Goal: Task Accomplishment & Management: Use online tool/utility

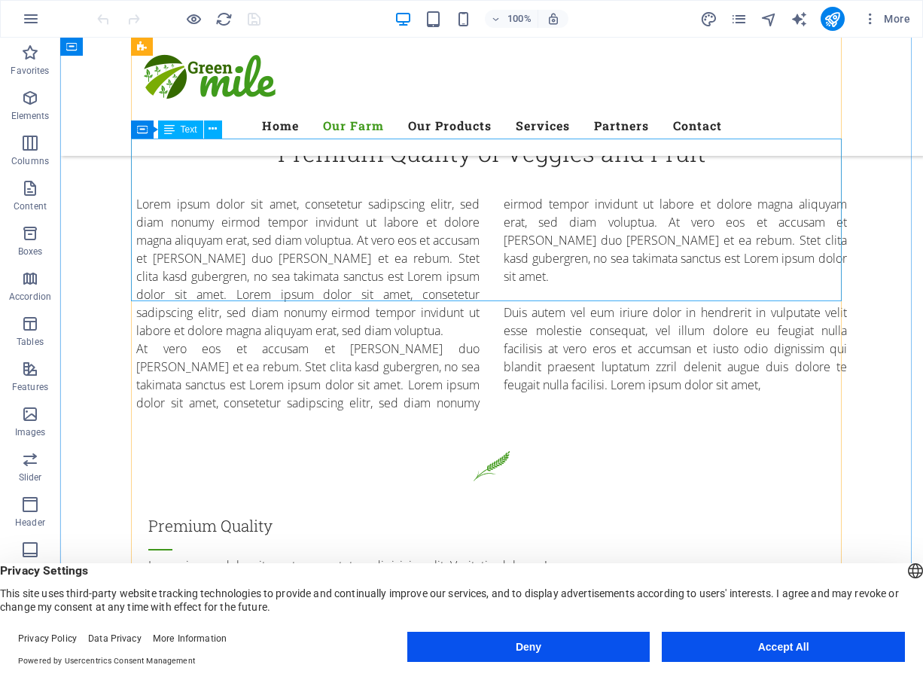
scroll to position [1129, 0]
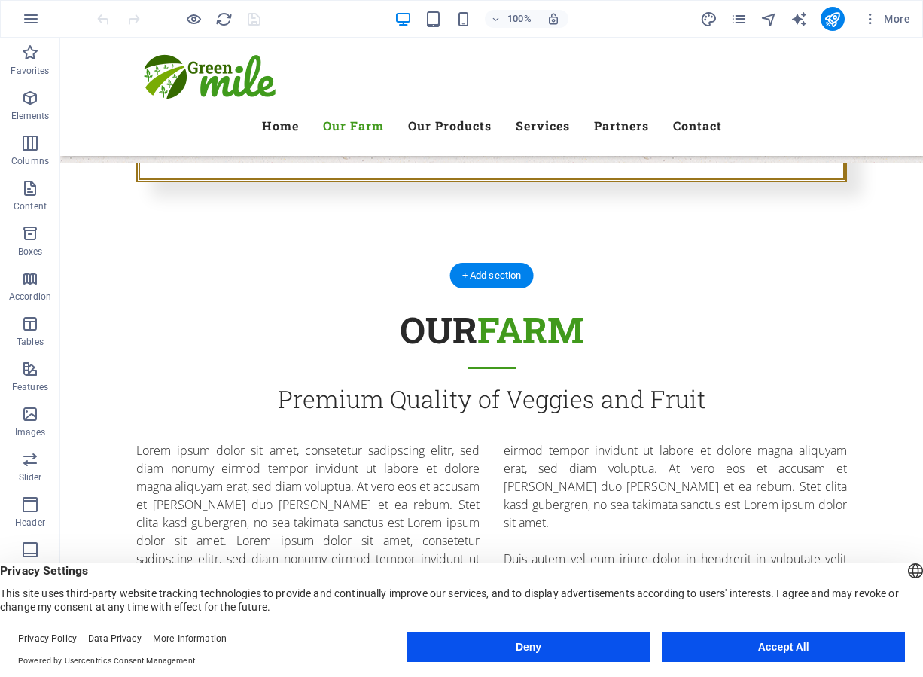
click at [322, 296] on figure at bounding box center [551, 382] width 863 height 615
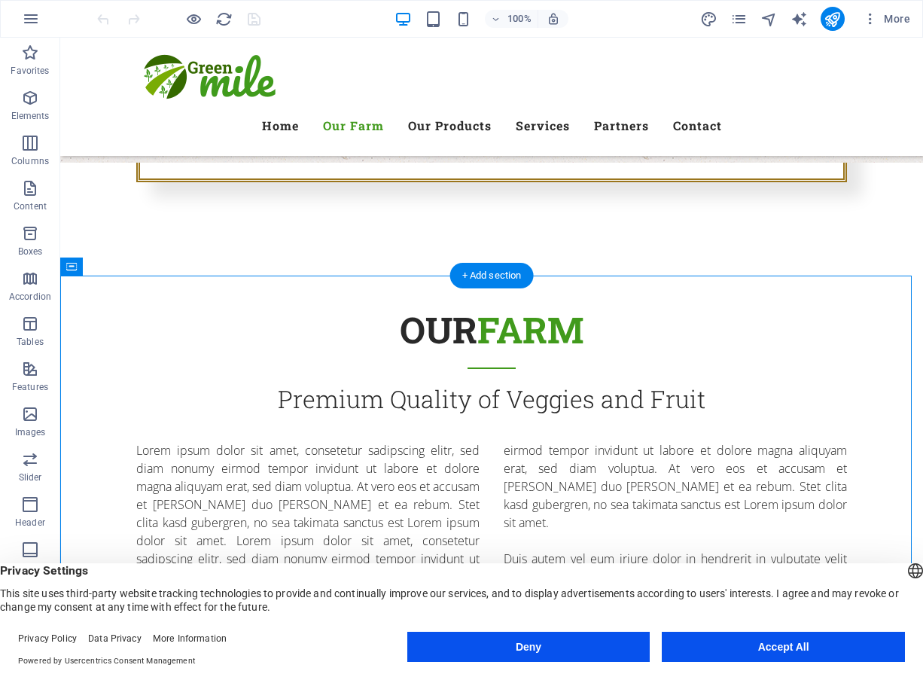
click at [322, 296] on figure at bounding box center [551, 382] width 863 height 615
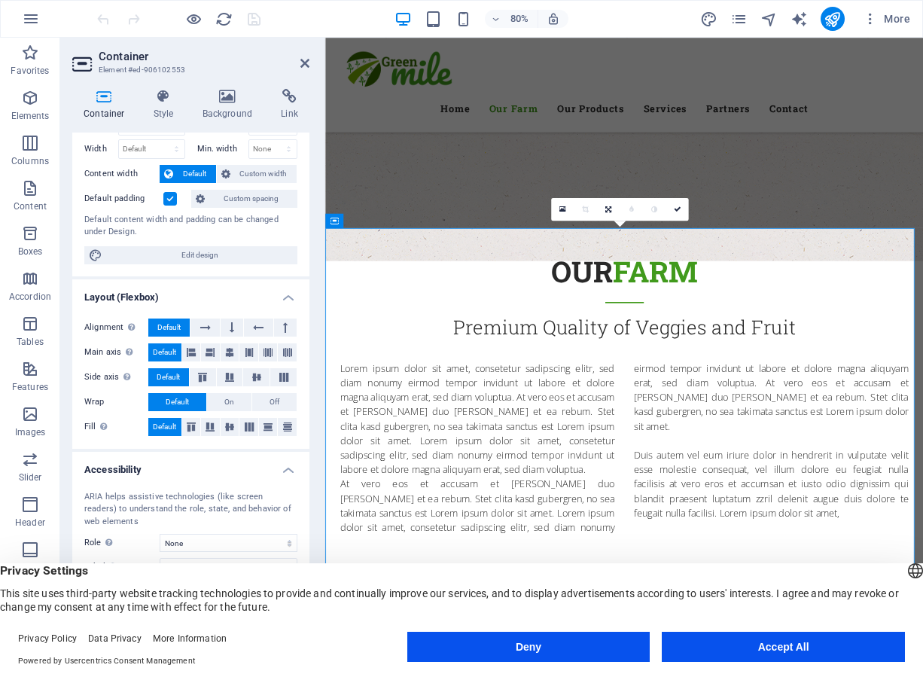
scroll to position [75, 0]
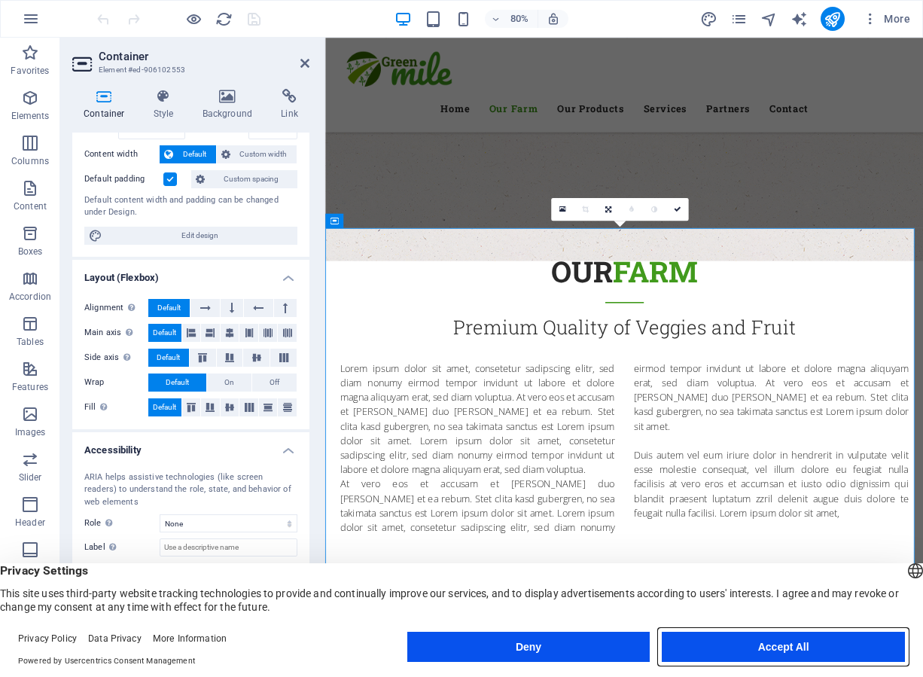
drag, startPoint x: 717, startPoint y: 644, endPoint x: 486, endPoint y: 757, distance: 257.6
click at [717, 644] on button "Accept All" at bounding box center [783, 647] width 243 height 30
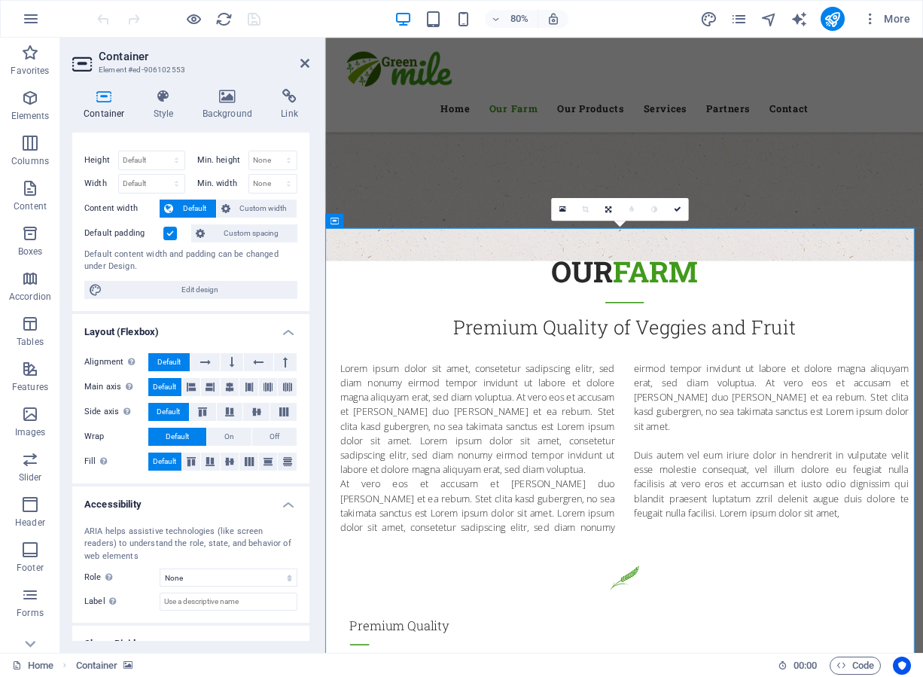
scroll to position [0, 0]
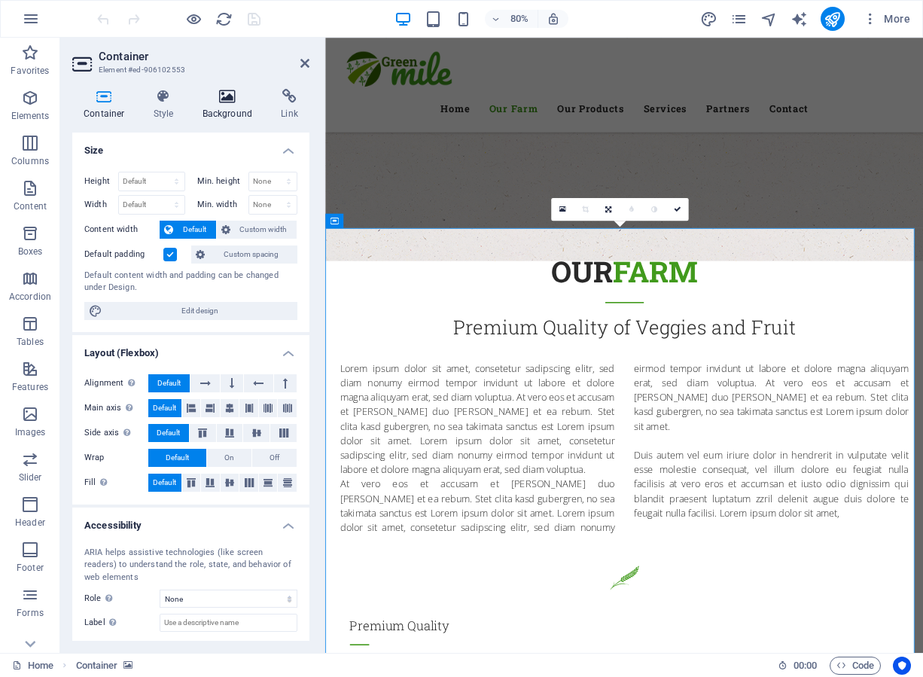
click at [239, 99] on icon at bounding box center [227, 96] width 73 height 15
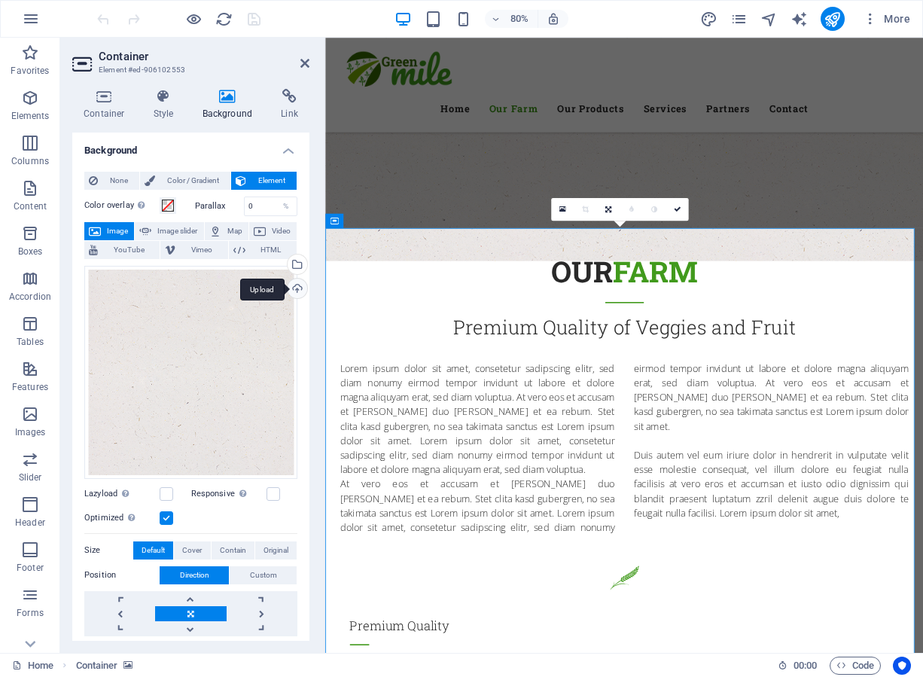
click at [292, 288] on div "Upload" at bounding box center [296, 290] width 23 height 23
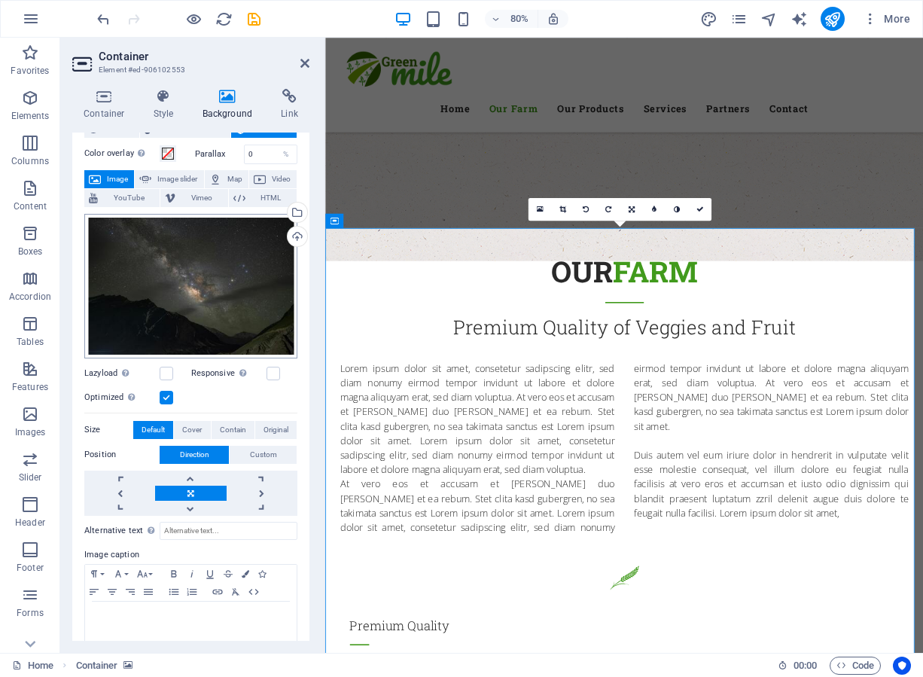
scroll to position [69, 0]
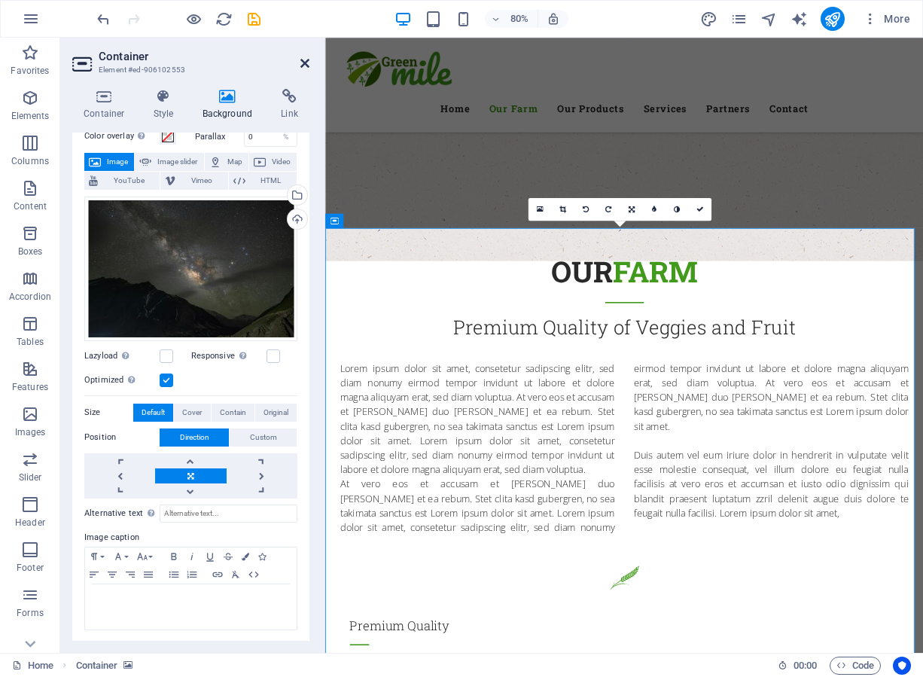
click at [302, 59] on icon at bounding box center [304, 63] width 9 height 12
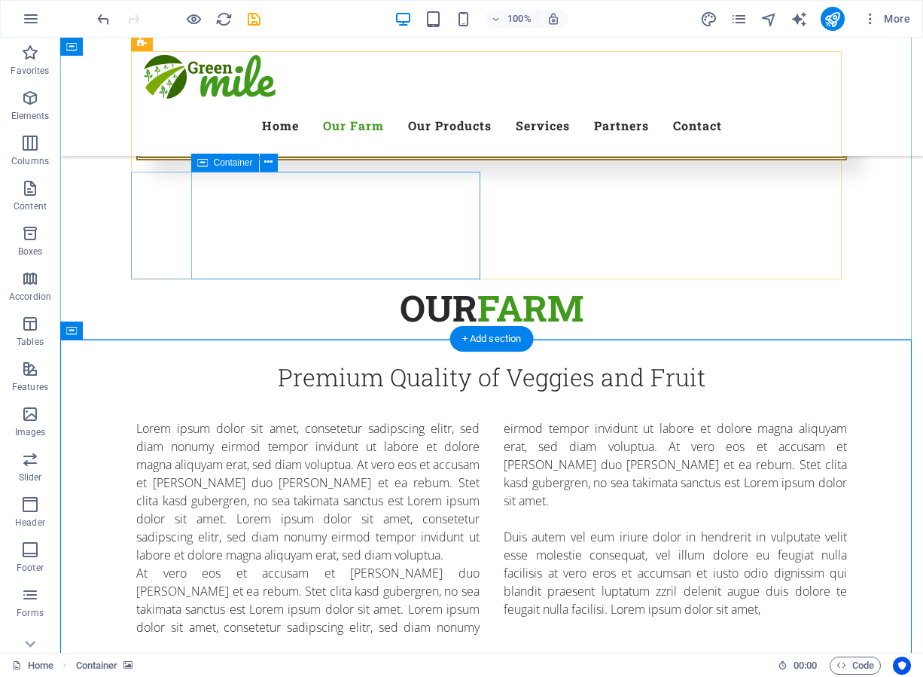
scroll to position [1280, 0]
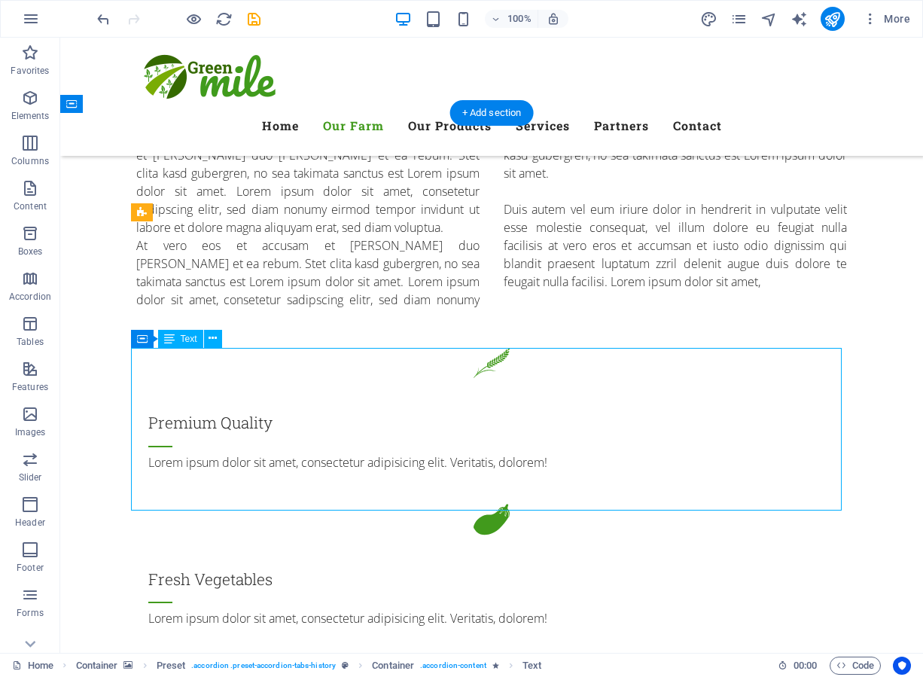
scroll to position [1581, 0]
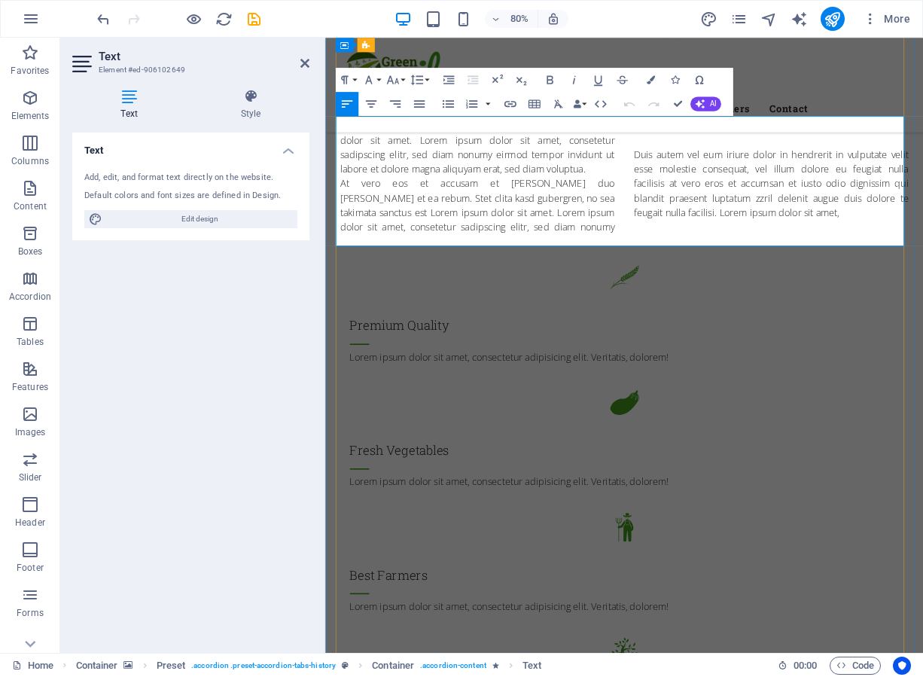
drag, startPoint x: 480, startPoint y: 213, endPoint x: 446, endPoint y: 219, distance: 34.4
click at [373, 101] on icon "button" at bounding box center [371, 104] width 11 height 8
click at [343, 107] on icon "button" at bounding box center [347, 104] width 11 height 8
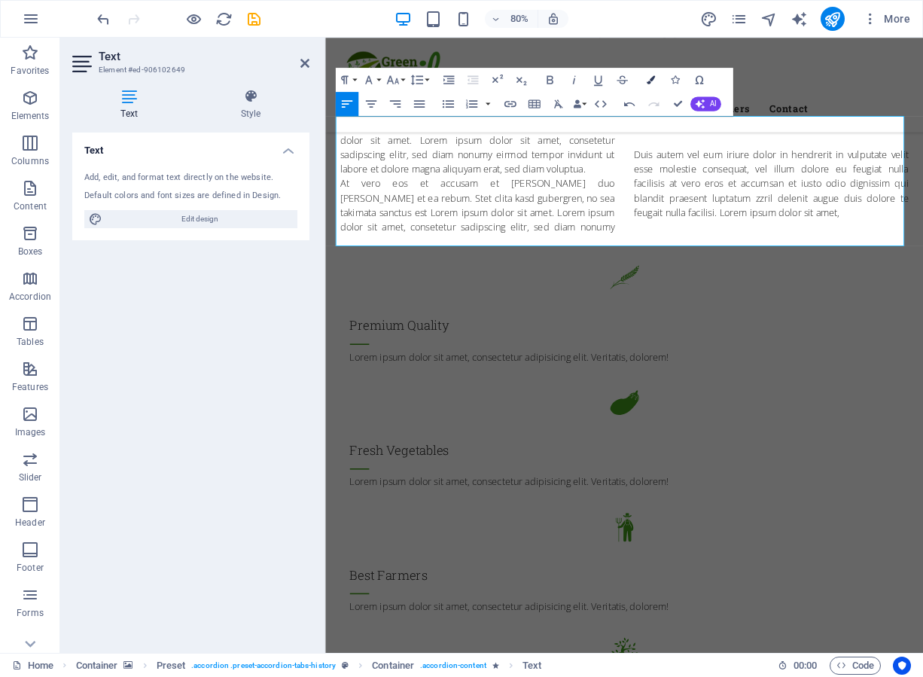
click at [654, 74] on button "Colors" at bounding box center [651, 80] width 23 height 24
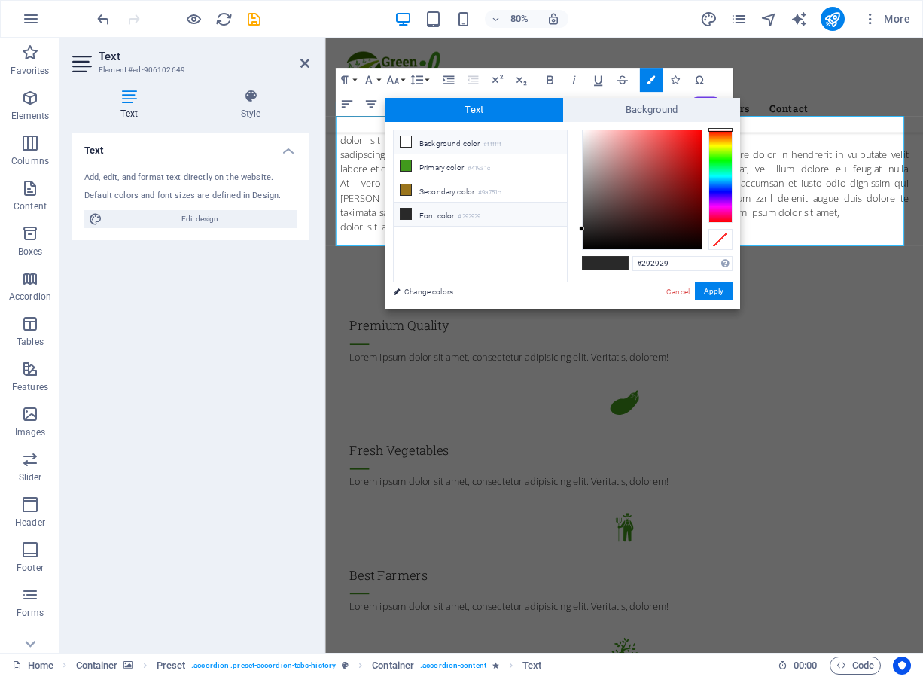
click at [406, 142] on icon at bounding box center [406, 141] width 11 height 11
type input "#ffffff"
click at [620, 264] on span at bounding box center [616, 263] width 23 height 13
click at [412, 137] on li "Background color #ffffff" at bounding box center [480, 142] width 173 height 24
click at [714, 288] on button "Apply" at bounding box center [714, 291] width 38 height 18
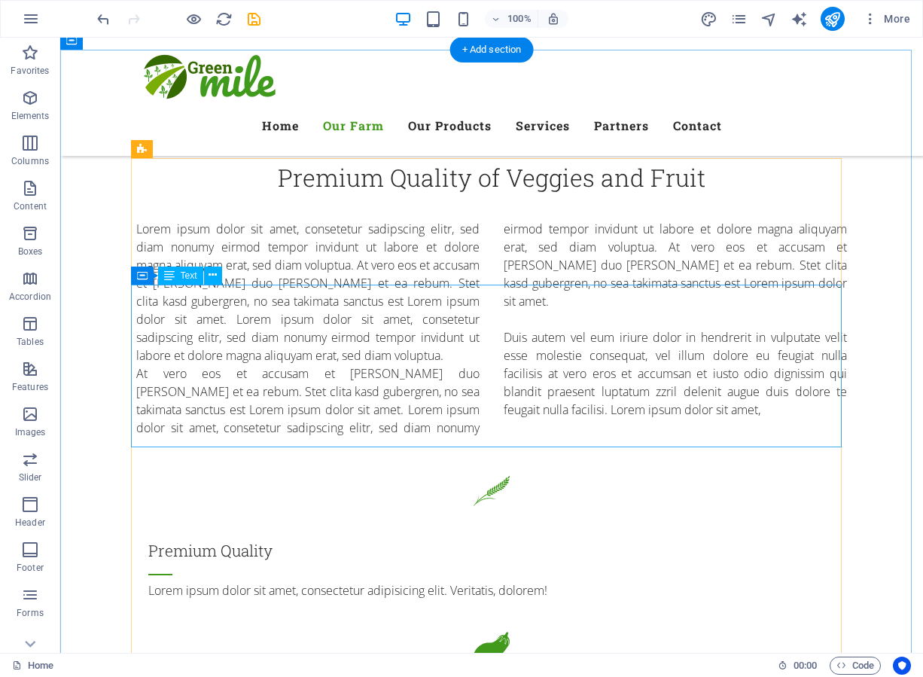
scroll to position [1355, 0]
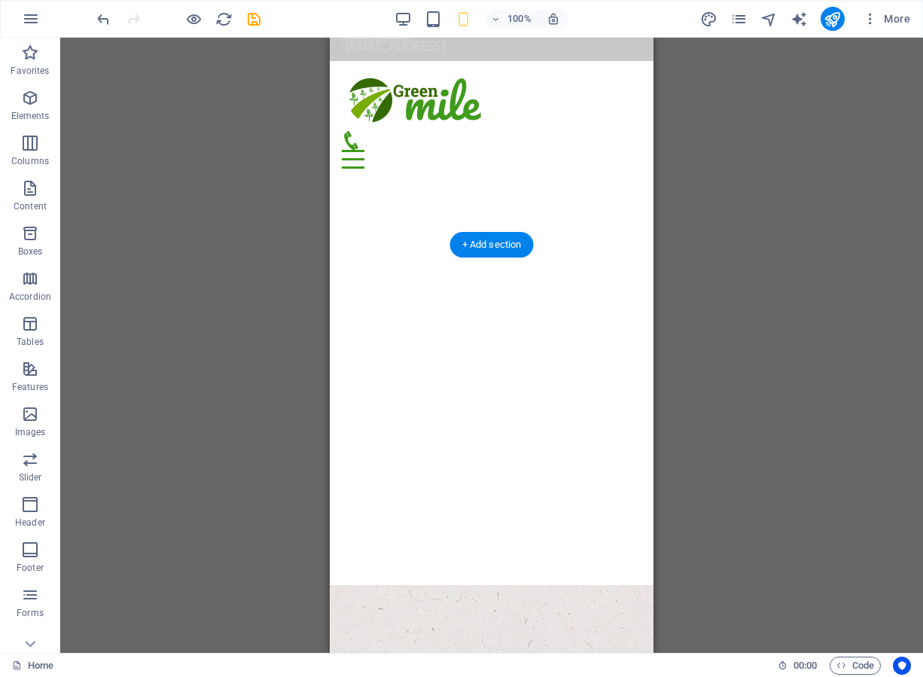
scroll to position [0, 0]
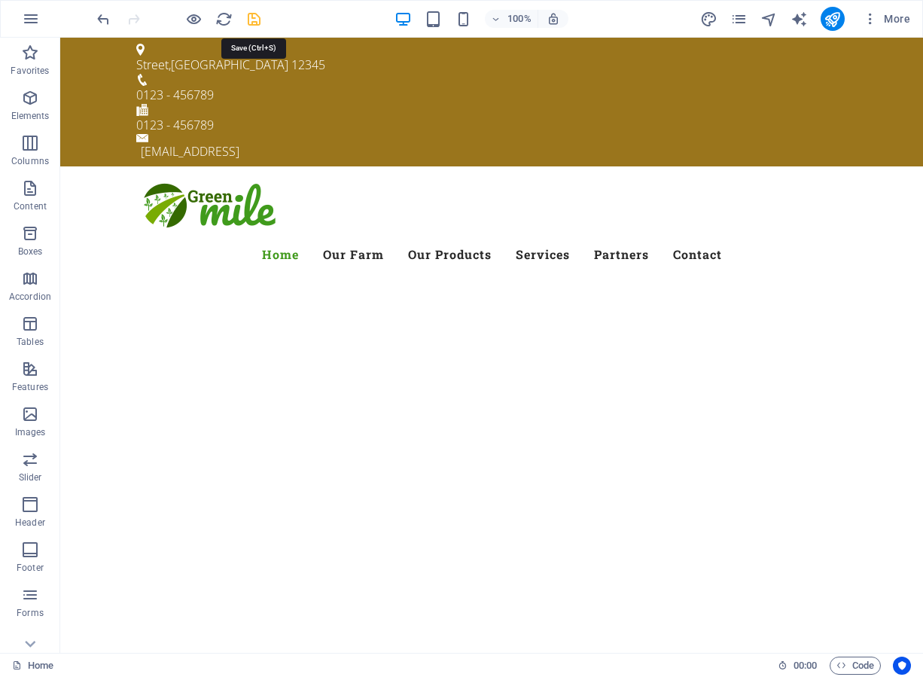
click at [0, 0] on icon "save" at bounding box center [0, 0] width 0 height 0
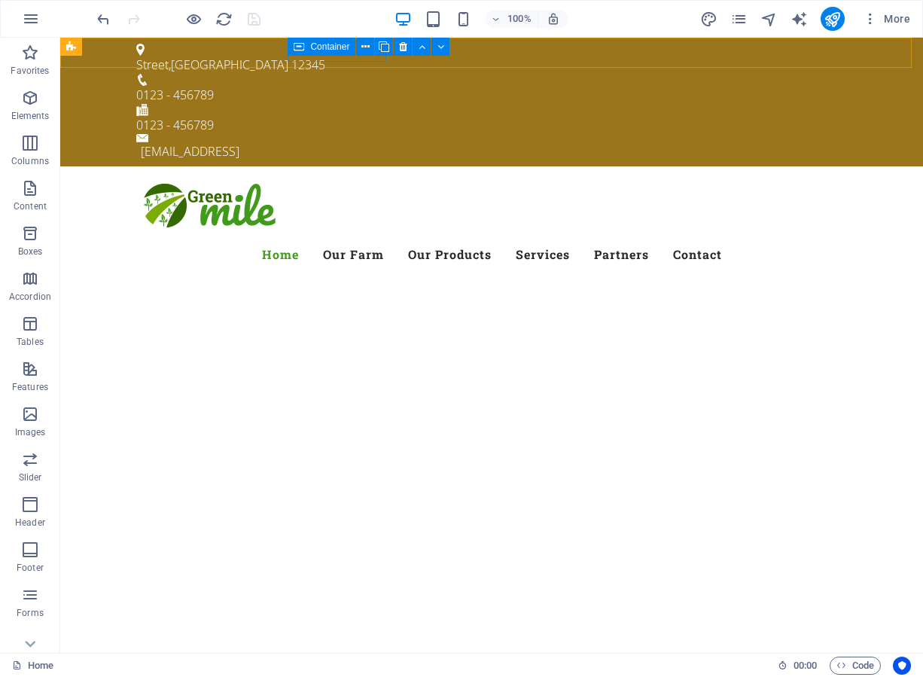
click at [328, 49] on span "Container" at bounding box center [329, 46] width 39 height 9
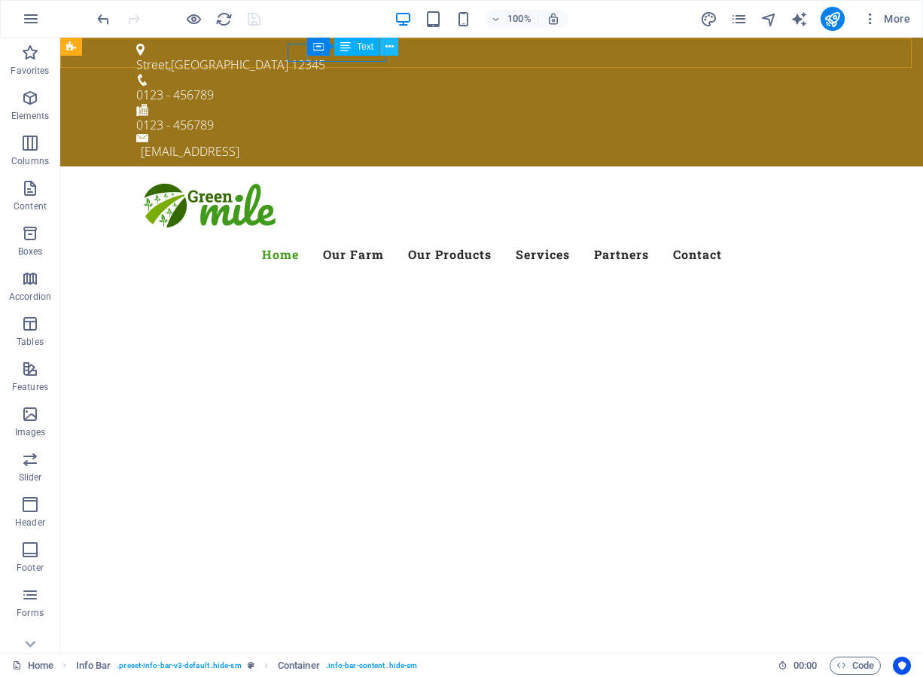
click at [391, 45] on icon at bounding box center [390, 47] width 8 height 16
click at [323, 86] on div "0123 - 456789" at bounding box center [485, 95] width 699 height 18
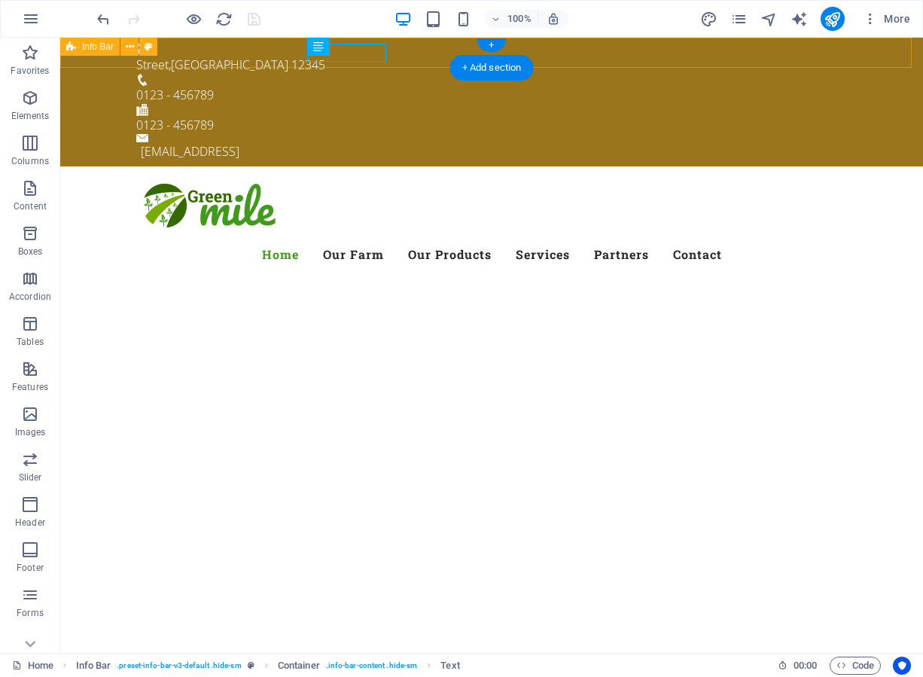
click at [375, 67] on div "[GEOGRAPHIC_DATA] 0123 - 456789 0123 - 456789 [EMAIL_ADDRESS]" at bounding box center [491, 102] width 863 height 129
click at [381, 86] on div "0123 - 456789" at bounding box center [485, 95] width 699 height 18
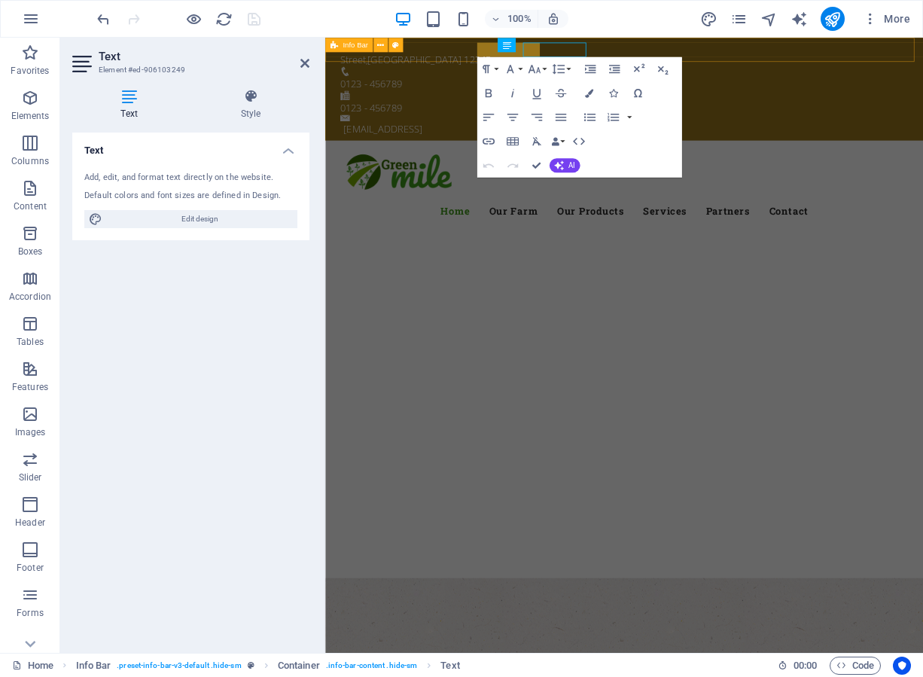
click at [395, 62] on div "[GEOGRAPHIC_DATA] 0123 - 456789 0123 - 456789 [EMAIL_ADDRESS]" at bounding box center [699, 102] width 748 height 129
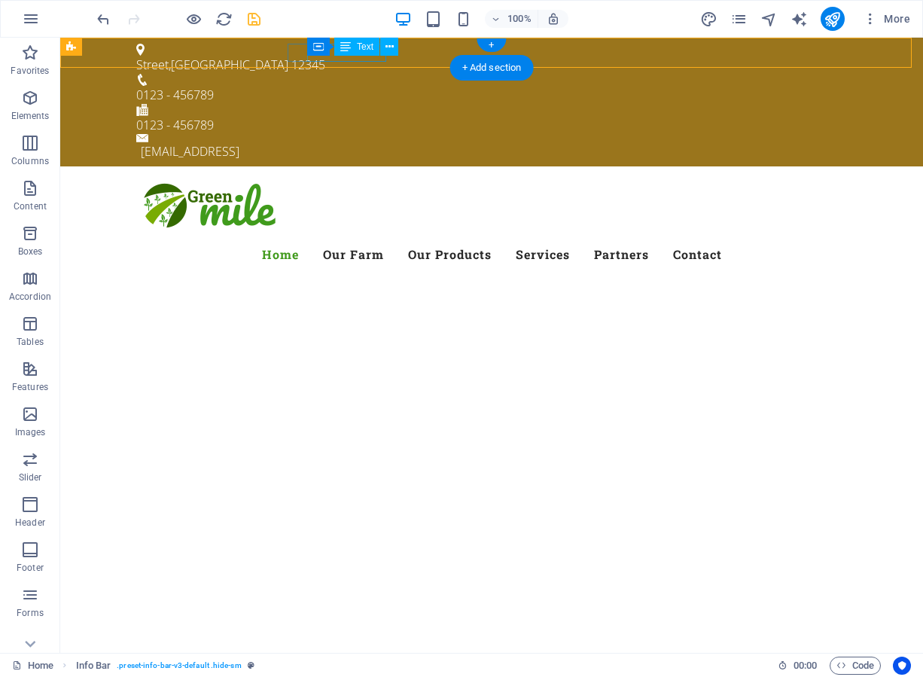
click at [379, 86] on div "0123 - 456789" at bounding box center [485, 95] width 699 height 18
click at [378, 86] on div "0123 - 456789" at bounding box center [485, 95] width 699 height 18
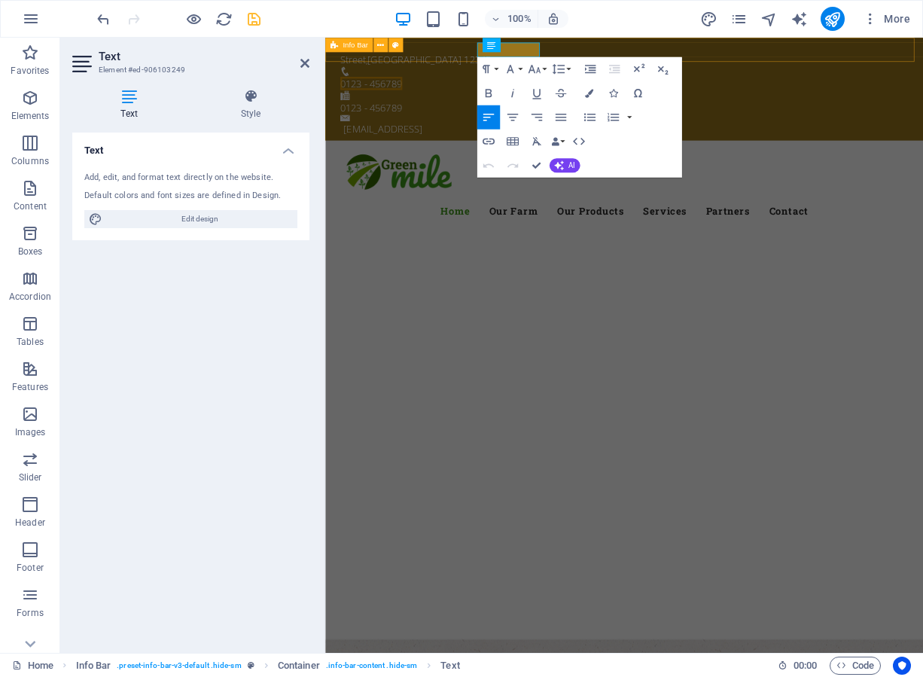
click at [391, 62] on div "[GEOGRAPHIC_DATA] 0123 - 456789 0123 - 456789 [EMAIL_ADDRESS]" at bounding box center [699, 102] width 748 height 129
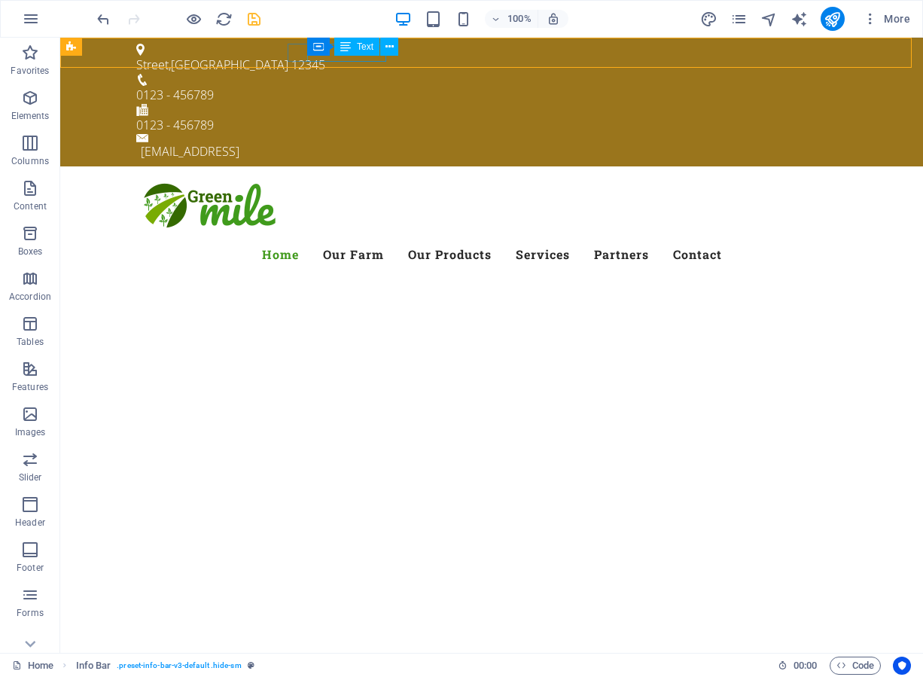
click at [363, 55] on div "Text" at bounding box center [356, 47] width 45 height 18
click at [363, 56] on div "Container Text" at bounding box center [357, 47] width 101 height 19
click at [386, 47] on icon at bounding box center [390, 47] width 8 height 16
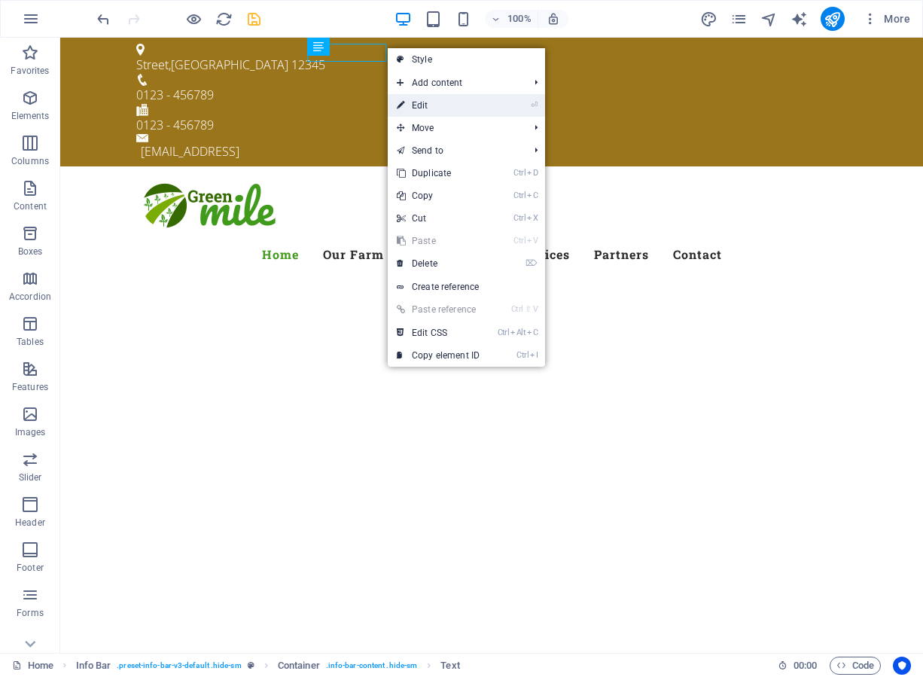
click at [425, 105] on link "⏎ Edit" at bounding box center [438, 105] width 101 height 23
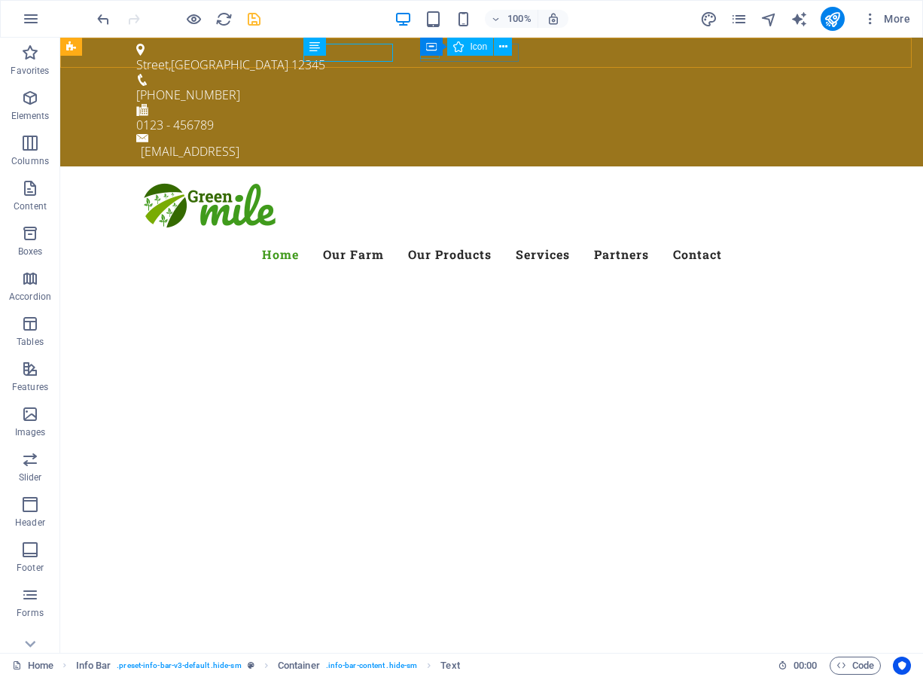
click at [428, 56] on div "Container Icon" at bounding box center [471, 47] width 102 height 19
click at [427, 104] on figure at bounding box center [485, 110] width 699 height 12
click at [524, 49] on icon at bounding box center [521, 47] width 8 height 16
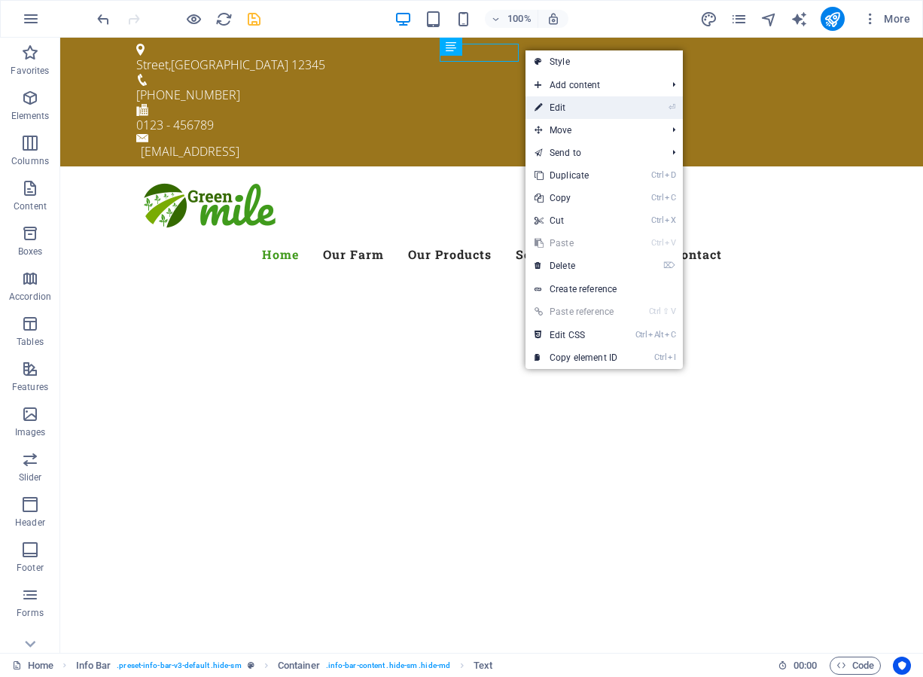
click at [566, 108] on link "⏎ Edit" at bounding box center [576, 107] width 101 height 23
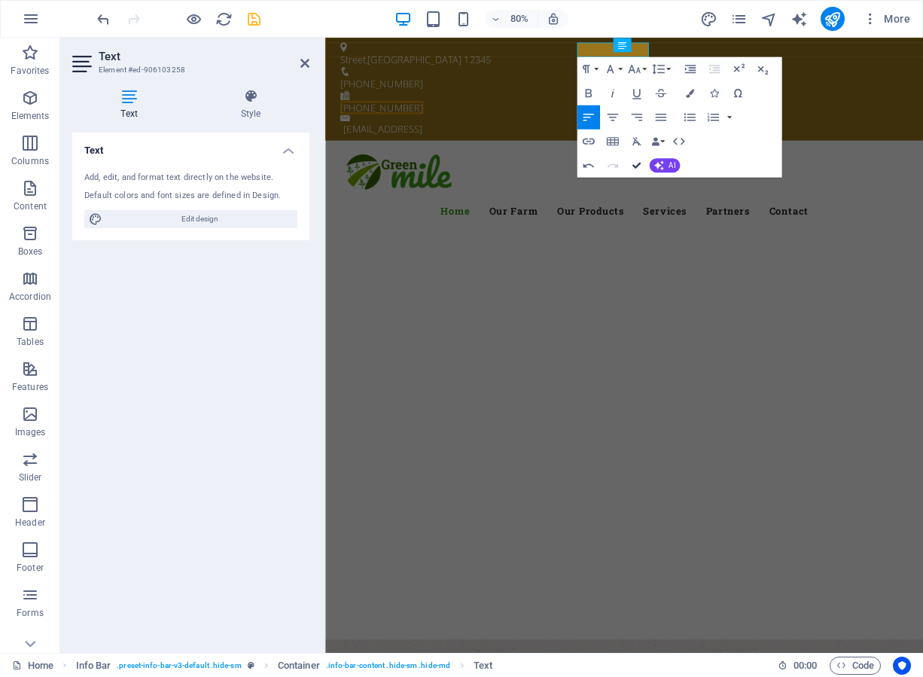
drag, startPoint x: 632, startPoint y: 164, endPoint x: 574, endPoint y: 126, distance: 69.8
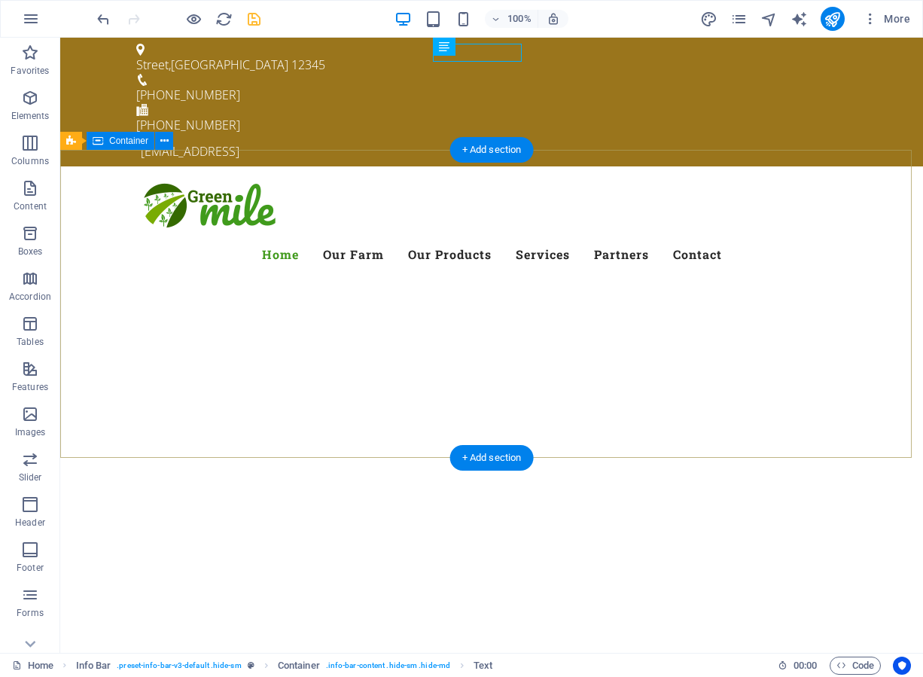
click at [638, 593] on div at bounding box center [491, 653] width 863 height 120
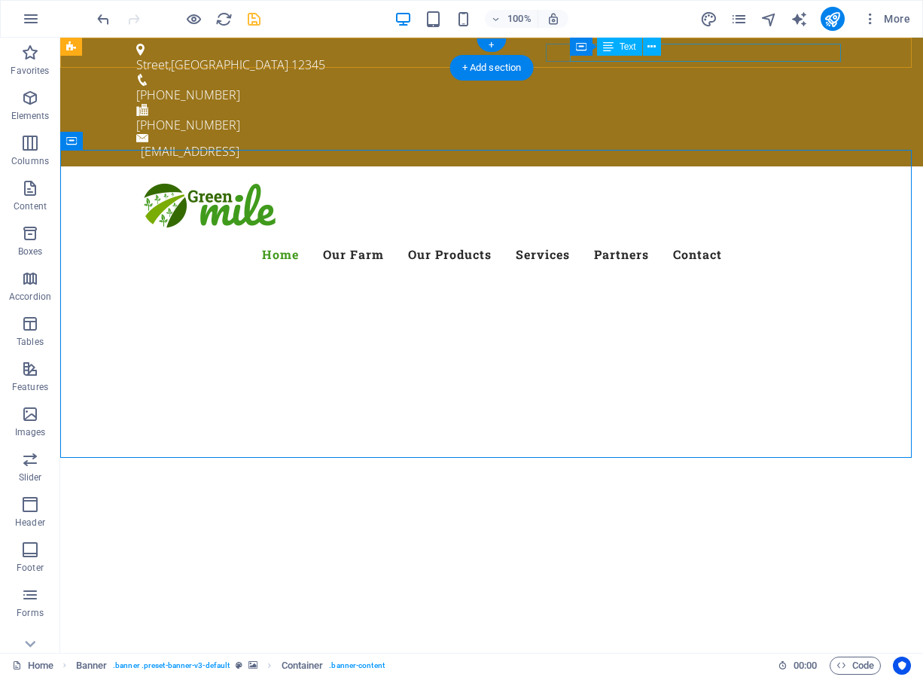
click at [696, 142] on div "[EMAIL_ADDRESS]" at bounding box center [494, 151] width 706 height 18
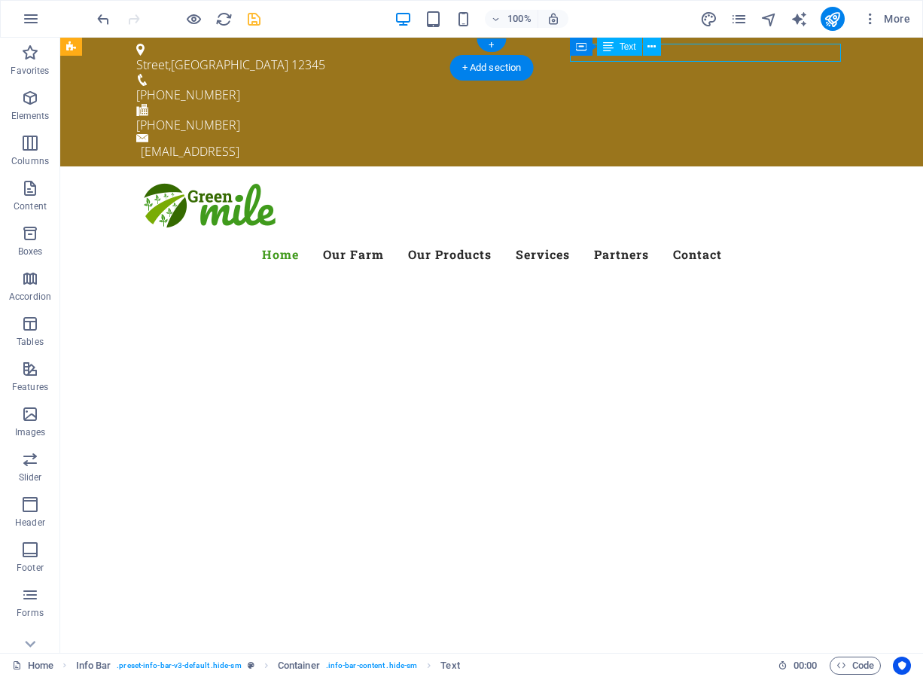
click at [696, 142] on div "[EMAIL_ADDRESS]" at bounding box center [494, 151] width 706 height 18
click at [648, 44] on icon at bounding box center [652, 47] width 8 height 16
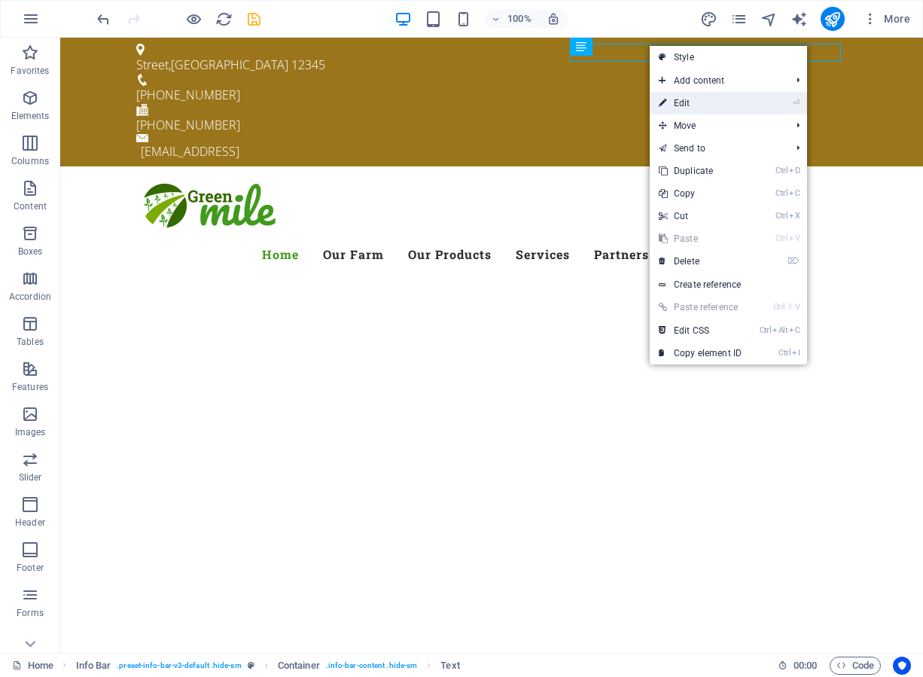
click at [669, 93] on link "⏎ Edit" at bounding box center [700, 103] width 101 height 23
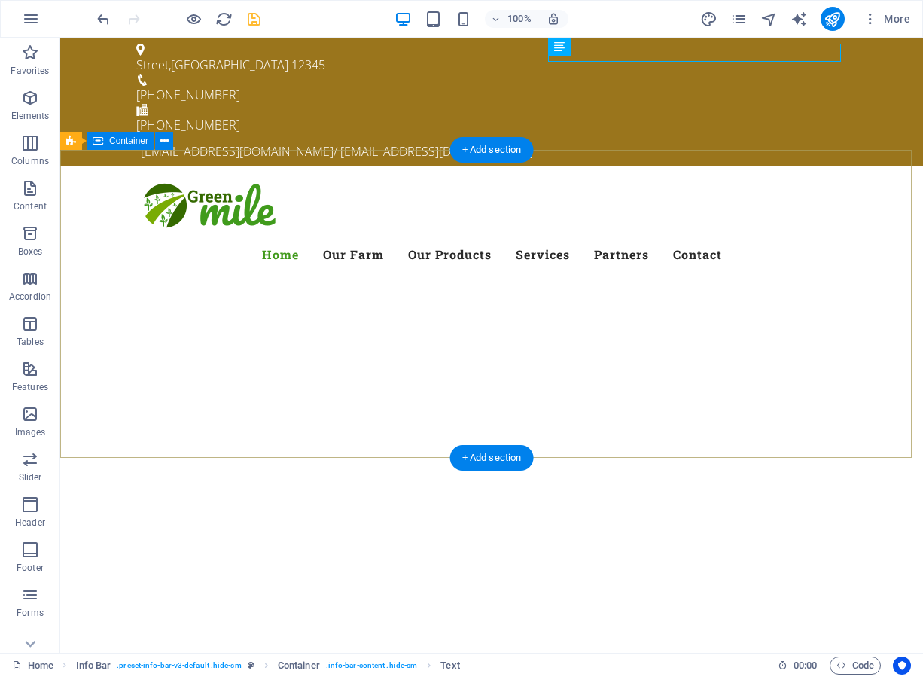
click at [632, 593] on div at bounding box center [491, 653] width 863 height 120
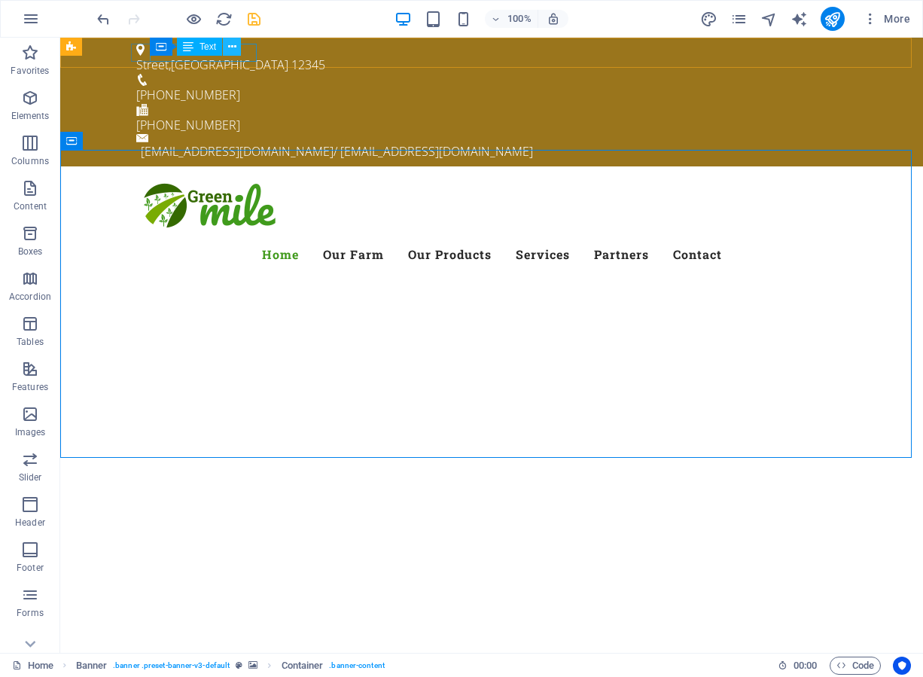
click at [230, 44] on icon at bounding box center [232, 47] width 8 height 16
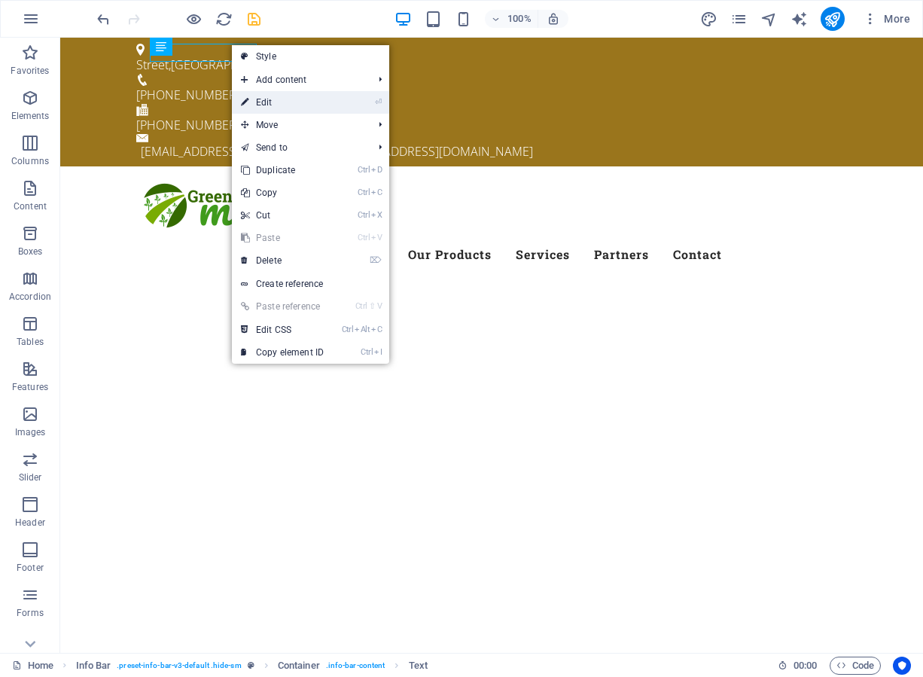
click at [274, 102] on link "⏎ Edit" at bounding box center [282, 102] width 101 height 23
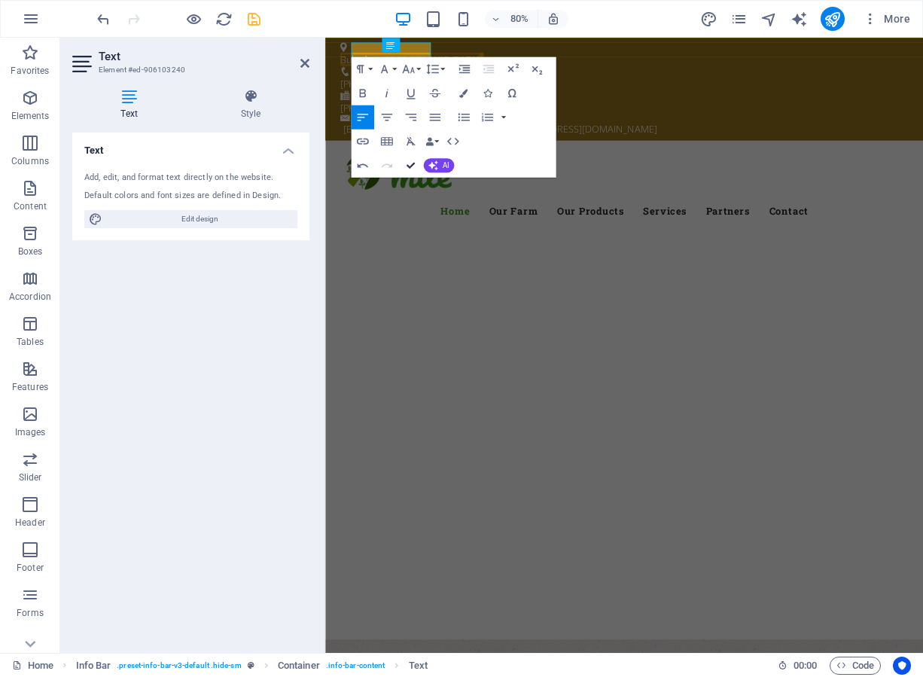
drag, startPoint x: 351, startPoint y: 124, endPoint x: 411, endPoint y: 162, distance: 71.0
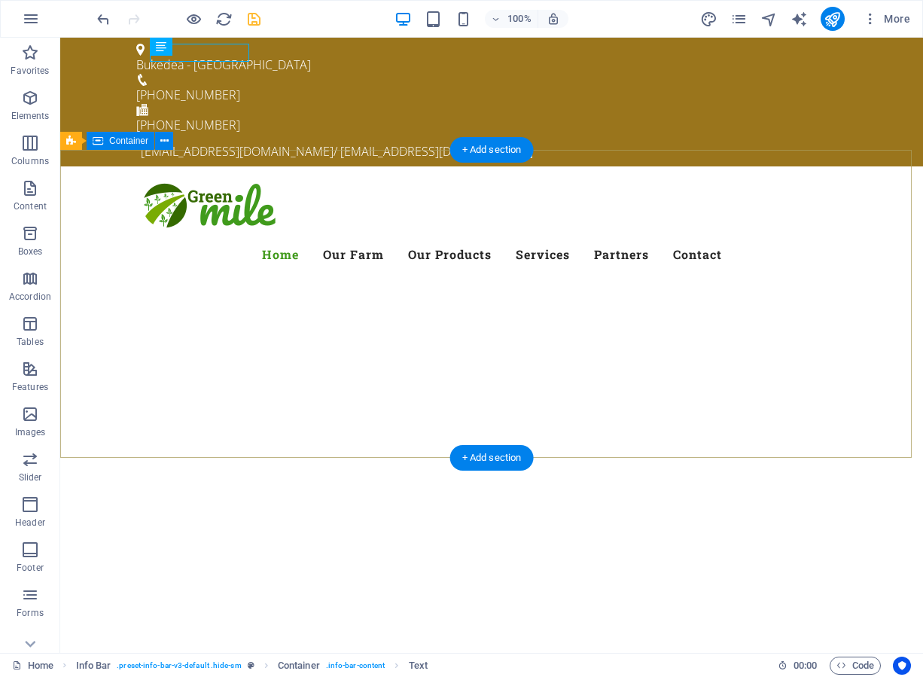
click at [186, 593] on div at bounding box center [491, 653] width 863 height 120
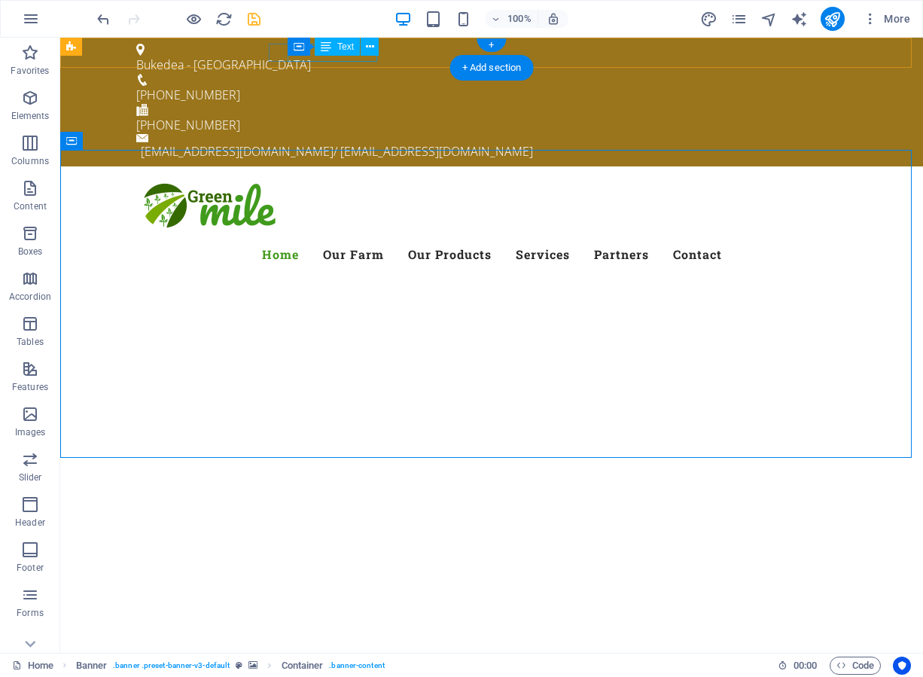
click at [304, 86] on div "[PHONE_NUMBER]" at bounding box center [485, 95] width 699 height 18
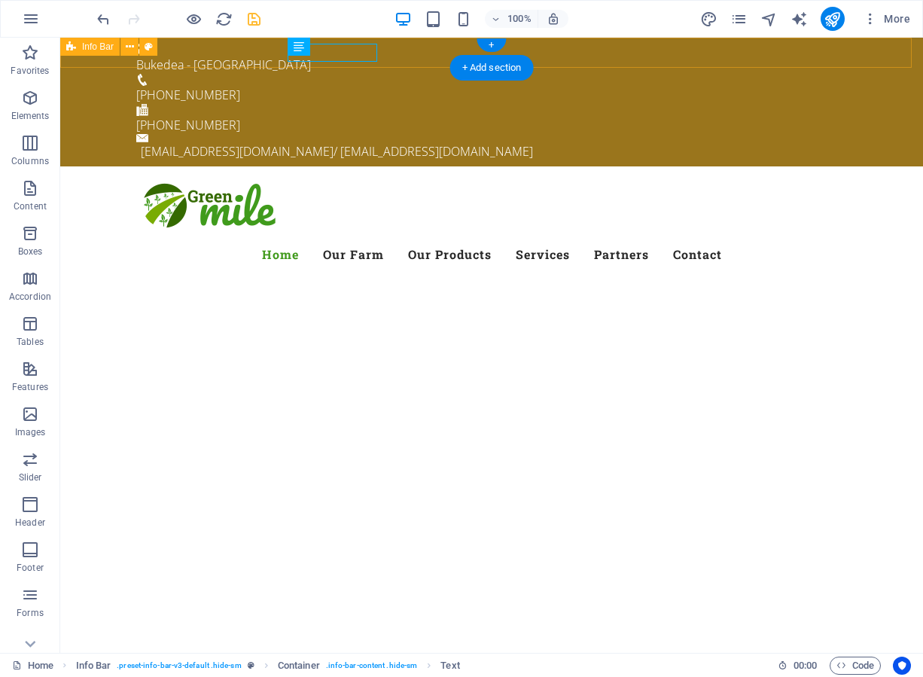
click at [381, 63] on div "Bukedea - [GEOGRAPHIC_DATA] [PHONE_NUMBER] [PHONE_NUMBER] [EMAIL_ADDRESS][DOMAI…" at bounding box center [491, 102] width 863 height 129
click at [368, 86] on div "[PHONE_NUMBER]" at bounding box center [485, 95] width 699 height 18
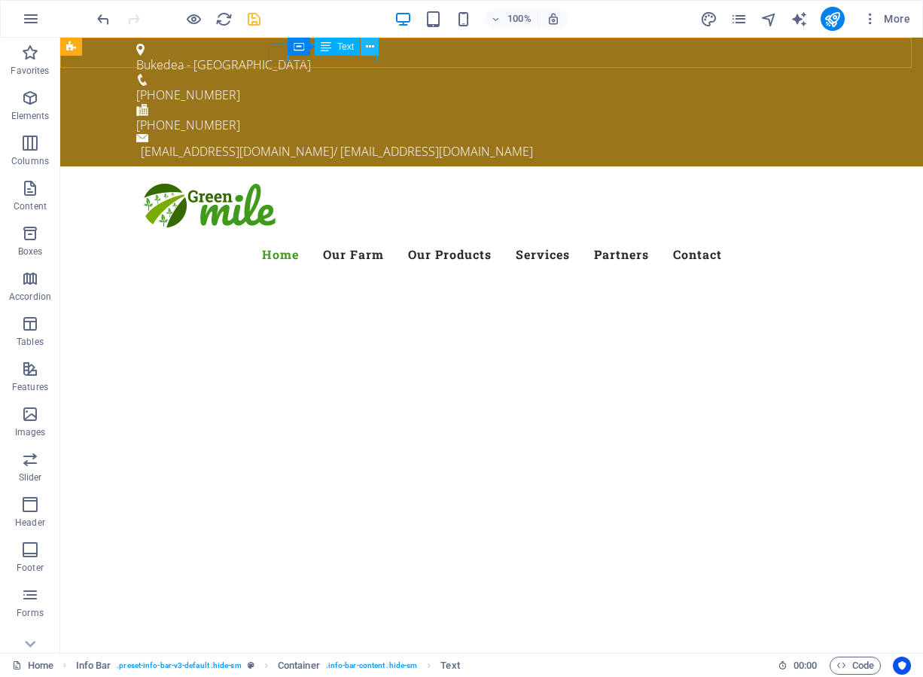
click at [369, 45] on icon at bounding box center [370, 47] width 8 height 16
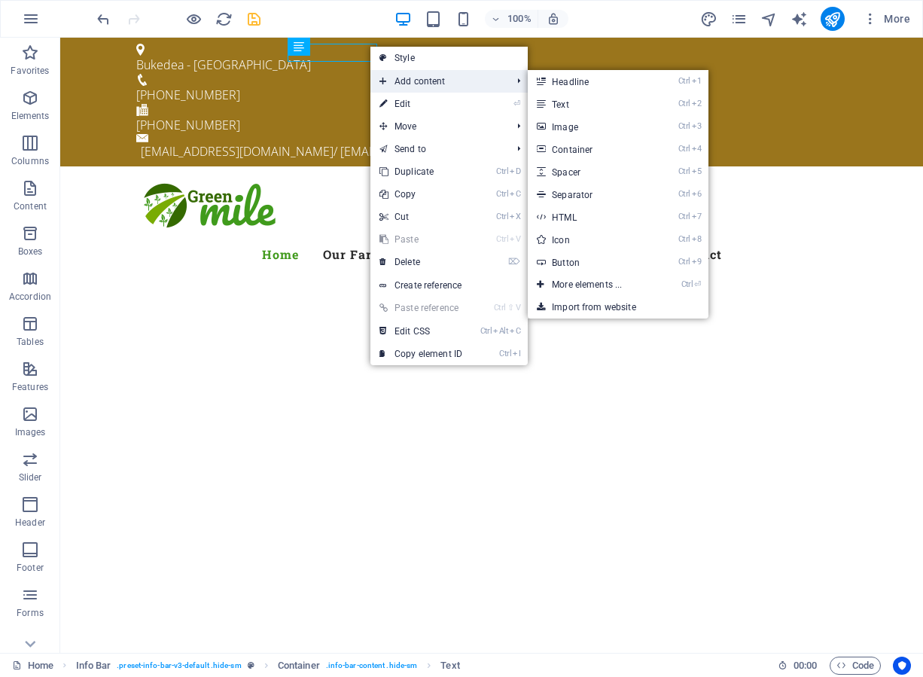
click at [407, 84] on span "Add content" at bounding box center [437, 81] width 135 height 23
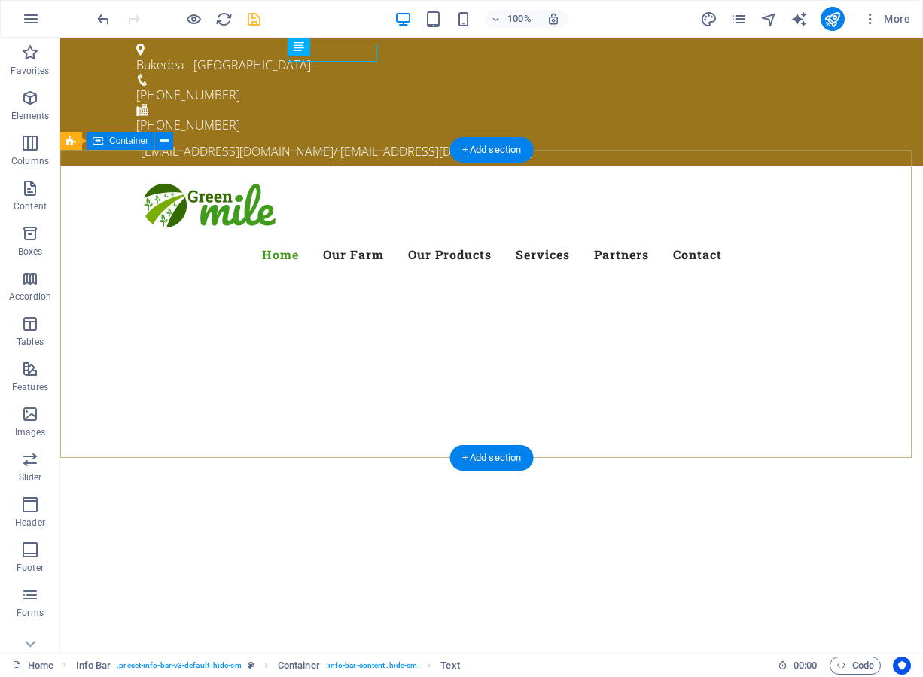
click at [317, 593] on div at bounding box center [491, 653] width 863 height 120
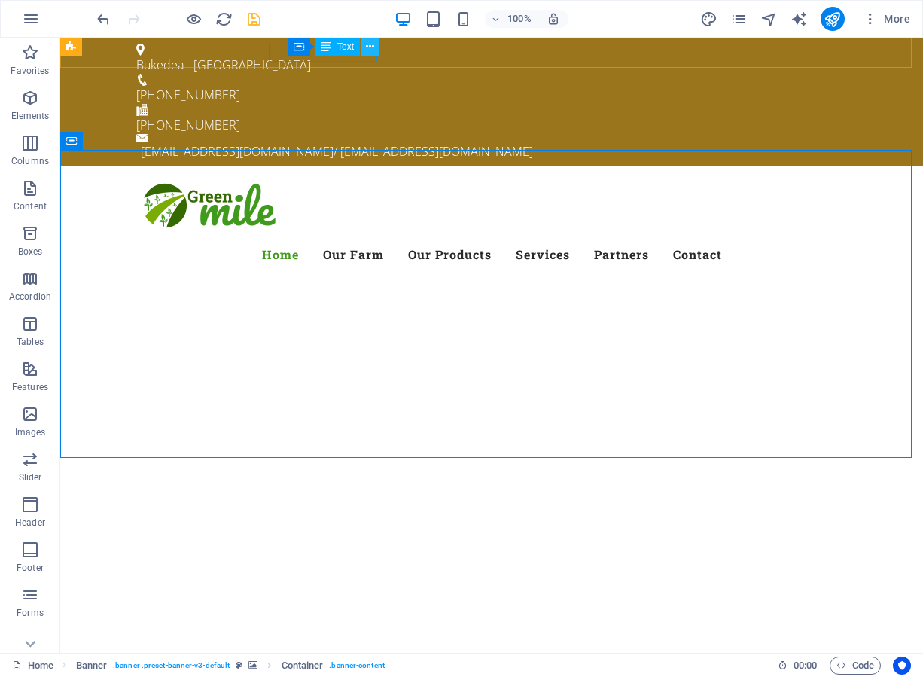
click at [370, 42] on icon at bounding box center [370, 47] width 8 height 16
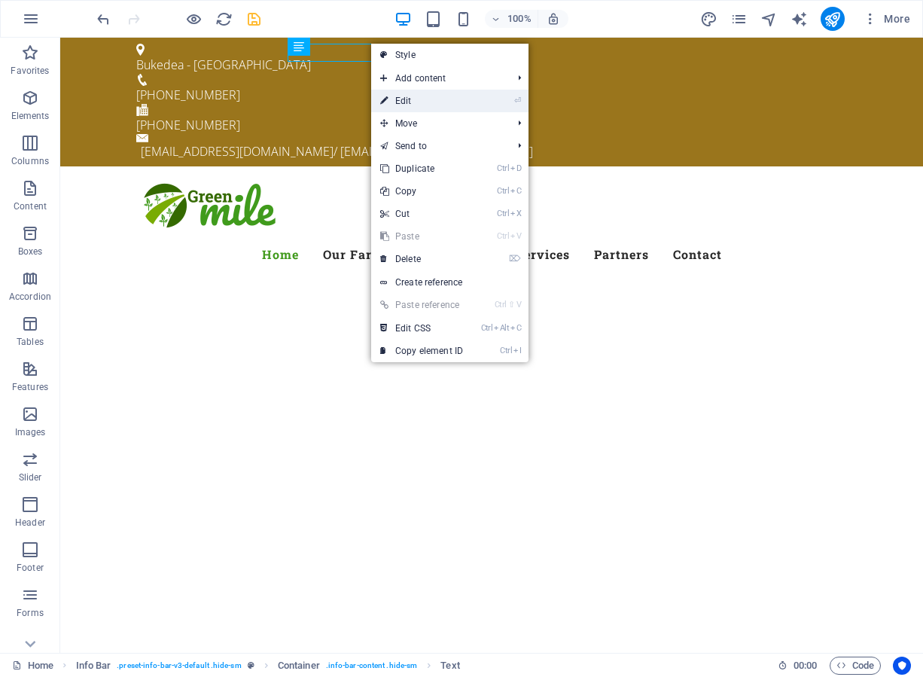
click at [395, 96] on link "⏎ Edit" at bounding box center [421, 101] width 101 height 23
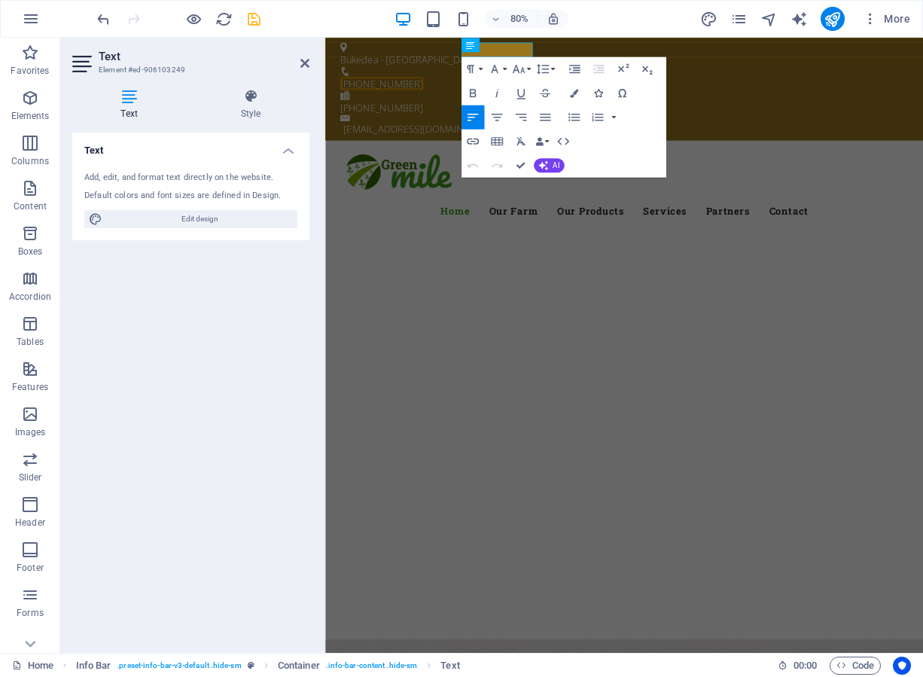
click at [599, 90] on icon "button" at bounding box center [597, 93] width 8 height 8
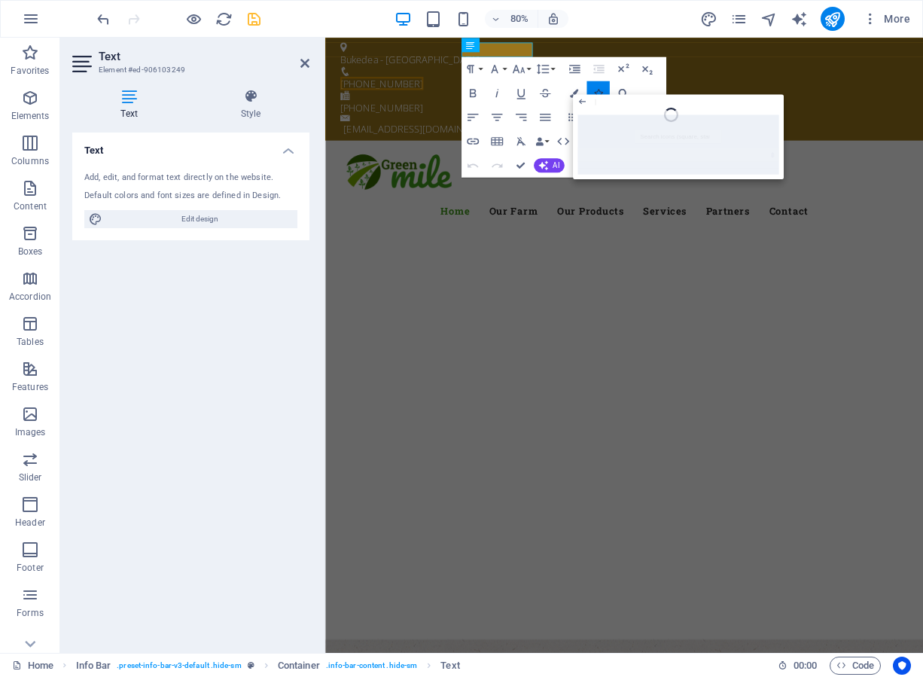
click at [602, 85] on button "Icons" at bounding box center [598, 93] width 23 height 24
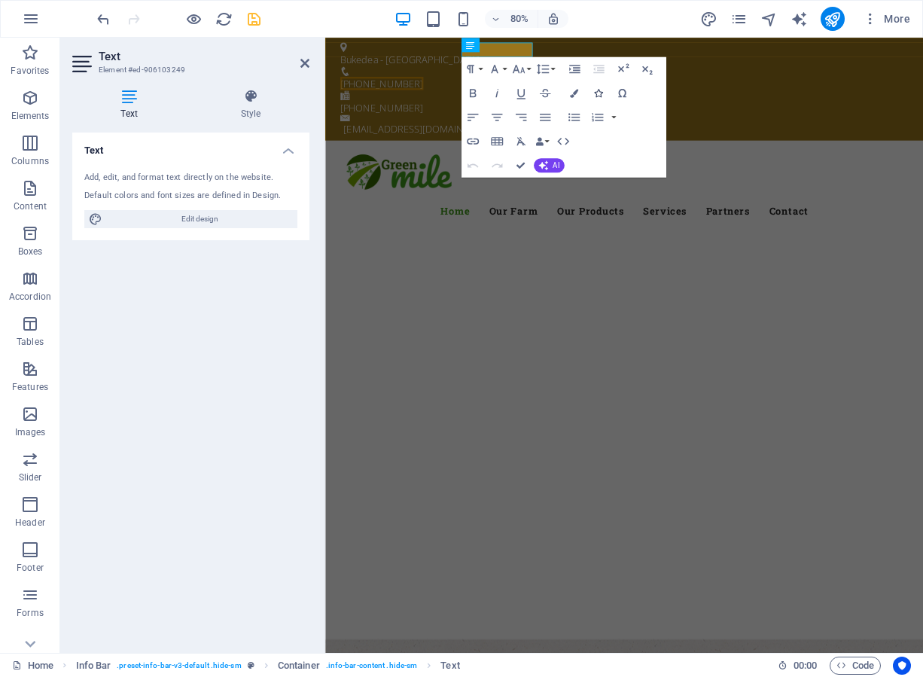
click at [599, 89] on icon "button" at bounding box center [597, 93] width 8 height 8
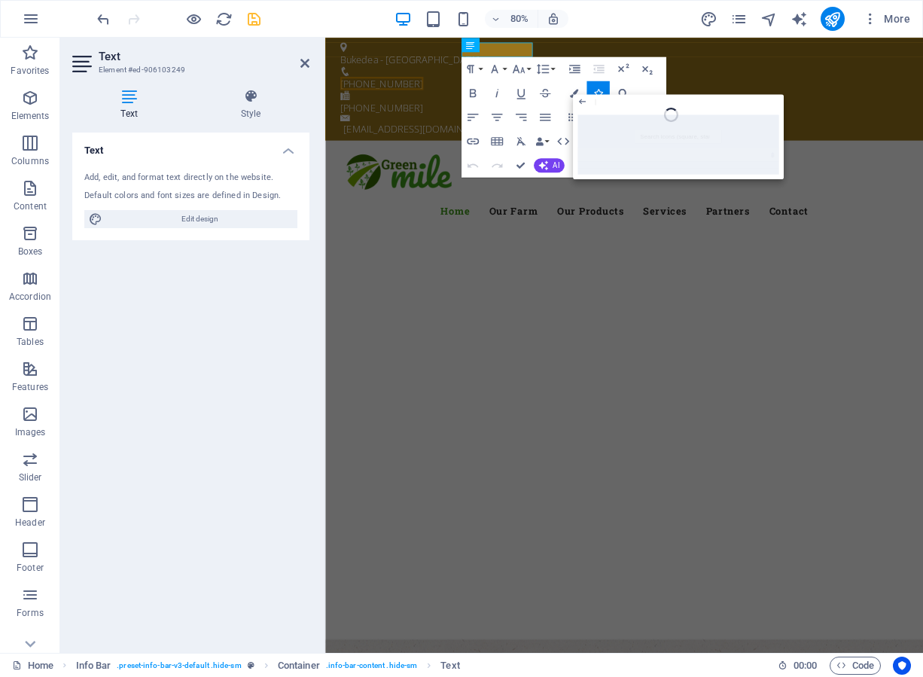
click at [635, 156] on div at bounding box center [678, 144] width 211 height 69
click at [652, 136] on div at bounding box center [678, 144] width 211 height 69
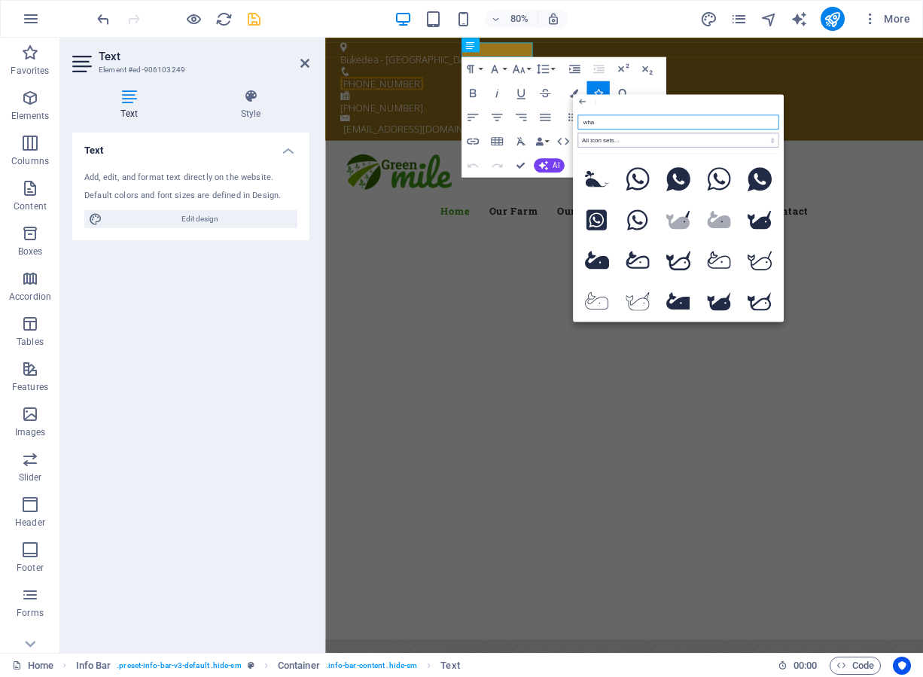
type input "what"
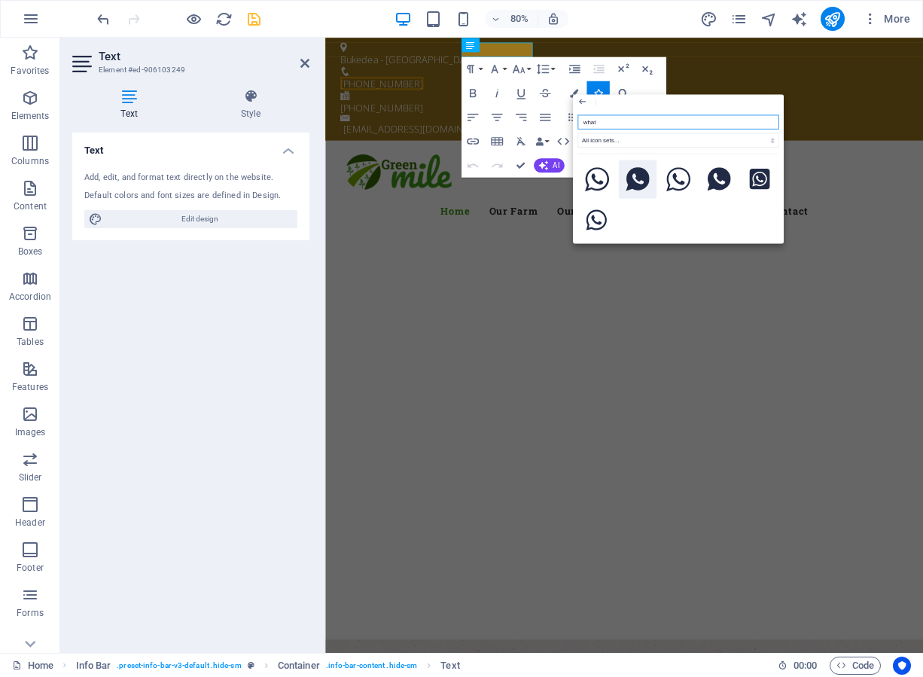
click at [642, 175] on icon at bounding box center [637, 179] width 23 height 24
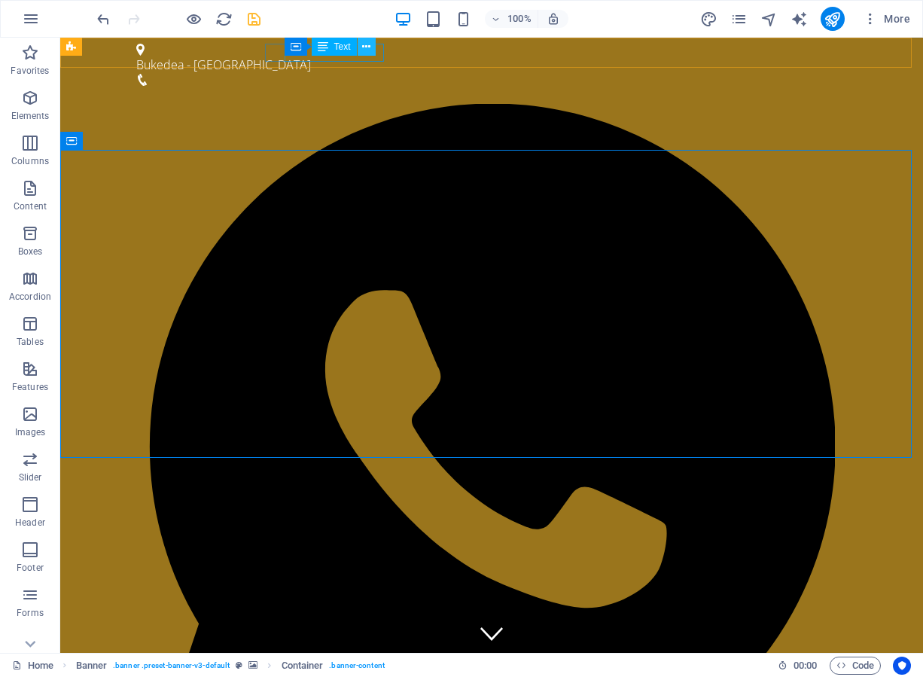
click at [364, 42] on icon at bounding box center [366, 47] width 8 height 16
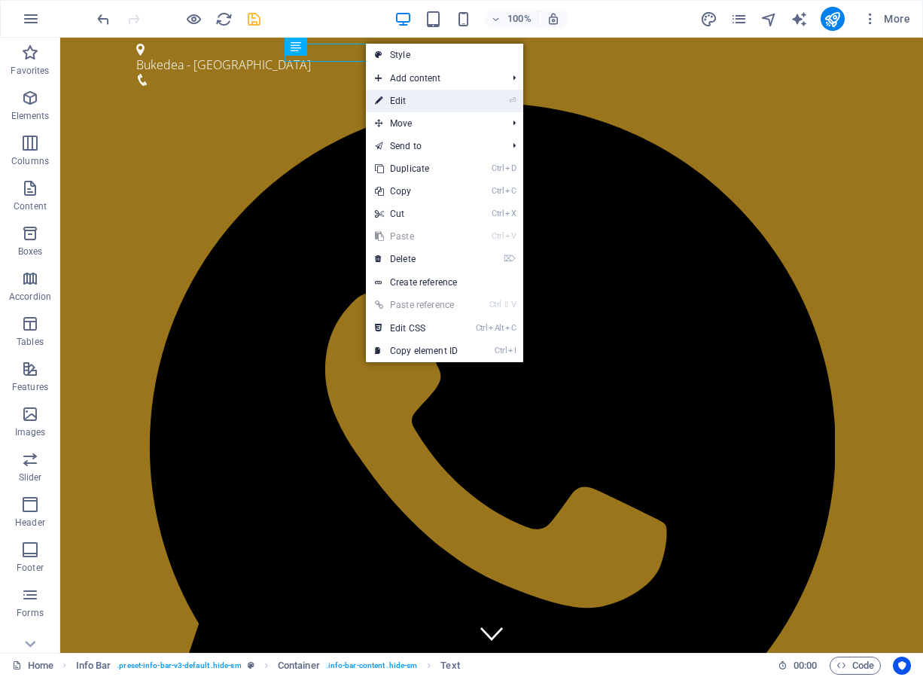
click at [399, 97] on link "⏎ Edit" at bounding box center [416, 101] width 101 height 23
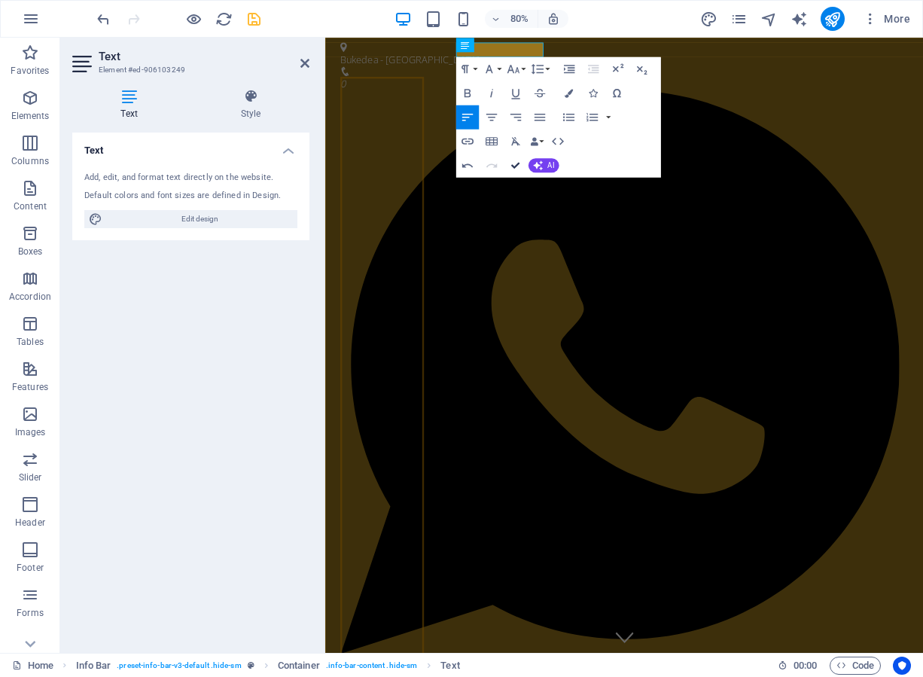
drag, startPoint x: 516, startPoint y: 165, endPoint x: 456, endPoint y: 128, distance: 70.6
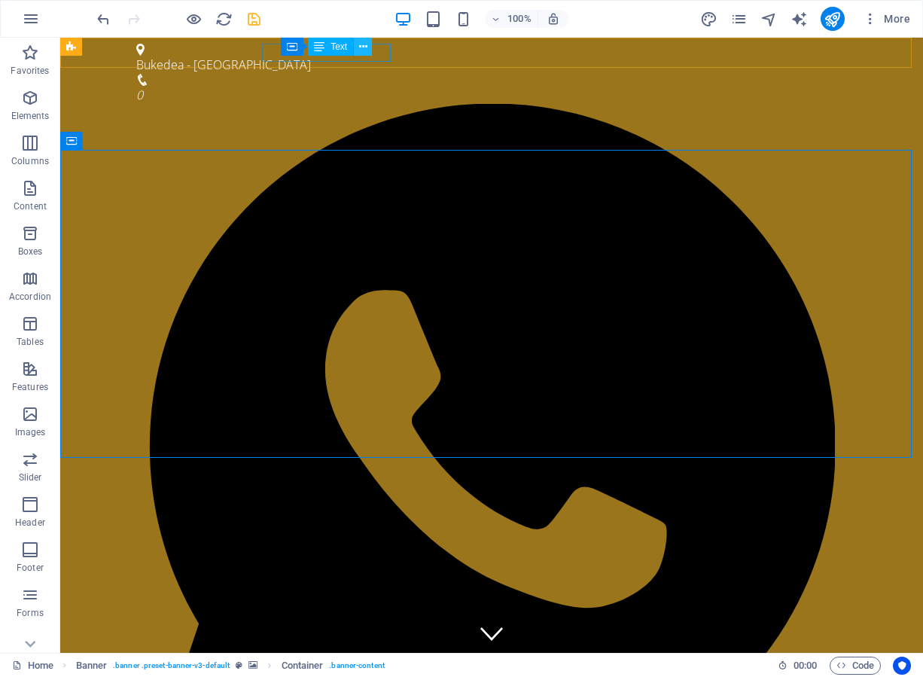
click at [362, 44] on icon at bounding box center [363, 47] width 8 height 16
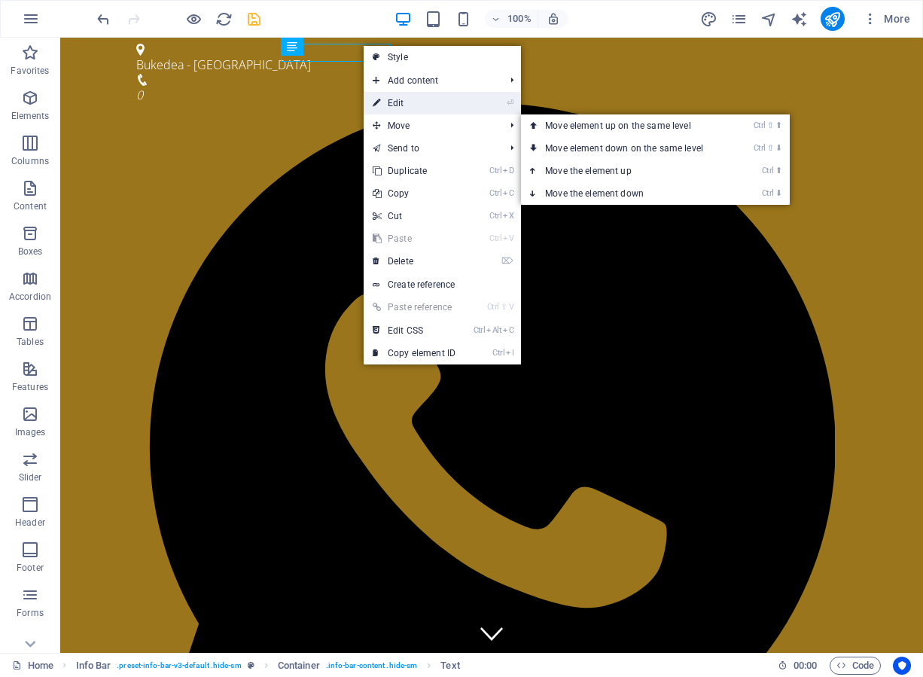
click at [399, 99] on link "⏎ Edit" at bounding box center [414, 103] width 101 height 23
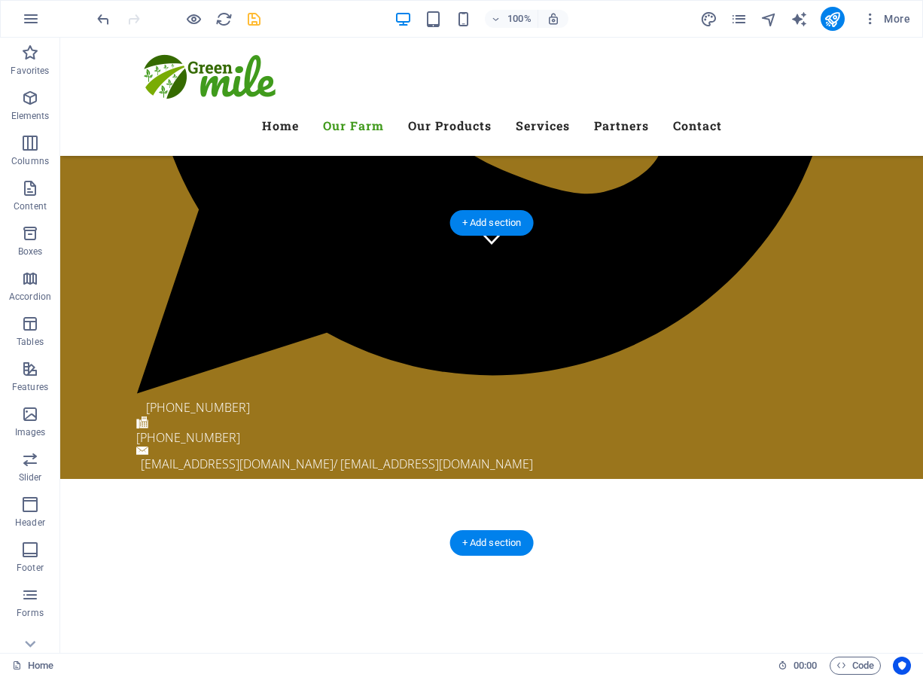
scroll to position [151, 0]
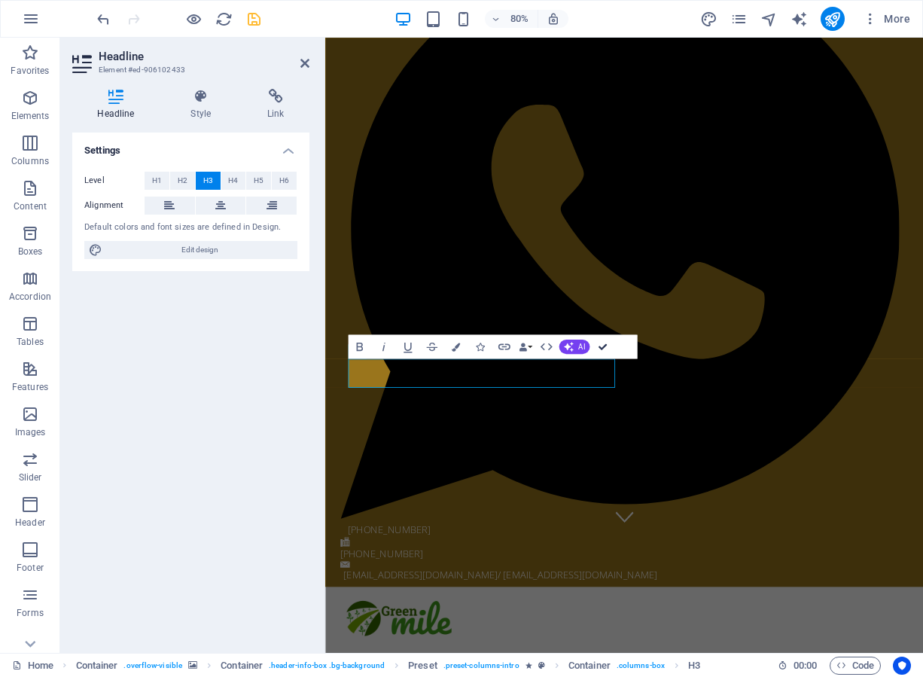
scroll to position [74, 0]
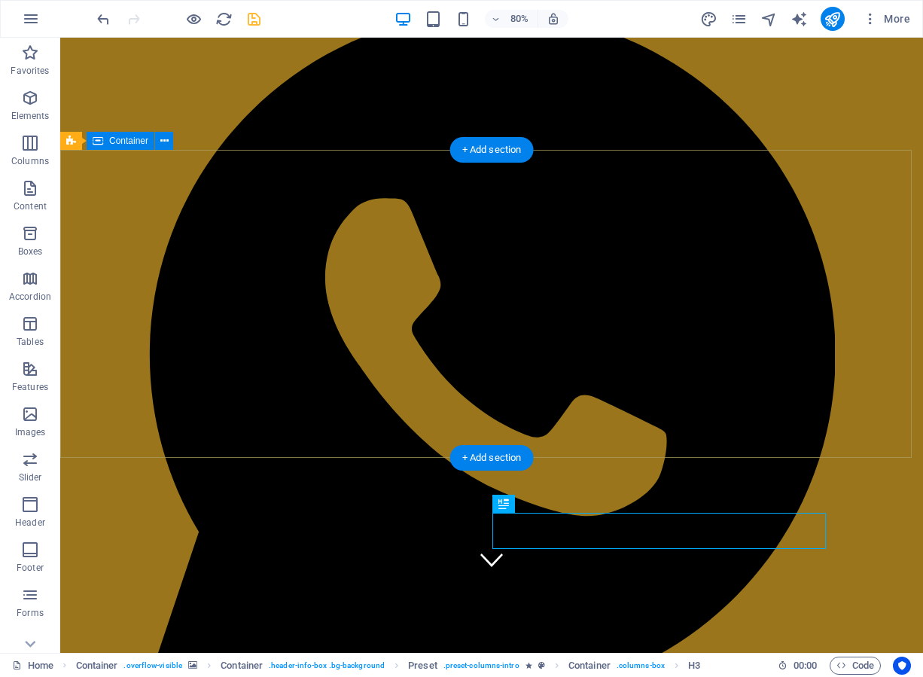
scroll to position [0, 0]
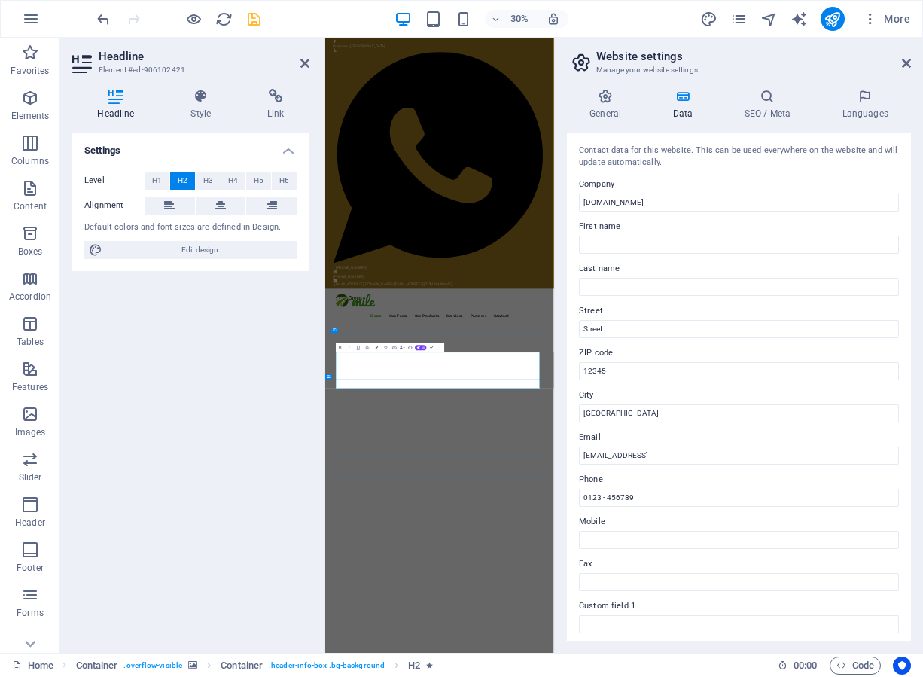
click at [653, 205] on input "[DOMAIN_NAME]" at bounding box center [739, 203] width 320 height 18
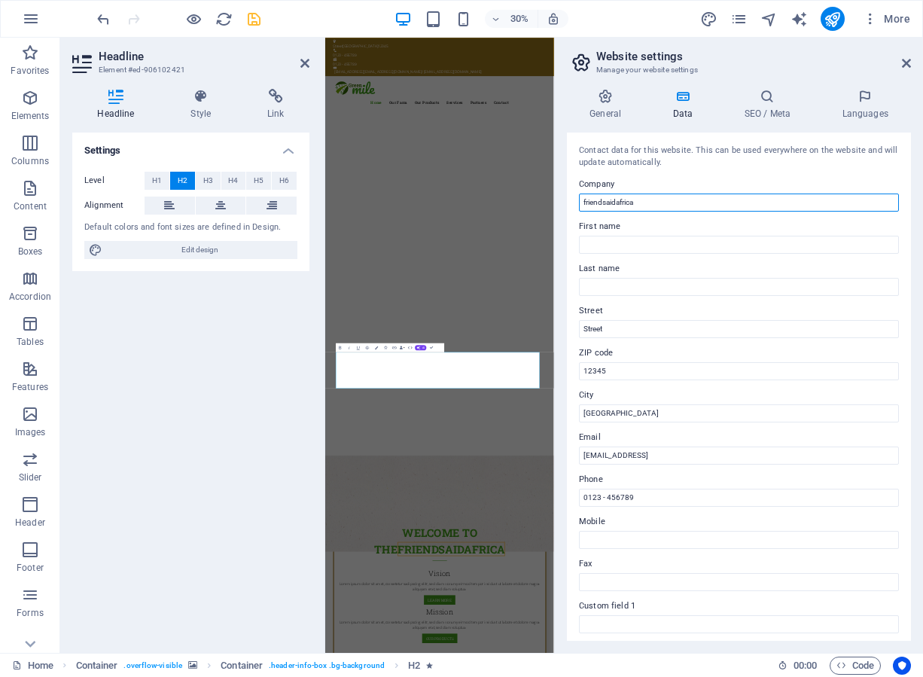
click at [620, 203] on input "friendsaidafrica" at bounding box center [739, 203] width 320 height 18
click at [615, 204] on input "friendsaidafrica" at bounding box center [739, 203] width 320 height 18
click at [605, 203] on input "friendsaid africa" at bounding box center [739, 203] width 320 height 18
click at [608, 203] on input "friendsaid africa" at bounding box center [739, 203] width 320 height 18
type input "friends aid africa"
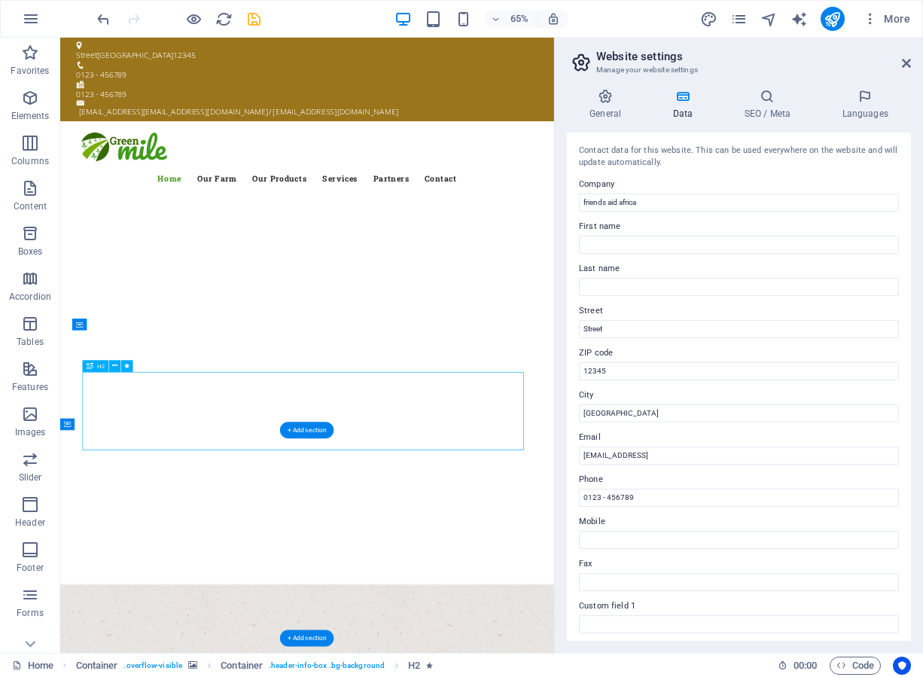
drag, startPoint x: 905, startPoint y: 63, endPoint x: 785, endPoint y: 65, distance: 119.7
click at [905, 63] on icon at bounding box center [906, 63] width 9 height 12
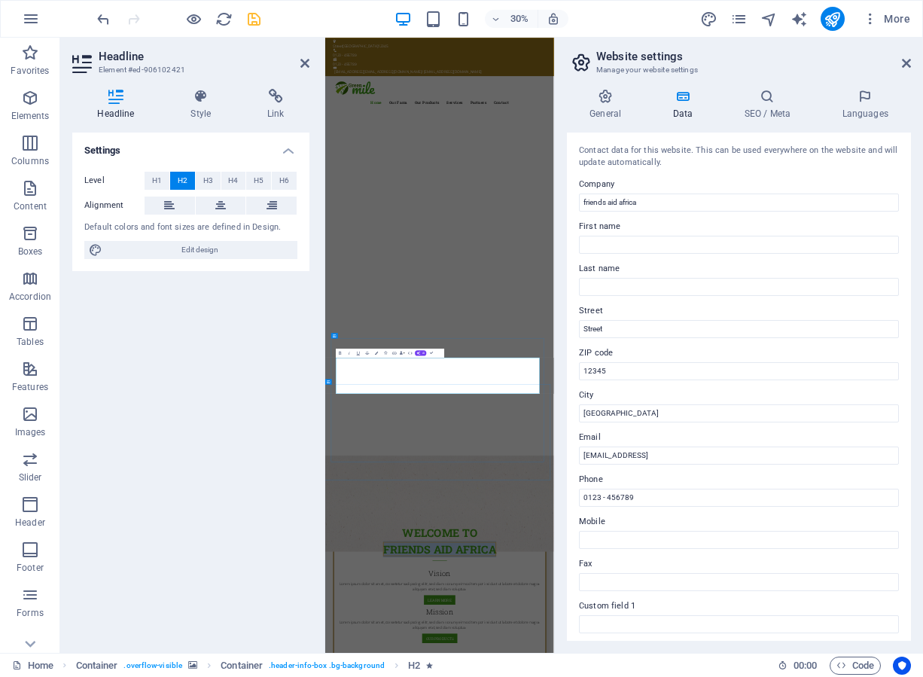
drag, startPoint x: 897, startPoint y: 1177, endPoint x: 518, endPoint y: 1211, distance: 380.3
click at [154, 175] on span "H1" at bounding box center [157, 181] width 10 height 18
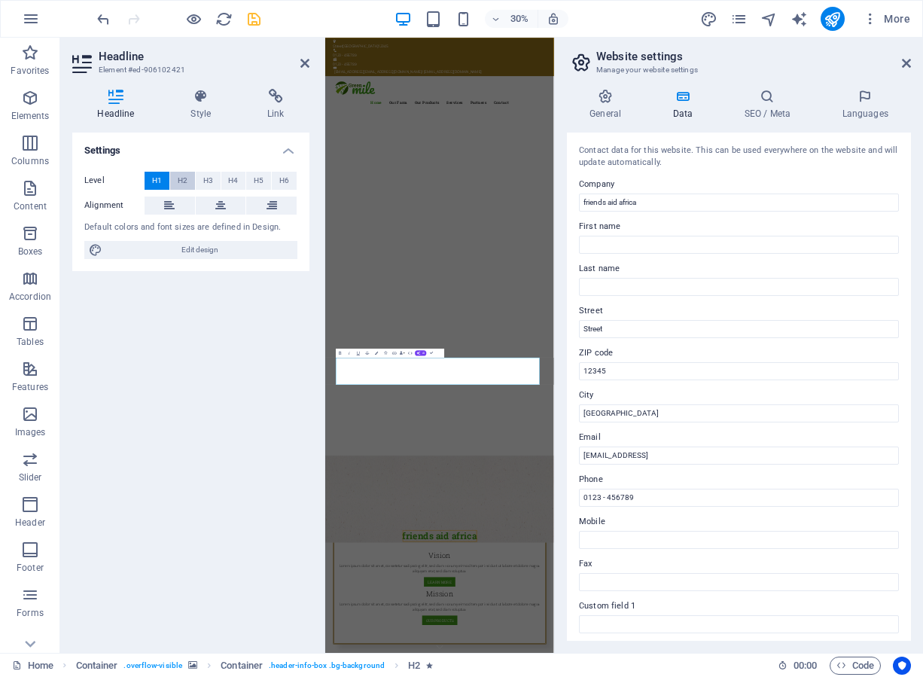
click at [178, 177] on span "H2" at bounding box center [183, 181] width 10 height 18
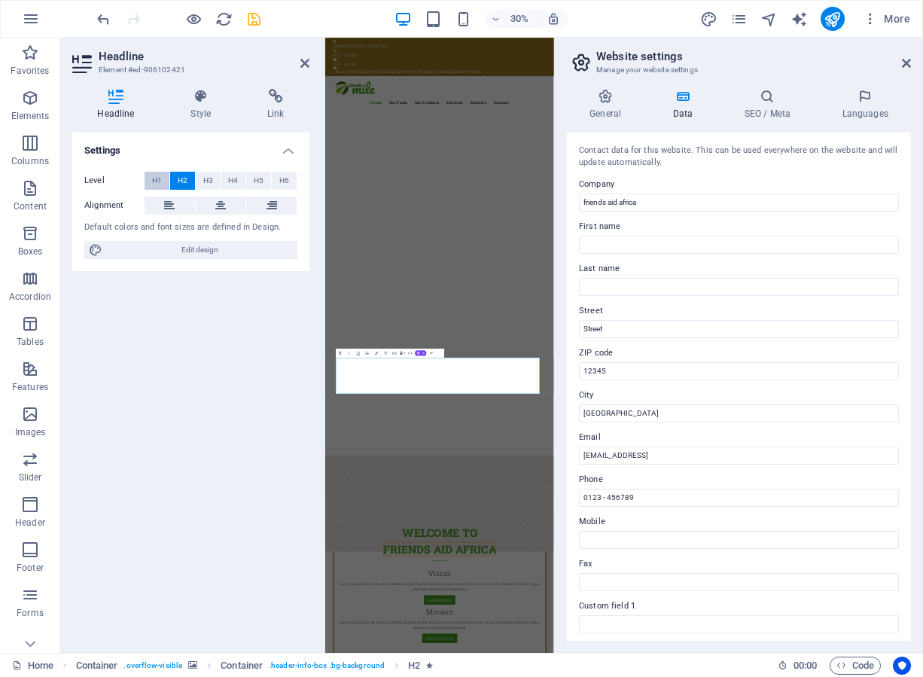
click at [159, 181] on span "H1" at bounding box center [157, 181] width 10 height 18
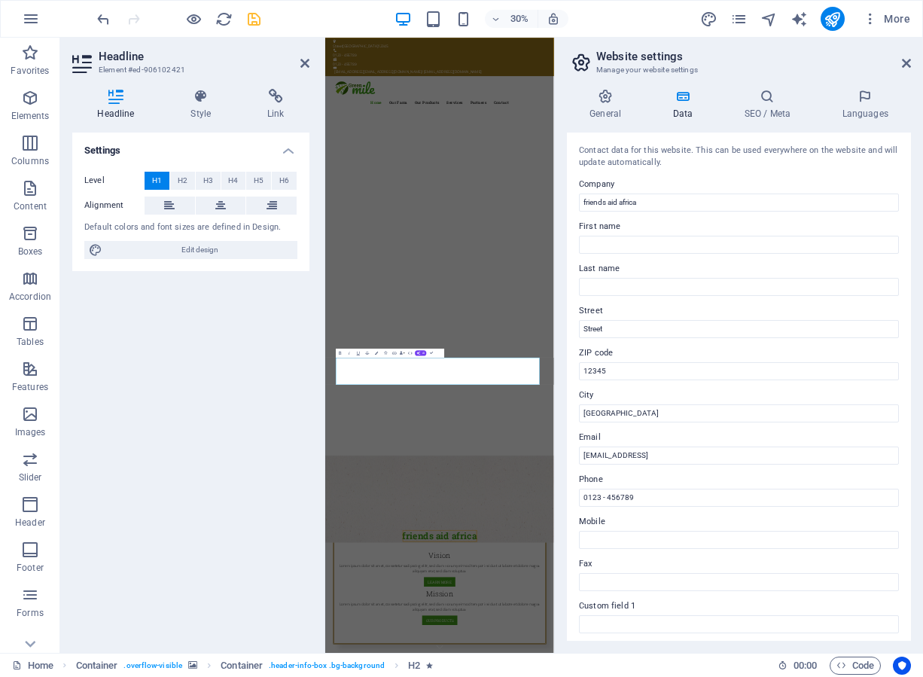
click at [159, 181] on span "H1" at bounding box center [157, 181] width 10 height 18
click at [187, 181] on span "H2" at bounding box center [183, 181] width 10 height 18
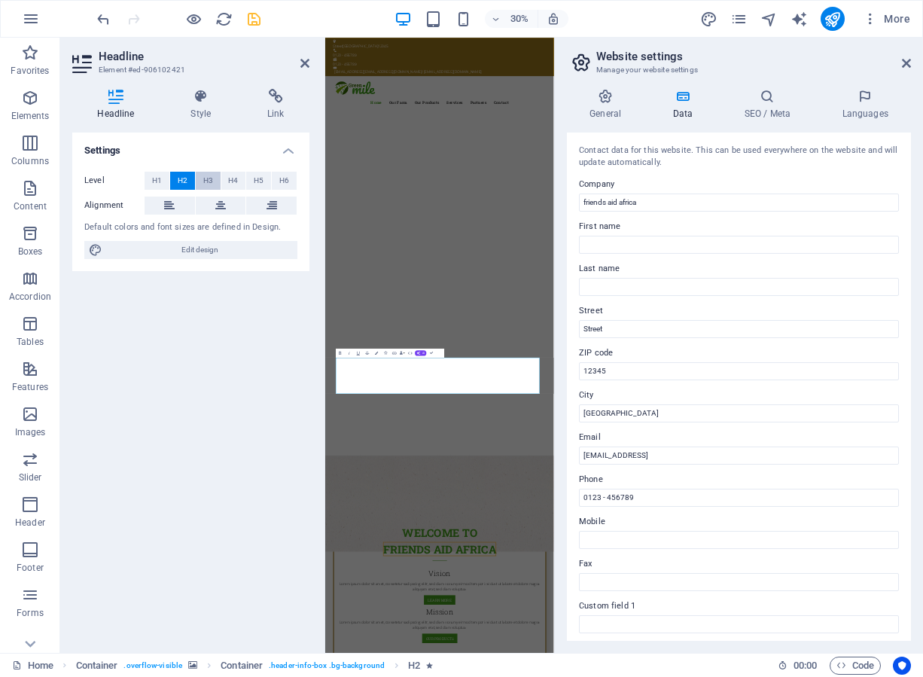
click at [206, 181] on span "H3" at bounding box center [208, 181] width 10 height 18
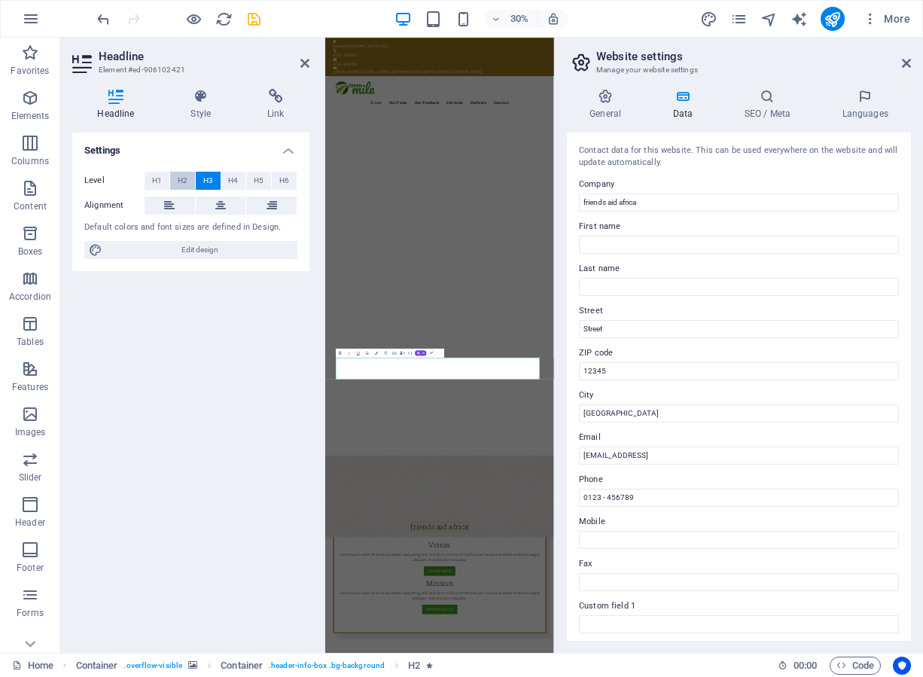
click at [185, 186] on span "H2" at bounding box center [183, 181] width 10 height 18
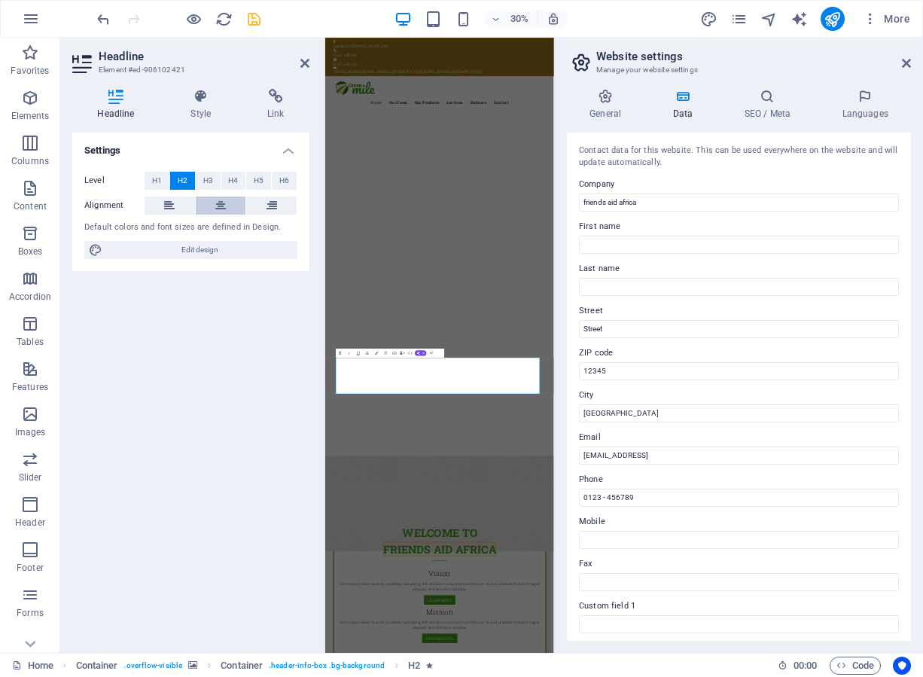
click at [228, 202] on button at bounding box center [221, 206] width 50 height 18
click at [206, 111] on h4 "Style" at bounding box center [204, 105] width 77 height 32
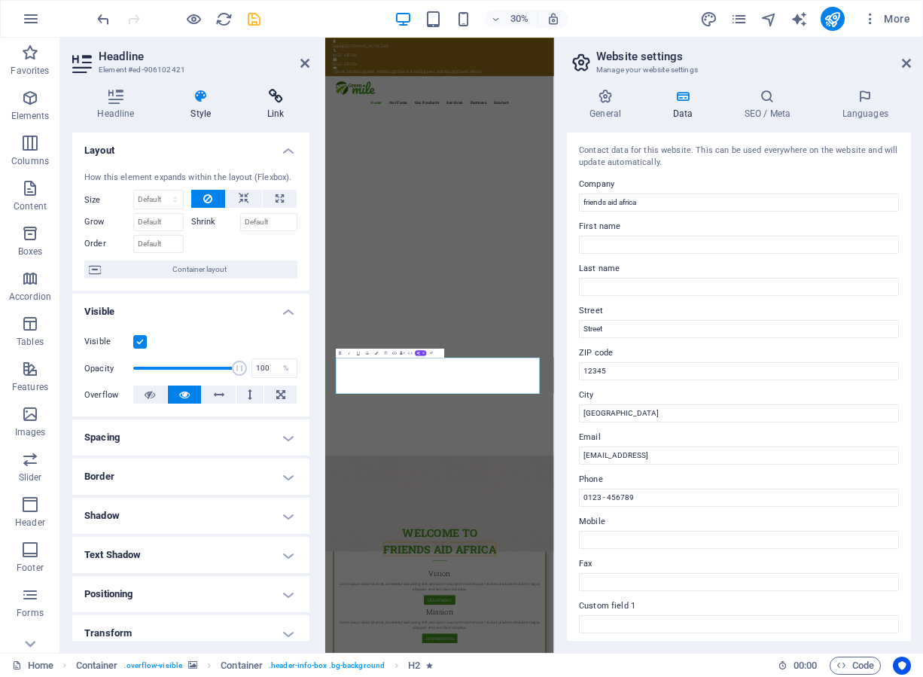
click at [281, 111] on h4 "Link" at bounding box center [275, 105] width 67 height 32
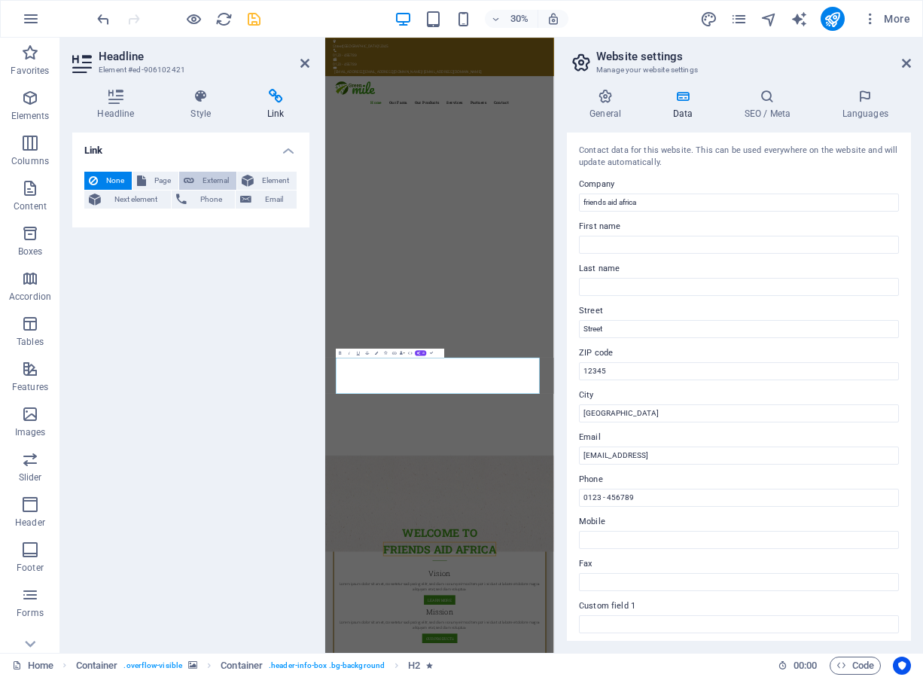
click at [191, 181] on icon at bounding box center [189, 181] width 11 height 18
select select "blank"
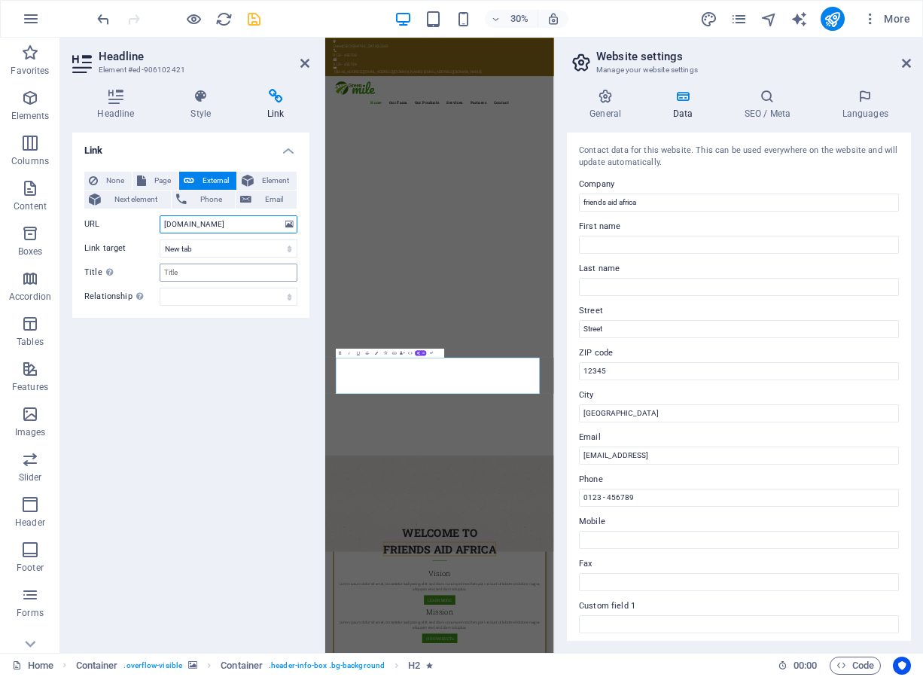
type input "[DOMAIN_NAME]"
click at [182, 270] on input "Title Additional link description, should not be the same as the link text. The…" at bounding box center [229, 273] width 138 height 18
type input "FRIENDS AID AFRICA"
click at [190, 341] on div "Link None Page External Element Next element Phone Email Page Home Subpage Lega…" at bounding box center [190, 387] width 237 height 508
click at [256, 23] on icon "save" at bounding box center [253, 19] width 17 height 17
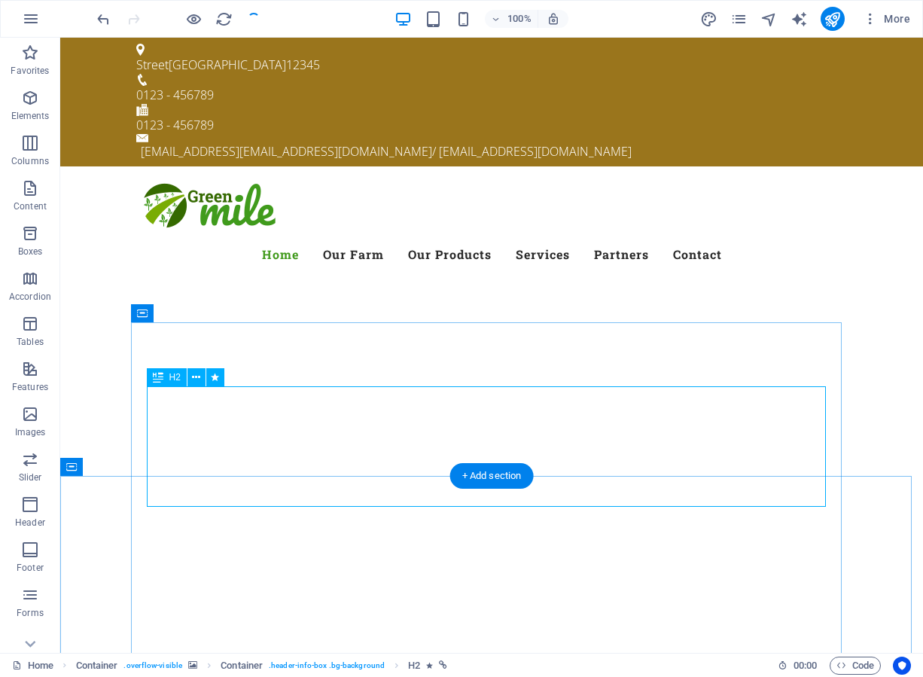
drag, startPoint x: 608, startPoint y: 412, endPoint x: 412, endPoint y: 504, distance: 216.6
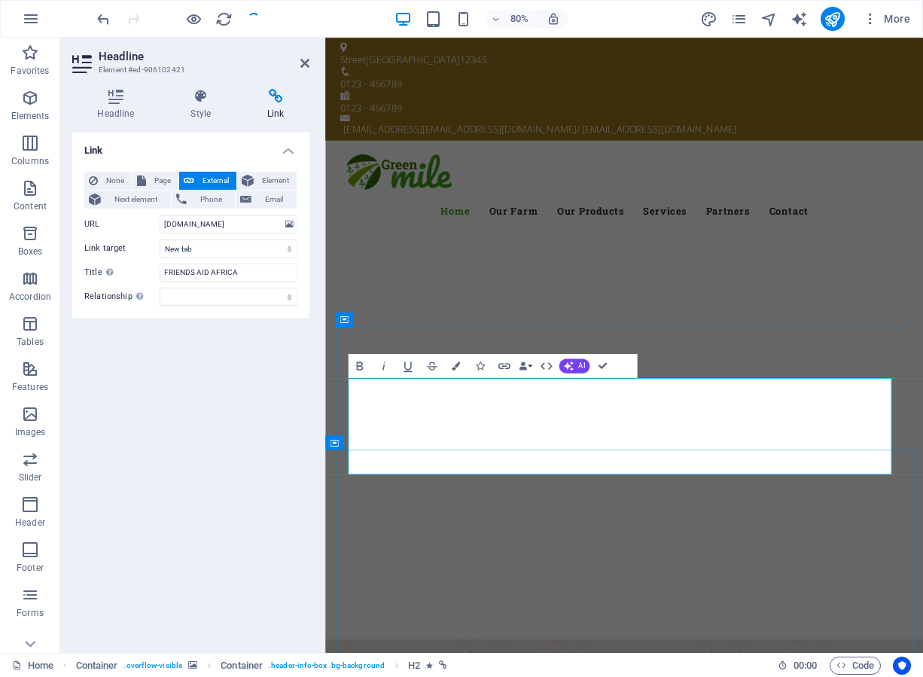
drag, startPoint x: 816, startPoint y: 489, endPoint x: 570, endPoint y: 508, distance: 246.9
click at [110, 105] on h4 "Headline" at bounding box center [118, 105] width 93 height 32
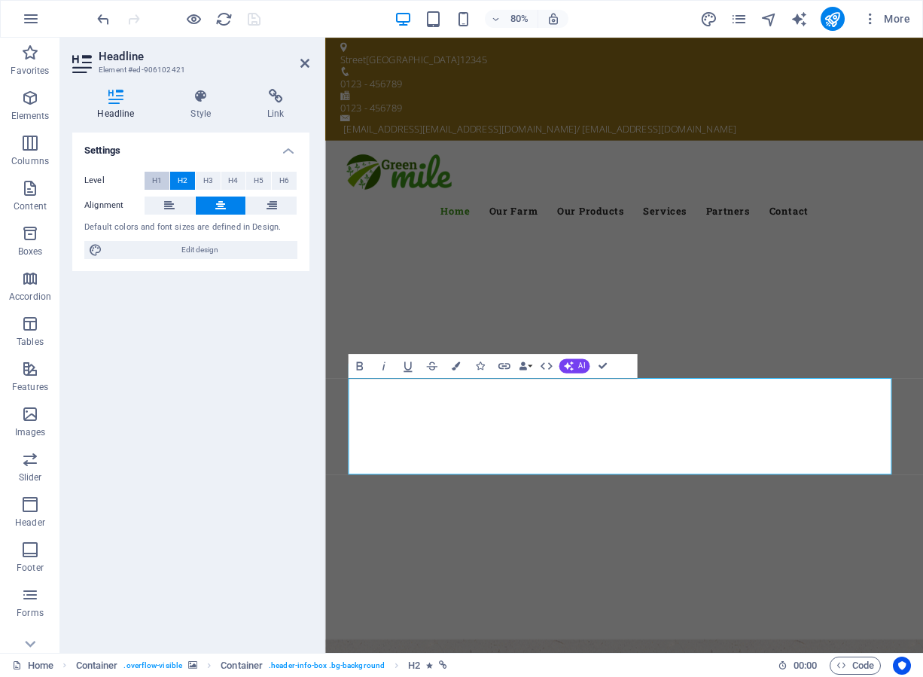
click at [155, 181] on span "H1" at bounding box center [157, 181] width 10 height 18
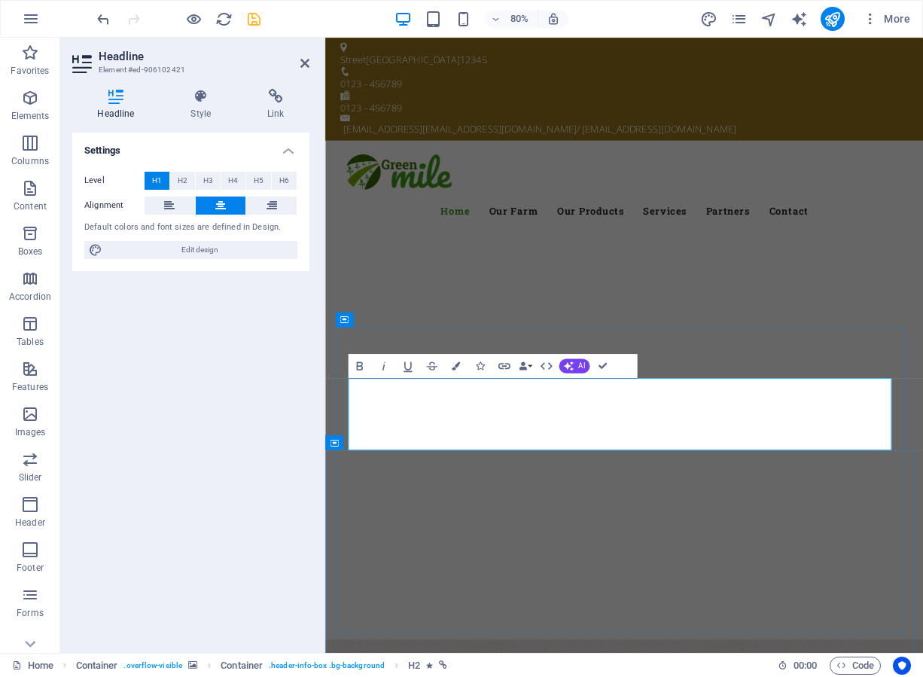
drag, startPoint x: 774, startPoint y: 488, endPoint x: 651, endPoint y: 488, distance: 122.7
click at [531, 367] on button "Data Bindings" at bounding box center [525, 366] width 17 height 24
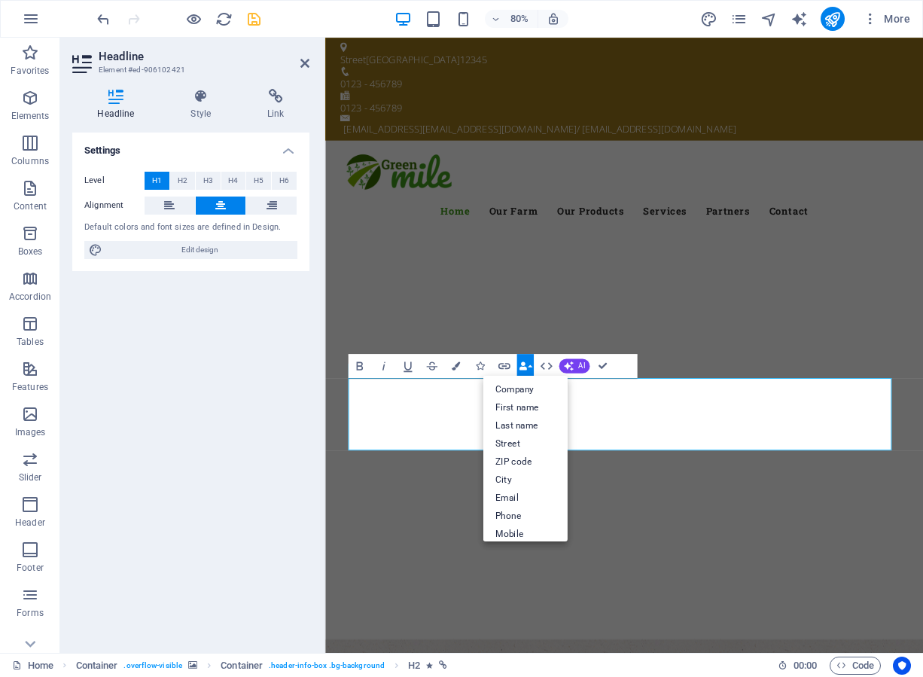
click at [527, 362] on icon "button" at bounding box center [523, 366] width 8 height 8
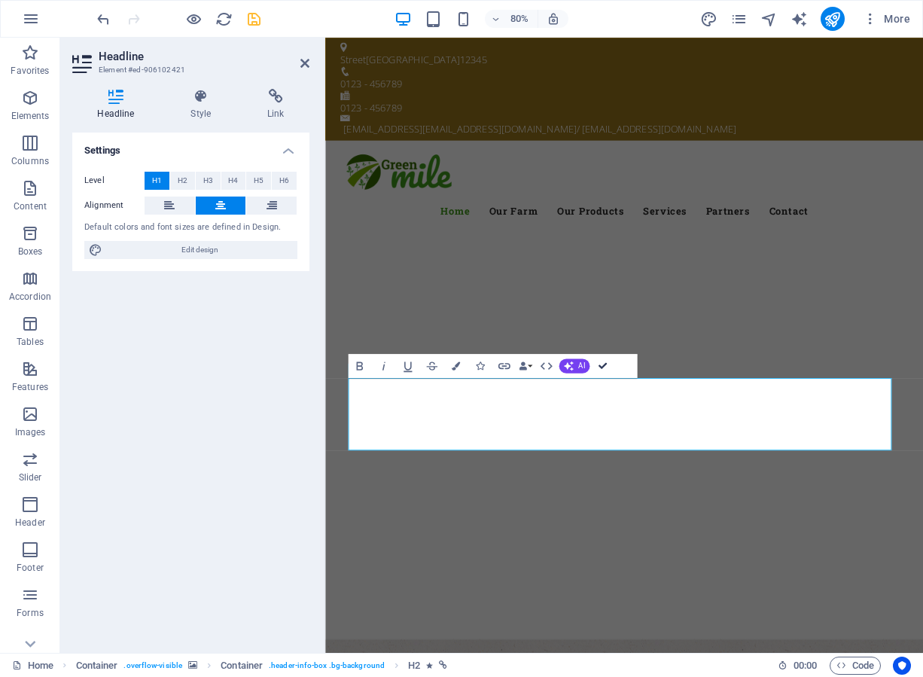
drag, startPoint x: 599, startPoint y: 365, endPoint x: 576, endPoint y: 343, distance: 32.5
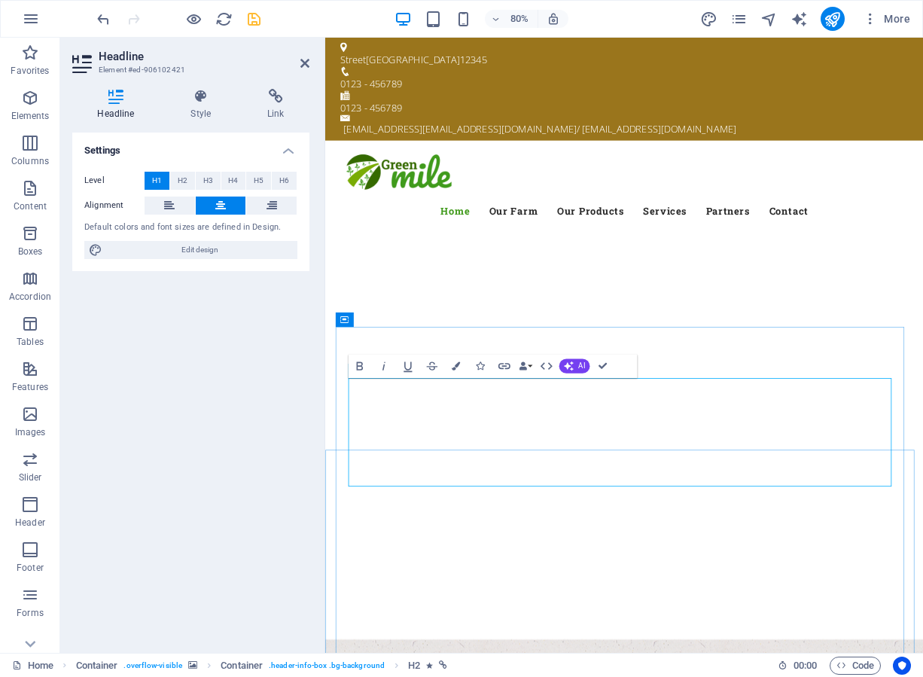
drag, startPoint x: 813, startPoint y: 569, endPoint x: 497, endPoint y: 540, distance: 317.6
click at [358, 365] on icon "button" at bounding box center [359, 366] width 7 height 8
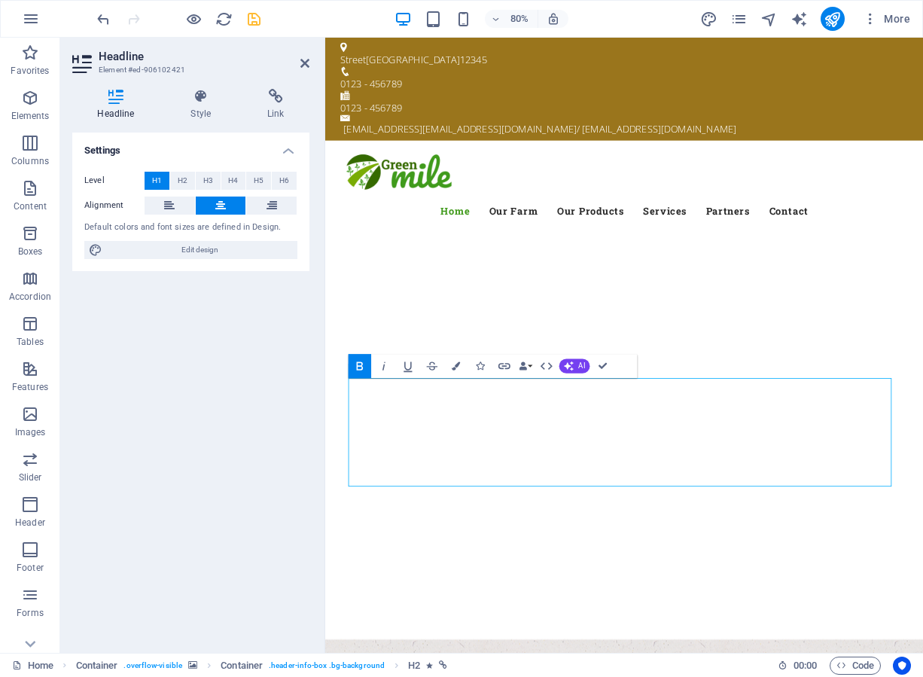
click at [358, 365] on icon "button" at bounding box center [359, 366] width 7 height 8
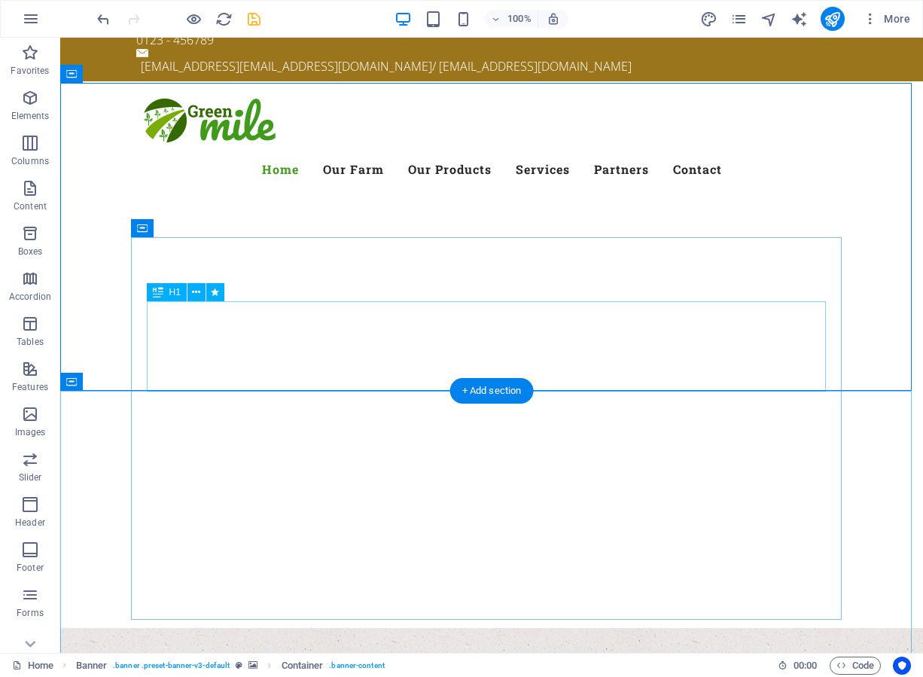
scroll to position [151, 0]
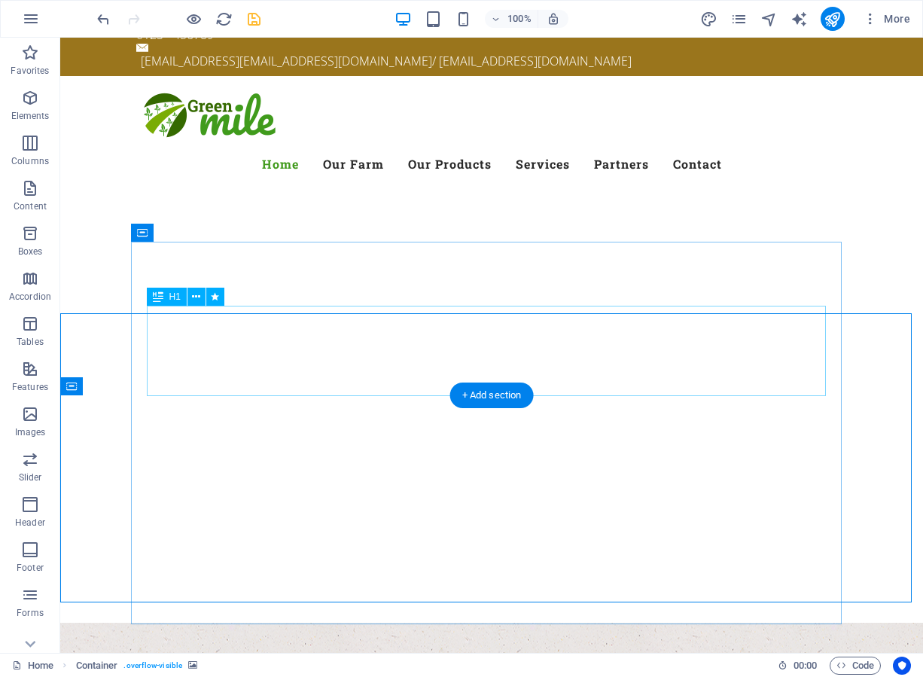
scroll to position [75, 0]
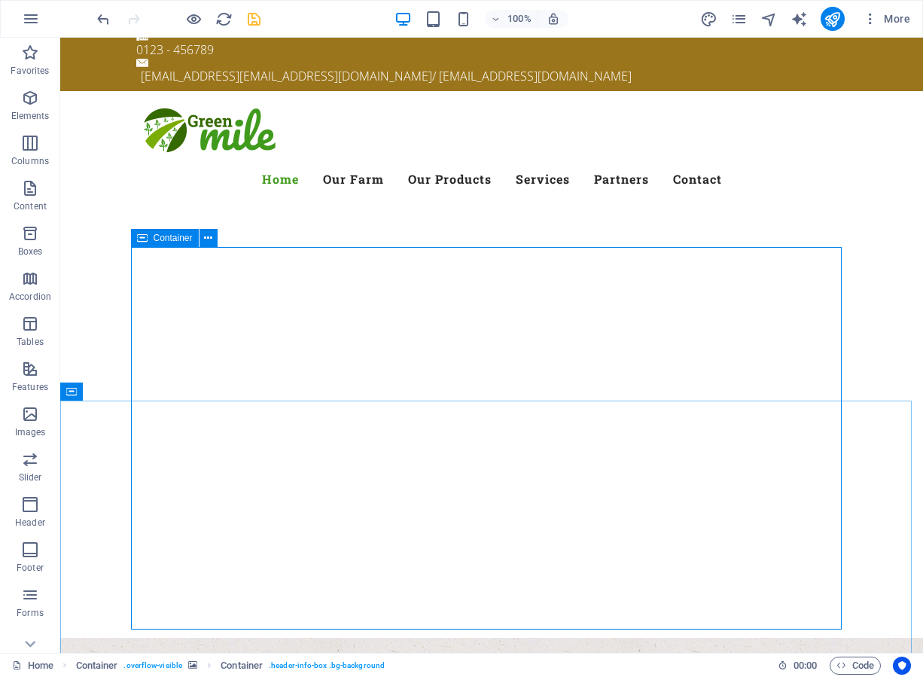
click at [154, 239] on span "Container" at bounding box center [173, 237] width 39 height 9
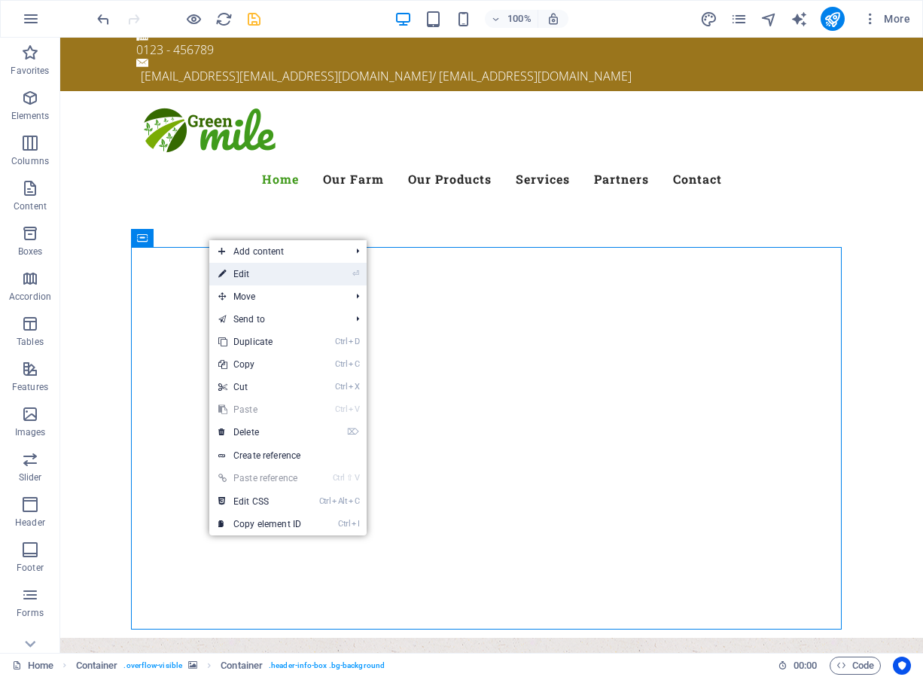
click at [233, 272] on link "⏎ Edit" at bounding box center [259, 274] width 101 height 23
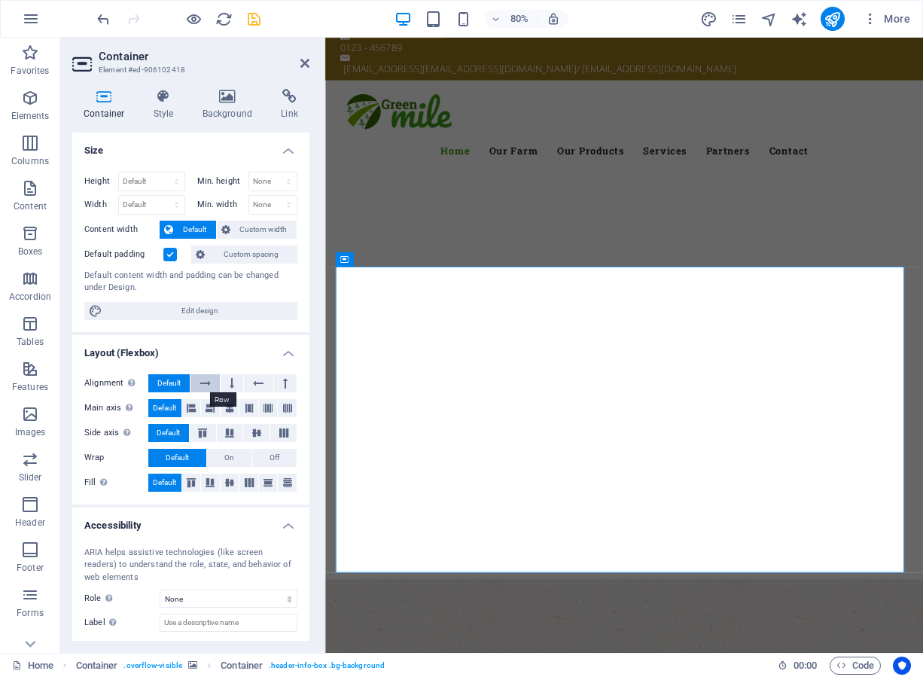
click at [206, 384] on icon at bounding box center [205, 383] width 11 height 18
click at [173, 184] on select "Default px rem % vh vw" at bounding box center [152, 181] width 66 height 18
select select "px"
click at [161, 172] on select "Default px rem % vh vw" at bounding box center [152, 181] width 66 height 18
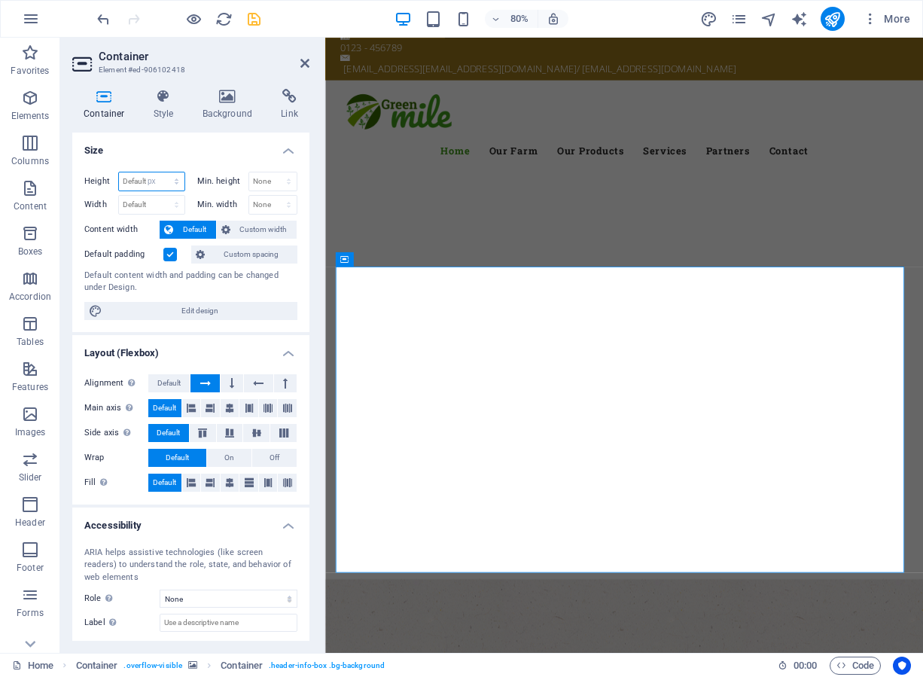
type input "498"
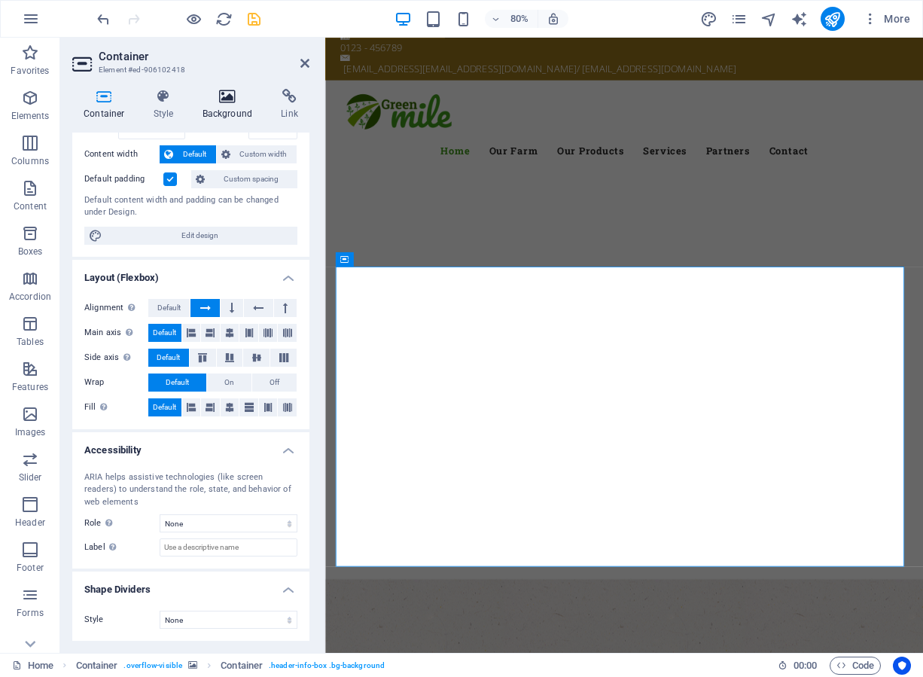
click at [231, 100] on icon at bounding box center [227, 96] width 73 height 15
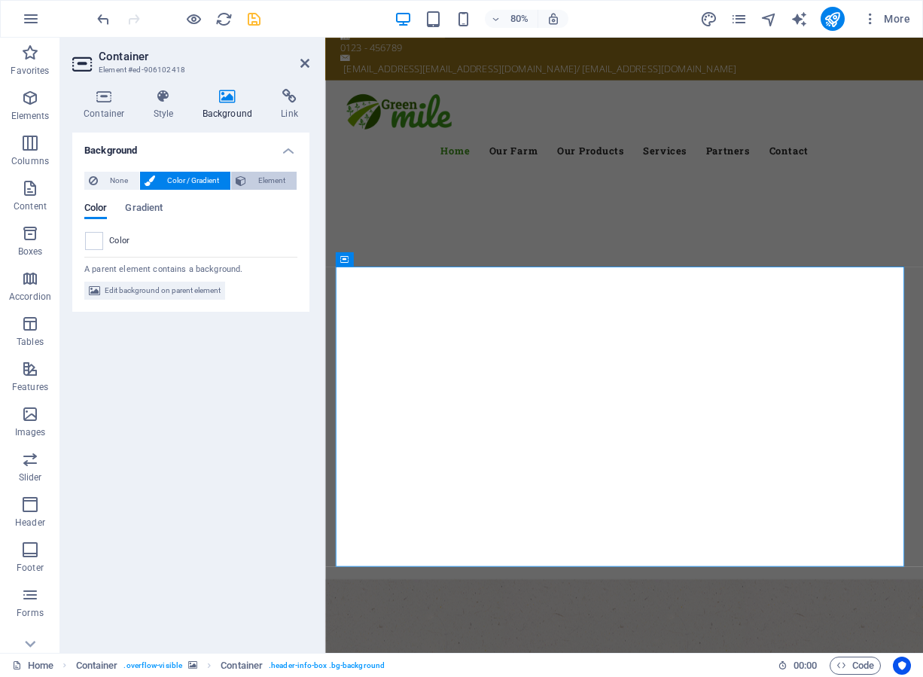
click at [245, 181] on icon at bounding box center [241, 181] width 11 height 18
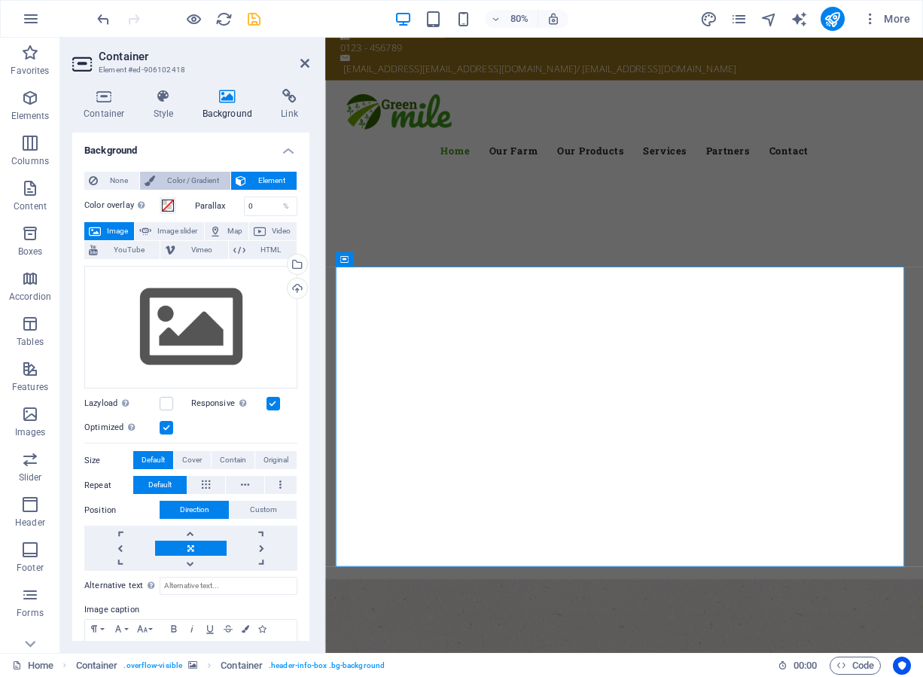
click at [207, 180] on span "Color / Gradient" at bounding box center [193, 181] width 66 height 18
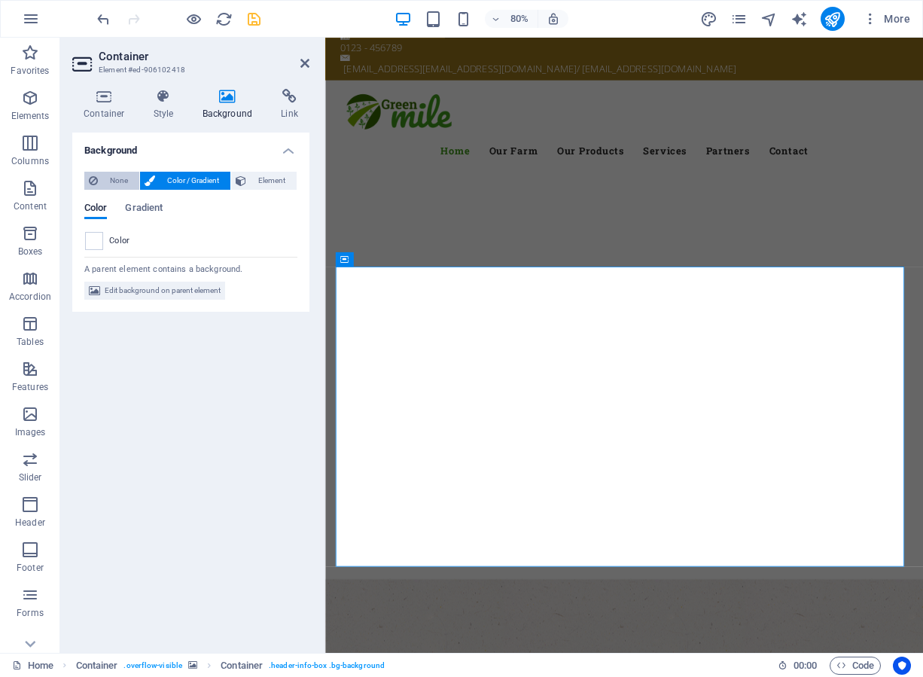
click at [116, 181] on span "None" at bounding box center [118, 181] width 32 height 18
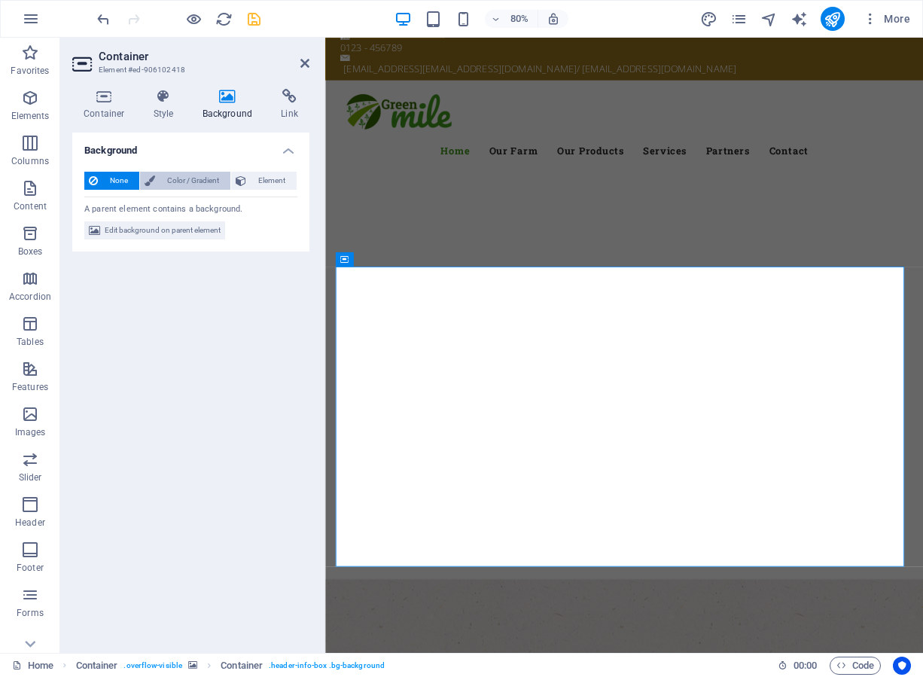
click at [187, 175] on span "Color / Gradient" at bounding box center [193, 181] width 66 height 18
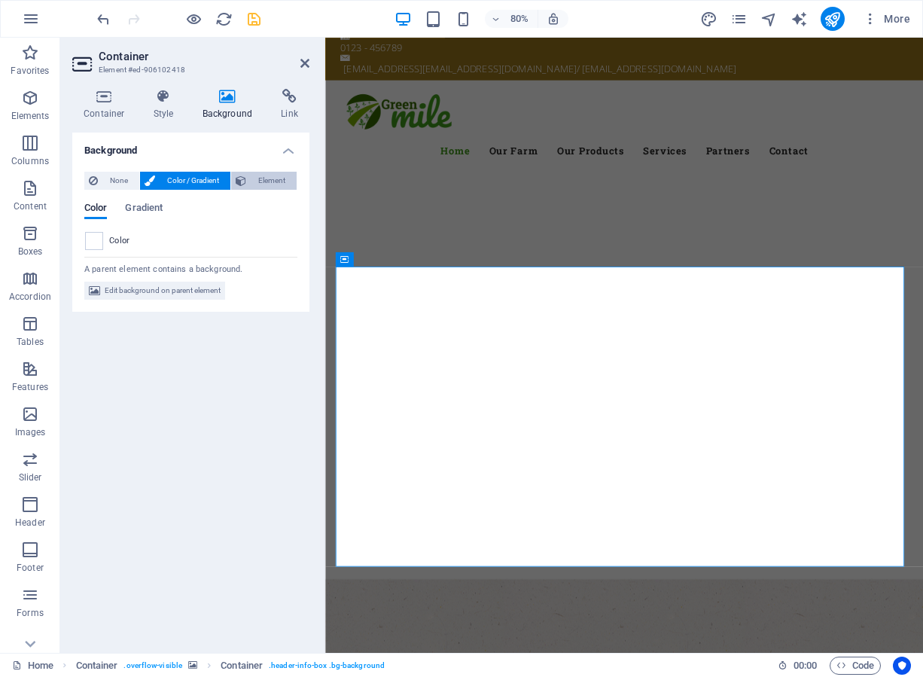
click at [261, 177] on span "Element" at bounding box center [271, 181] width 41 height 18
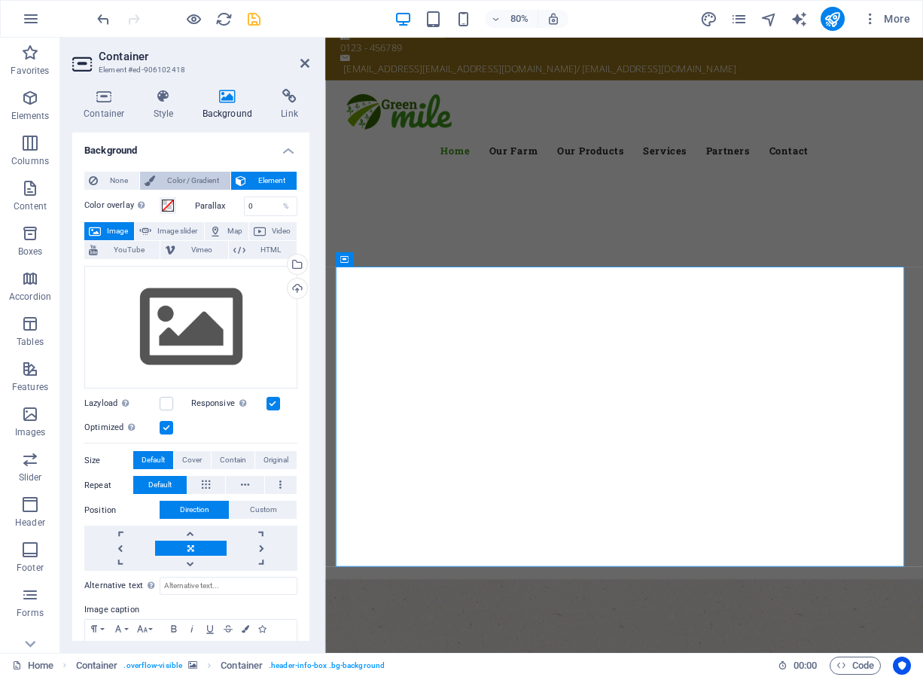
click at [200, 179] on span "Color / Gradient" at bounding box center [193, 181] width 66 height 18
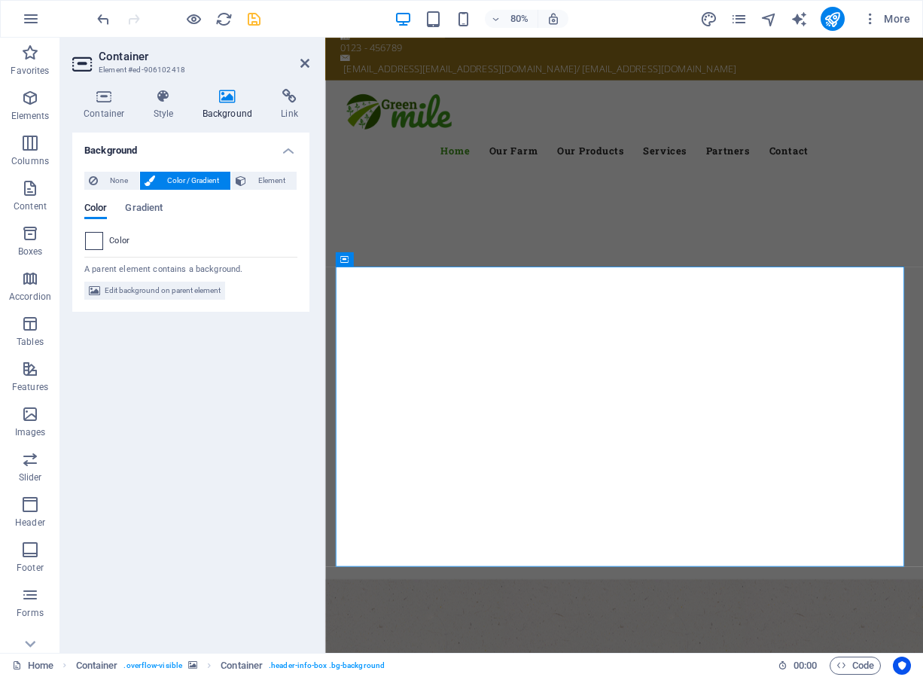
click at [88, 243] on span at bounding box center [94, 241] width 17 height 17
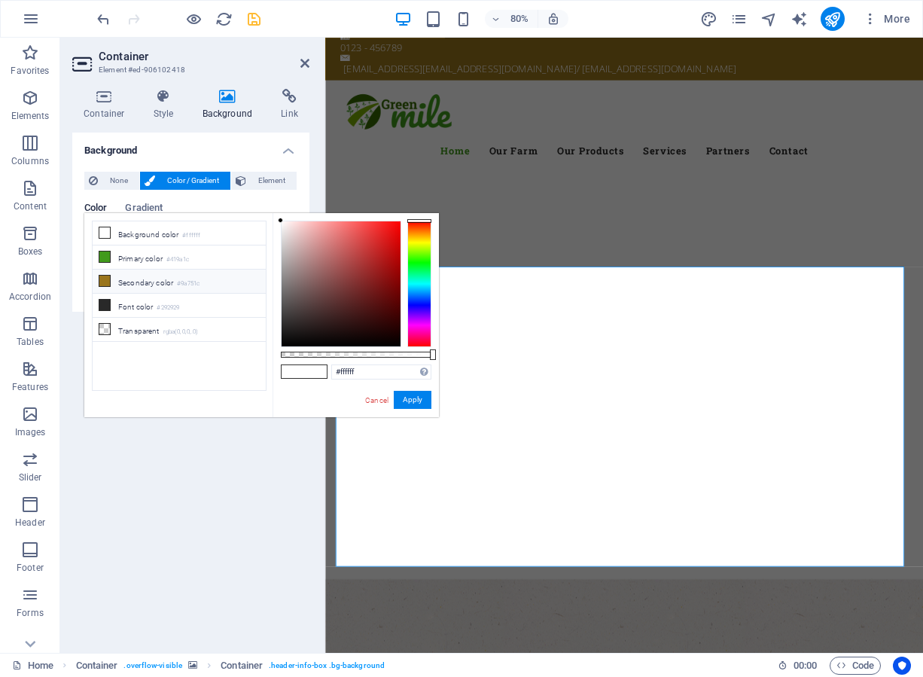
click at [105, 279] on icon at bounding box center [104, 281] width 11 height 11
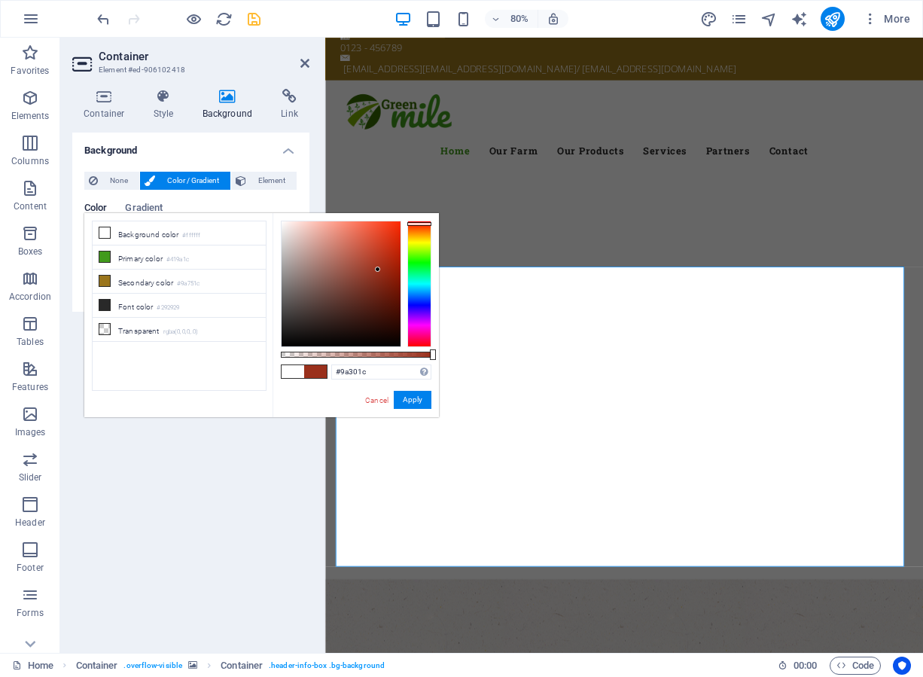
click at [422, 224] on div at bounding box center [419, 284] width 24 height 126
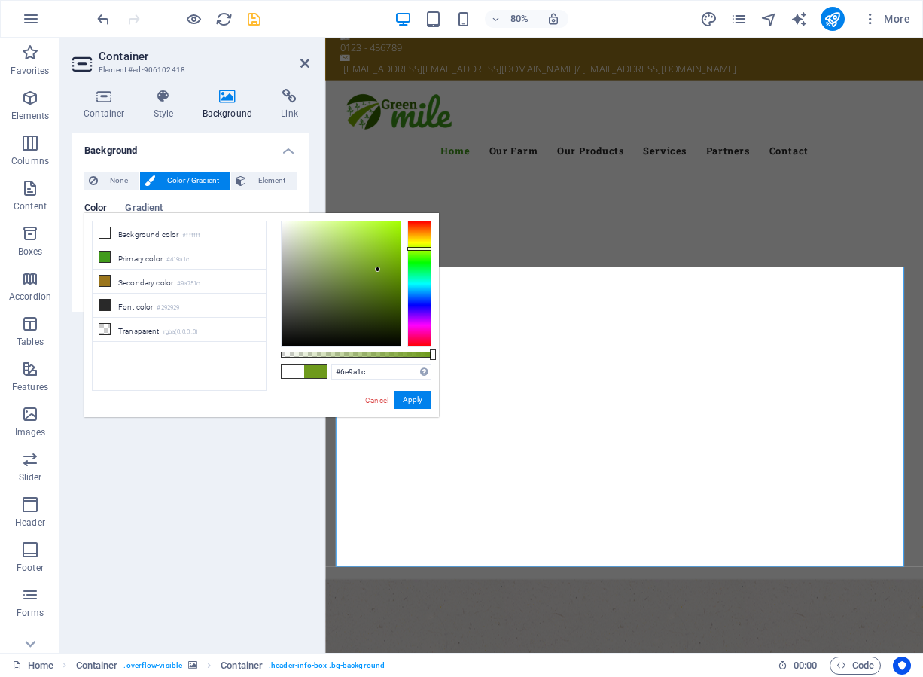
click at [419, 248] on div at bounding box center [419, 284] width 24 height 126
click at [418, 244] on div at bounding box center [419, 284] width 24 height 126
click at [417, 251] on div at bounding box center [419, 284] width 24 height 126
type input "#729a1c"
click at [420, 248] on div at bounding box center [419, 284] width 24 height 126
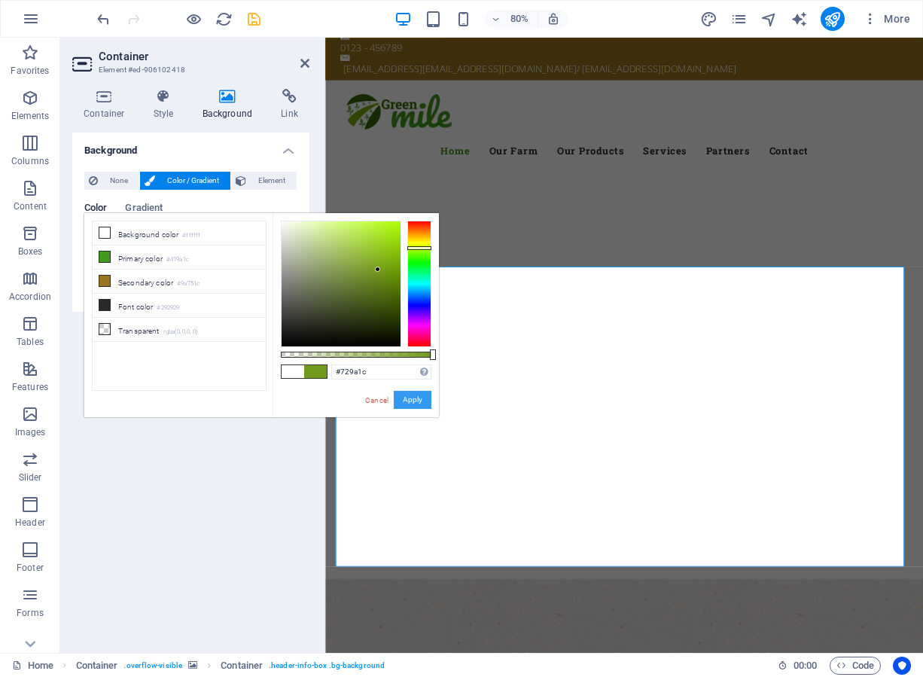
drag, startPoint x: 406, startPoint y: 398, endPoint x: 99, endPoint y: 450, distance: 310.7
click at [406, 398] on button "Apply" at bounding box center [413, 400] width 38 height 18
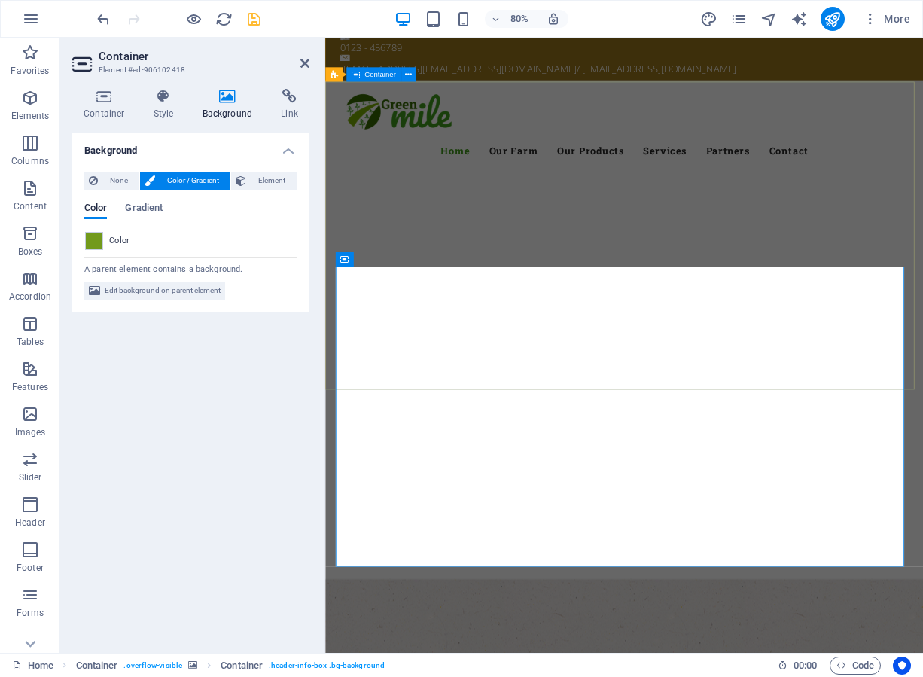
click at [566, 594] on div at bounding box center [699, 654] width 748 height 120
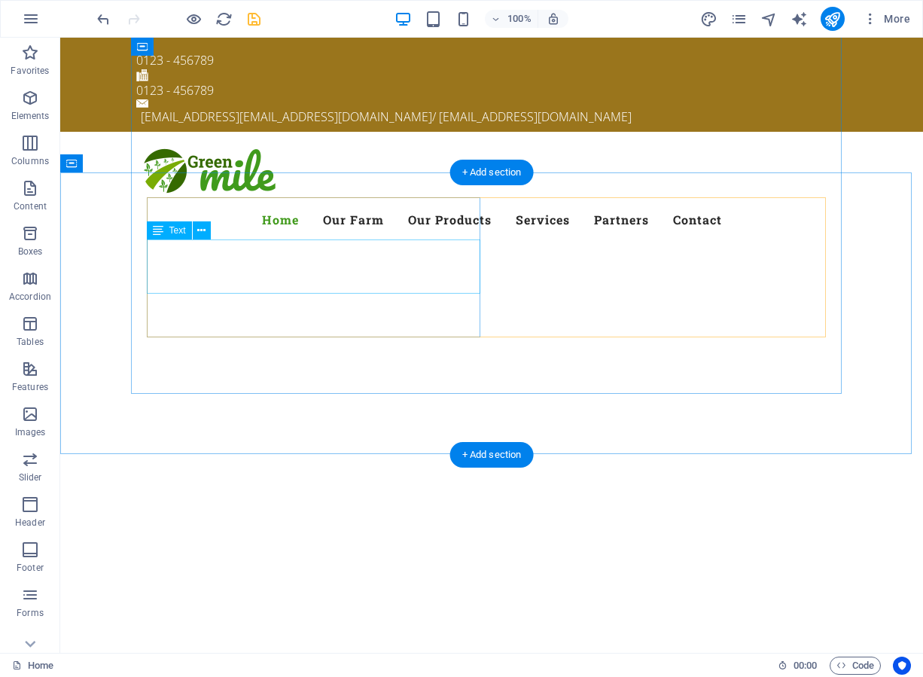
scroll to position [0, 0]
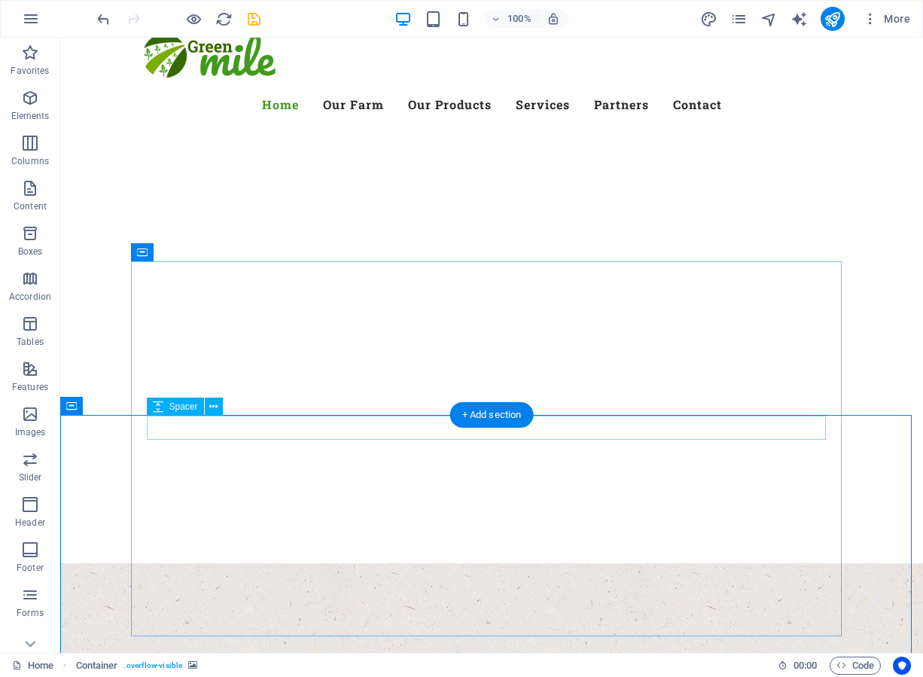
scroll to position [151, 0]
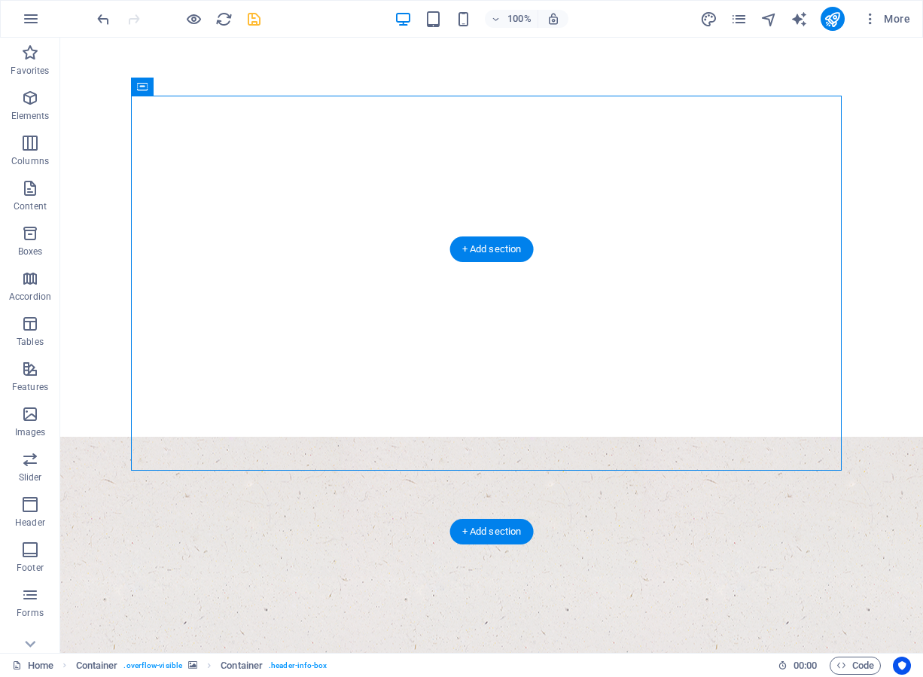
scroll to position [301, 0]
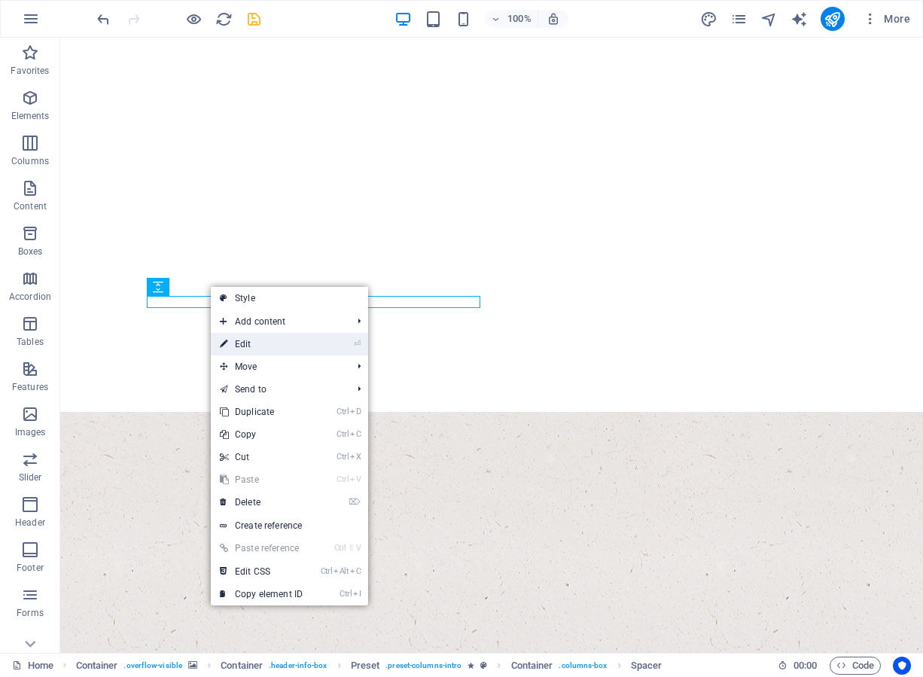
click at [251, 348] on link "⏎ Edit" at bounding box center [261, 344] width 101 height 23
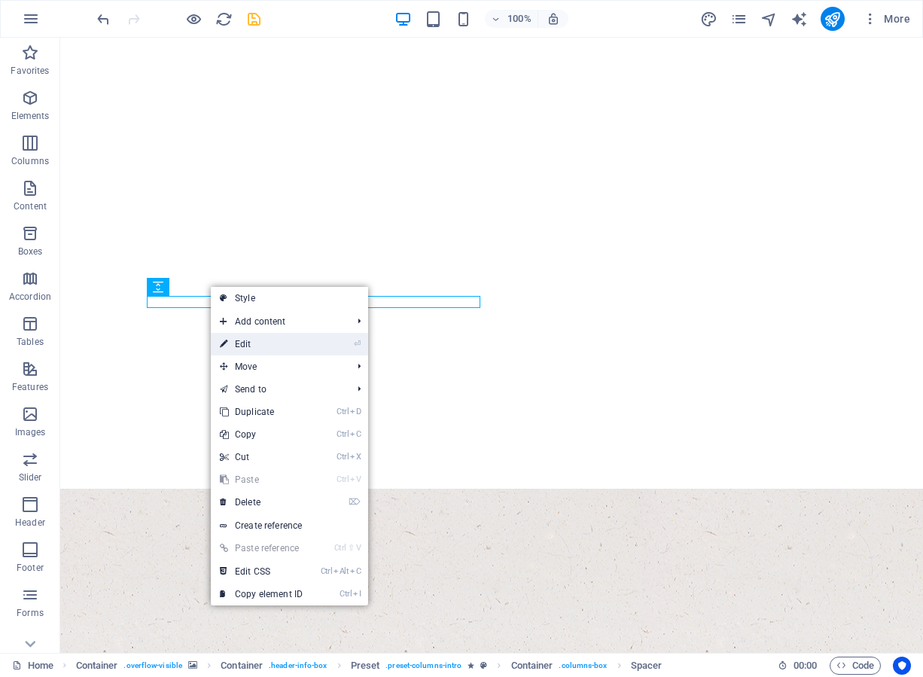
select select "rem"
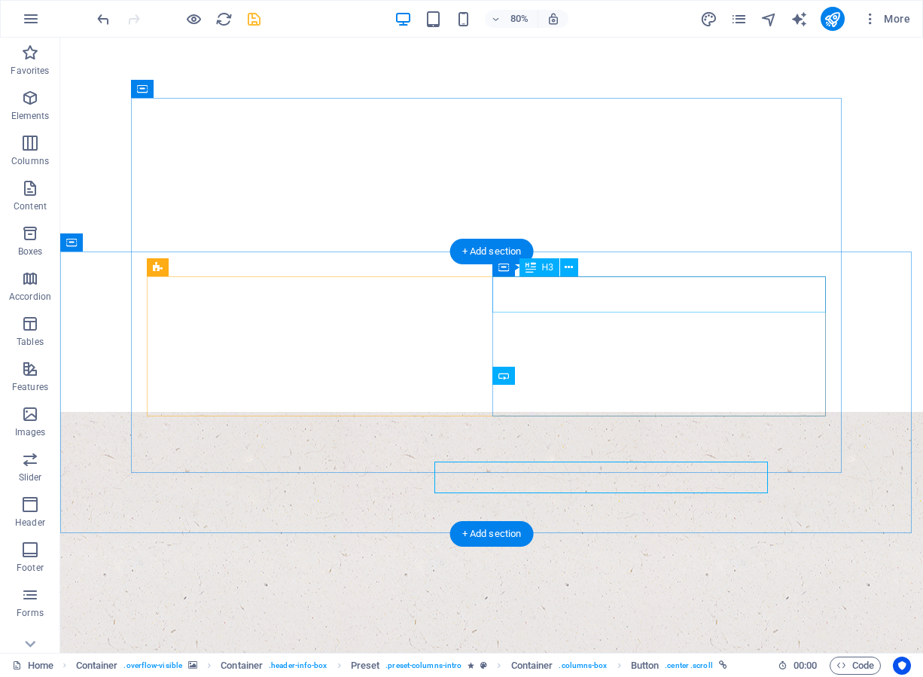
scroll to position [224, 0]
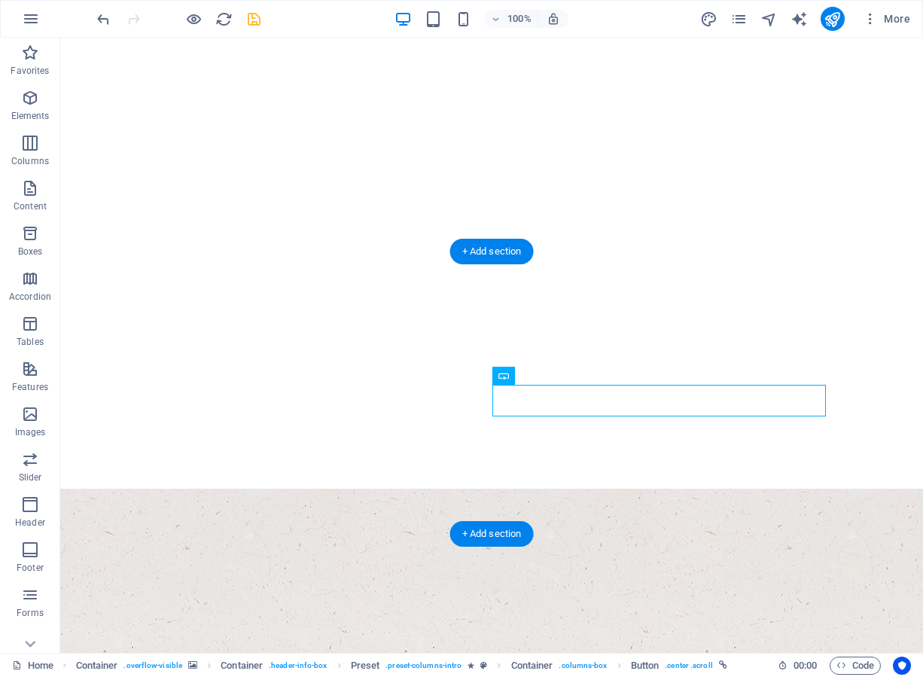
click at [593, 500] on figure at bounding box center [491, 630] width 863 height 282
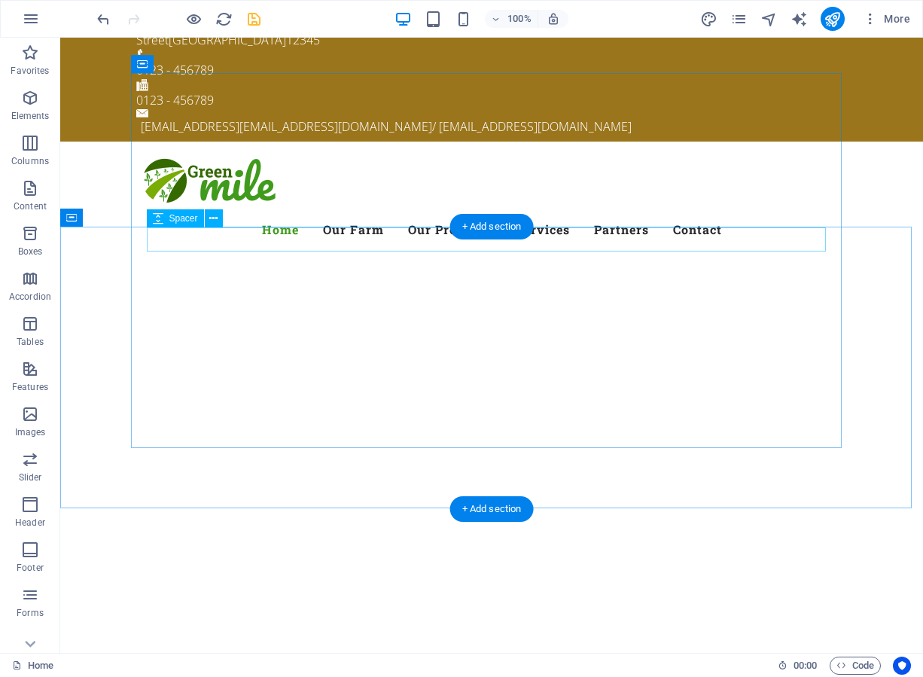
scroll to position [0, 0]
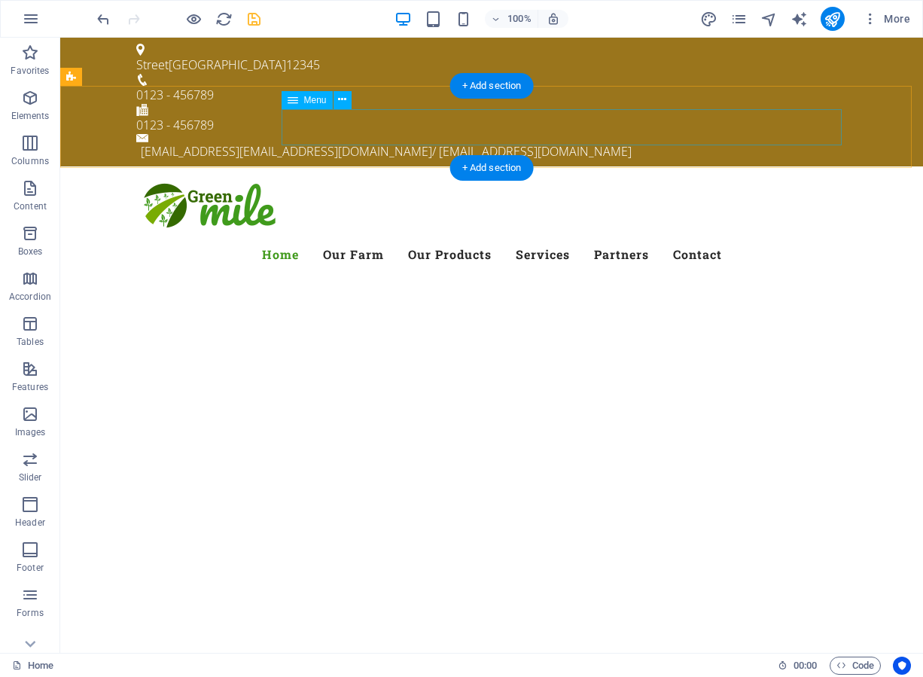
click at [425, 236] on nav "Home Our Farm Our Products Services Partners Contact" at bounding box center [491, 254] width 711 height 36
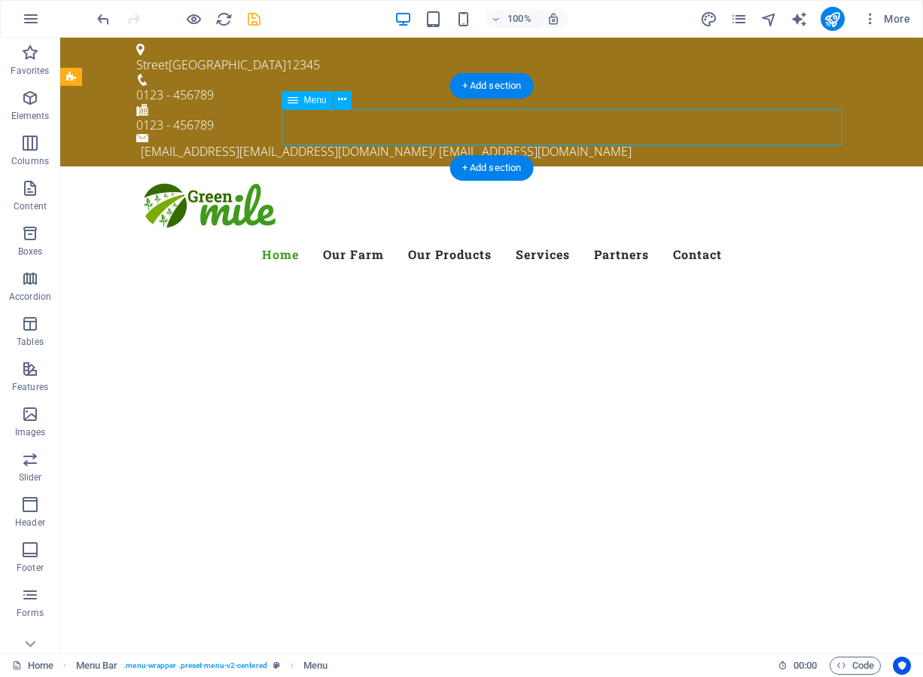
click at [423, 236] on nav "Home Our Farm Our Products Services Partners Contact" at bounding box center [491, 254] width 711 height 36
drag, startPoint x: 423, startPoint y: 129, endPoint x: 182, endPoint y: 151, distance: 241.9
click at [423, 236] on nav "Home Our Farm Our Products Services Partners Contact" at bounding box center [491, 254] width 711 height 36
select select
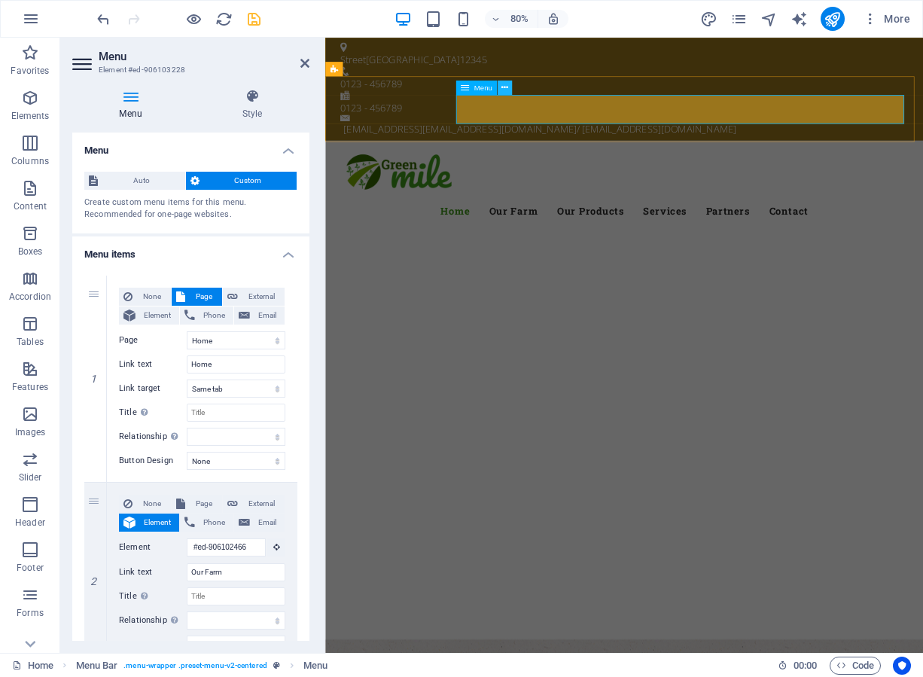
click at [505, 87] on icon at bounding box center [504, 87] width 7 height 13
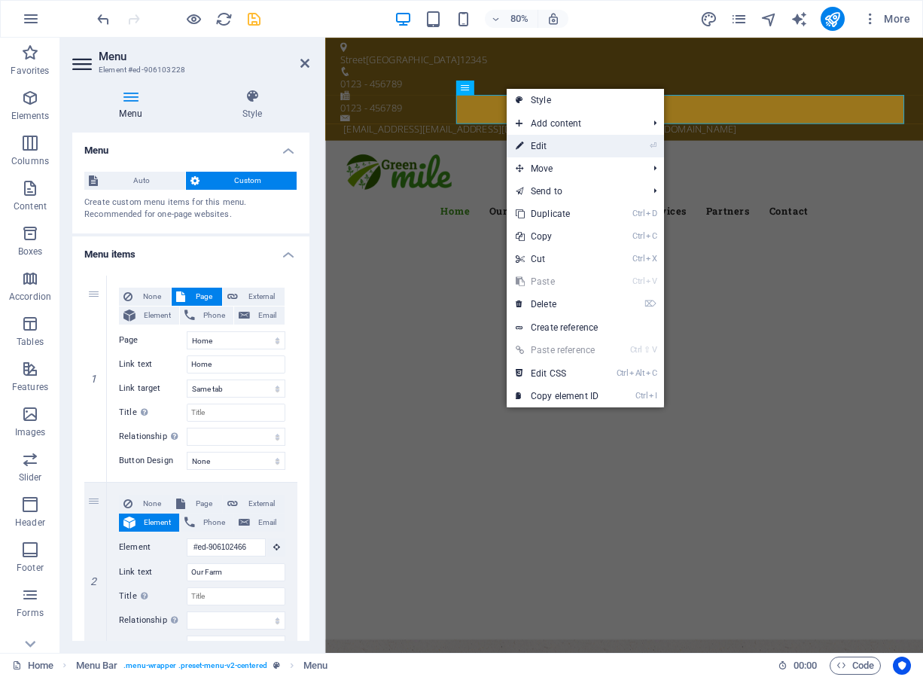
click at [535, 145] on link "⏎ Edit" at bounding box center [557, 146] width 101 height 23
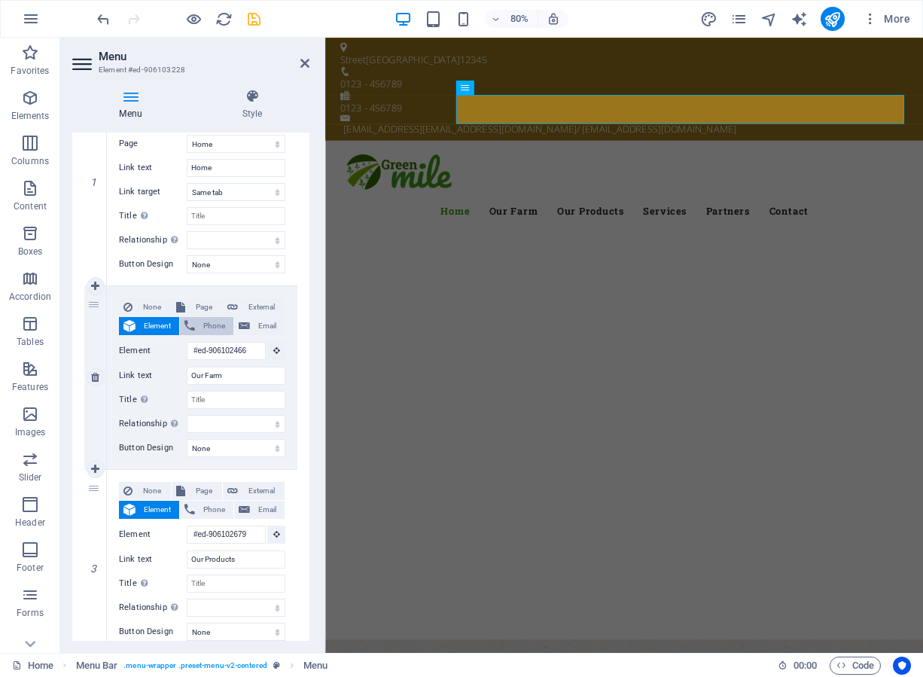
scroll to position [226, 0]
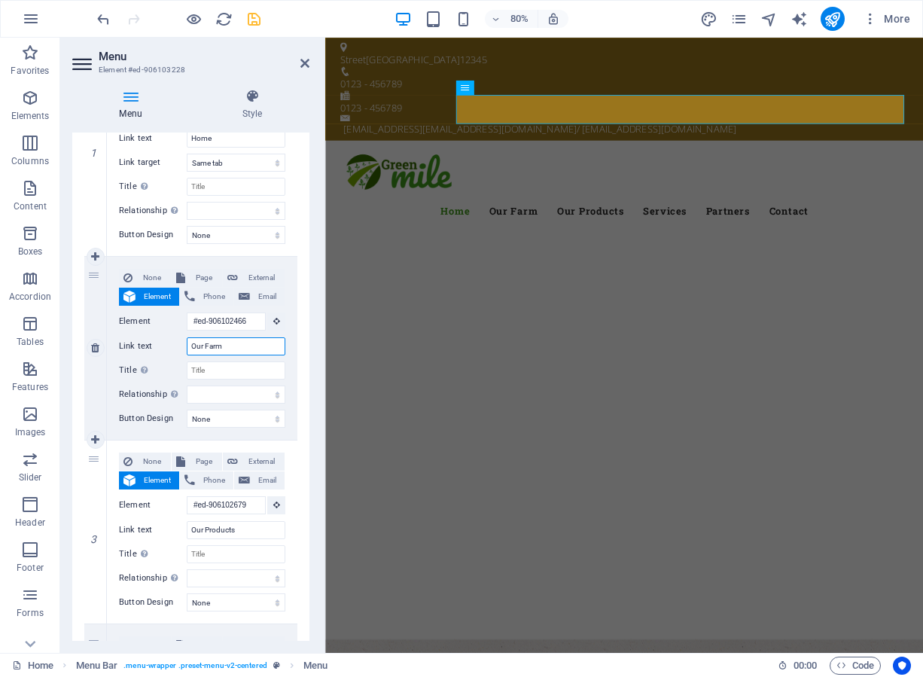
click at [226, 345] on input "Our Farm" at bounding box center [236, 346] width 99 height 18
type input "Our"
select select
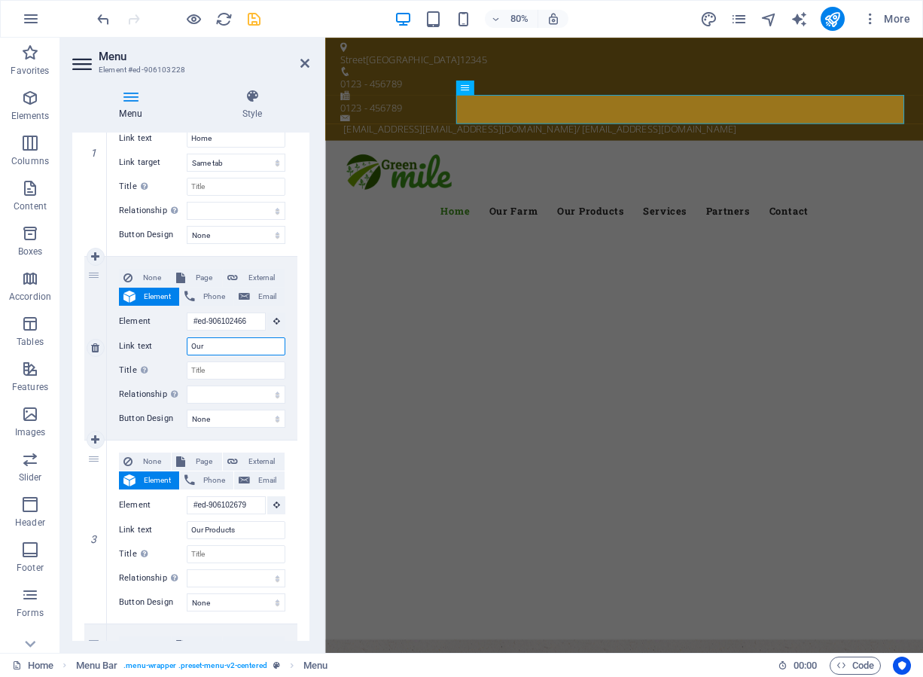
select select
type input "Ou"
select select
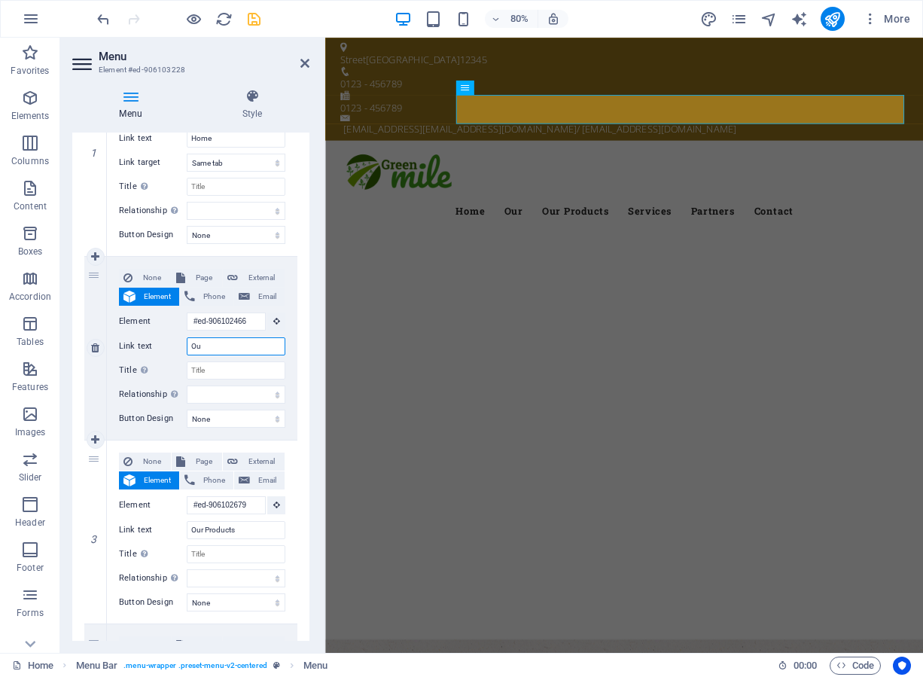
select select
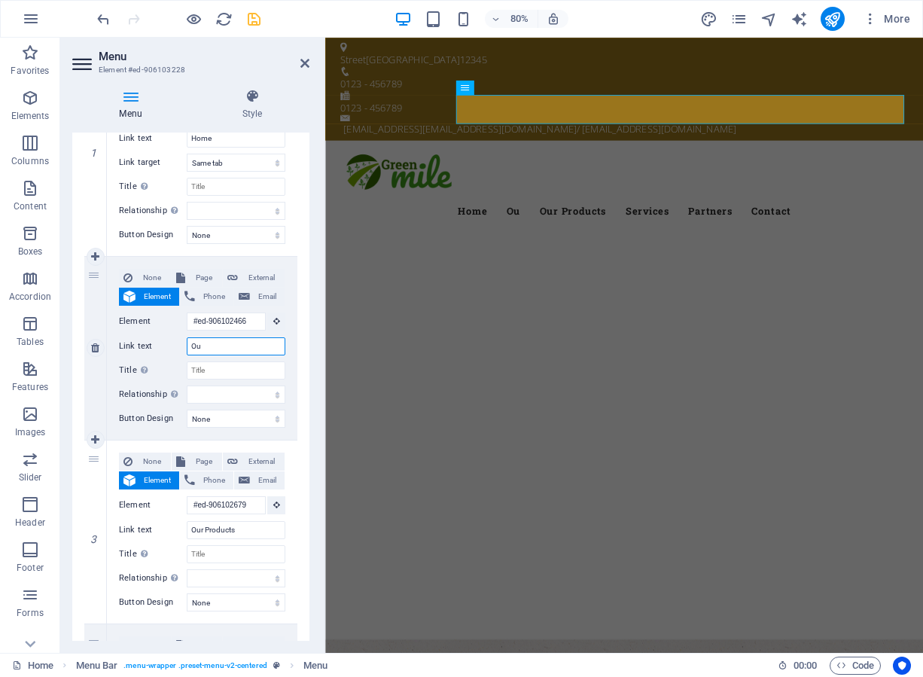
type input "O"
select select
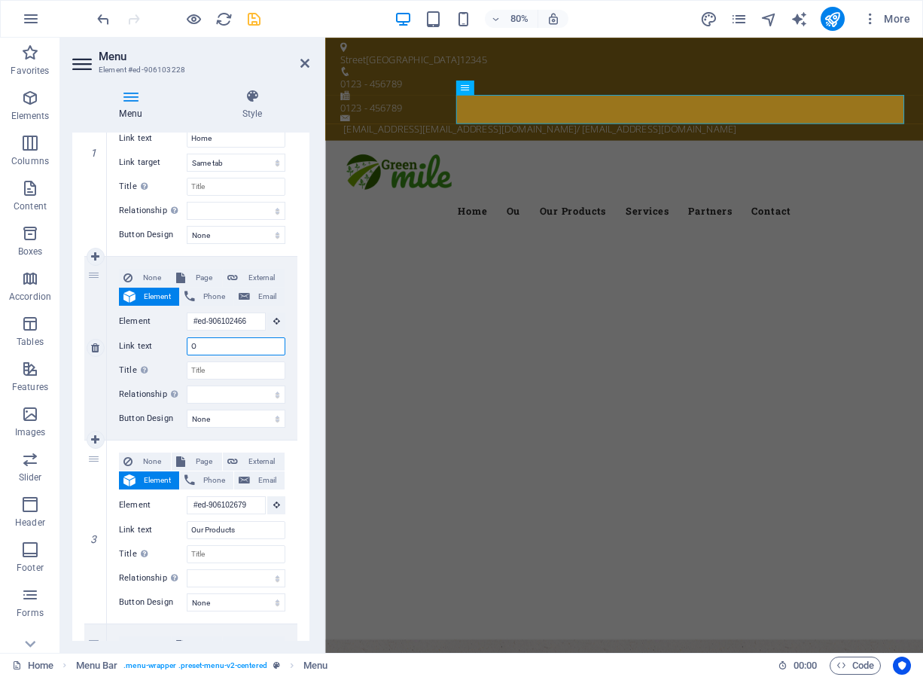
select select
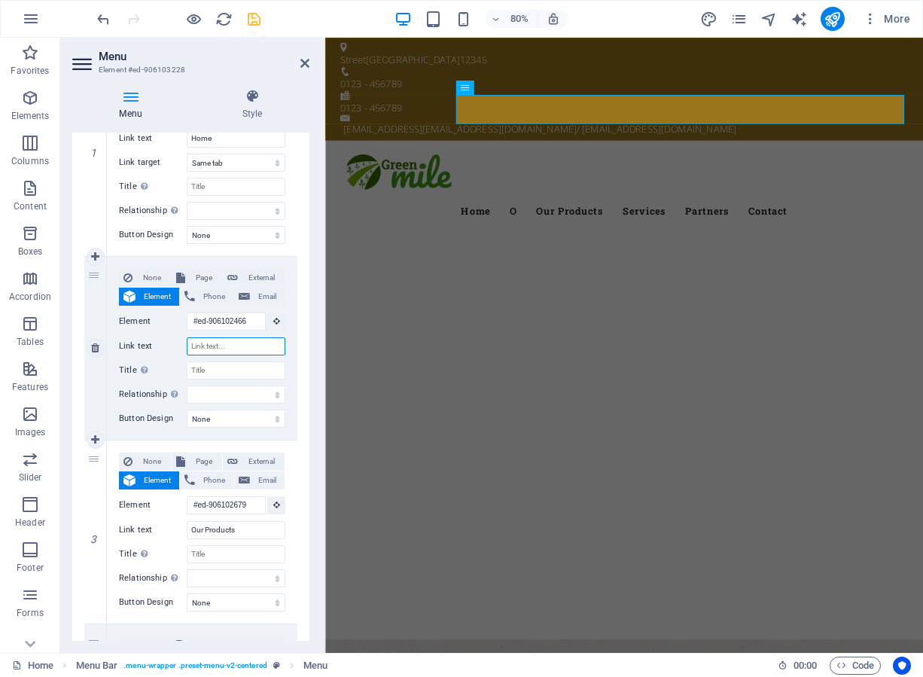
select select
type input "AB"
select select
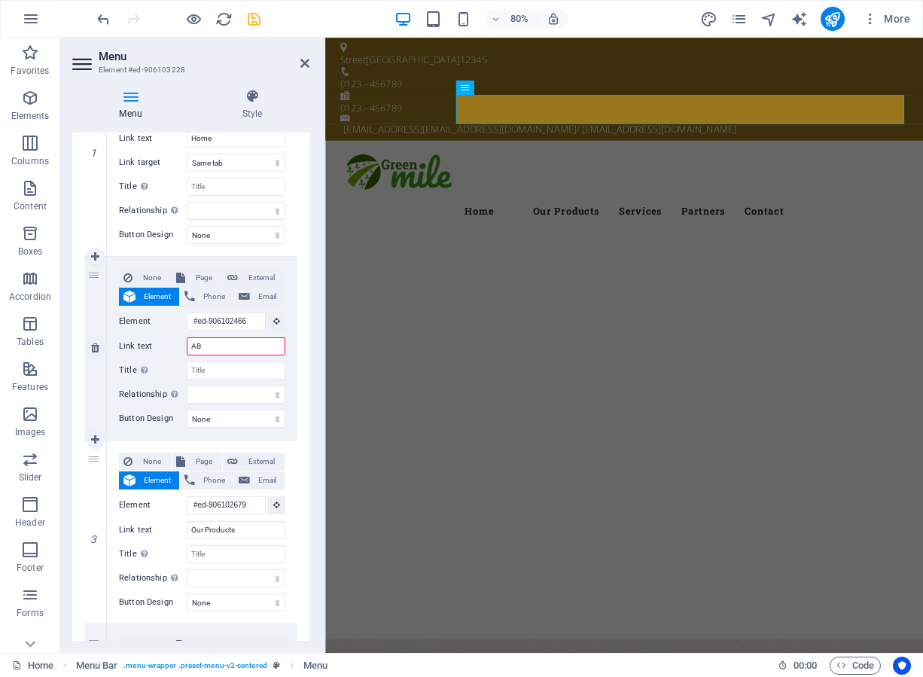
select select
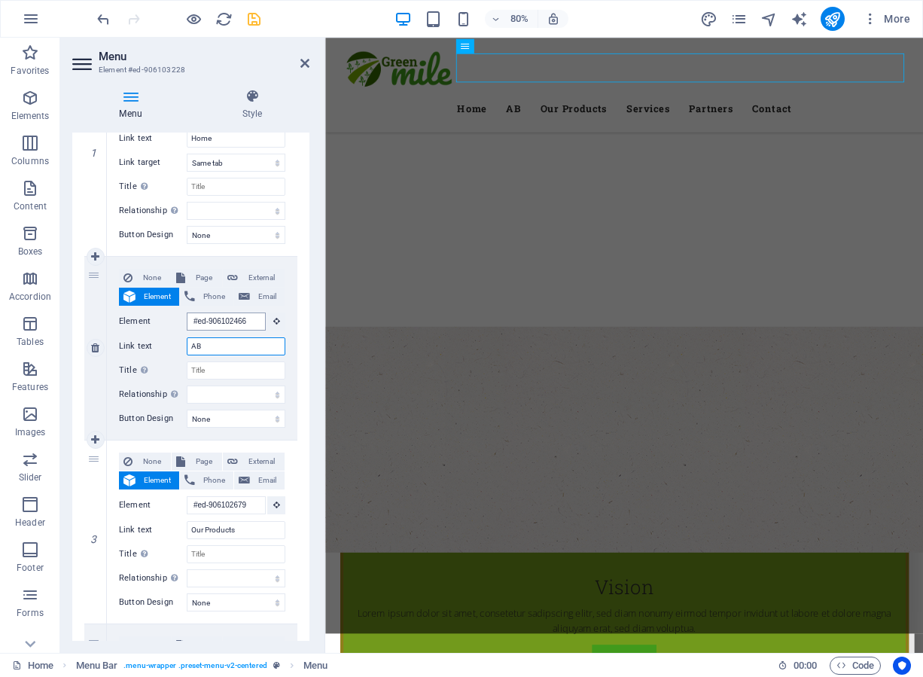
scroll to position [685, 0]
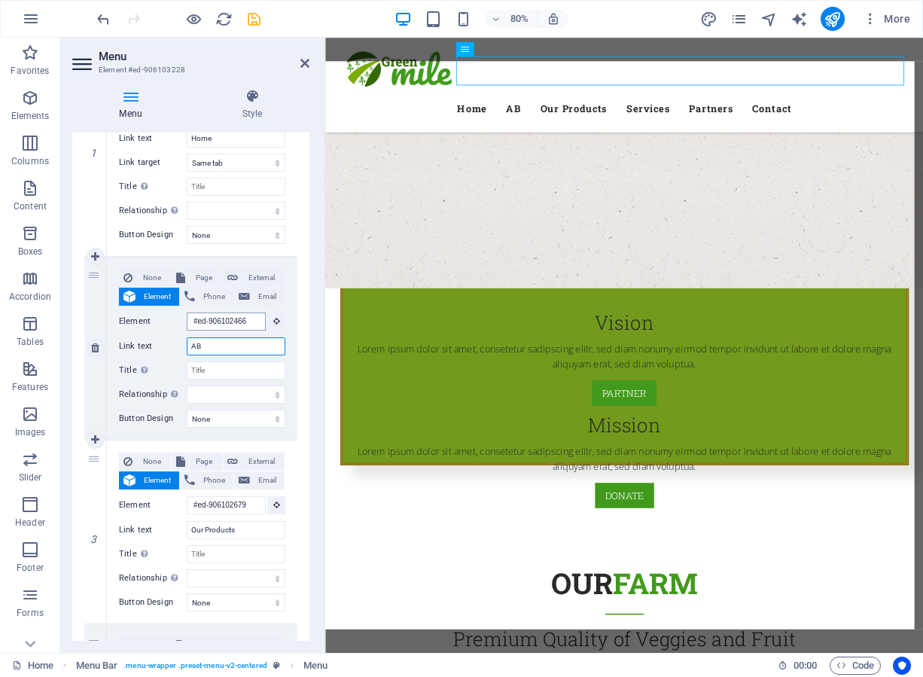
type input "A"
select select
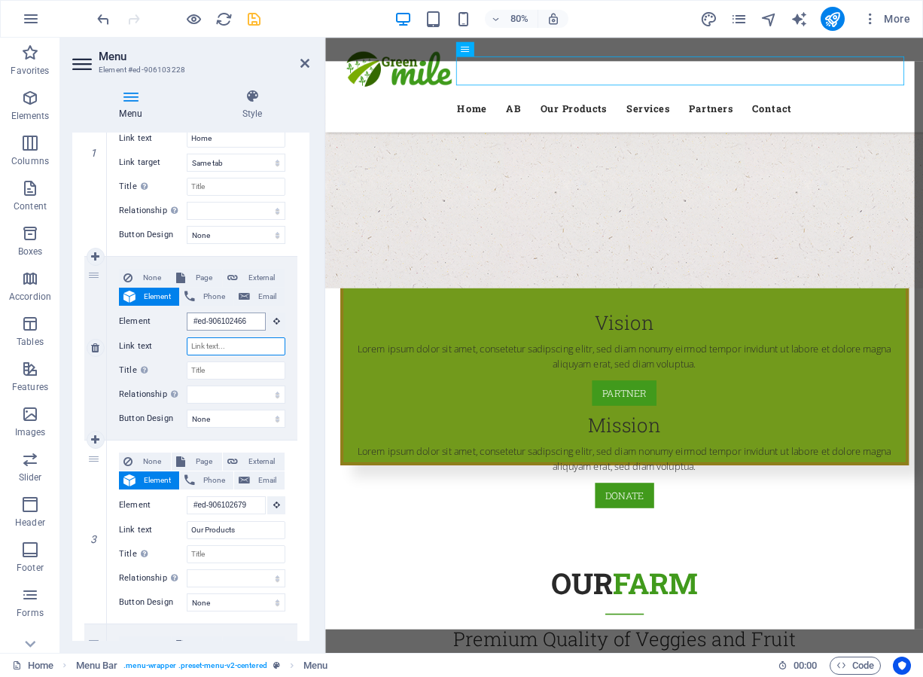
select select
type input "A"
select select
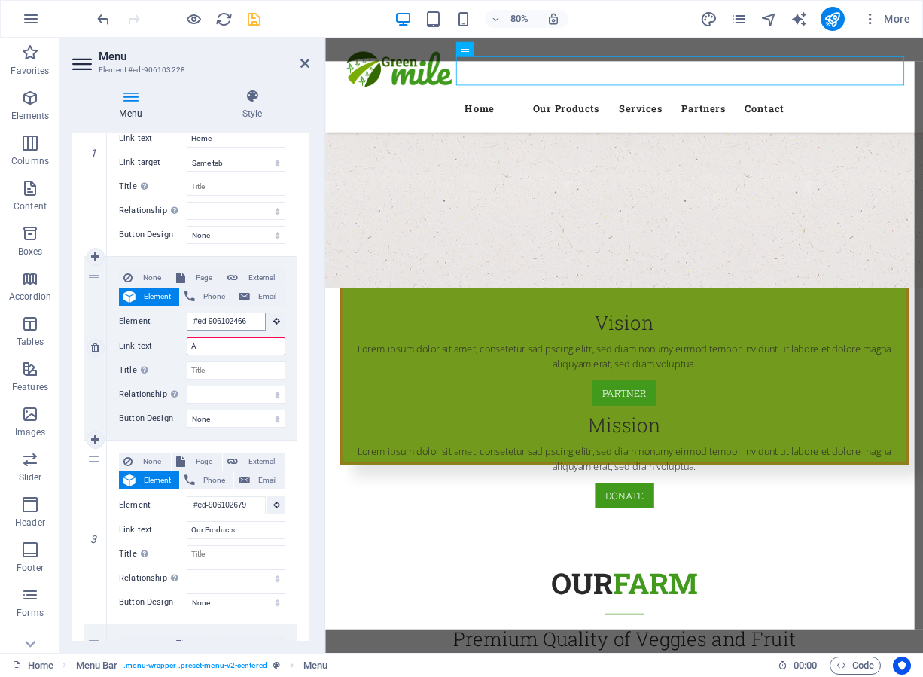
select select
type input "Abi"
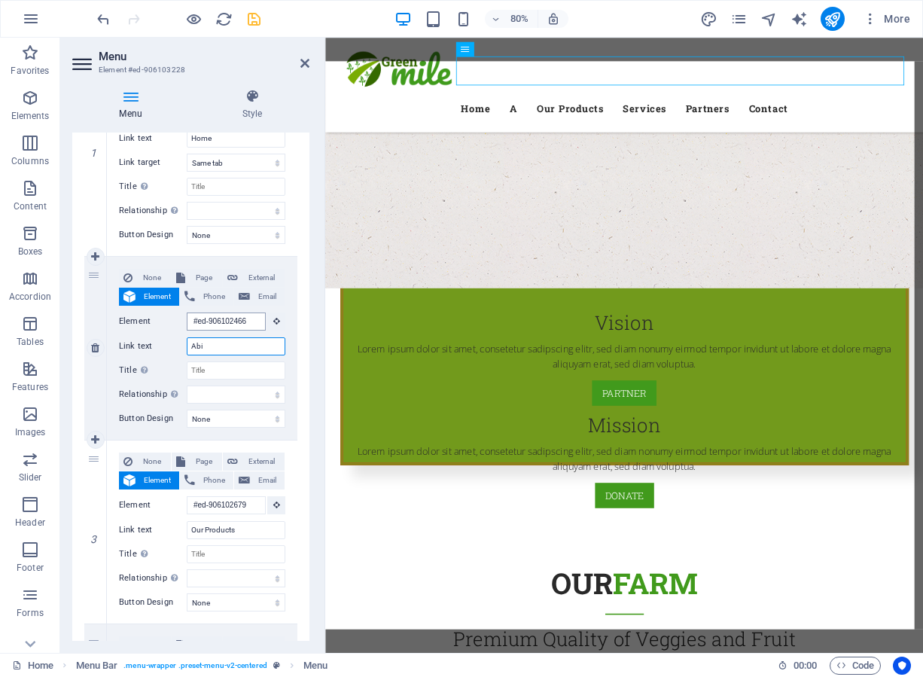
select select
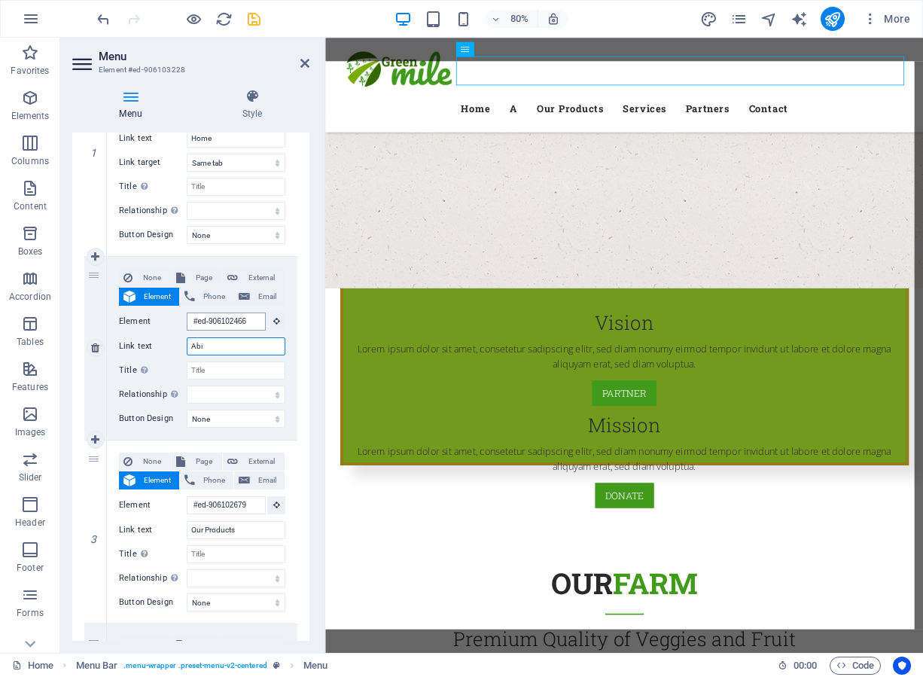
select select
type input "About"
select select
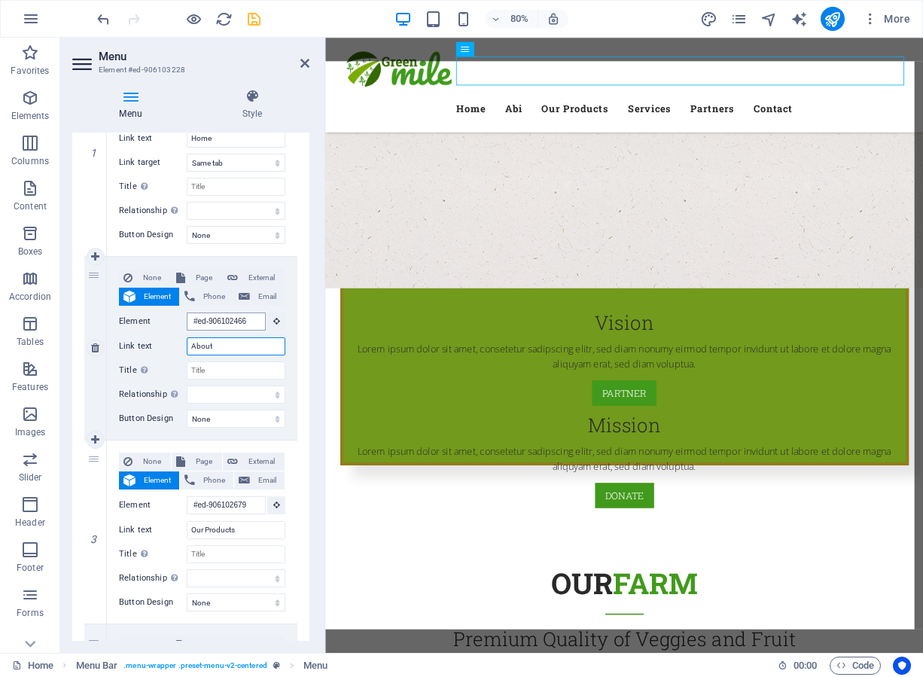
select select
type input "About"
select select
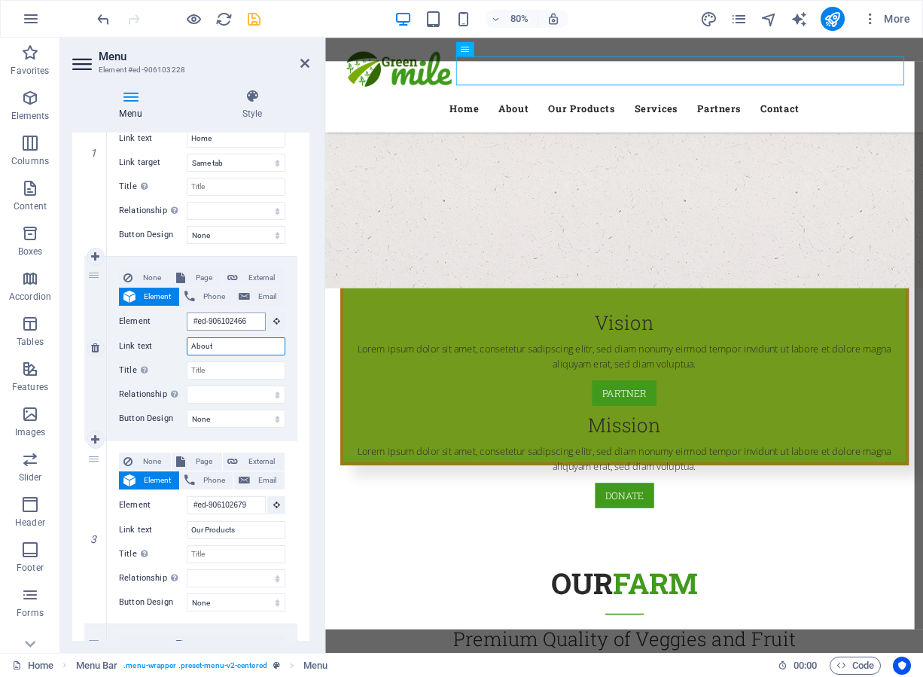
select select
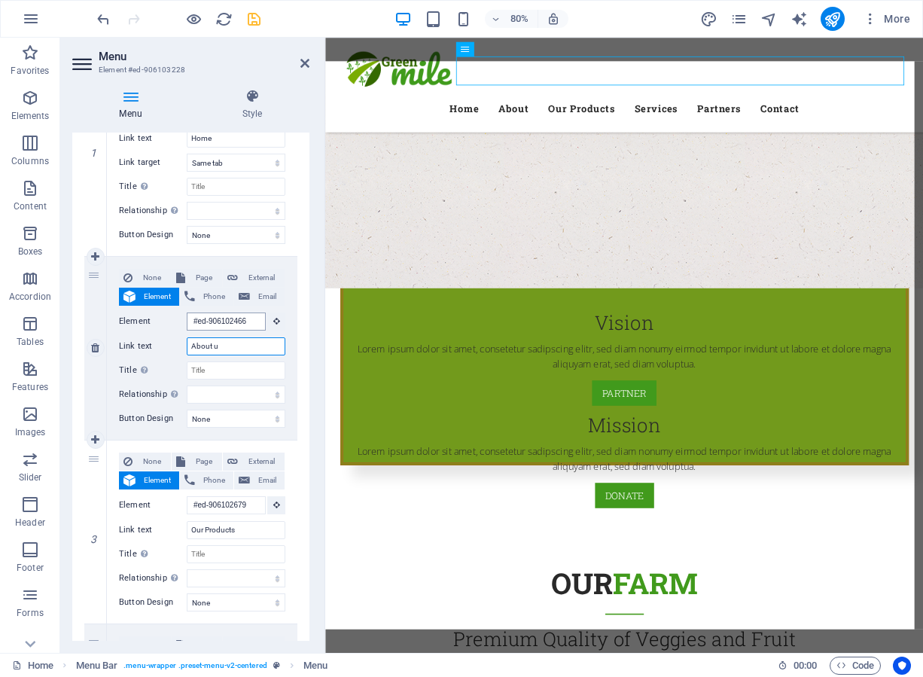
type input "About us"
select select
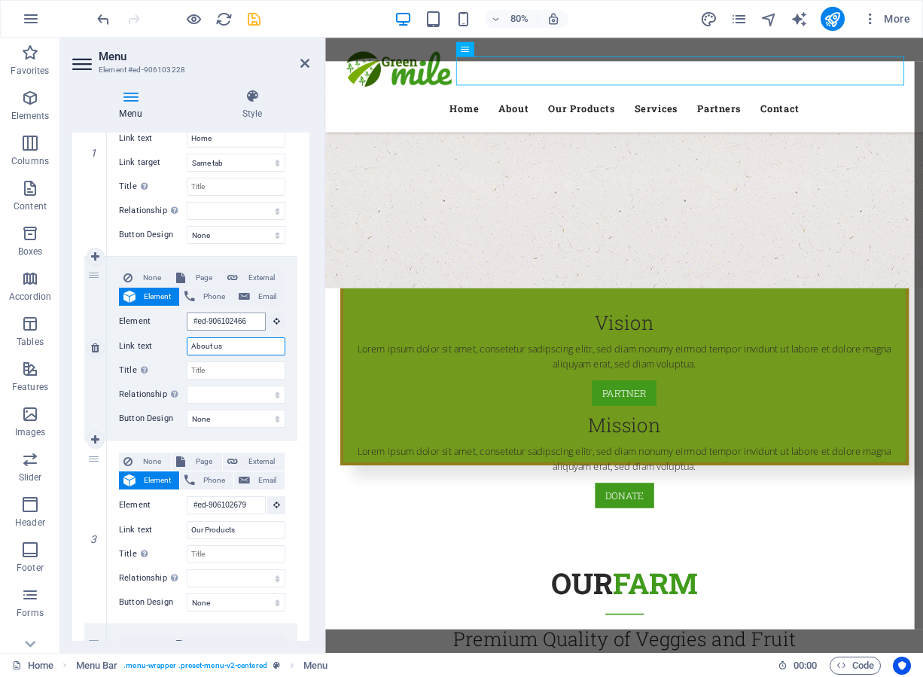
select select
type input "About"
select select
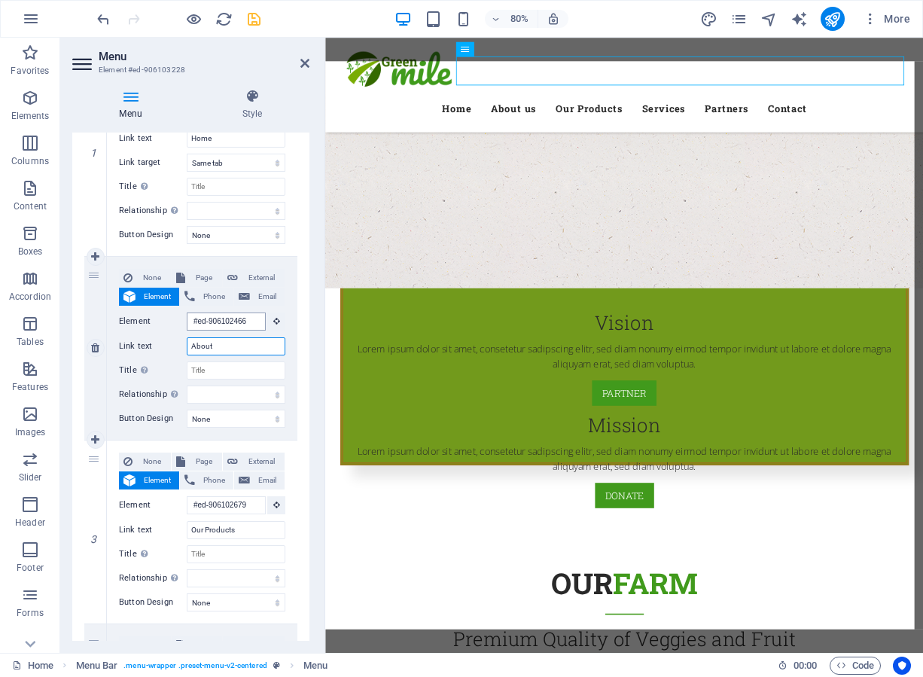
select select
type input "About U"
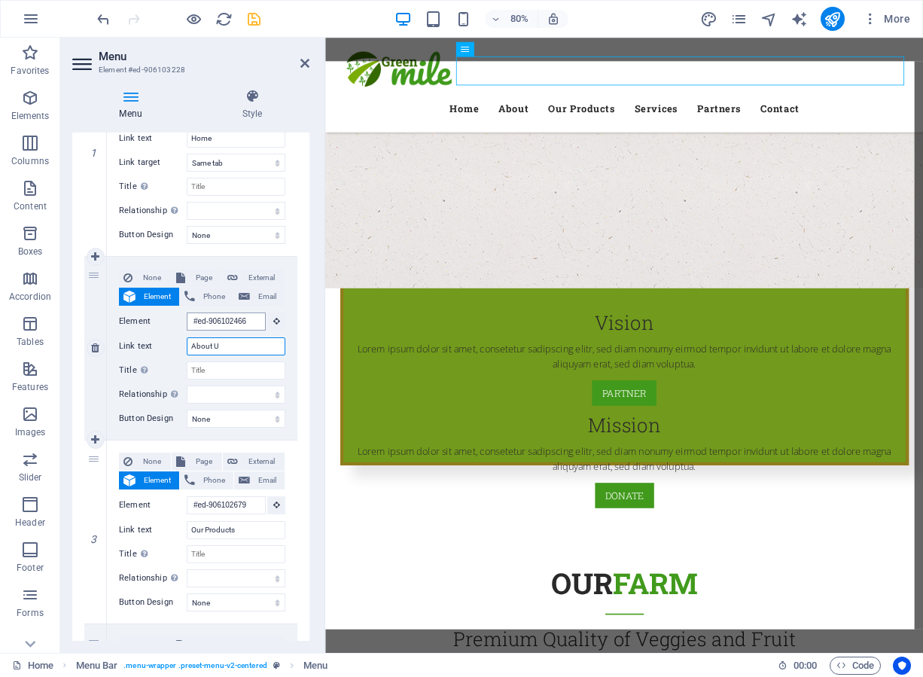
select select
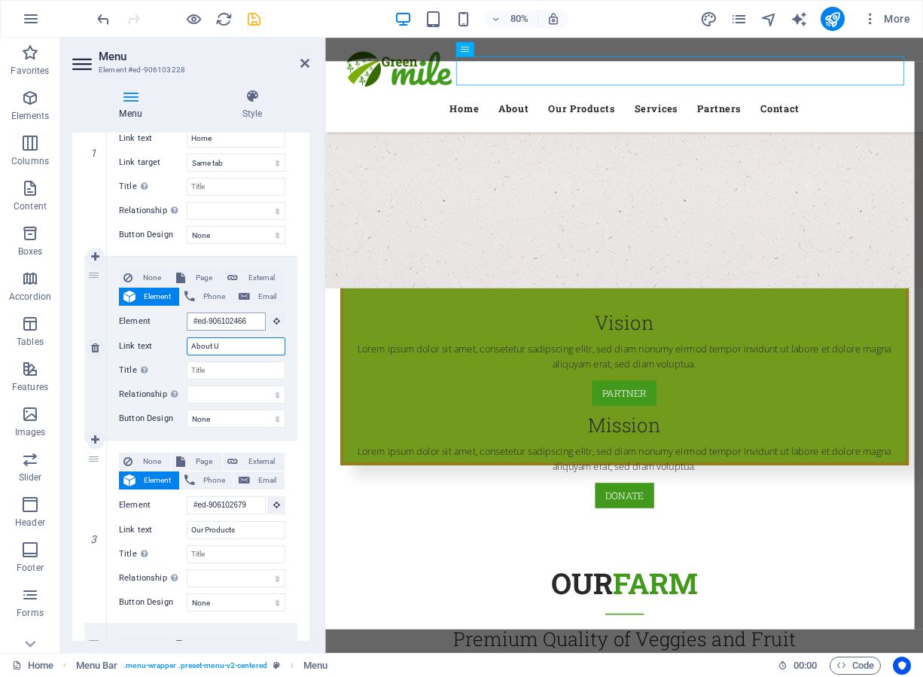
select select
type input "About Us"
select select
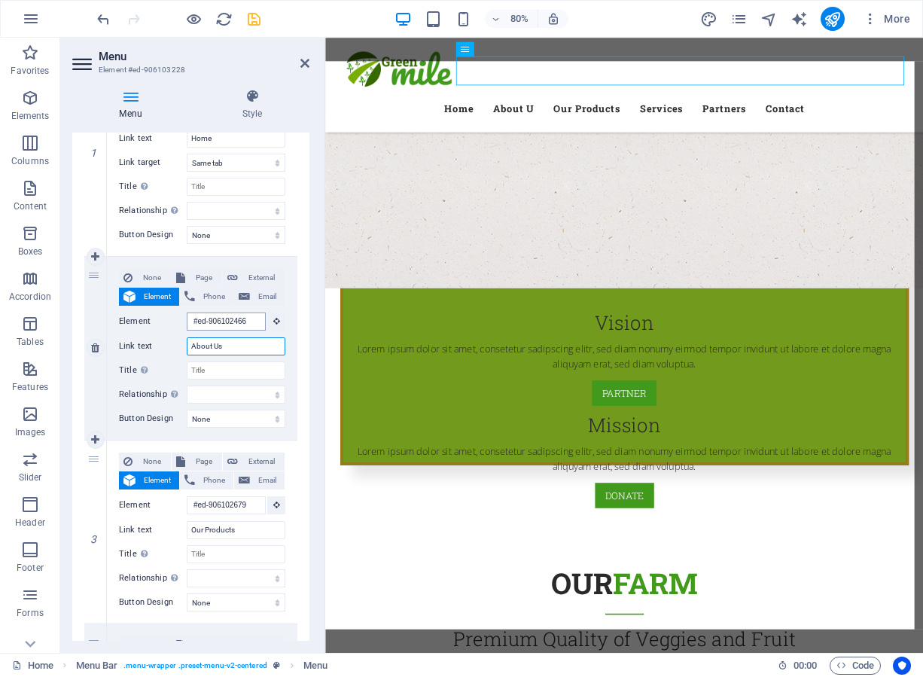
select select
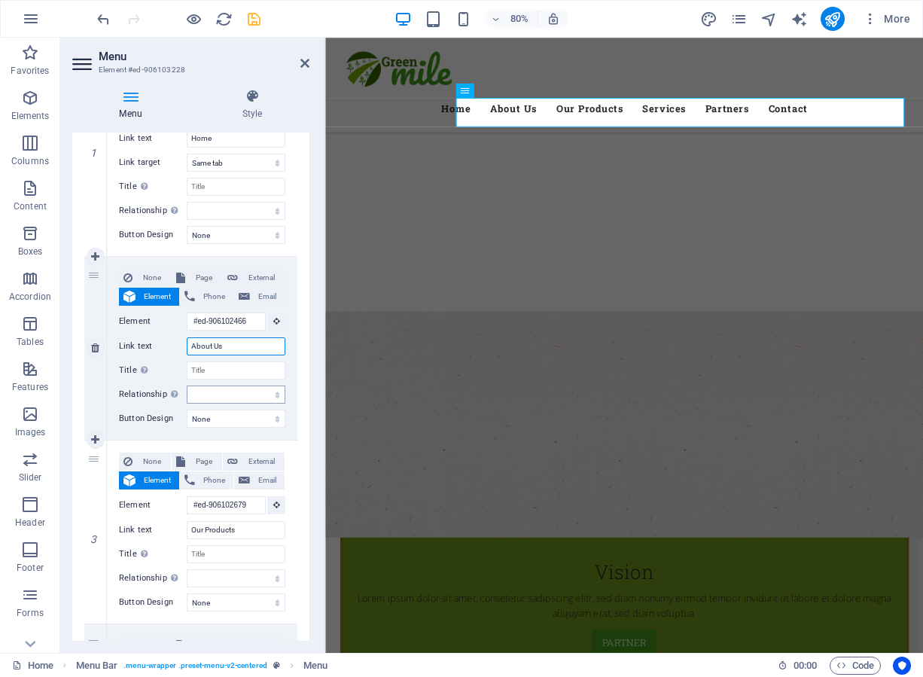
scroll to position [0, 0]
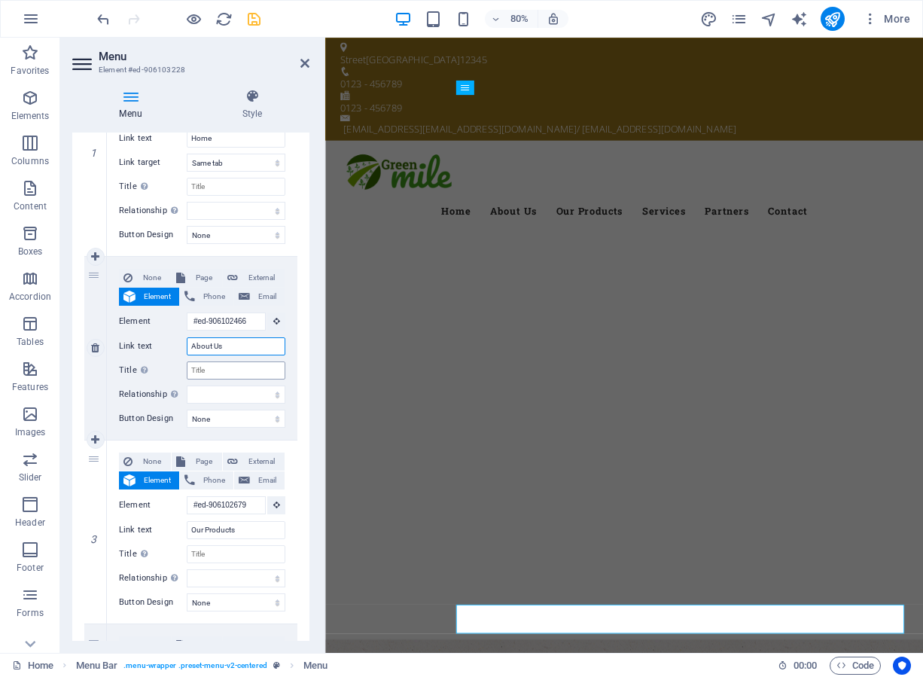
type input "About Us"
click at [216, 374] on input "Title Additional link description, should not be the same as the link text. The…" at bounding box center [236, 370] width 99 height 18
type input "a"
select select
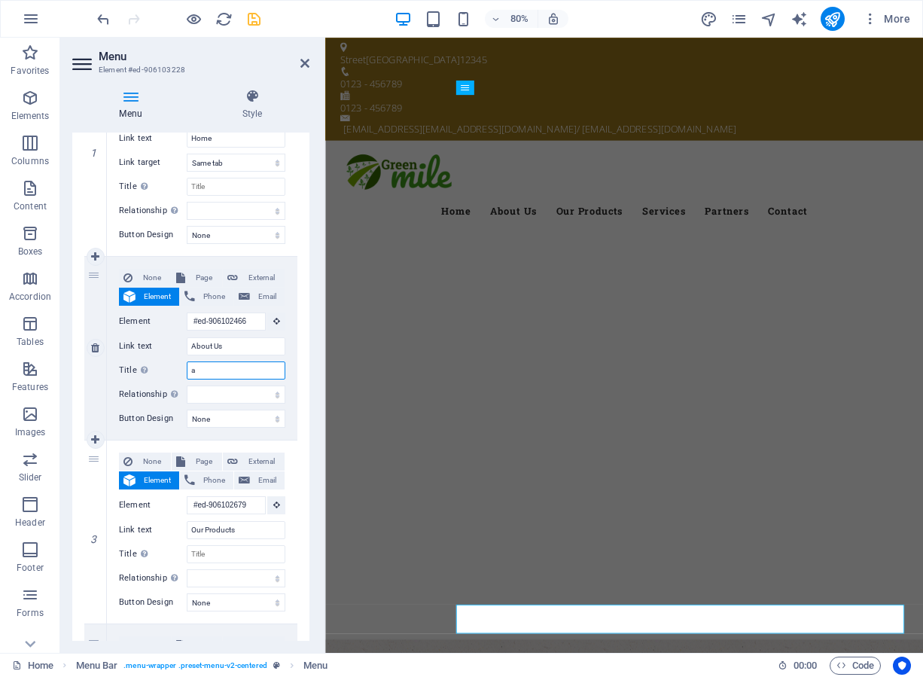
select select
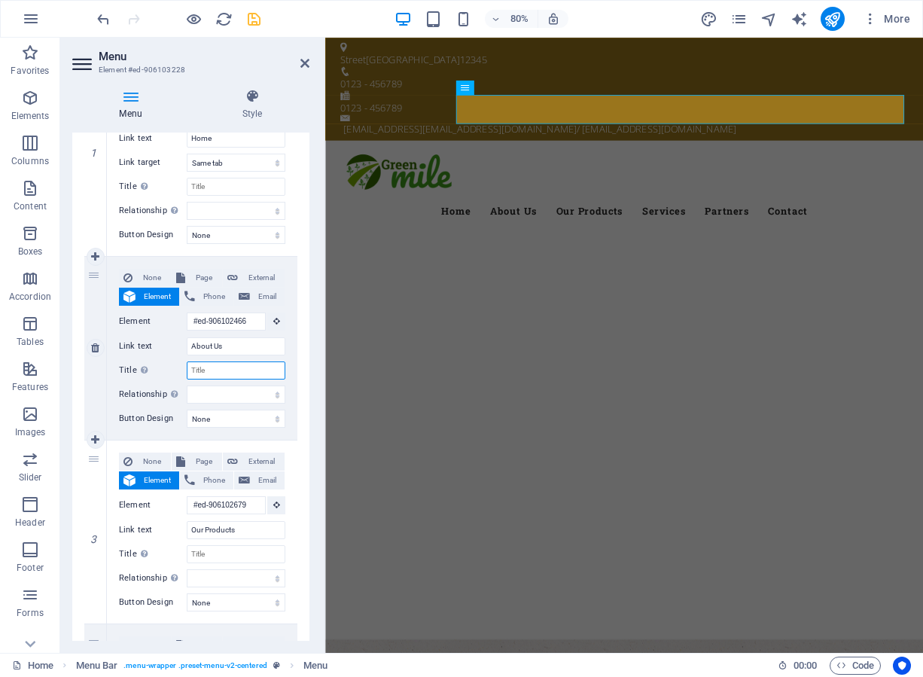
select select
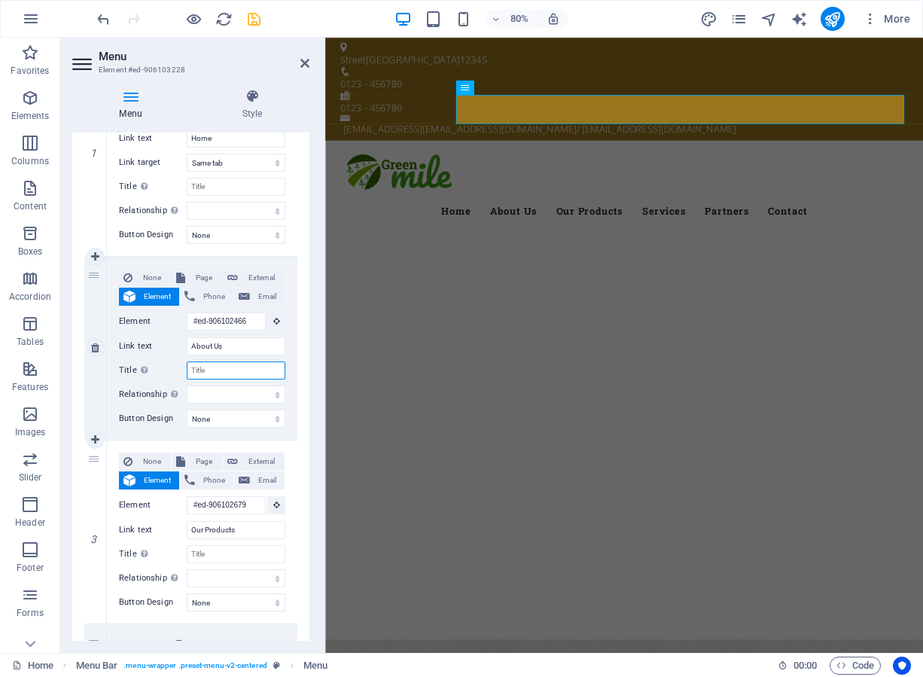
select select
type input "A"
select select
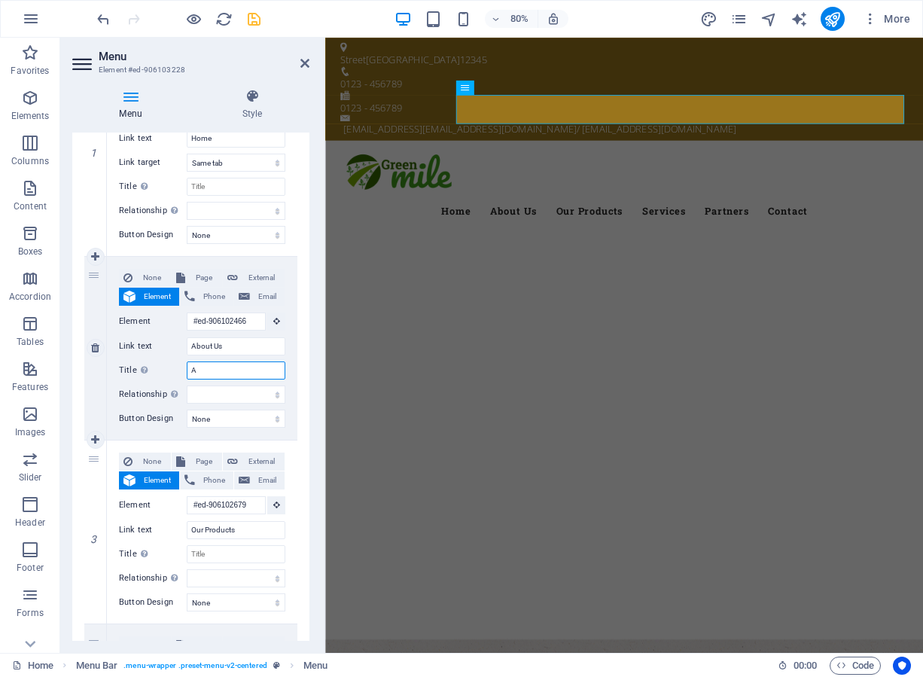
select select
type input "Abo"
select select
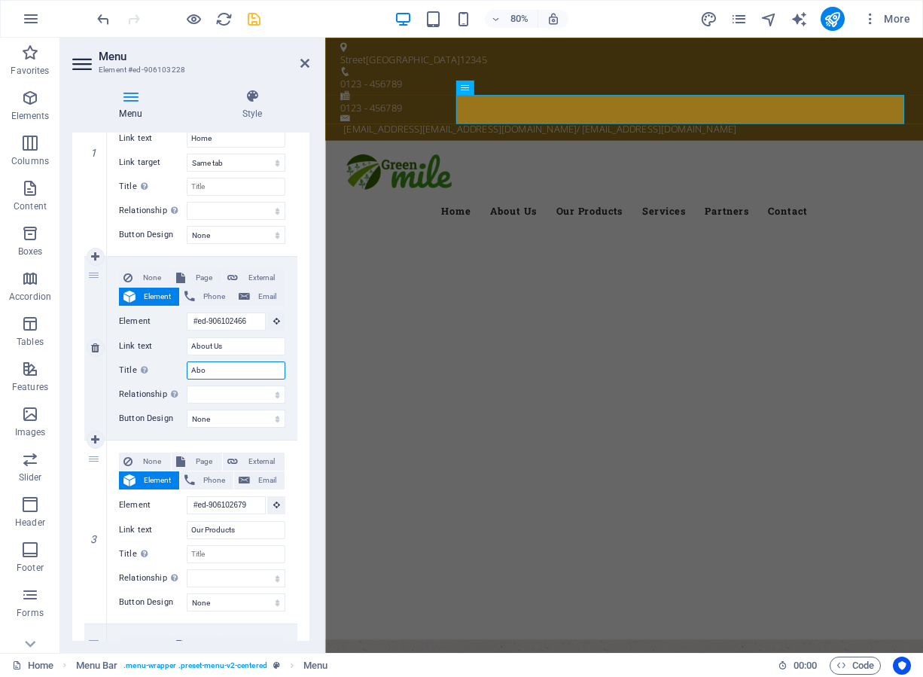
select select
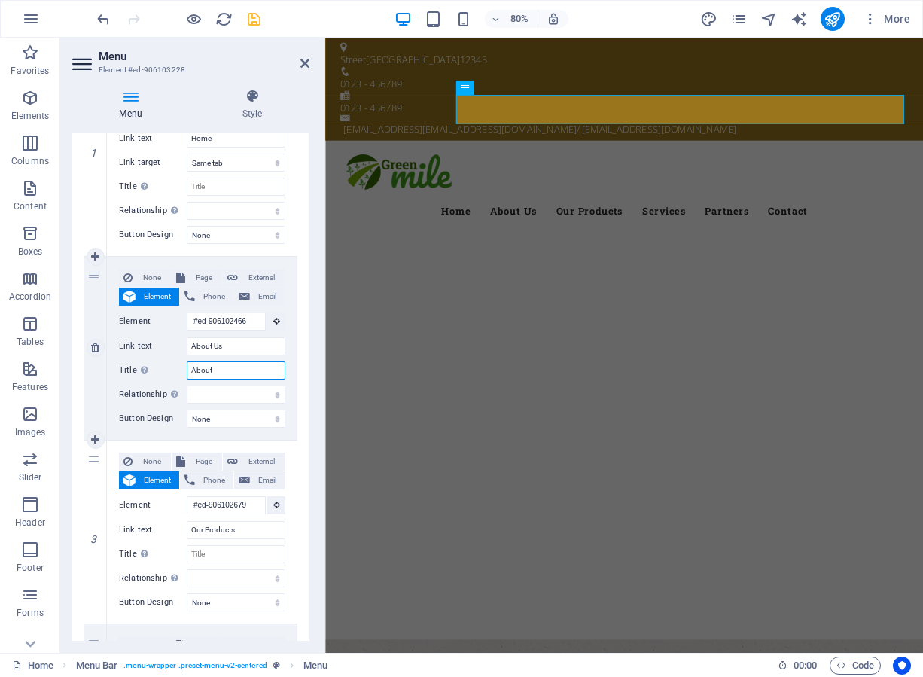
type input "About"
select select
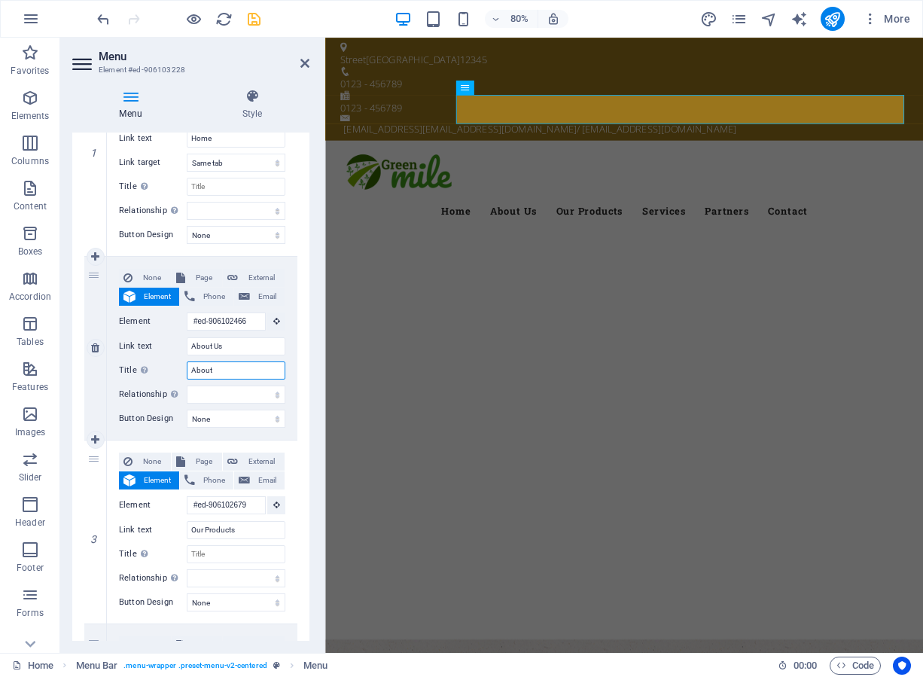
select select
type input "About U"
select select
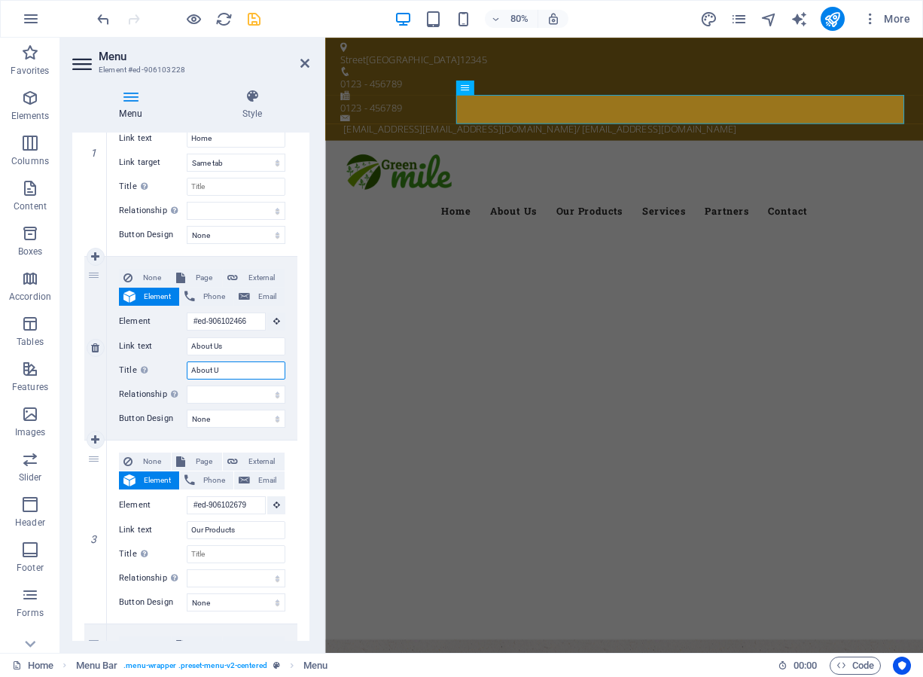
select select
type input "About Us"
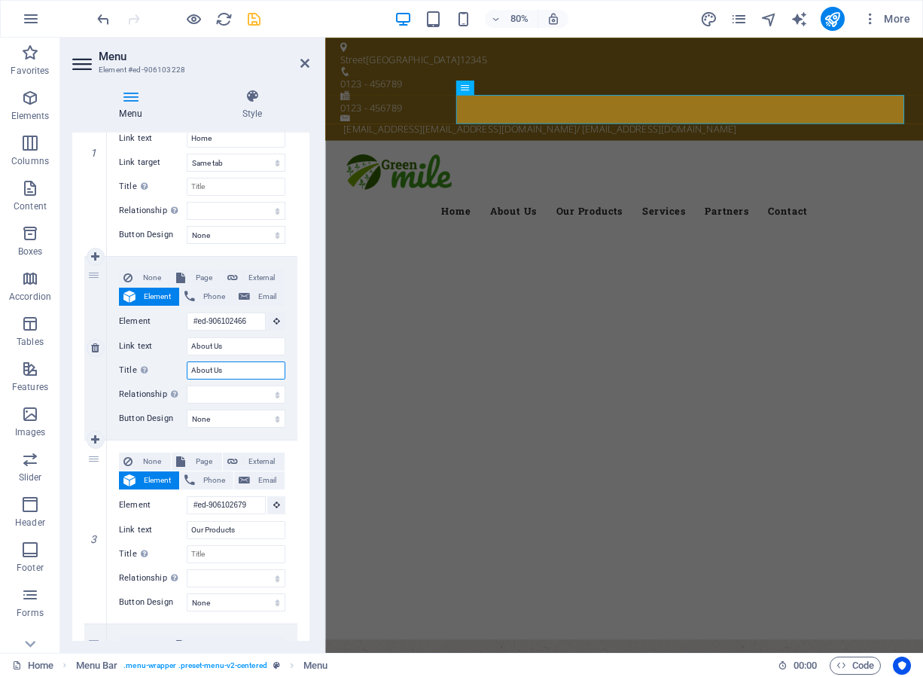
select select
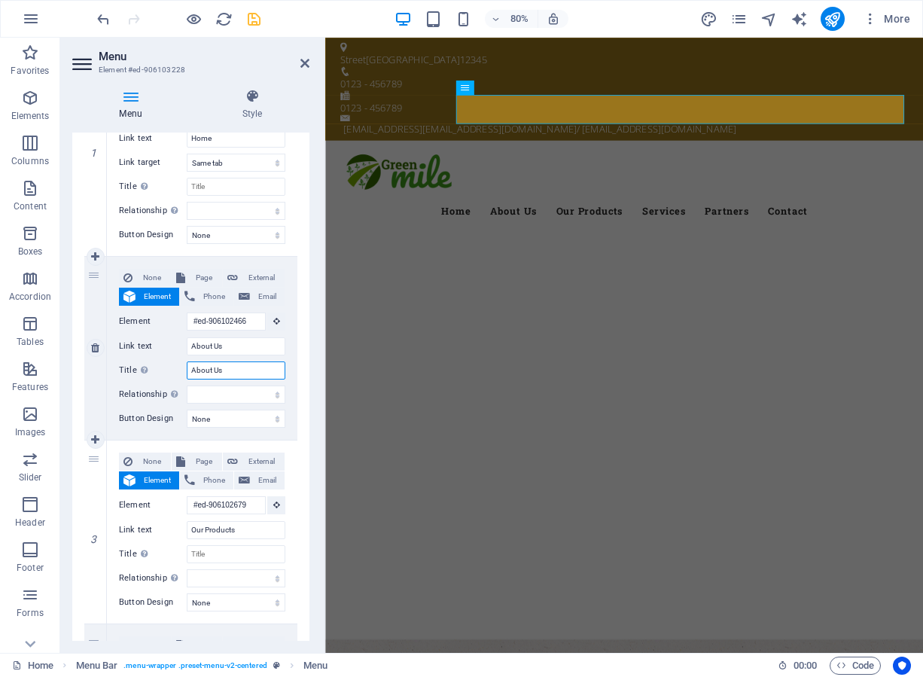
select select
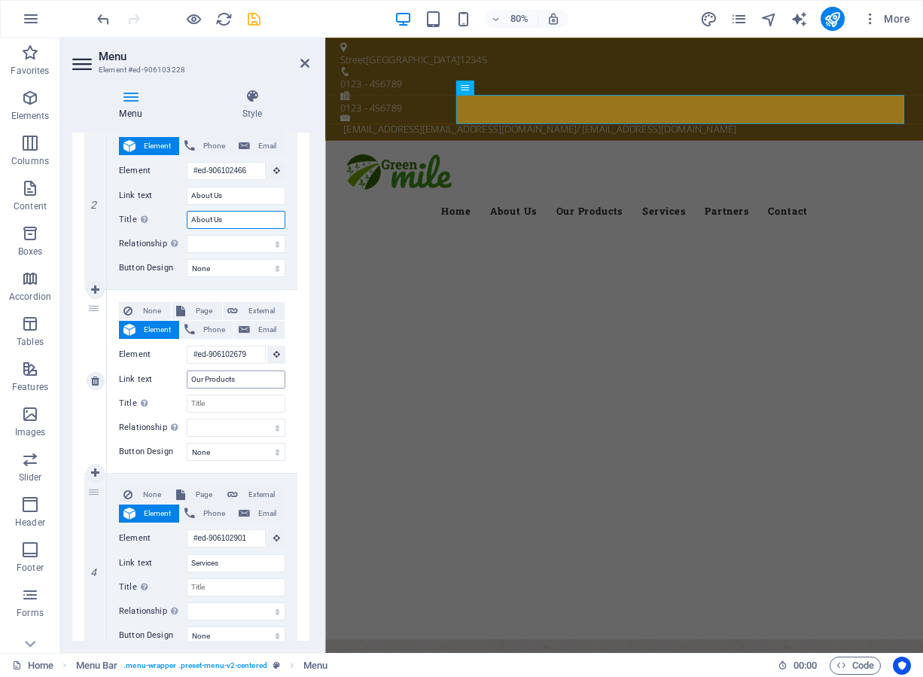
type input "About Us"
click at [238, 379] on input "Our Products" at bounding box center [236, 379] width 99 height 18
type input "Our"
select select
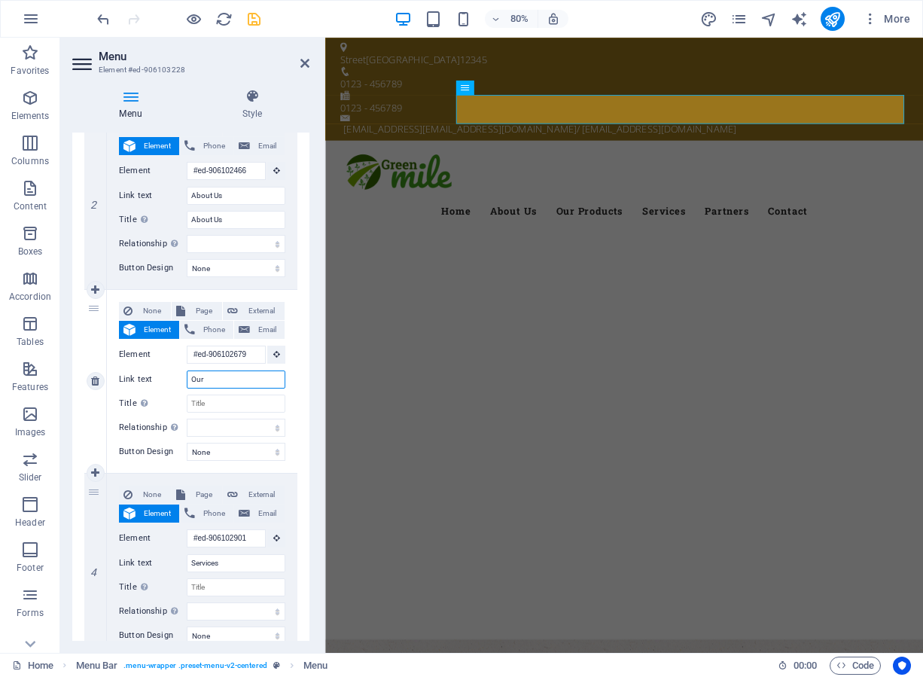
select select
type input "Our P"
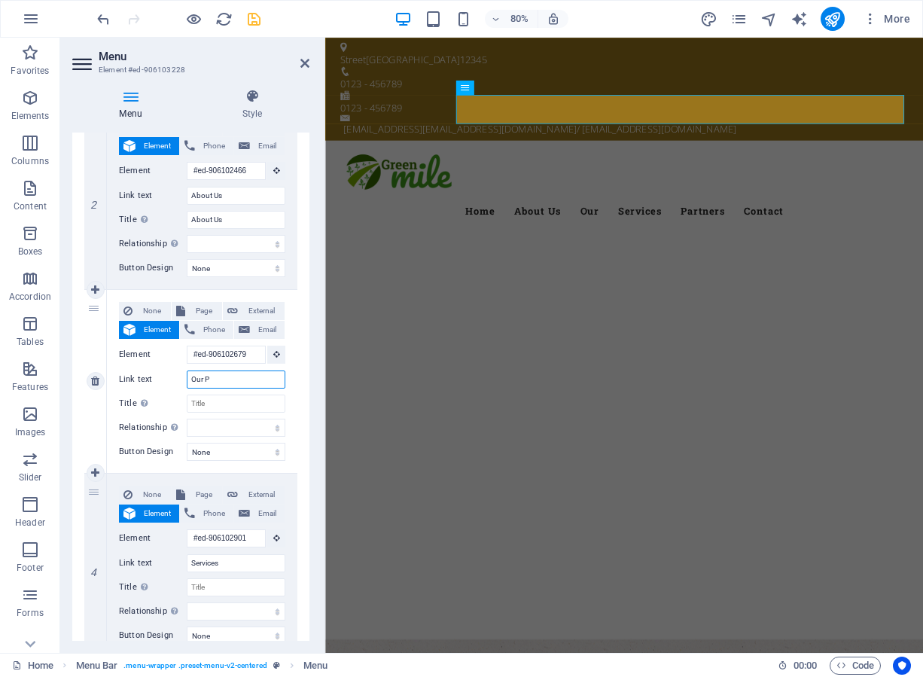
select select
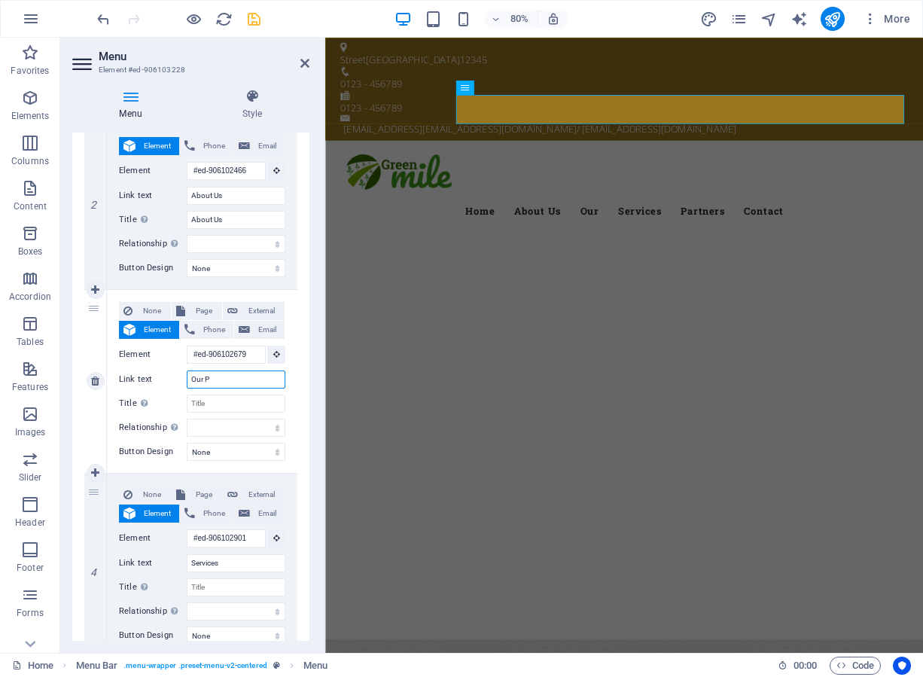
select select
type input "Our Pro"
select select
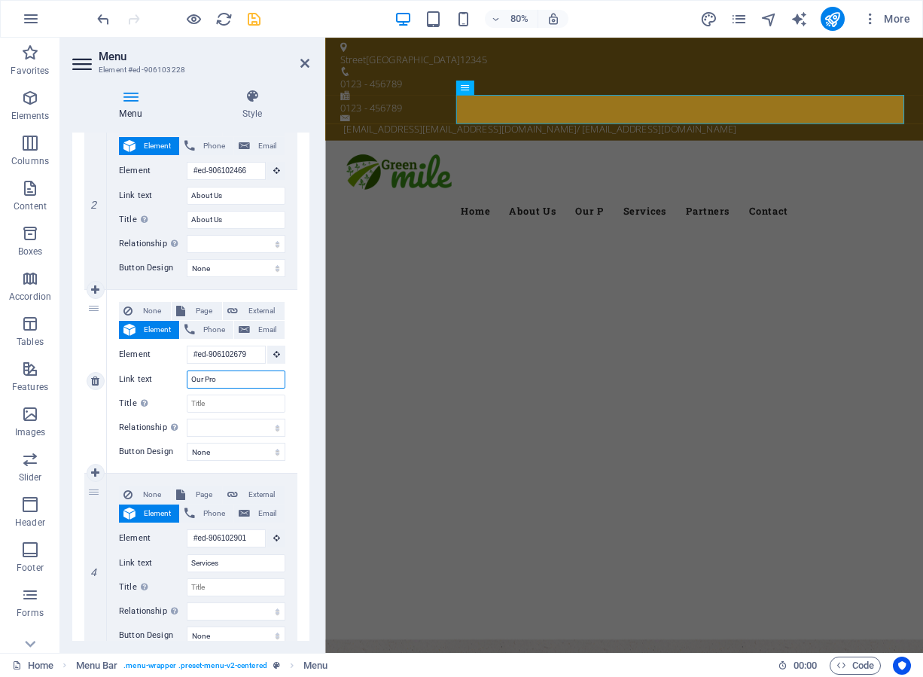
select select
type input "Our Proje"
select select
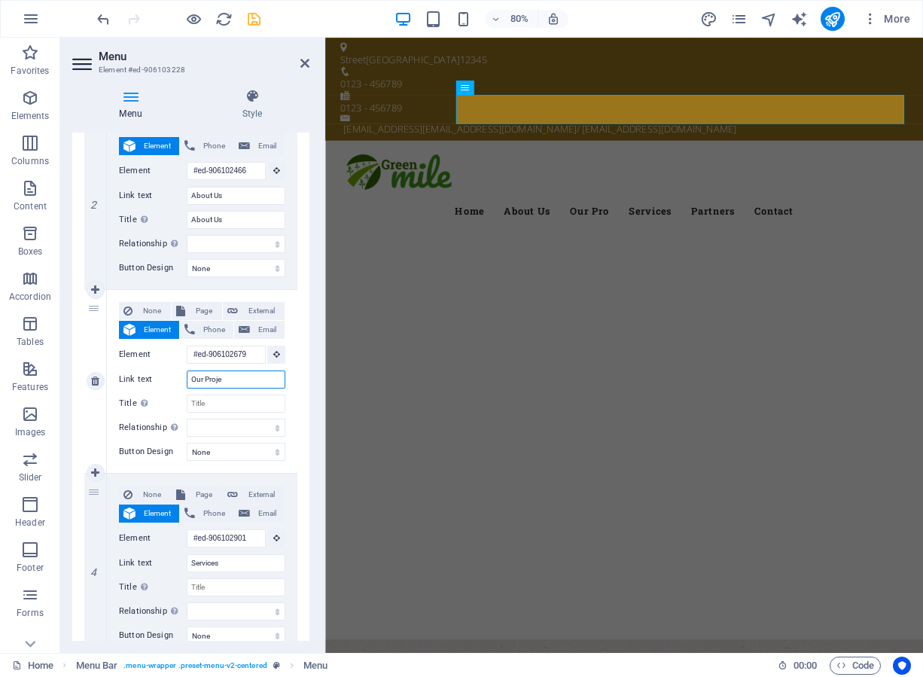
select select
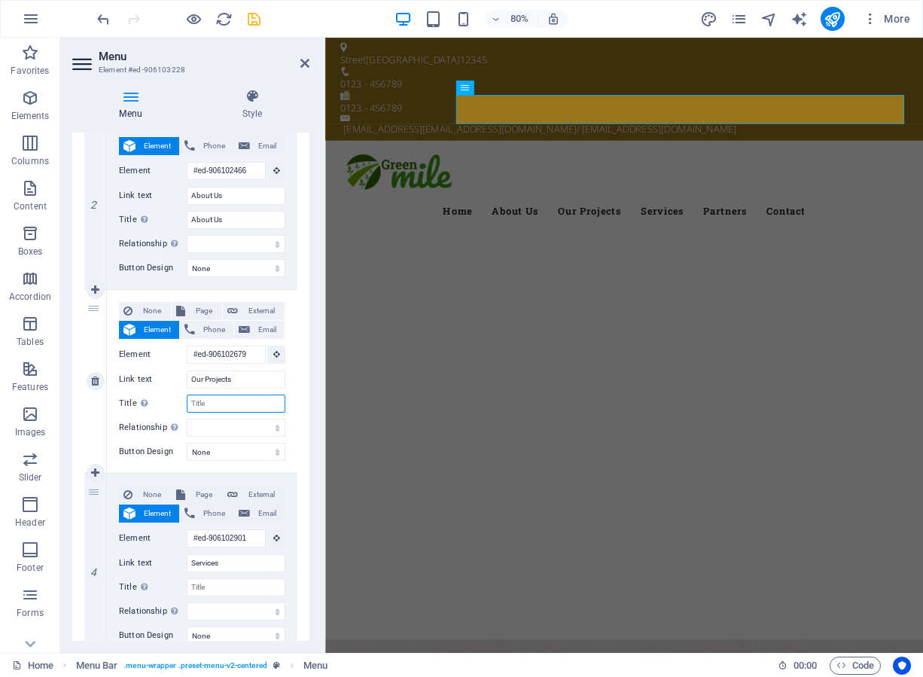
click at [203, 404] on input "Title Additional link description, should not be the same as the link text. The…" at bounding box center [236, 404] width 99 height 18
click at [273, 452] on select "None Default Primary Secondary" at bounding box center [236, 452] width 99 height 18
click at [187, 443] on select "None Default Primary Secondary" at bounding box center [236, 452] width 99 height 18
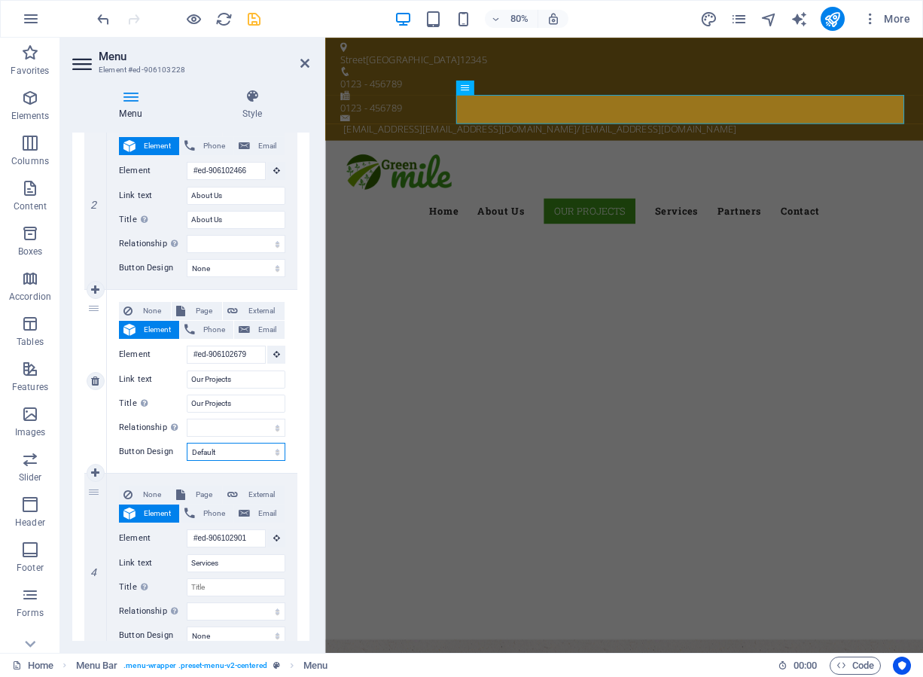
click at [245, 452] on select "None Default Primary Secondary" at bounding box center [236, 452] width 99 height 18
click at [187, 443] on select "None Default Primary Secondary" at bounding box center [236, 452] width 99 height 18
click at [234, 449] on select "None Default Primary Secondary" at bounding box center [236, 452] width 99 height 18
click at [187, 443] on select "None Default Primary Secondary" at bounding box center [236, 452] width 99 height 18
click at [270, 447] on select "None Default Primary Secondary" at bounding box center [236, 452] width 99 height 18
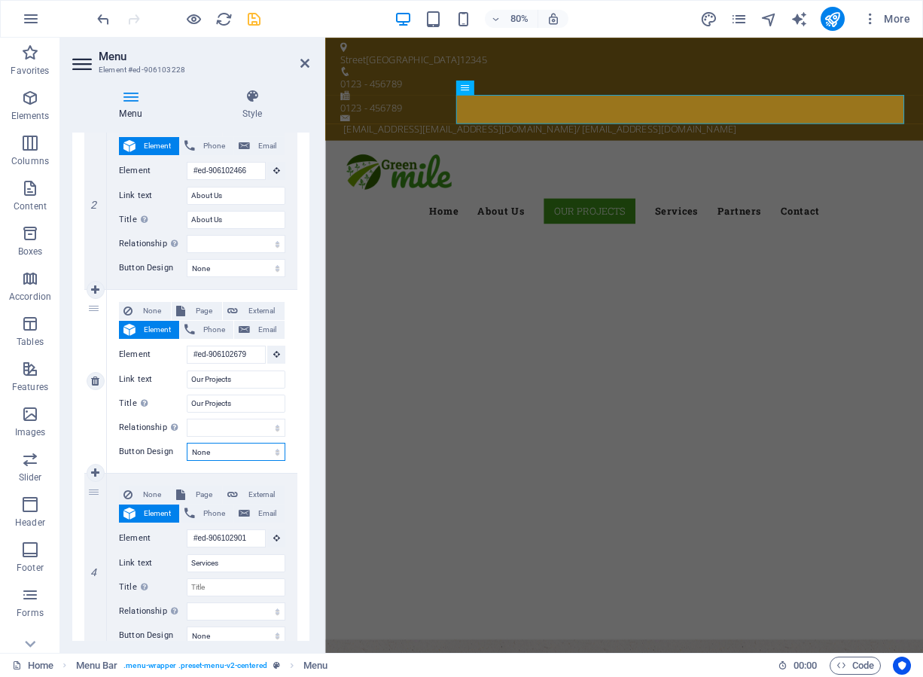
click at [187, 443] on select "None Default Primary Secondary" at bounding box center [236, 452] width 99 height 18
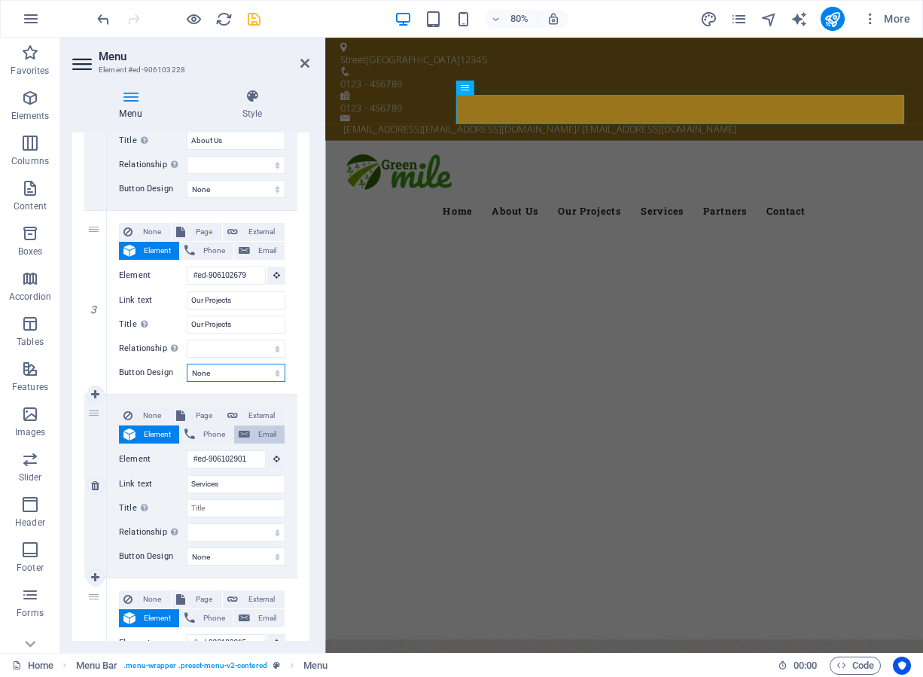
scroll to position [527, 0]
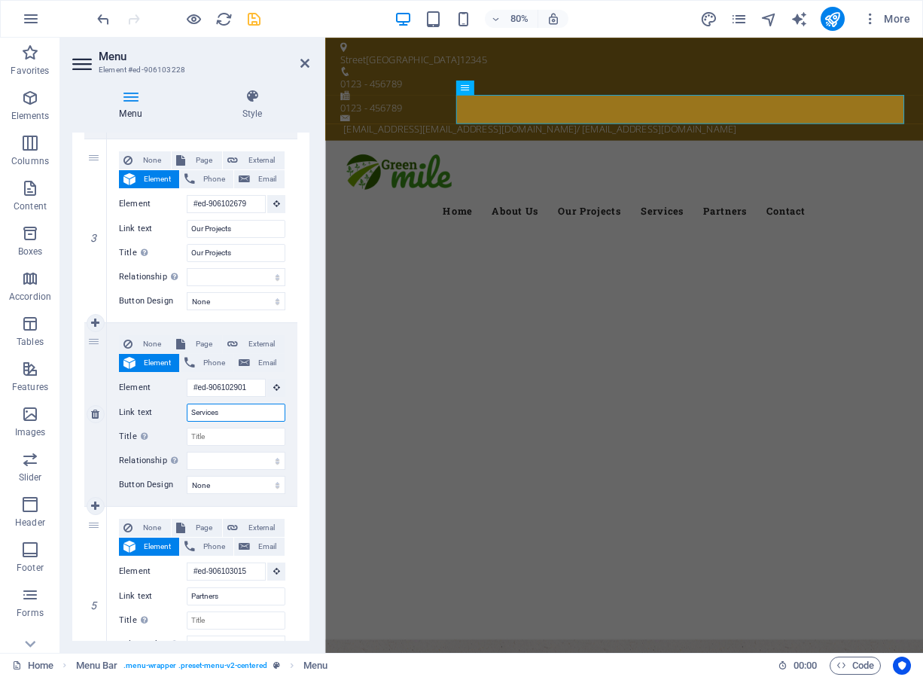
click at [190, 412] on input "Services" at bounding box center [236, 413] width 99 height 18
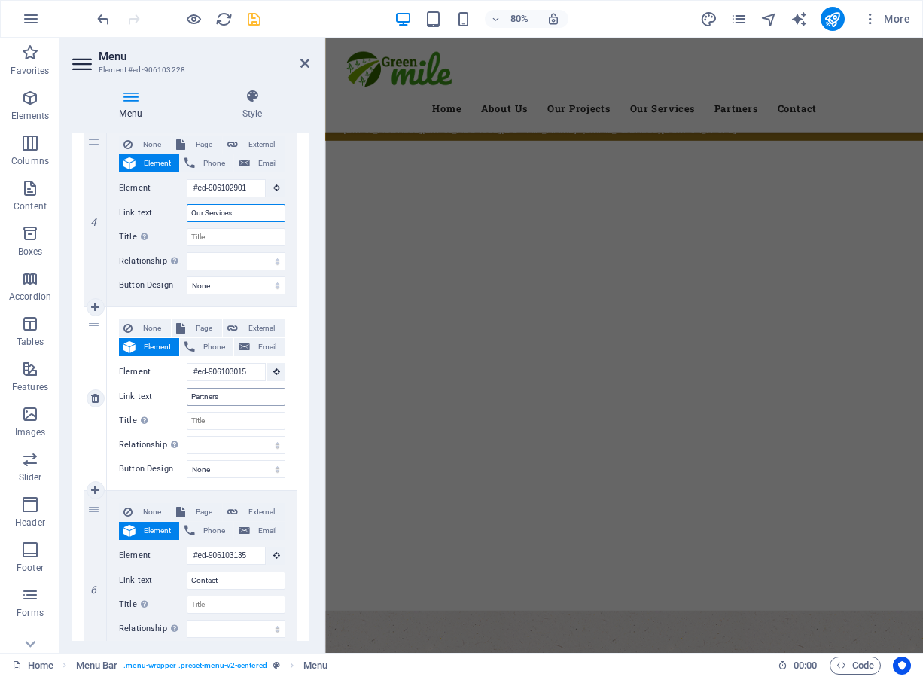
scroll to position [0, 0]
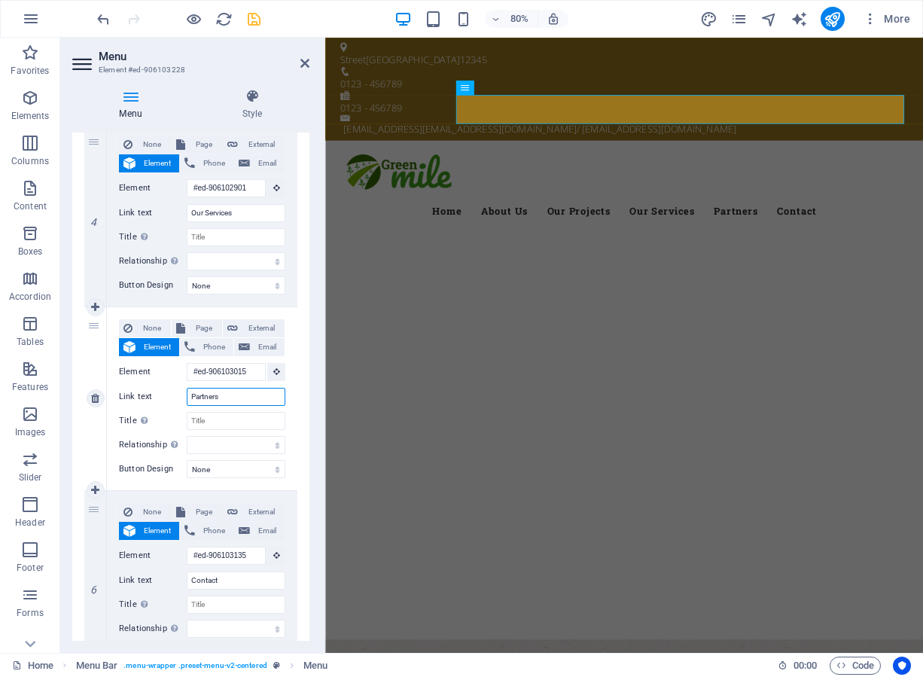
click at [228, 396] on input "Partners" at bounding box center [236, 397] width 99 height 18
click at [206, 428] on input "Title Additional link description, should not be the same as the link text. The…" at bounding box center [236, 421] width 99 height 18
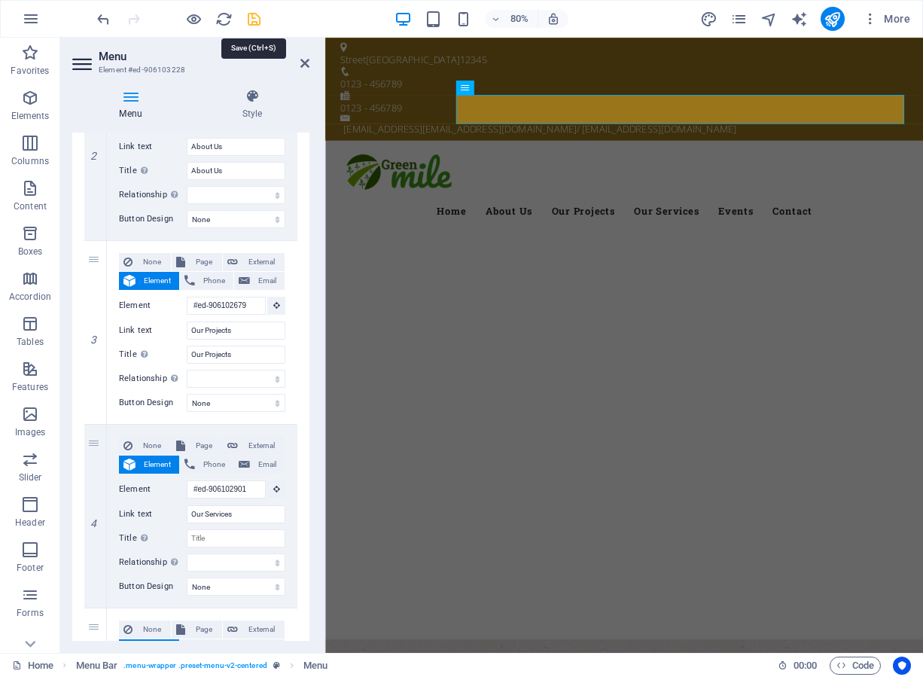
click at [253, 23] on icon "save" at bounding box center [253, 19] width 17 height 17
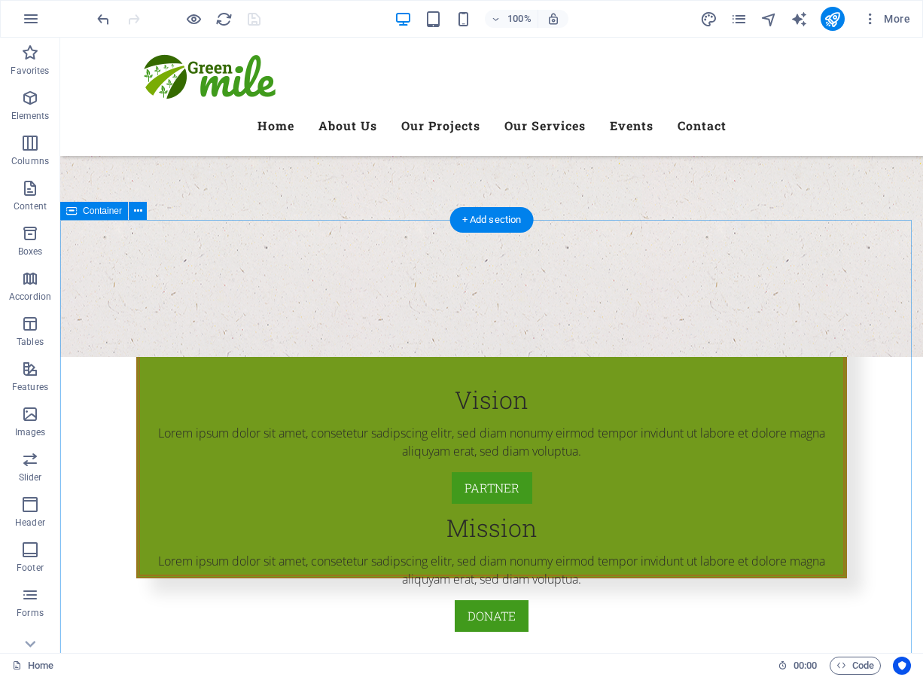
scroll to position [226, 0]
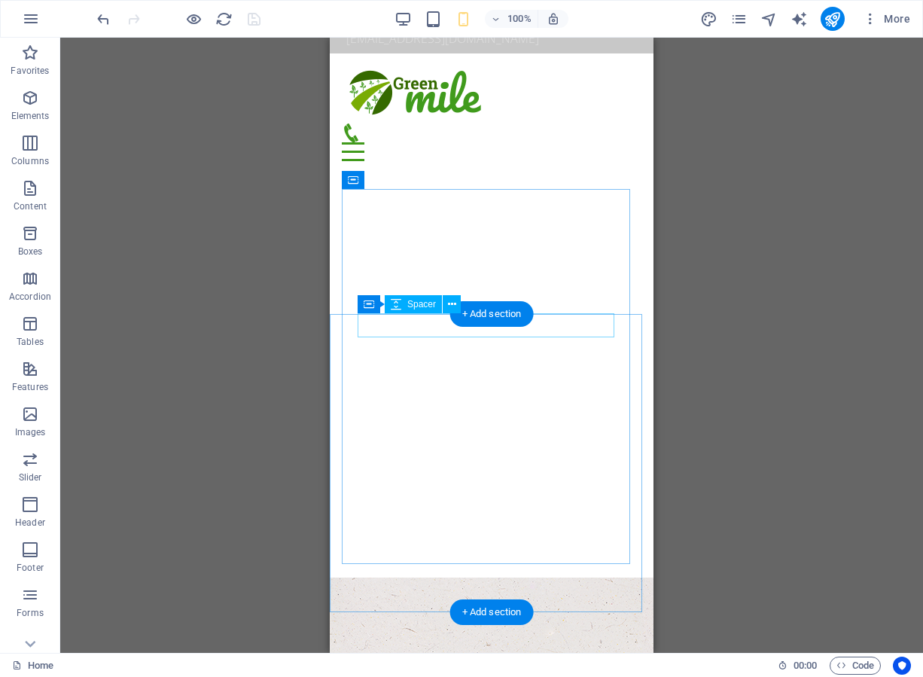
scroll to position [0, 0]
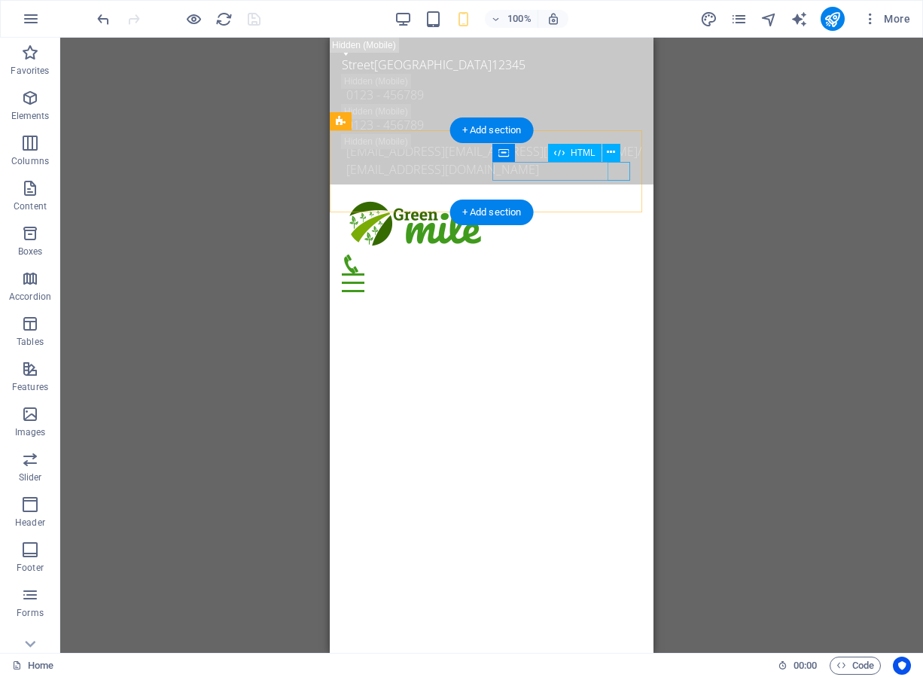
click at [613, 273] on div "Menu" at bounding box center [492, 282] width 300 height 19
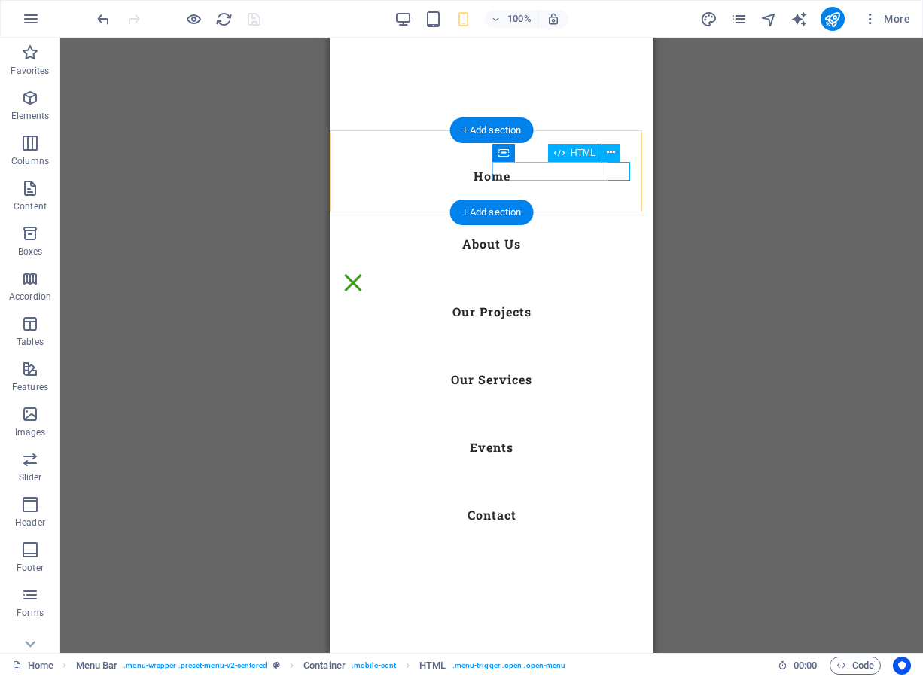
click at [364, 273] on div "Menu" at bounding box center [353, 282] width 23 height 19
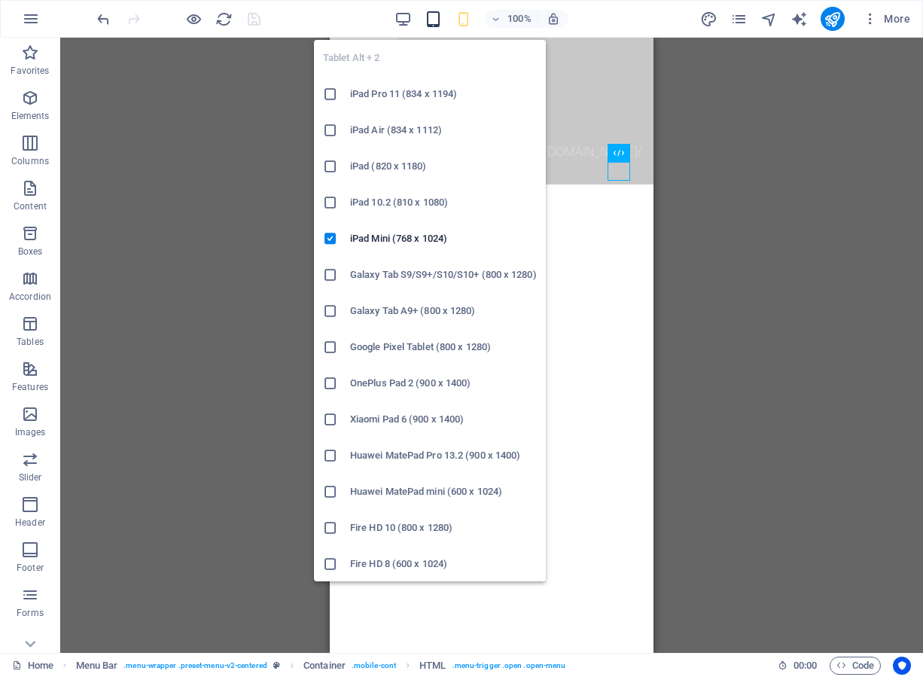
click at [0, 0] on icon "button" at bounding box center [0, 0] width 0 height 0
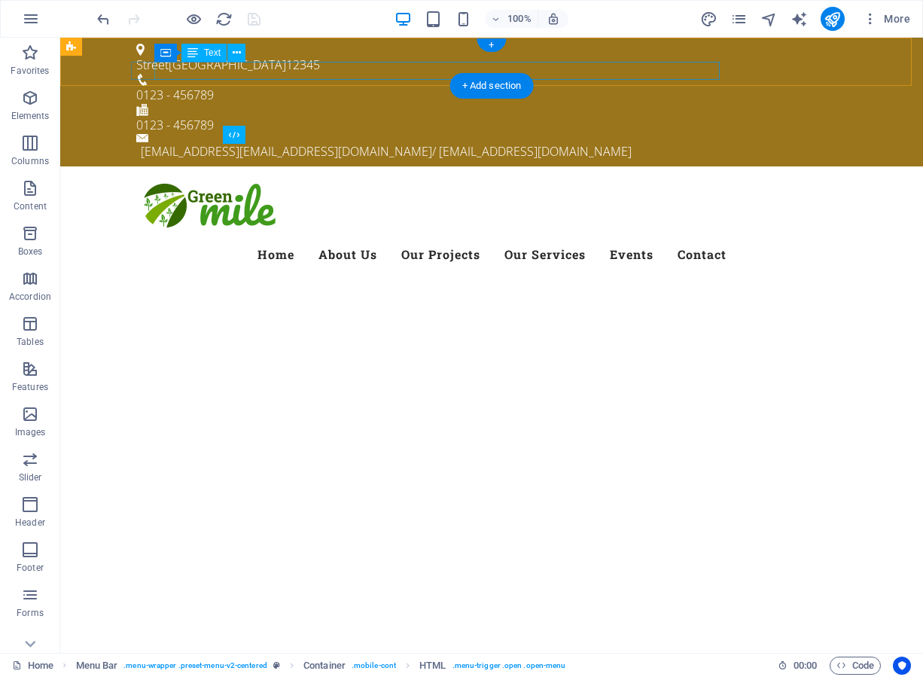
click at [425, 142] on div "[EMAIL_ADDRESS] [EMAIL_ADDRESS][DOMAIN_NAME] / [EMAIL_ADDRESS][DOMAIN_NAME]" at bounding box center [494, 151] width 706 height 18
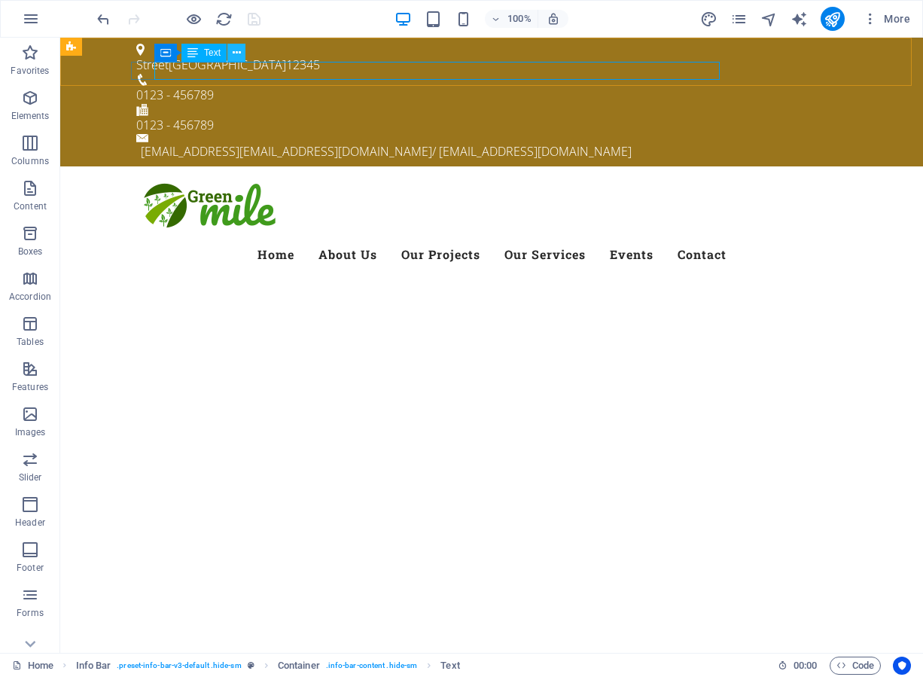
click at [236, 53] on icon at bounding box center [237, 53] width 8 height 16
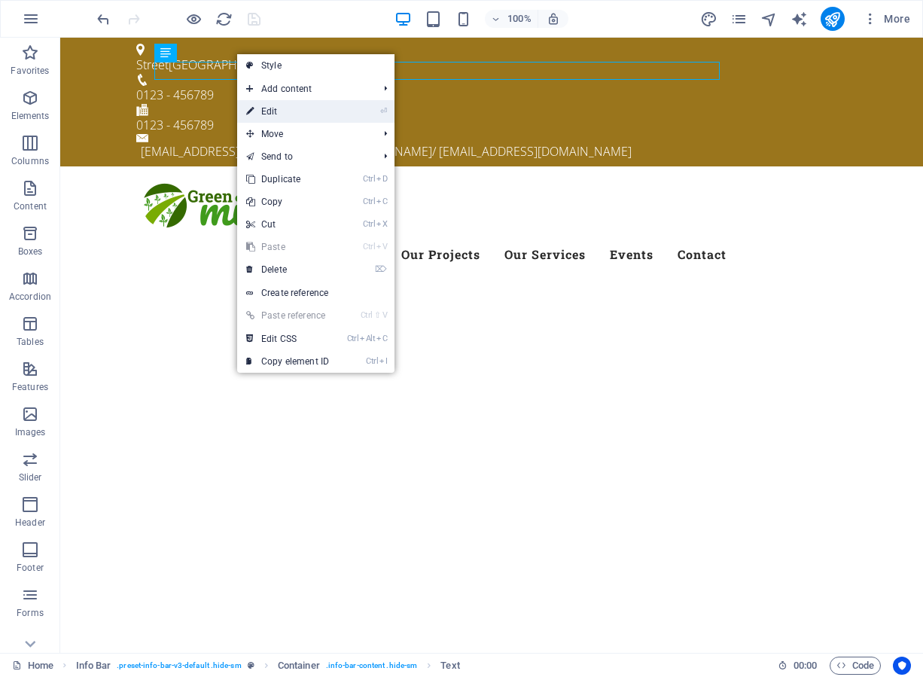
click at [278, 115] on link "⏎ Edit" at bounding box center [287, 111] width 101 height 23
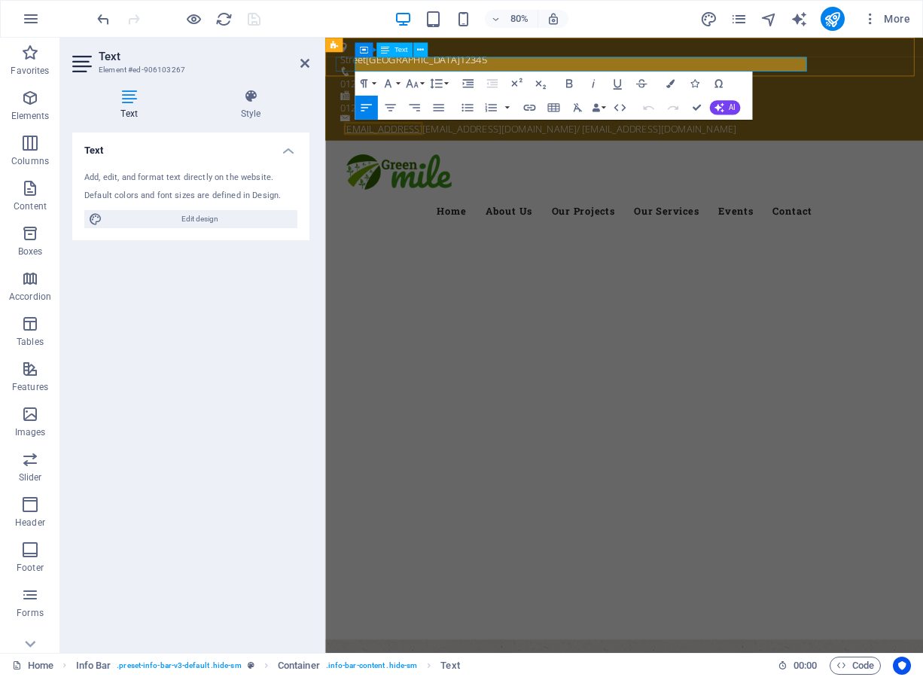
click at [447, 143] on link "[EMAIL_ADDRESS]" at bounding box center [398, 151] width 99 height 17
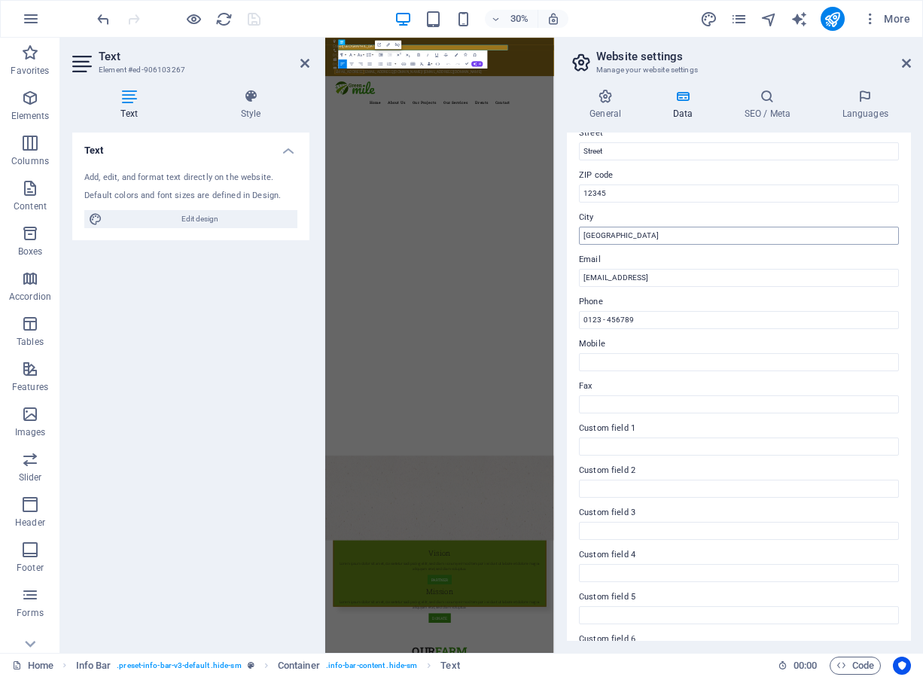
scroll to position [215, 0]
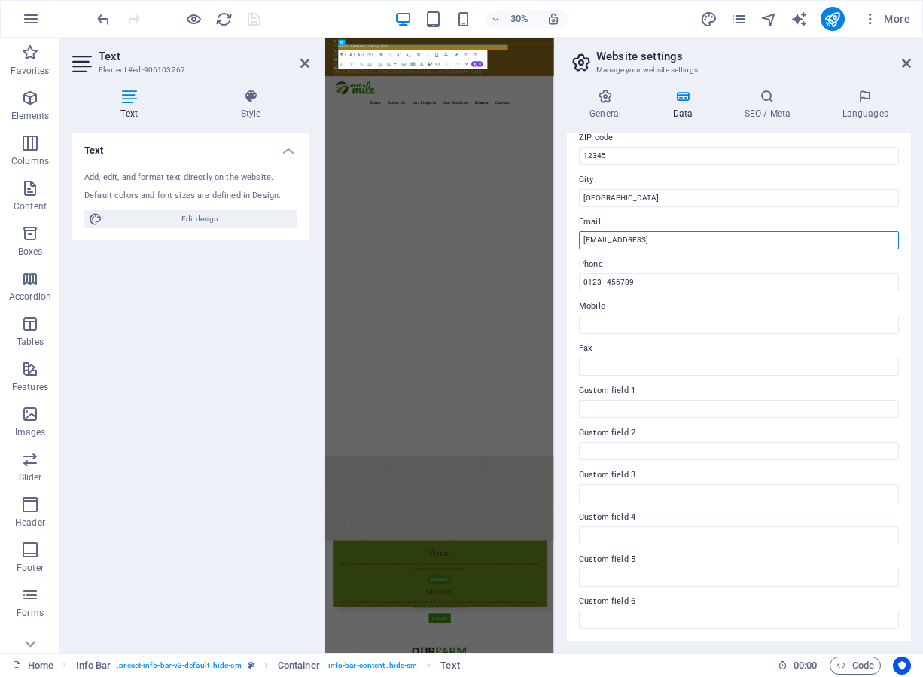
drag, startPoint x: 767, startPoint y: 231, endPoint x: 566, endPoint y: 237, distance: 201.1
click at [566, 237] on div "General Data SEO / Meta Languages Website name [DOMAIN_NAME] Logo Drag files he…" at bounding box center [739, 365] width 368 height 576
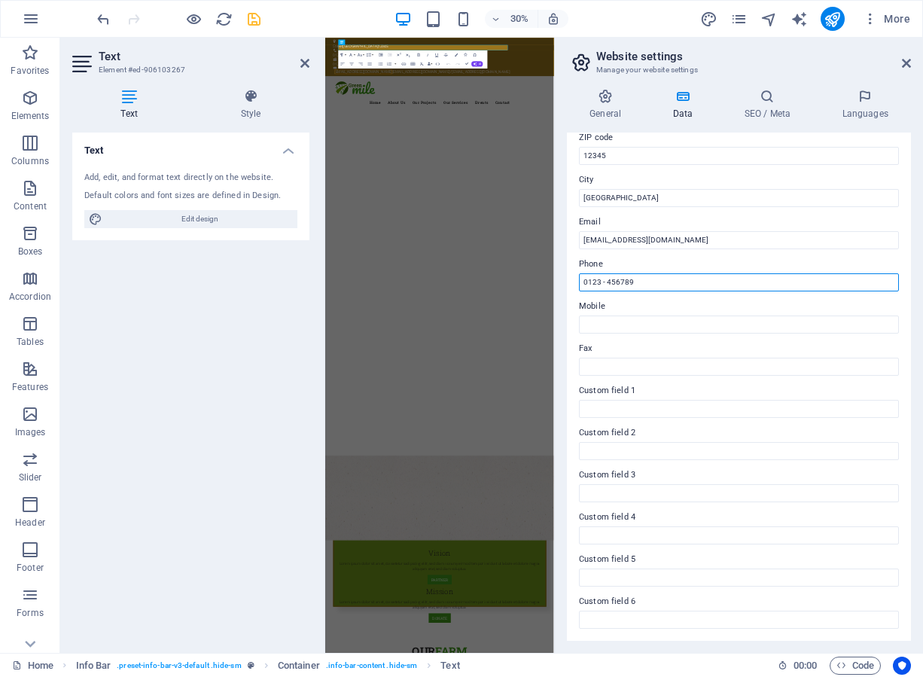
drag, startPoint x: 640, startPoint y: 285, endPoint x: 560, endPoint y: 296, distance: 80.6
click at [560, 296] on div "General Data SEO / Meta Languages Website name [DOMAIN_NAME] Logo Drag files he…" at bounding box center [739, 365] width 368 height 576
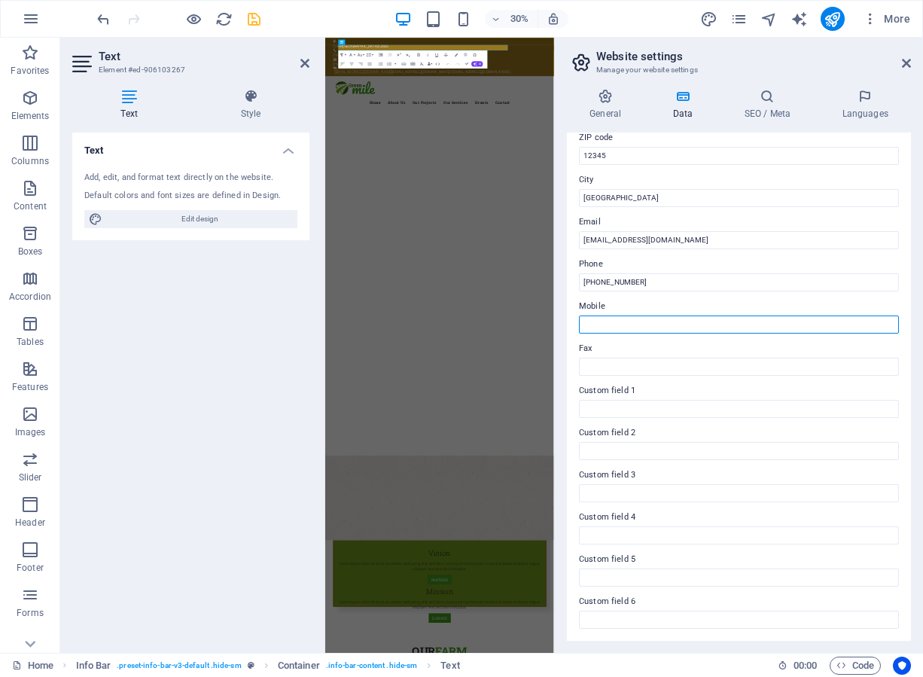
click at [605, 318] on input "Mobile" at bounding box center [739, 324] width 320 height 18
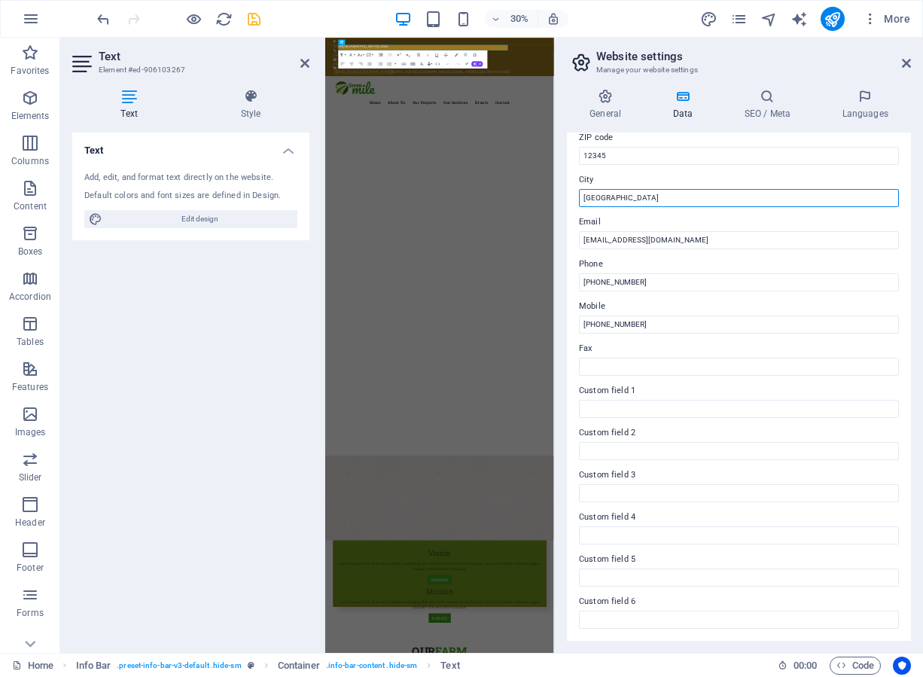
click at [613, 192] on input "[GEOGRAPHIC_DATA]" at bounding box center [739, 198] width 320 height 18
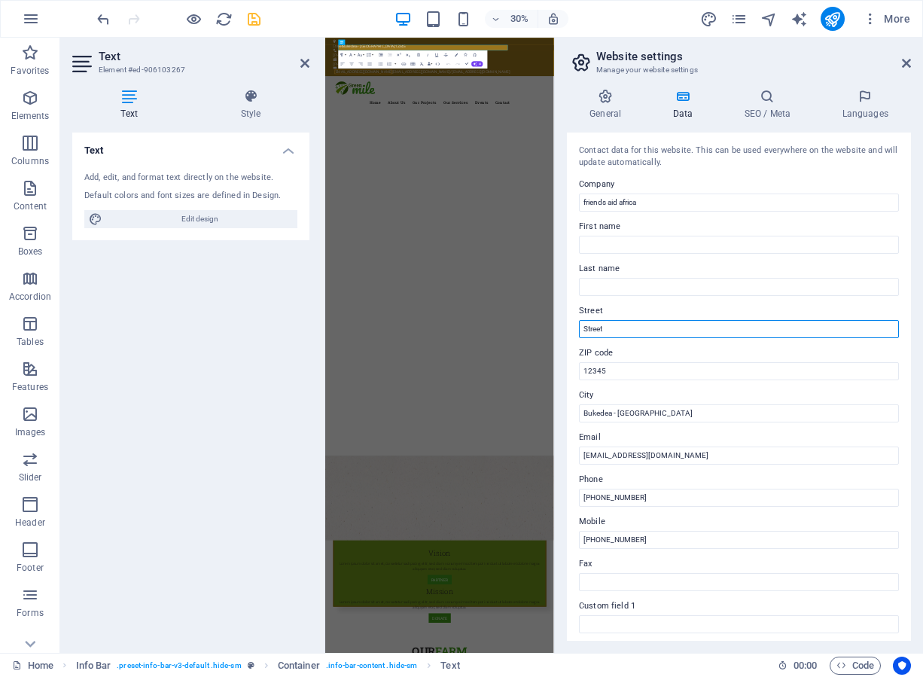
click at [615, 328] on input "Street" at bounding box center [739, 329] width 320 height 18
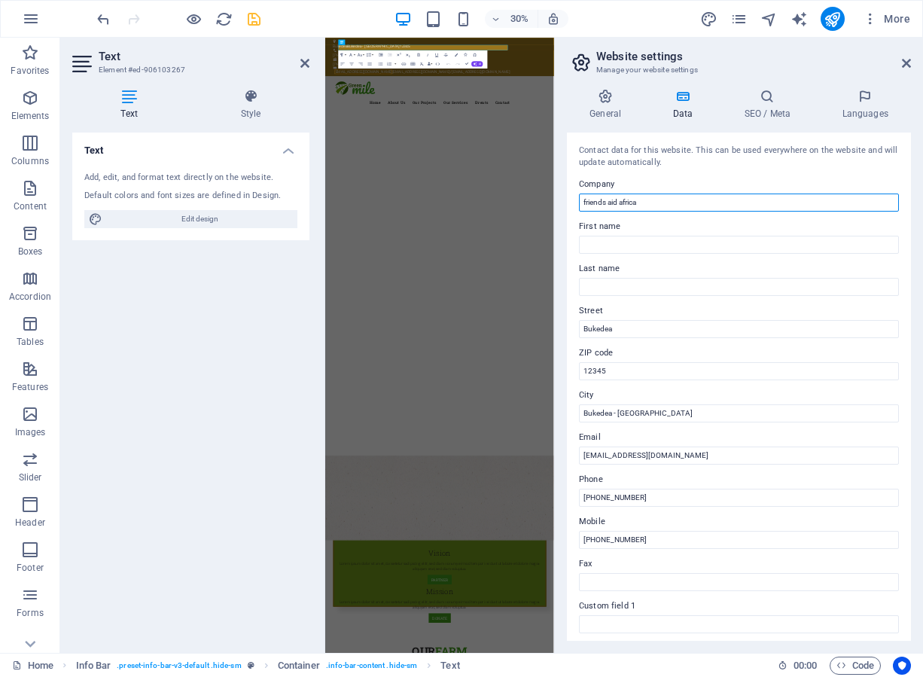
drag, startPoint x: 647, startPoint y: 198, endPoint x: 578, endPoint y: 208, distance: 69.2
click at [578, 208] on div "Contact data for this website. This can be used everywhere on the website and w…" at bounding box center [739, 387] width 344 height 508
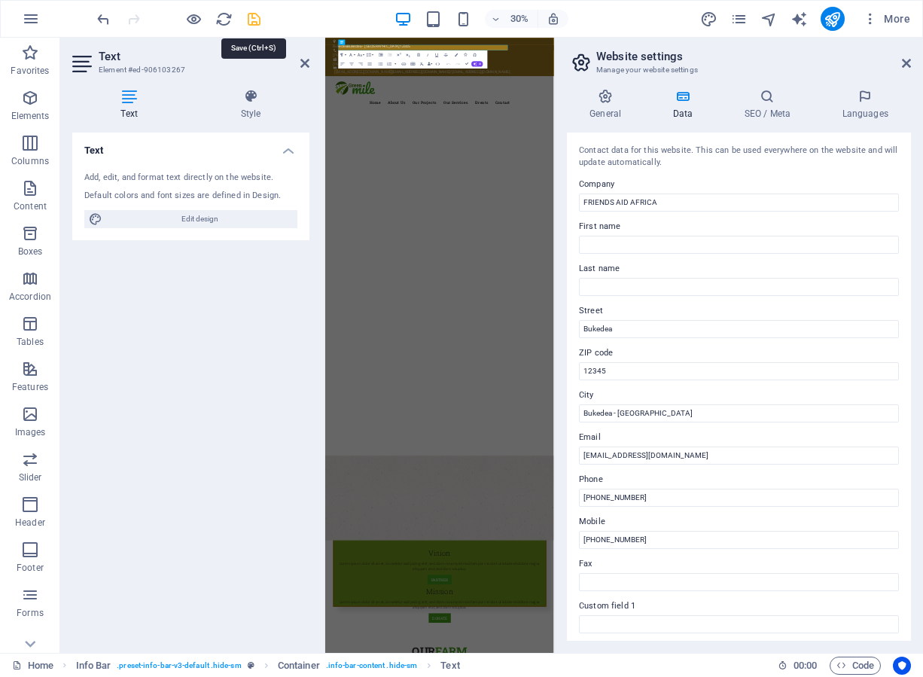
click at [249, 18] on icon "save" at bounding box center [253, 19] width 17 height 17
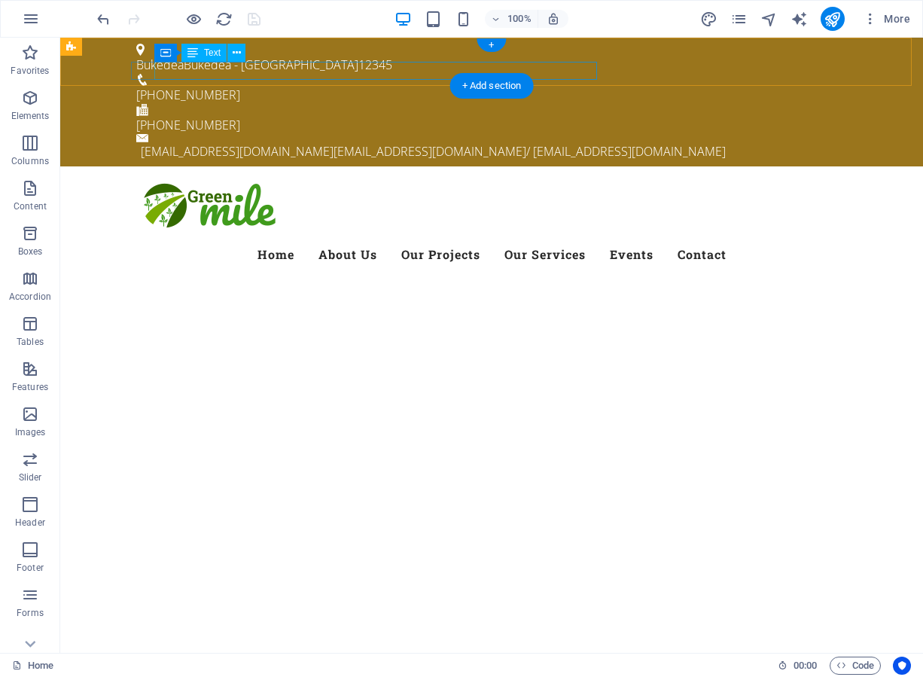
click at [414, 142] on div "[EMAIL_ADDRESS][DOMAIN_NAME] [EMAIL_ADDRESS][DOMAIN_NAME] / [EMAIL_ADDRESS][DOM…" at bounding box center [494, 151] width 706 height 18
click at [412, 142] on div "[EMAIL_ADDRESS][DOMAIN_NAME] [EMAIL_ADDRESS][DOMAIN_NAME] / [EMAIL_ADDRESS][DOM…" at bounding box center [494, 151] width 706 height 18
click at [437, 142] on div "[EMAIL_ADDRESS][DOMAIN_NAME] [EMAIL_ADDRESS][DOMAIN_NAME] / [EMAIL_ADDRESS][DOM…" at bounding box center [494, 151] width 706 height 18
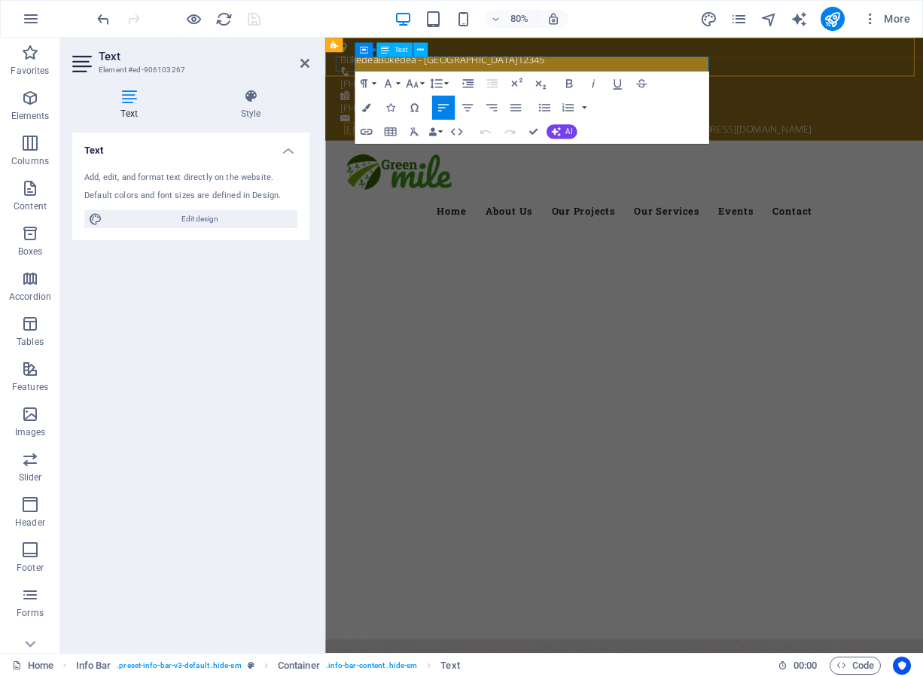
click at [542, 143] on link "[EMAIL_ADDRESS][DOMAIN_NAME]" at bounding box center [637, 151] width 193 height 17
click at [659, 142] on p "[EMAIL_ADDRESS][DOMAIN_NAME] [EMAIL_ADDRESS][DOMAIN_NAME] / [EMAIL_ADDRESS][DOM…" at bounding box center [702, 151] width 706 height 18
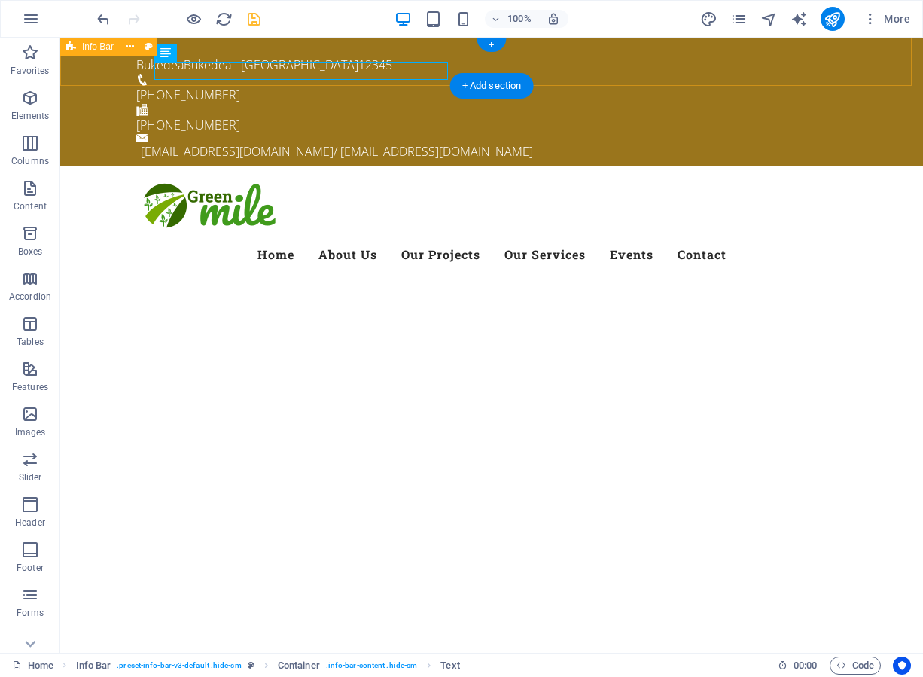
click at [373, 48] on div "Bukedea Bukedea - [GEOGRAPHIC_DATA] 12345 [PHONE_NUMBER] [PHONE_NUMBER] [EMAIL_…" at bounding box center [491, 102] width 863 height 129
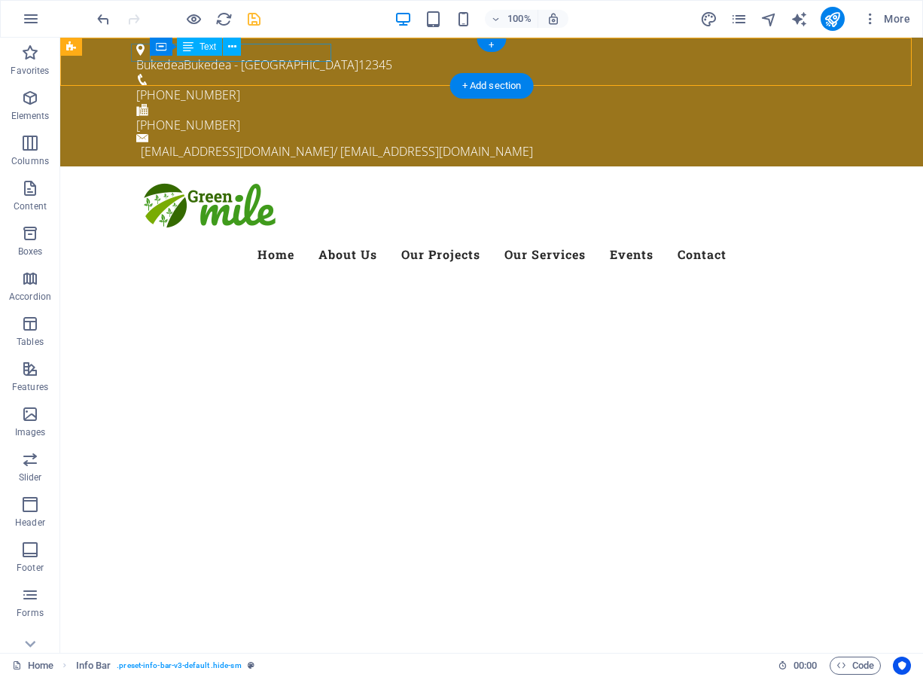
click at [298, 56] on div "Bukedea Bukedea - [GEOGRAPHIC_DATA] 12345" at bounding box center [485, 65] width 699 height 18
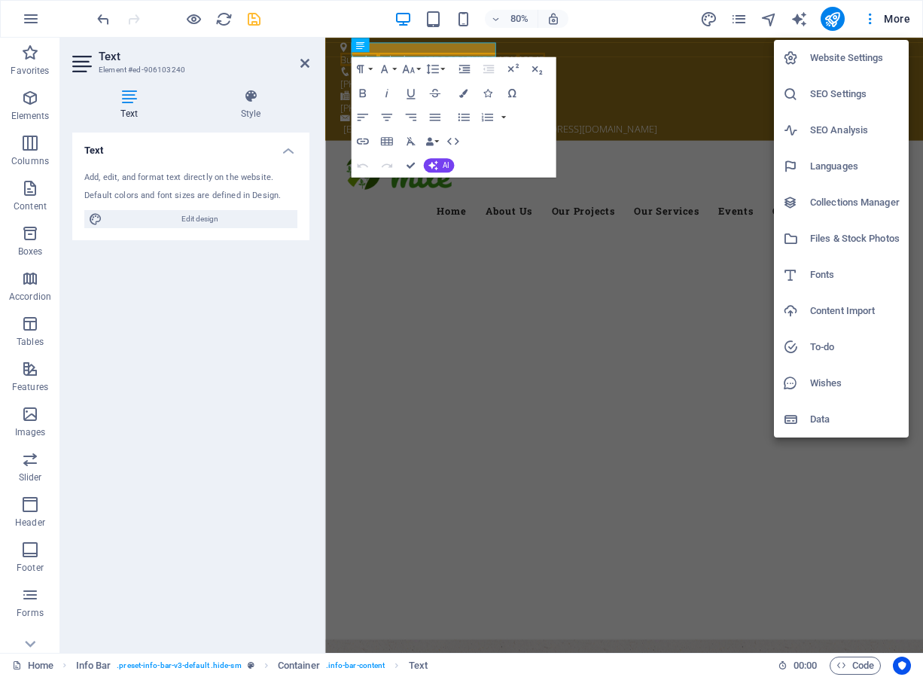
click at [834, 58] on h6 "Website Settings" at bounding box center [855, 58] width 90 height 18
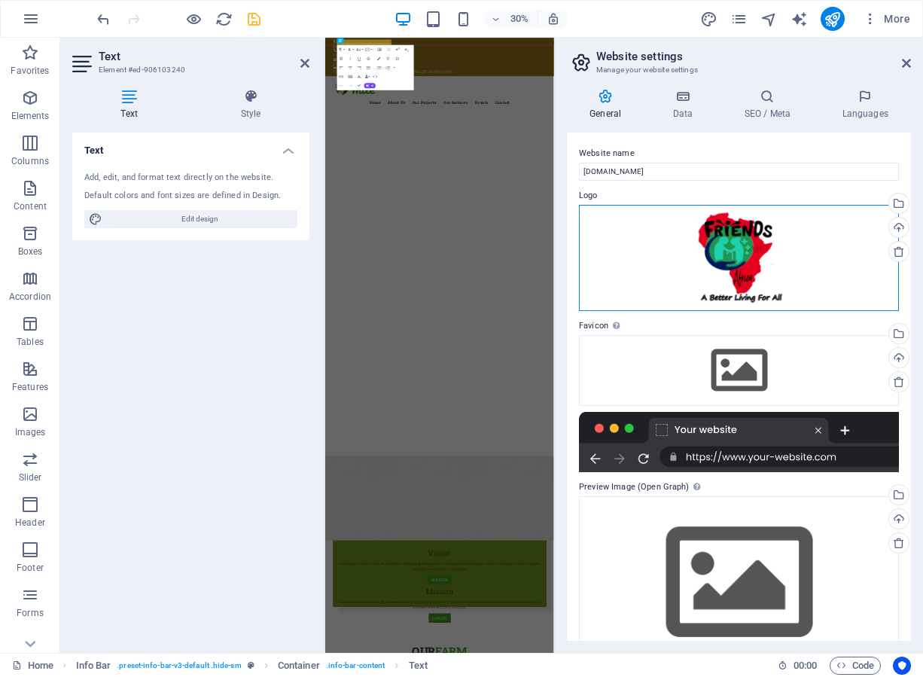
click at [749, 242] on div "Drag files here, click to choose files or select files from Files or our free s…" at bounding box center [739, 258] width 320 height 106
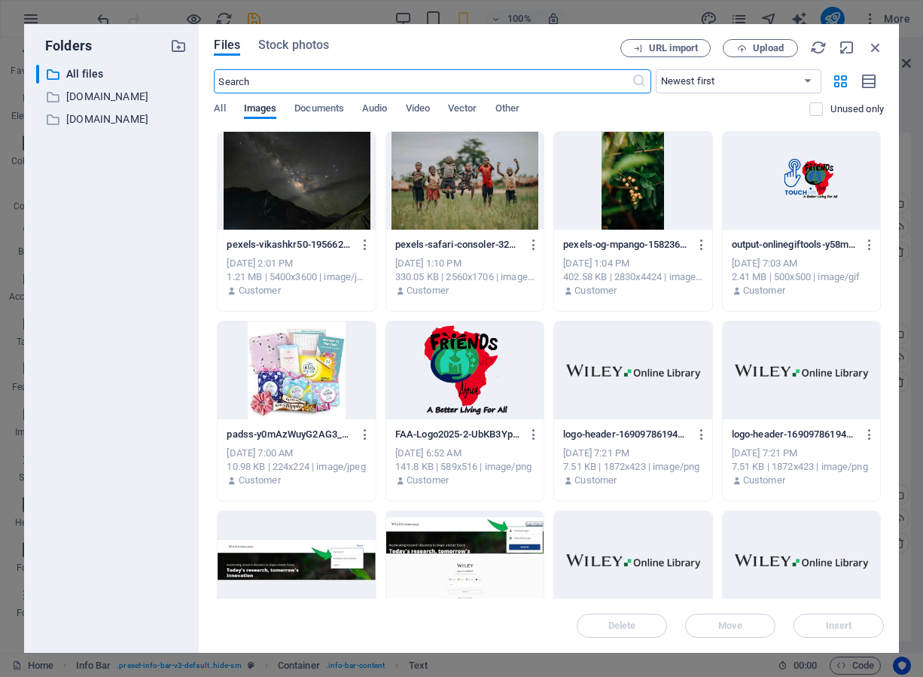
click at [445, 365] on div at bounding box center [464, 371] width 157 height 98
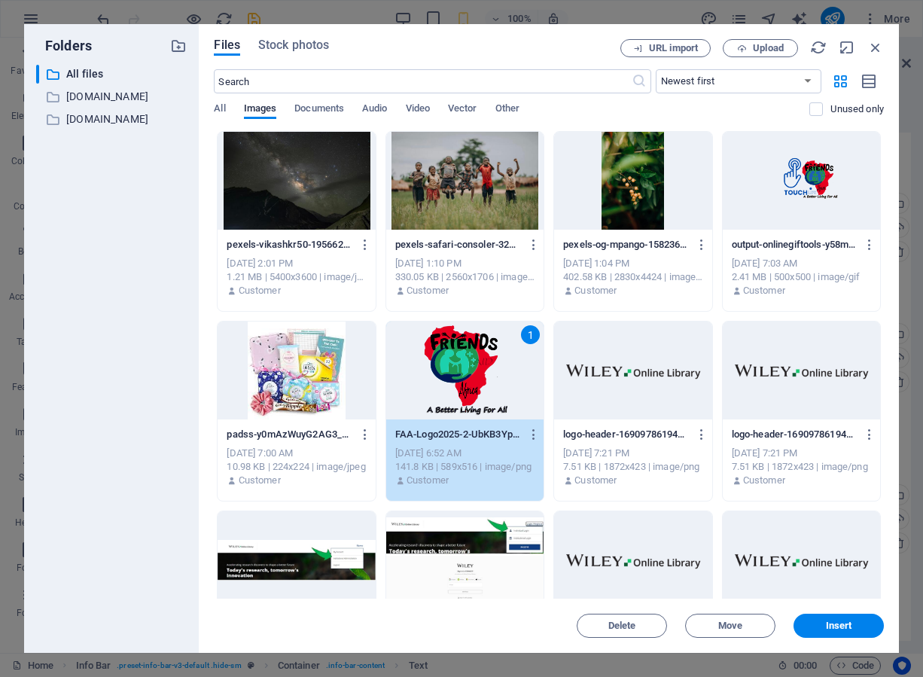
click at [818, 623] on span "Insert" at bounding box center [839, 625] width 78 height 9
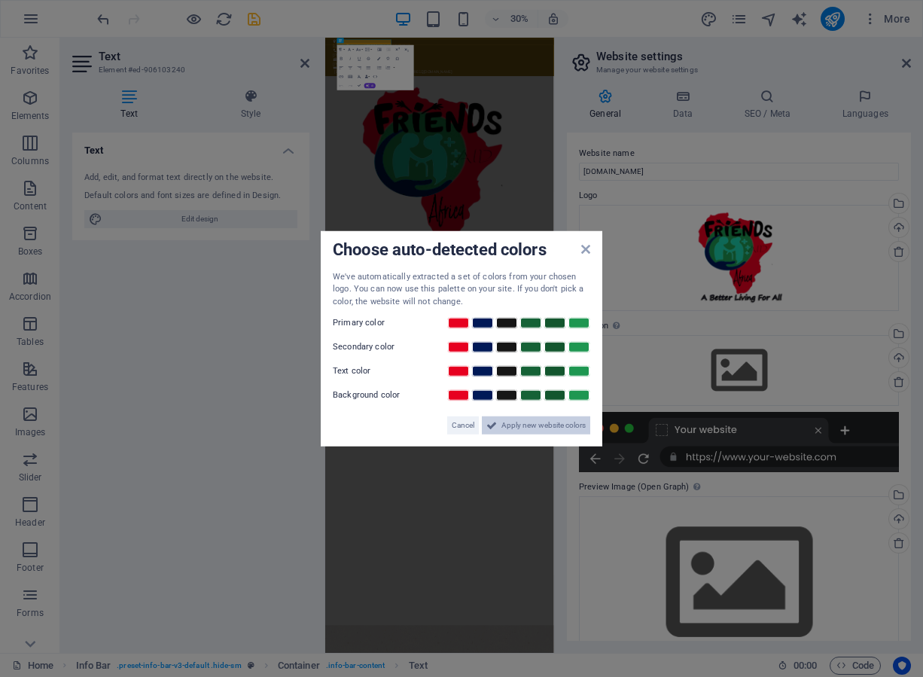
click at [501, 424] on span "Apply new website colors" at bounding box center [543, 425] width 84 height 18
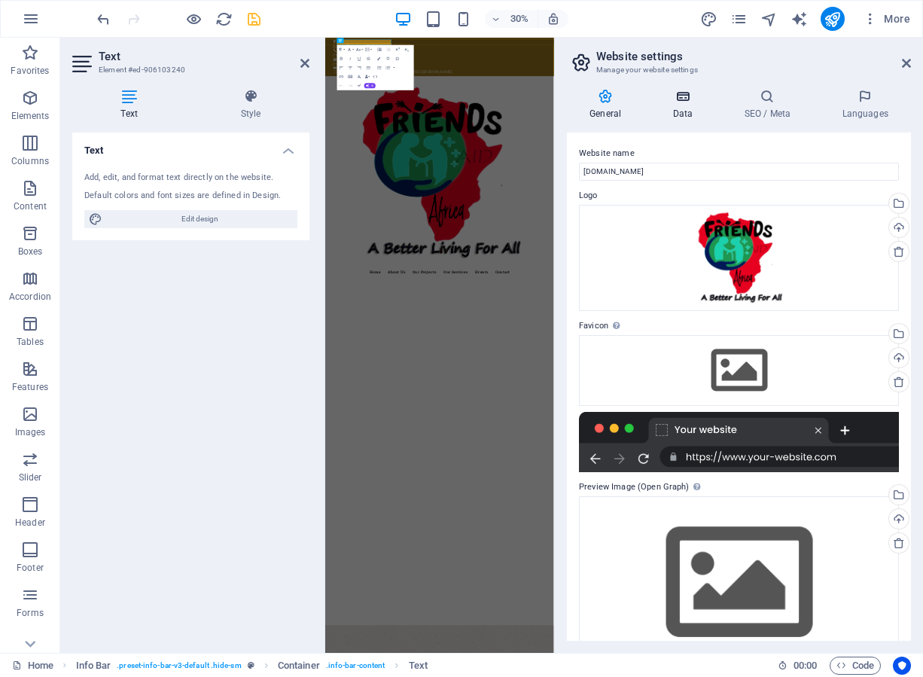
click at [672, 108] on h4 "Data" at bounding box center [686, 105] width 72 height 32
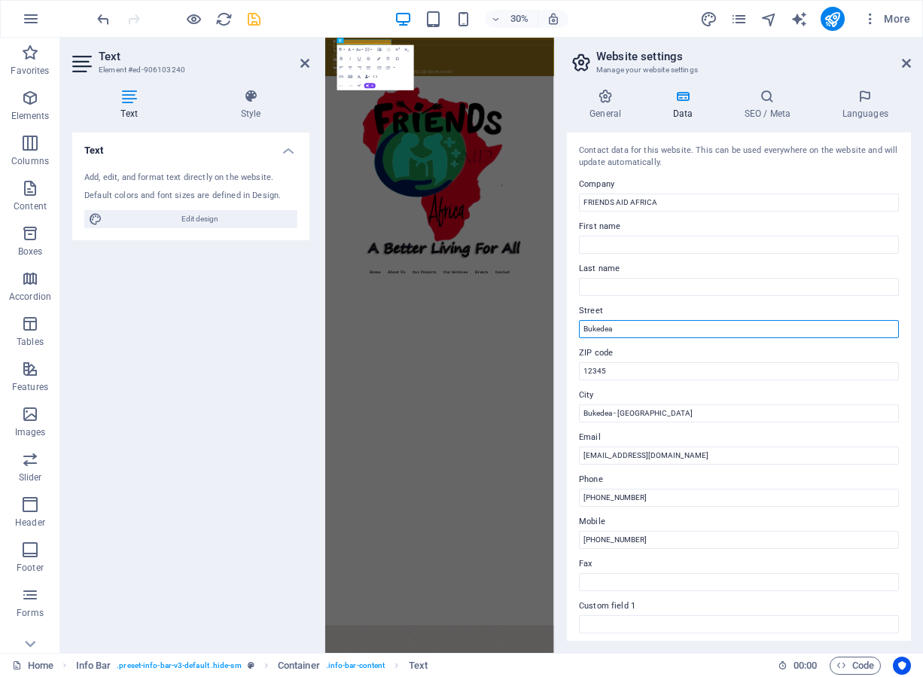
click at [619, 326] on input "Bukedea" at bounding box center [739, 329] width 320 height 18
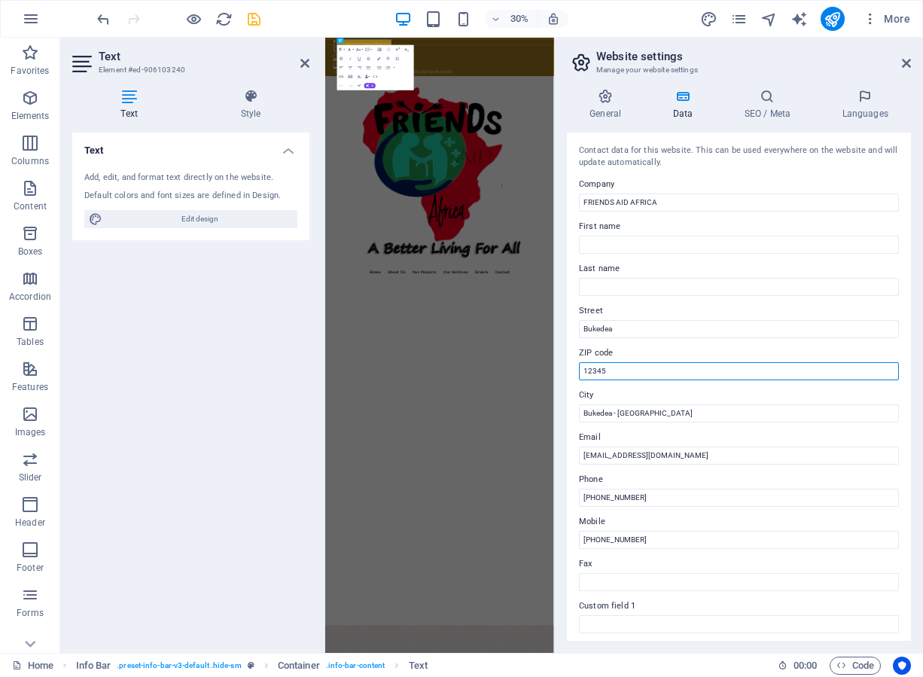
click at [609, 370] on input "12345" at bounding box center [739, 371] width 320 height 18
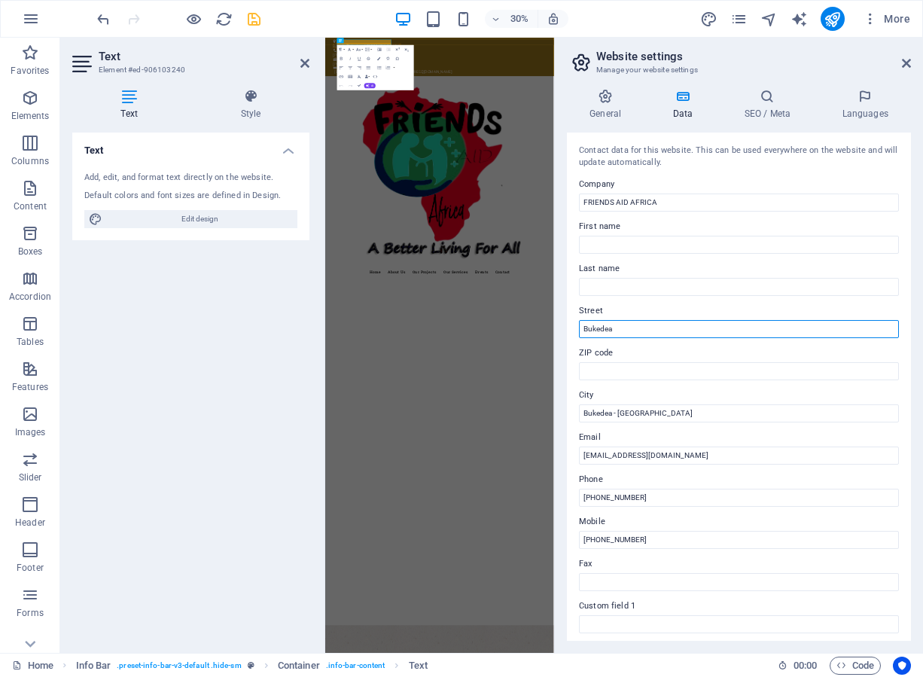
click at [620, 328] on input "Bukedea" at bounding box center [739, 329] width 320 height 18
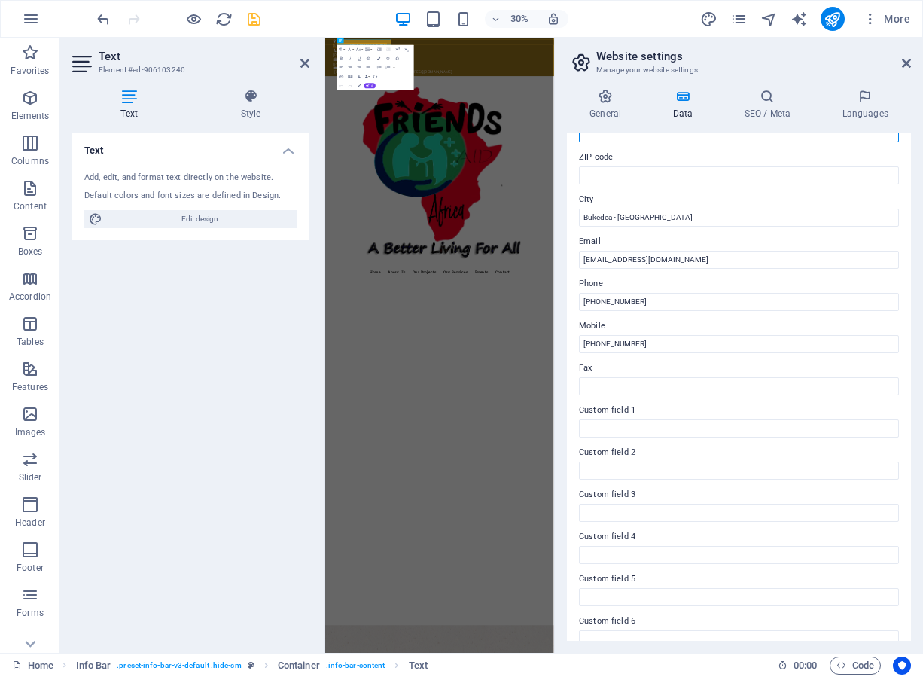
scroll to position [215, 0]
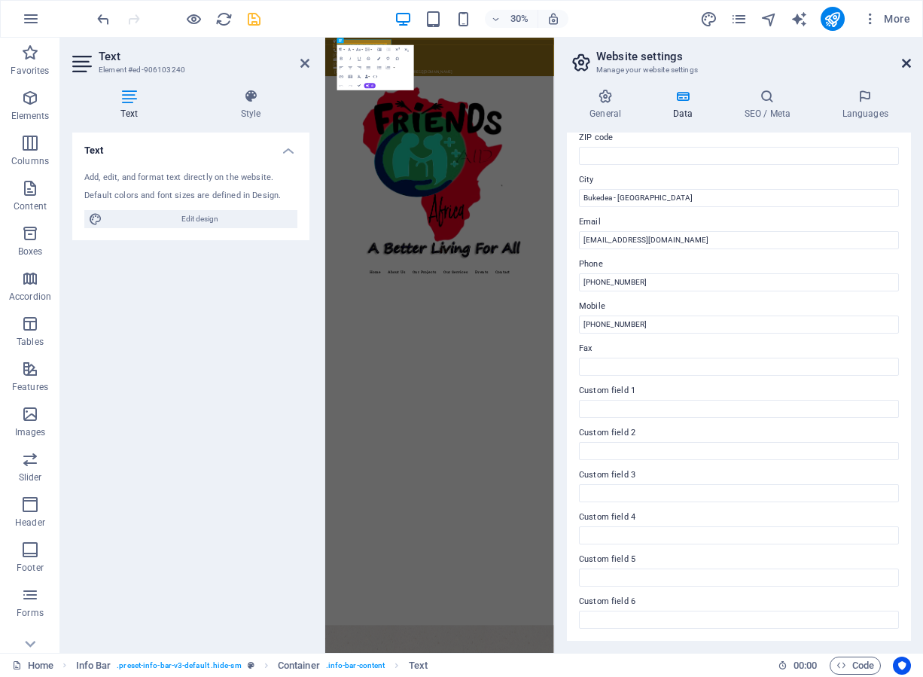
click at [908, 66] on icon at bounding box center [906, 63] width 9 height 12
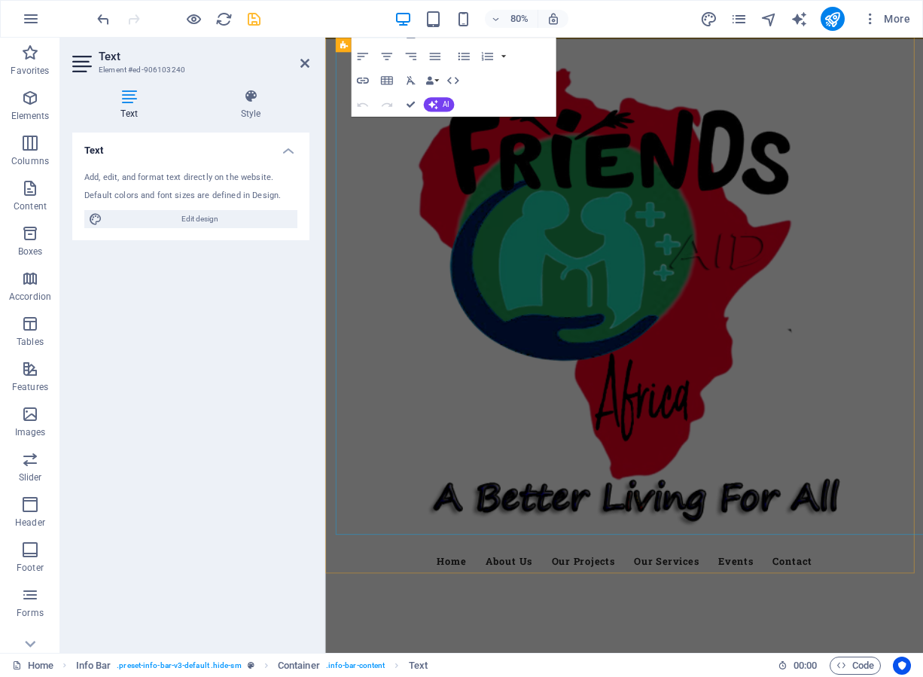
scroll to position [151, 0]
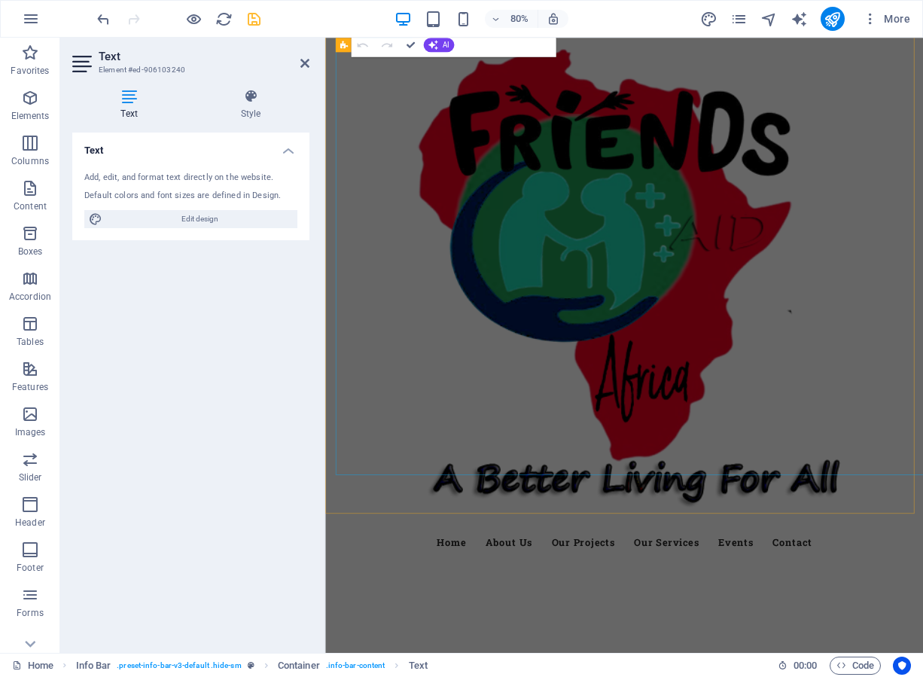
click at [689, 310] on div at bounding box center [699, 339] width 711 height 623
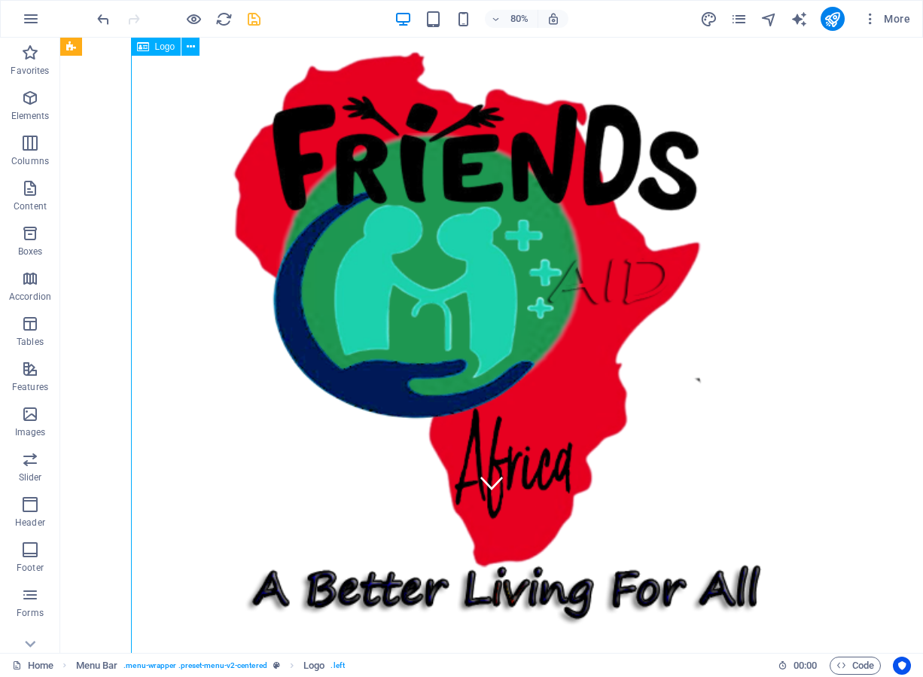
scroll to position [0, 0]
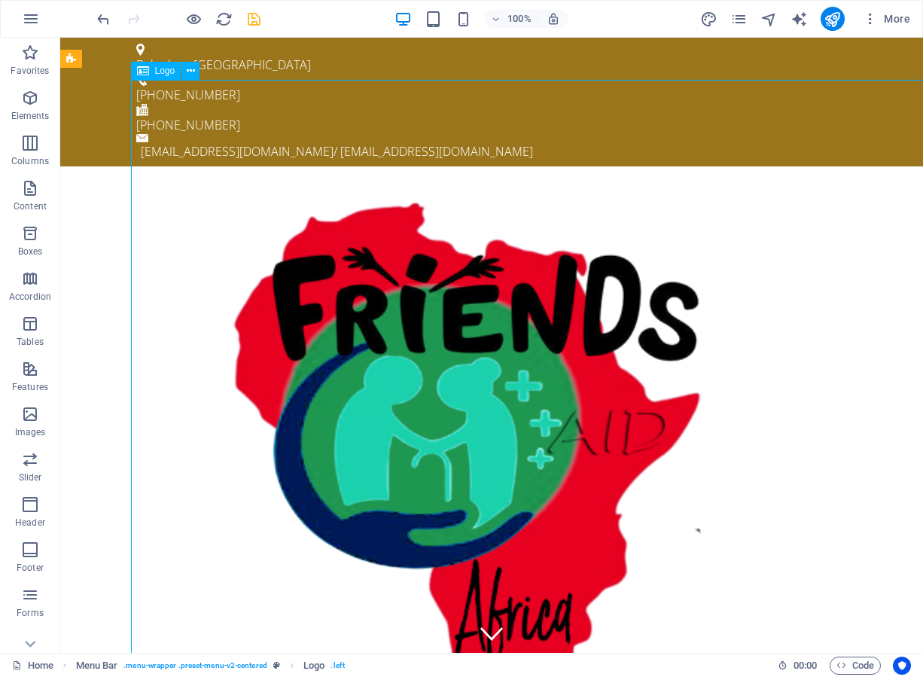
click at [330, 230] on div at bounding box center [491, 489] width 711 height 623
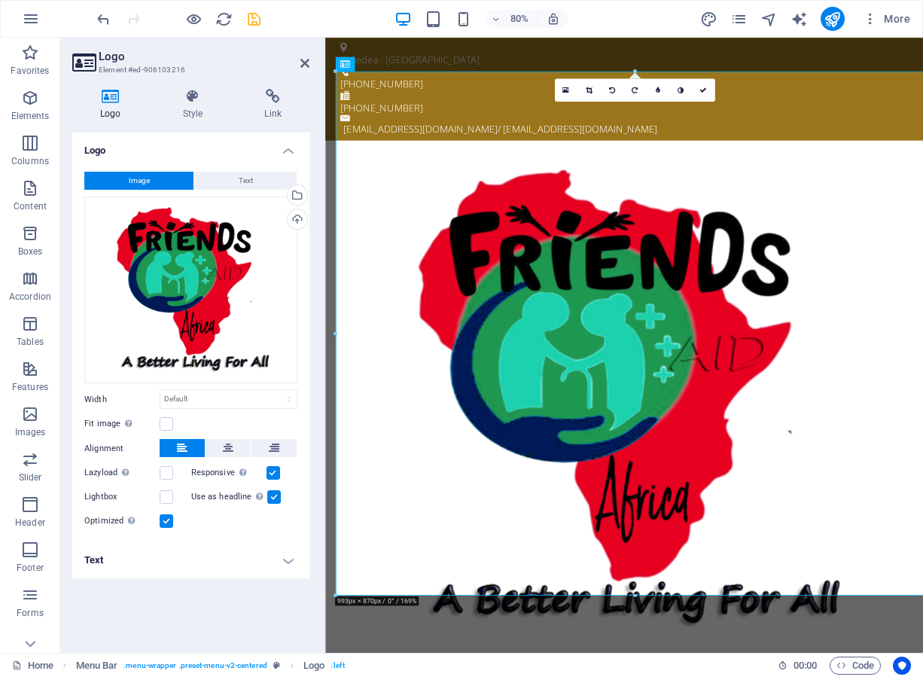
click at [300, 56] on header "Logo Element #ed-906103216" at bounding box center [190, 57] width 237 height 39
click at [303, 62] on icon at bounding box center [304, 63] width 9 height 12
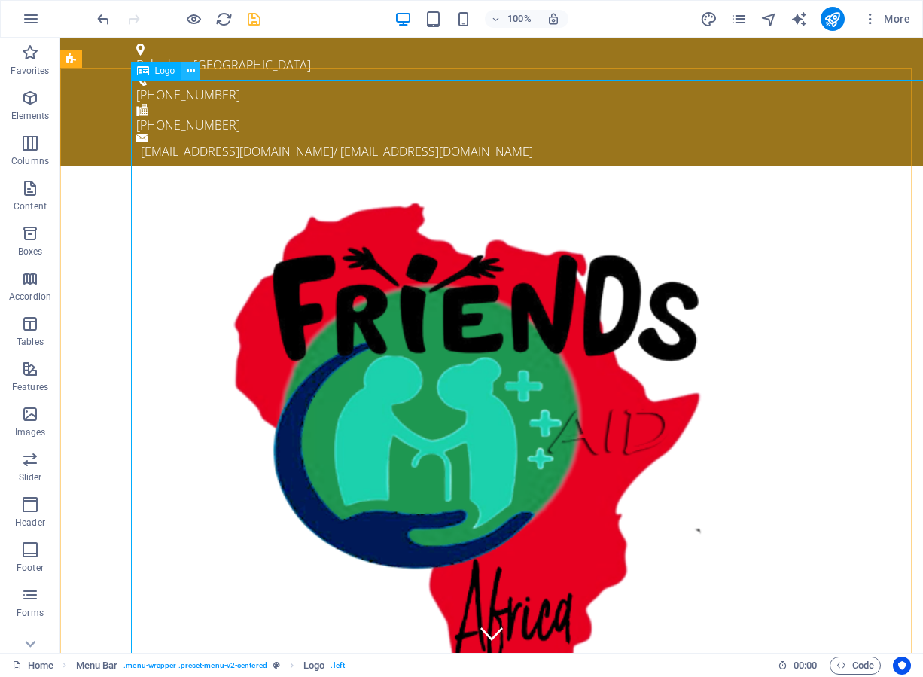
click at [189, 72] on icon at bounding box center [191, 71] width 8 height 16
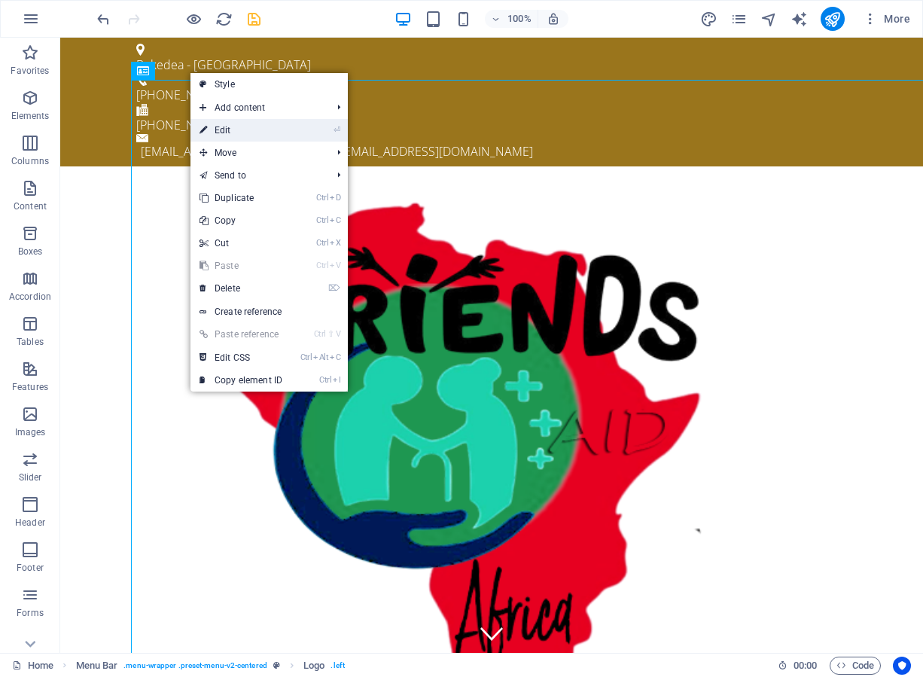
click at [223, 133] on link "⏎ Edit" at bounding box center [240, 130] width 101 height 23
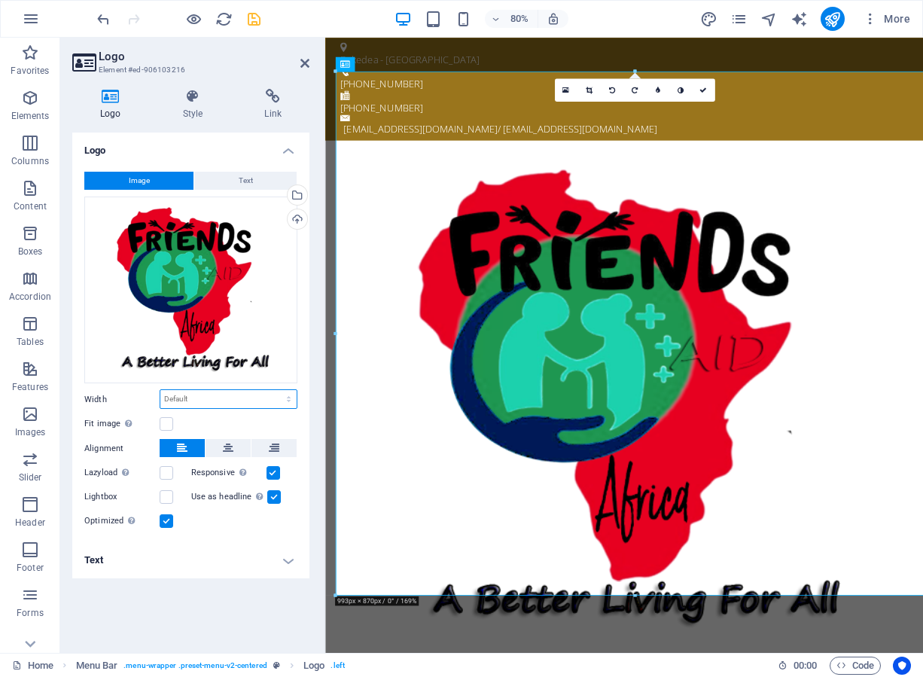
click at [267, 396] on select "Default auto px rem % em vh vw" at bounding box center [228, 399] width 136 height 18
click at [276, 390] on select "Default auto px rem % em vh vw" at bounding box center [228, 399] width 136 height 18
click at [165, 497] on label at bounding box center [167, 497] width 14 height 14
click at [0, 0] on input "Lightbox" at bounding box center [0, 0] width 0 height 0
click at [169, 474] on label at bounding box center [167, 473] width 14 height 14
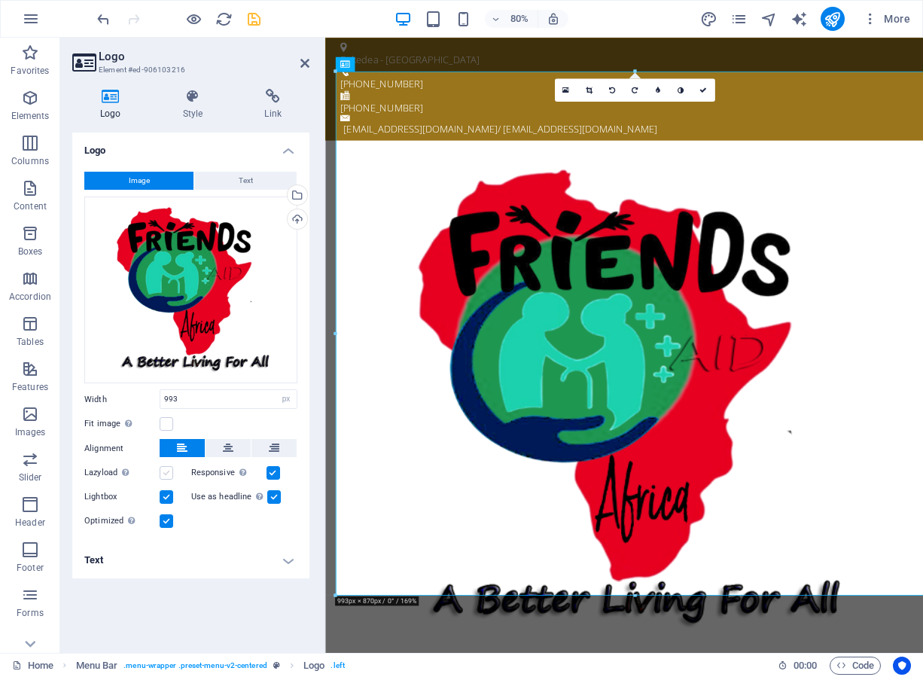
click at [0, 0] on input "Lazyload Loading images after the page loads improves page speed." at bounding box center [0, 0] width 0 height 0
click at [288, 558] on h4 "Text" at bounding box center [190, 560] width 237 height 36
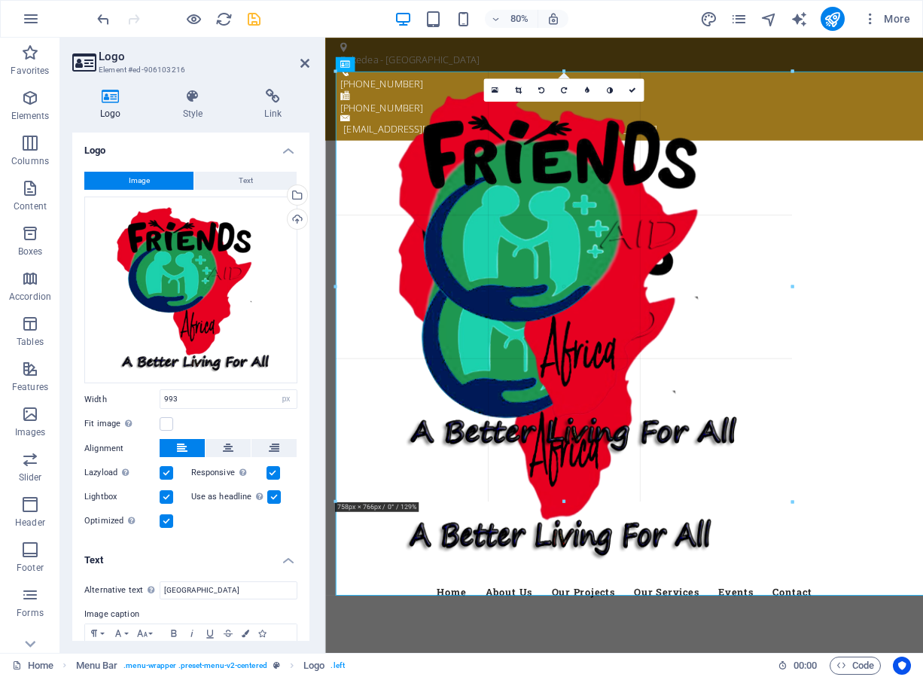
drag, startPoint x: 334, startPoint y: 594, endPoint x: 554, endPoint y: 136, distance: 508.5
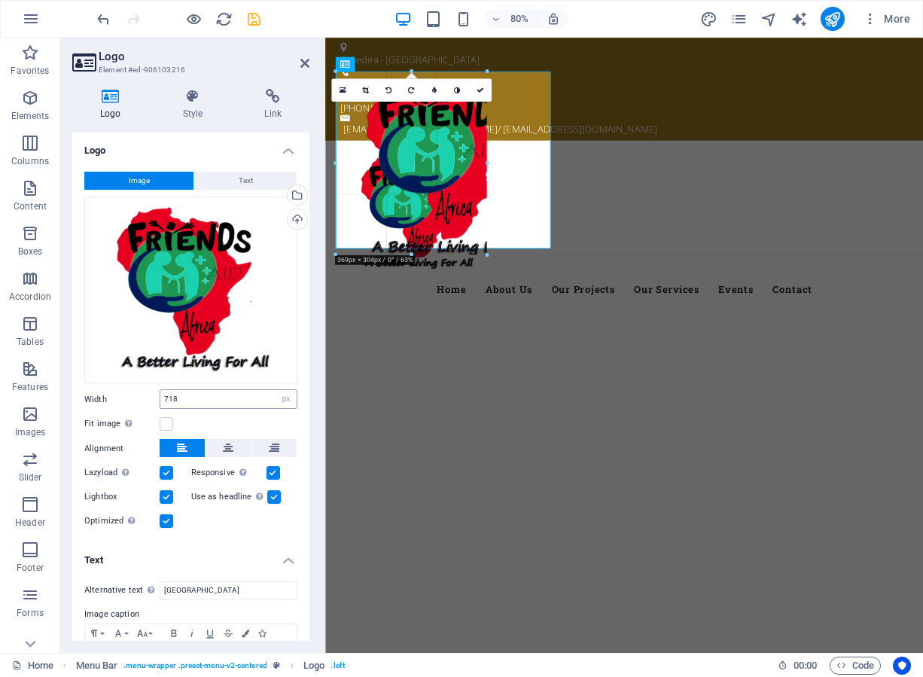
drag, startPoint x: 770, startPoint y: 69, endPoint x: 221, endPoint y: 386, distance: 634.9
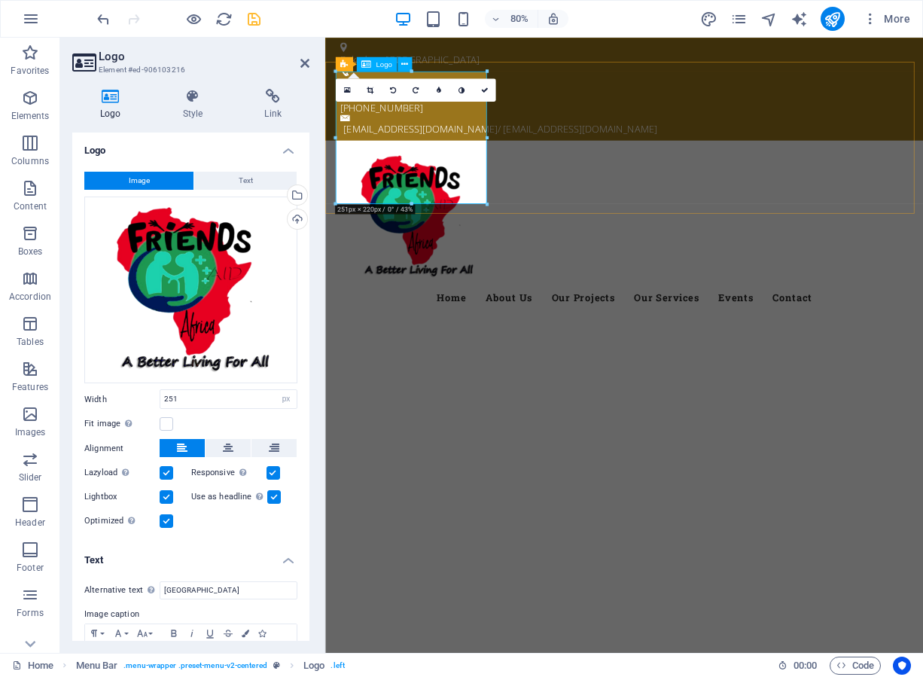
click at [482, 207] on div at bounding box center [699, 261] width 711 height 166
click at [488, 184] on div at bounding box center [699, 261] width 711 height 166
click at [483, 84] on link at bounding box center [484, 89] width 23 height 23
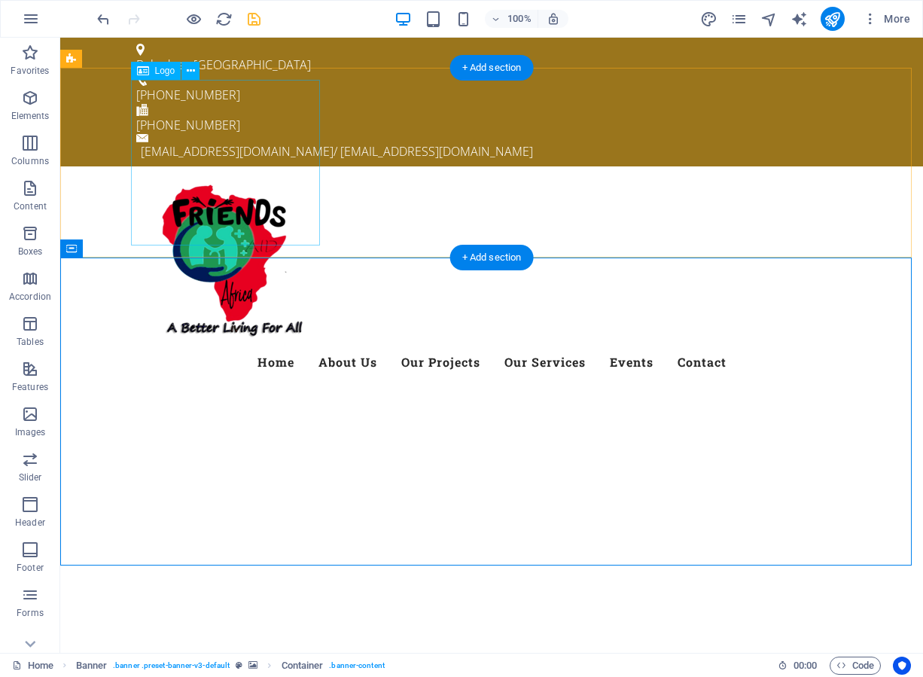
click at [227, 187] on div at bounding box center [491, 261] width 711 height 166
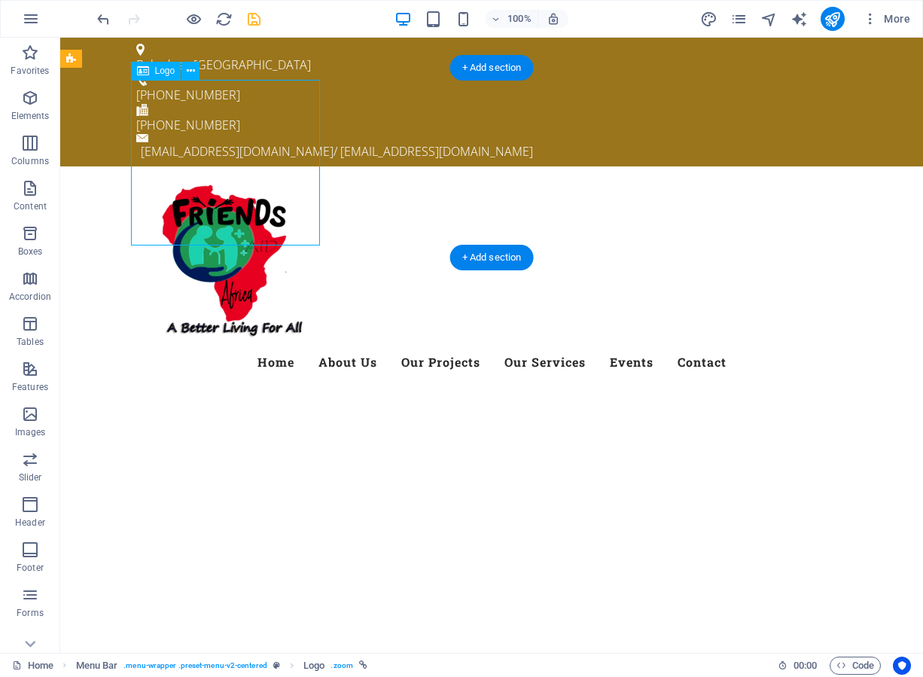
click at [151, 178] on div at bounding box center [491, 261] width 711 height 166
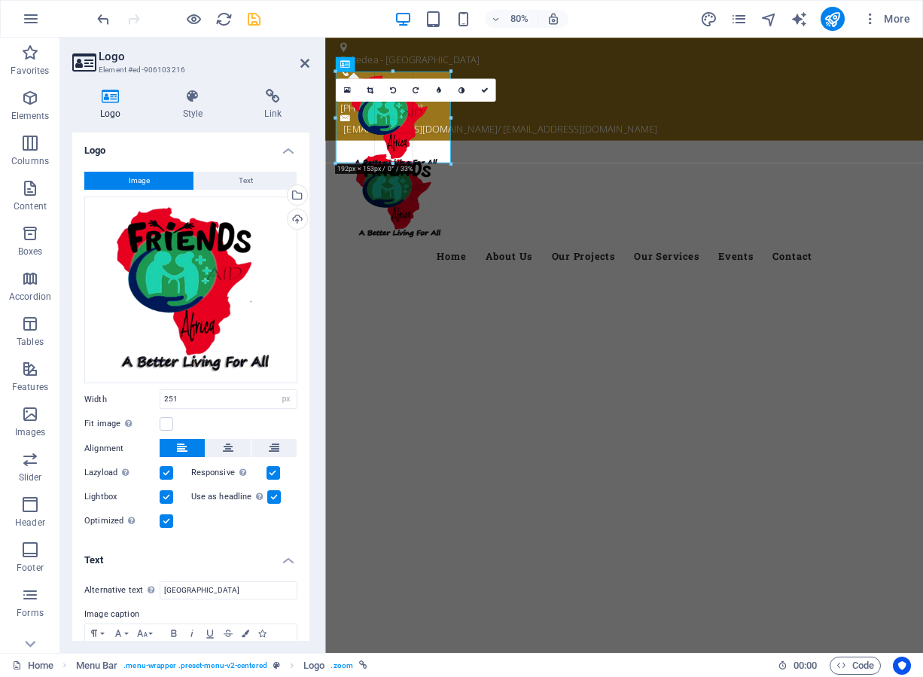
drag, startPoint x: 486, startPoint y: 204, endPoint x: 66, endPoint y: 144, distance: 423.7
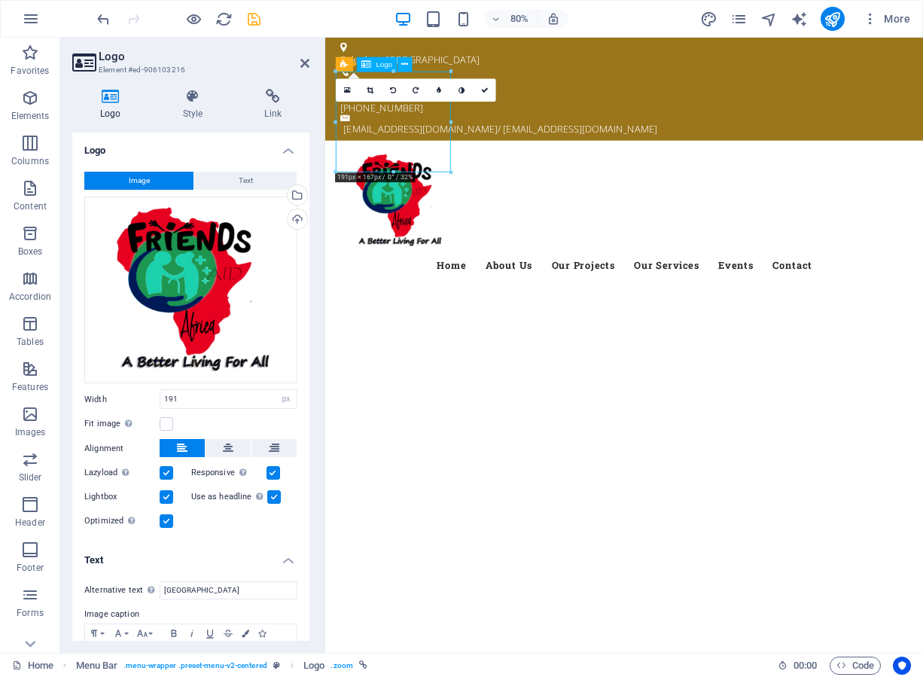
drag, startPoint x: 410, startPoint y: 160, endPoint x: 407, endPoint y: 136, distance: 24.4
click at [407, 178] on div at bounding box center [699, 241] width 711 height 126
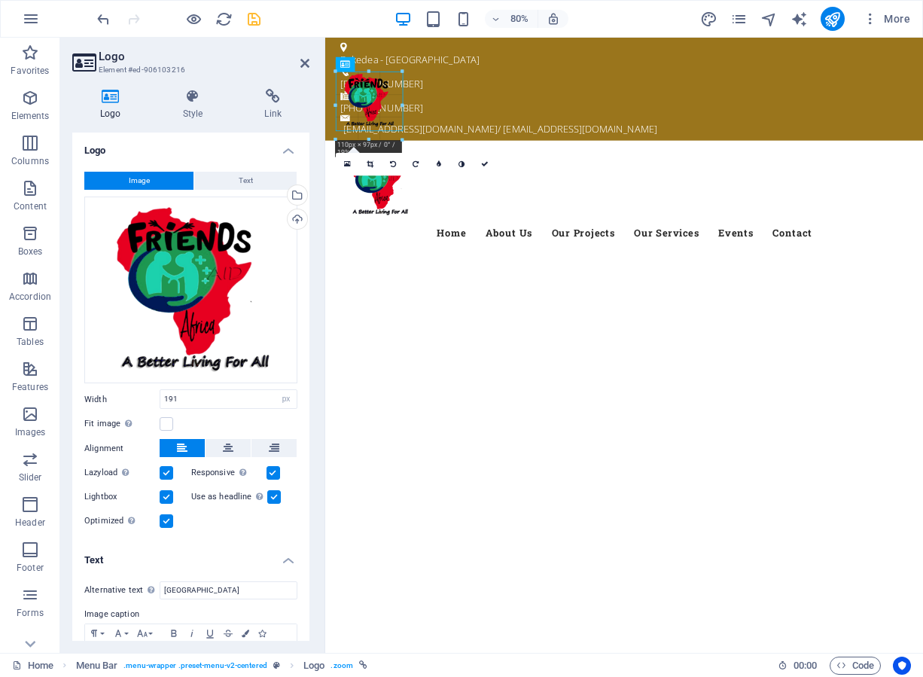
drag, startPoint x: 450, startPoint y: 123, endPoint x: 403, endPoint y: 133, distance: 48.6
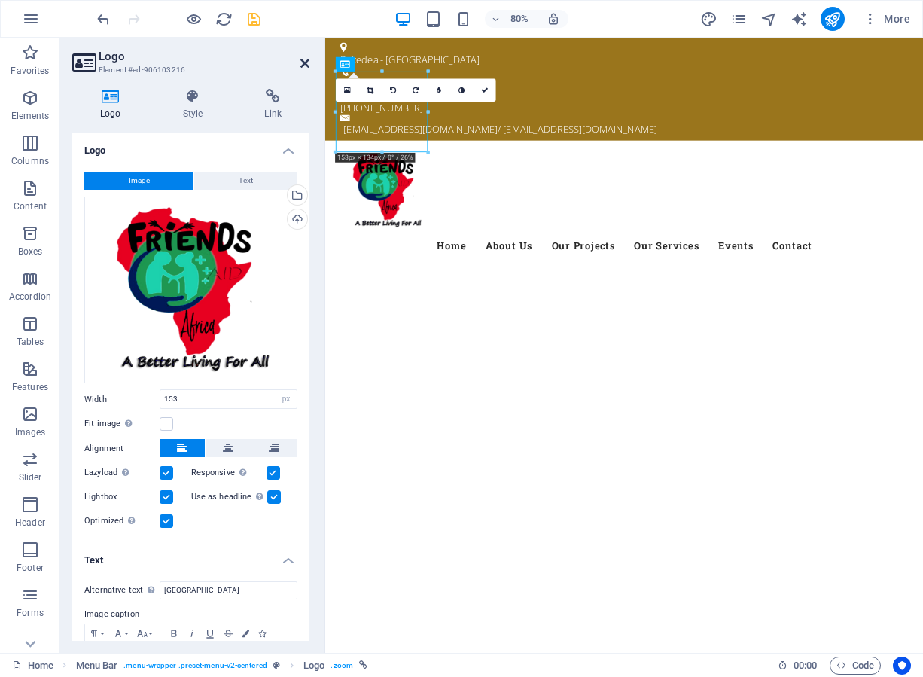
click at [301, 60] on icon at bounding box center [304, 63] width 9 height 12
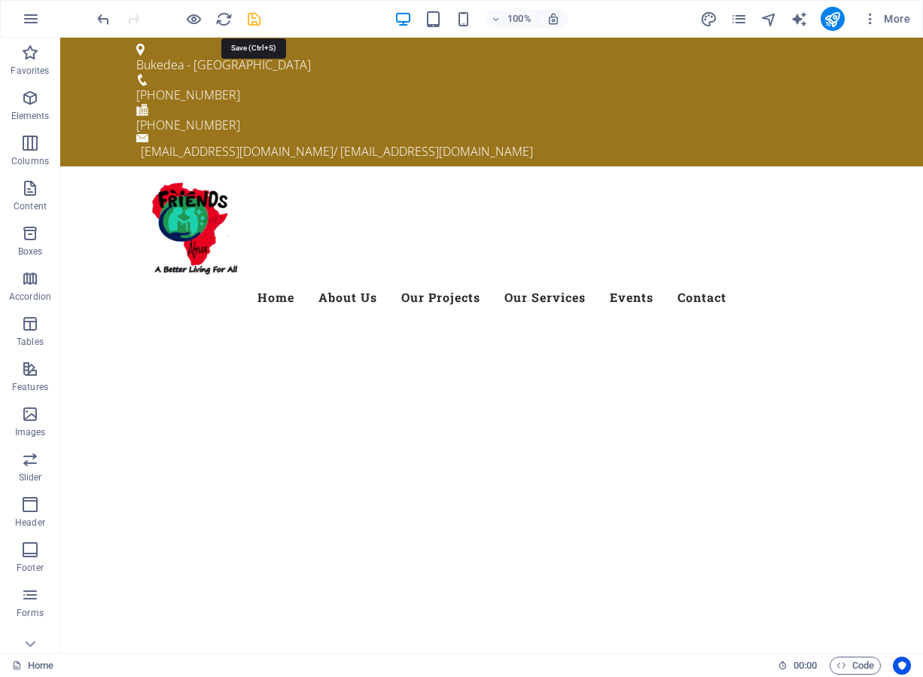
click at [252, 17] on icon "save" at bounding box center [253, 19] width 17 height 17
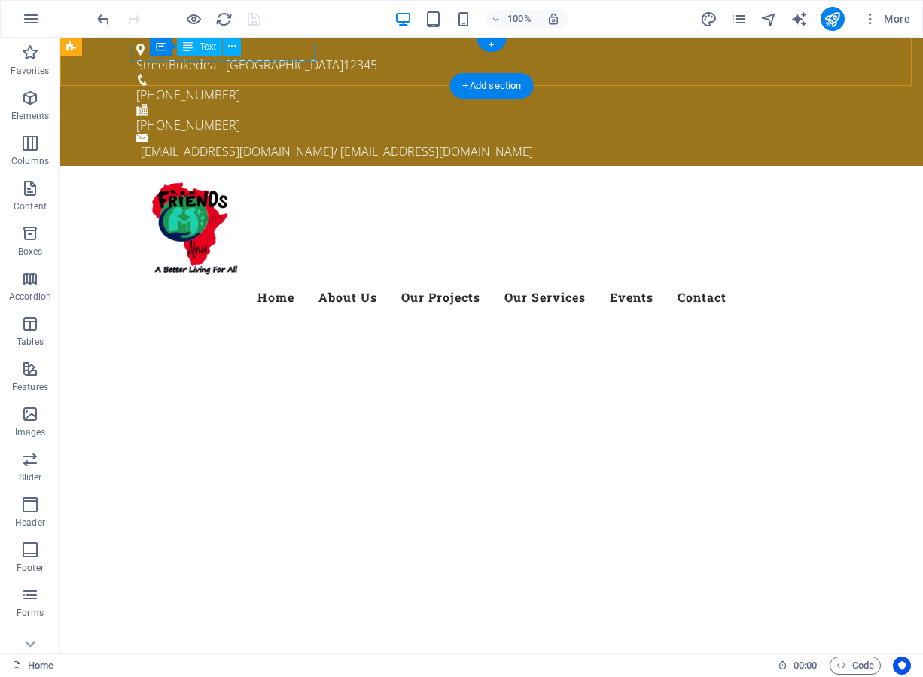
click at [295, 56] on div "Street Bukedea - [GEOGRAPHIC_DATA] 12345" at bounding box center [485, 65] width 699 height 18
click at [294, 56] on div "Street Bukedea - [GEOGRAPHIC_DATA] 12345" at bounding box center [485, 65] width 699 height 18
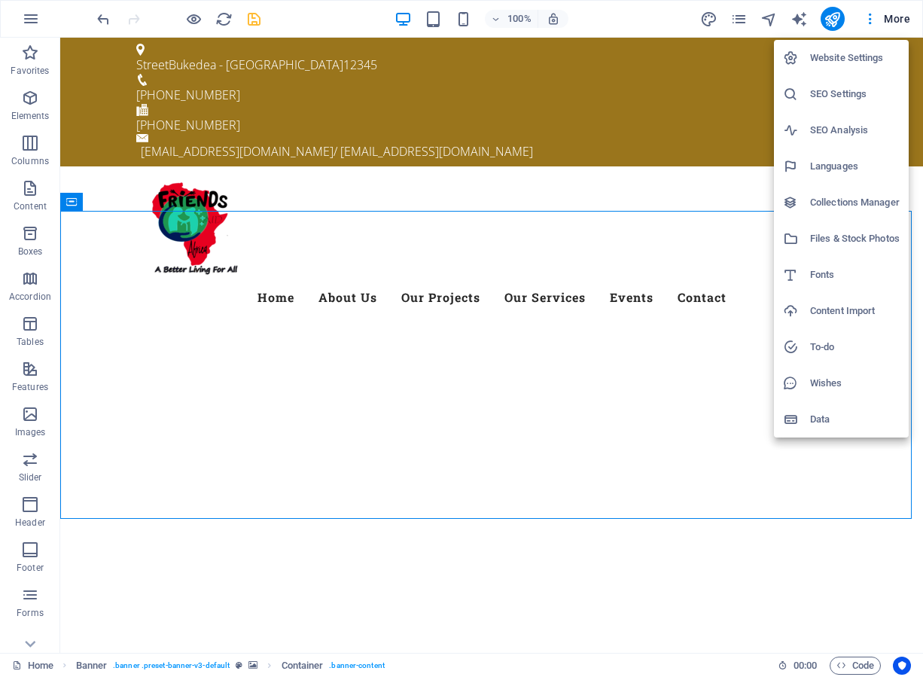
click at [833, 56] on h6 "Website Settings" at bounding box center [855, 58] width 90 height 18
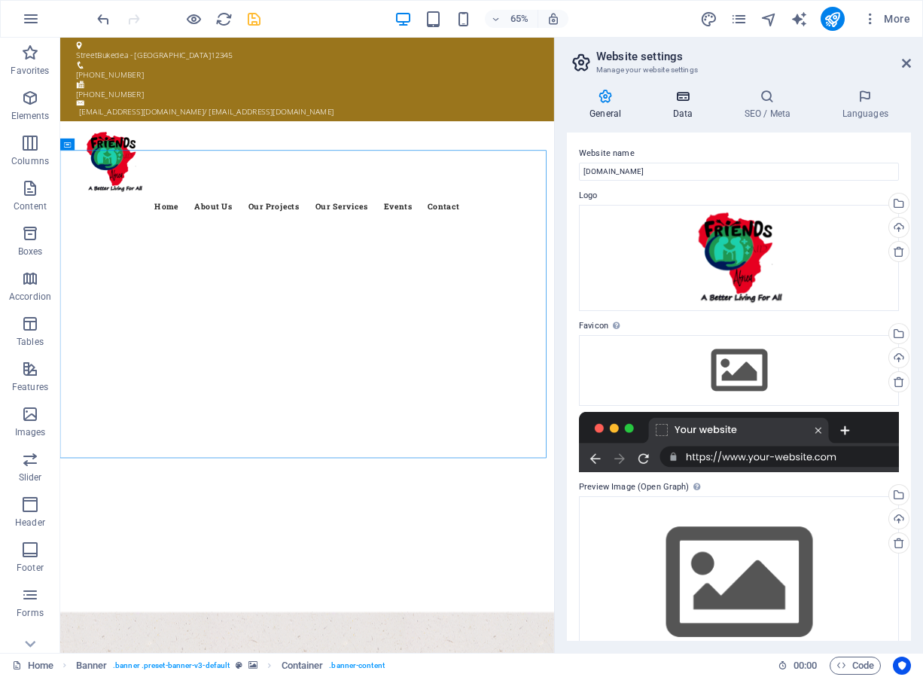
click at [669, 119] on h4 "Data" at bounding box center [686, 105] width 72 height 32
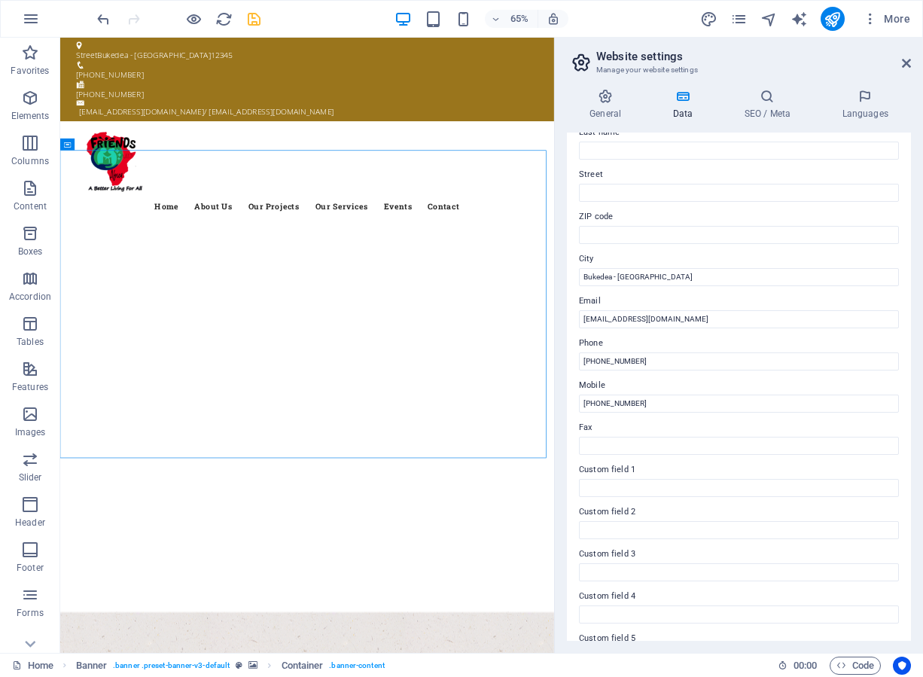
scroll to position [151, 0]
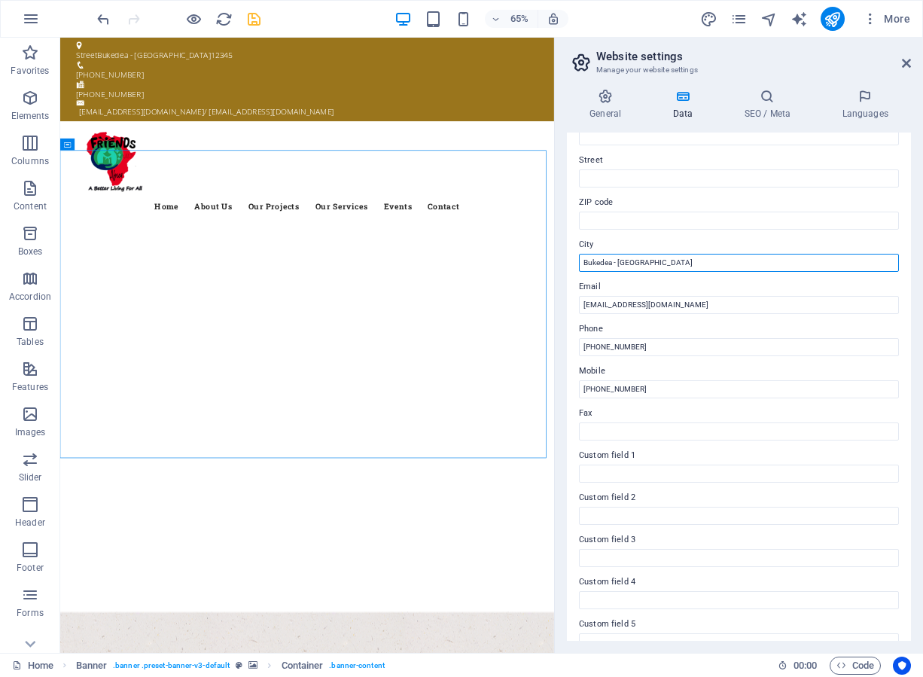
click at [649, 265] on input "Bukedea - [GEOGRAPHIC_DATA]" at bounding box center [739, 263] width 320 height 18
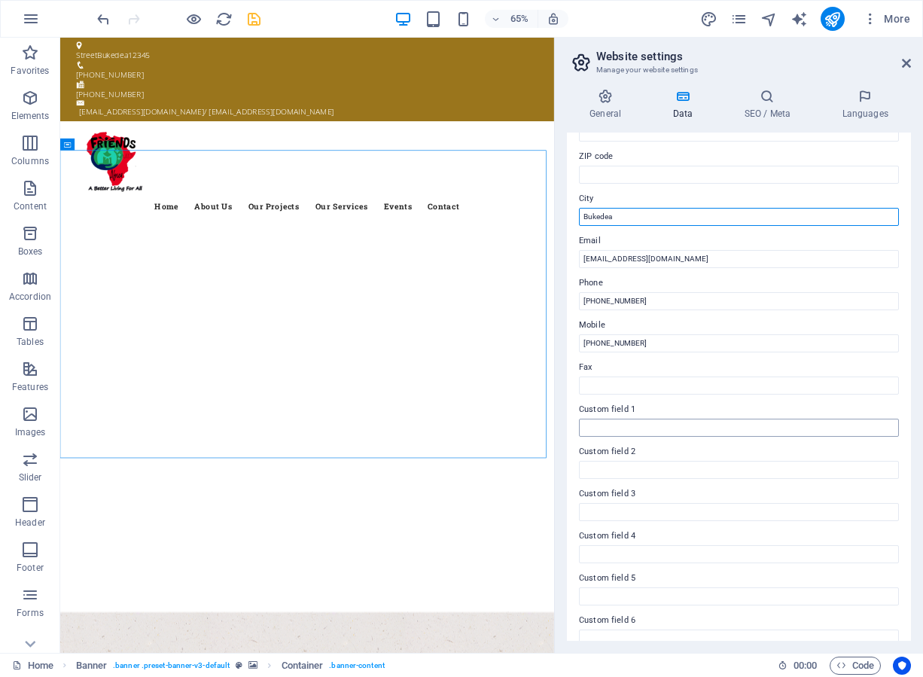
scroll to position [215, 0]
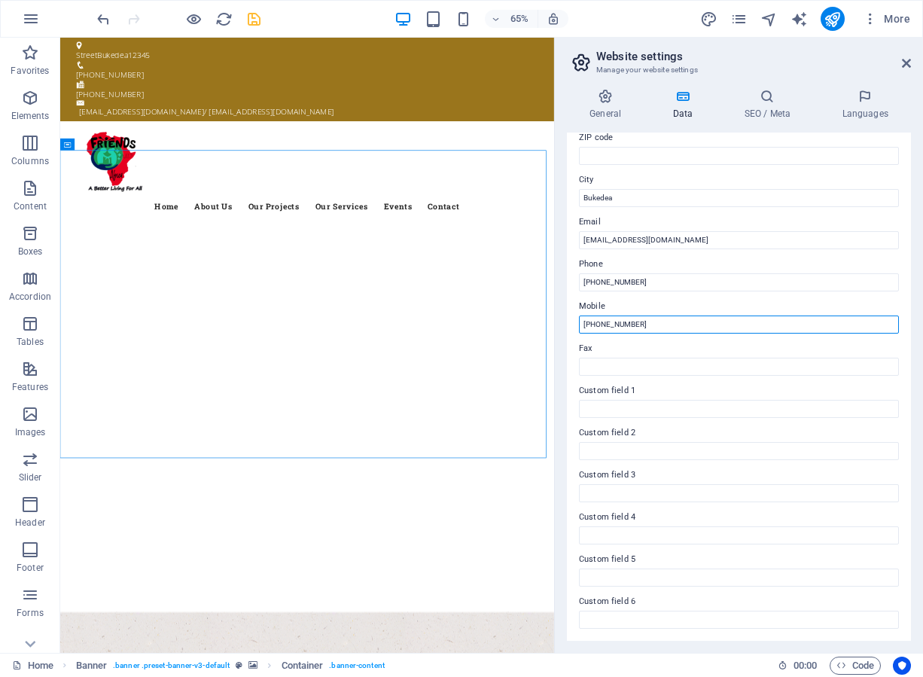
drag, startPoint x: 646, startPoint y: 321, endPoint x: 579, endPoint y: 322, distance: 67.0
click at [579, 322] on input "[PHONE_NUMBER]" at bounding box center [739, 324] width 320 height 18
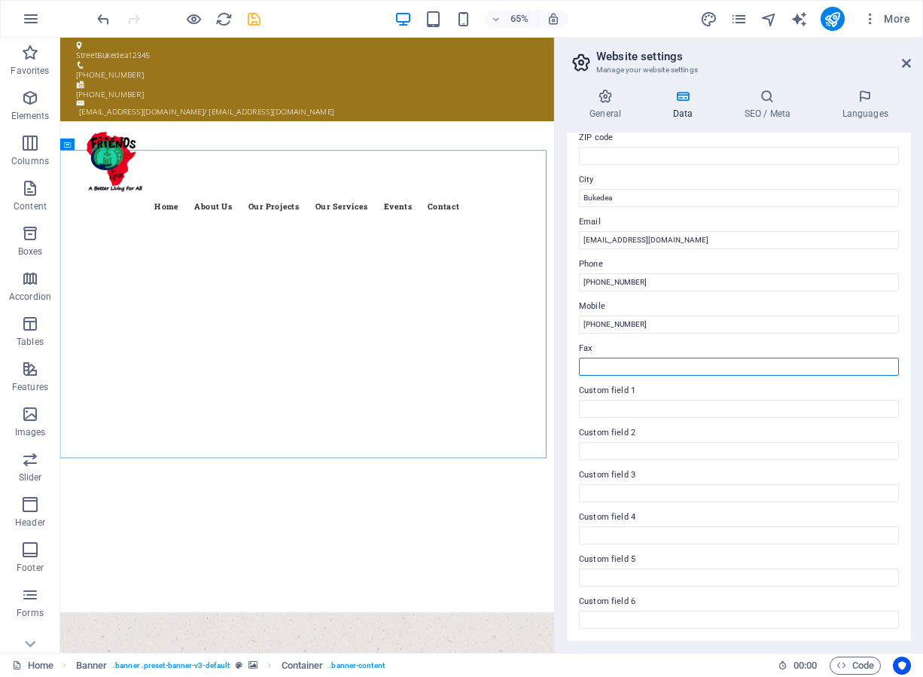
click at [608, 366] on input "Fax" at bounding box center [739, 367] width 320 height 18
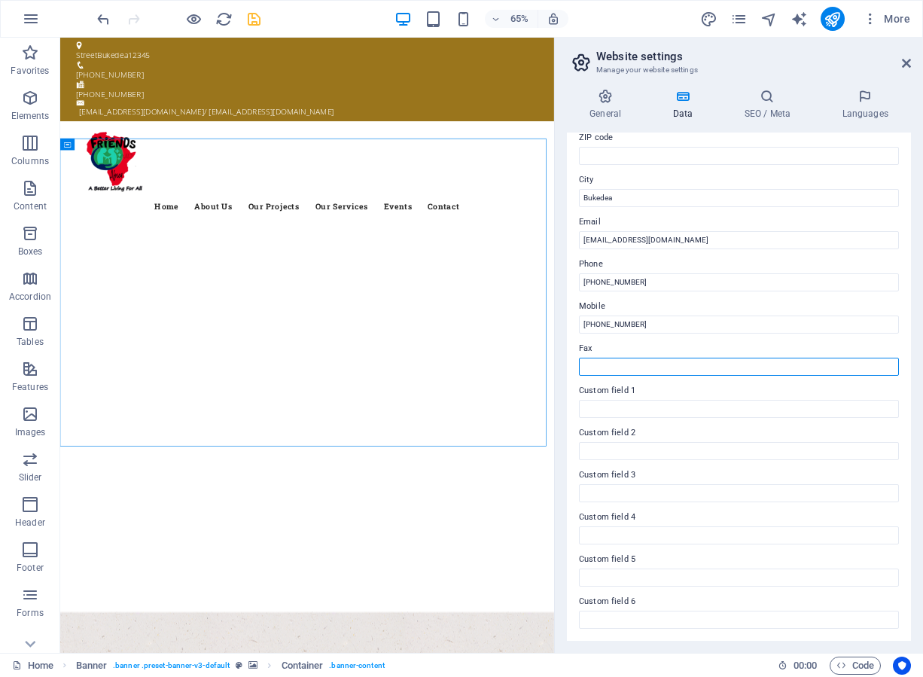
click at [599, 361] on input "Fax" at bounding box center [739, 367] width 320 height 18
paste input "[PHONE_NUMBER]"
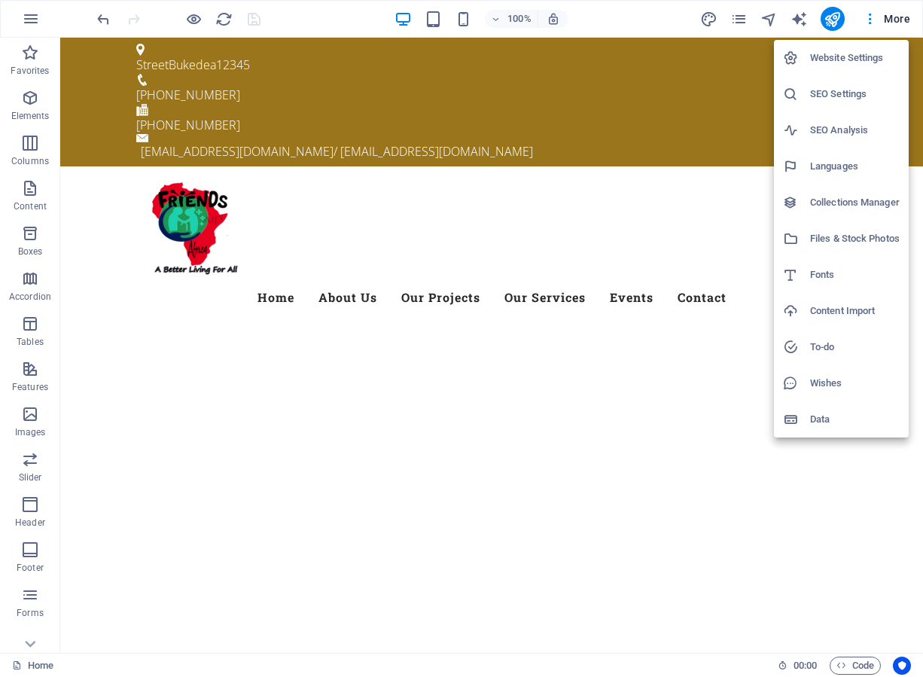
click at [837, 59] on h6 "Website Settings" at bounding box center [855, 58] width 90 height 18
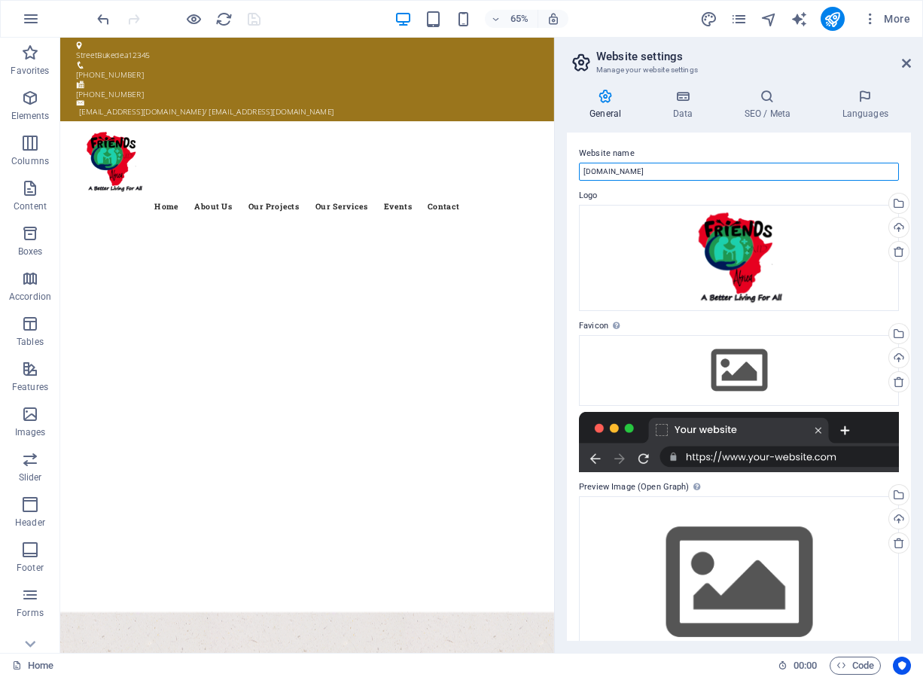
click at [666, 169] on input "[DOMAIN_NAME]" at bounding box center [739, 172] width 320 height 18
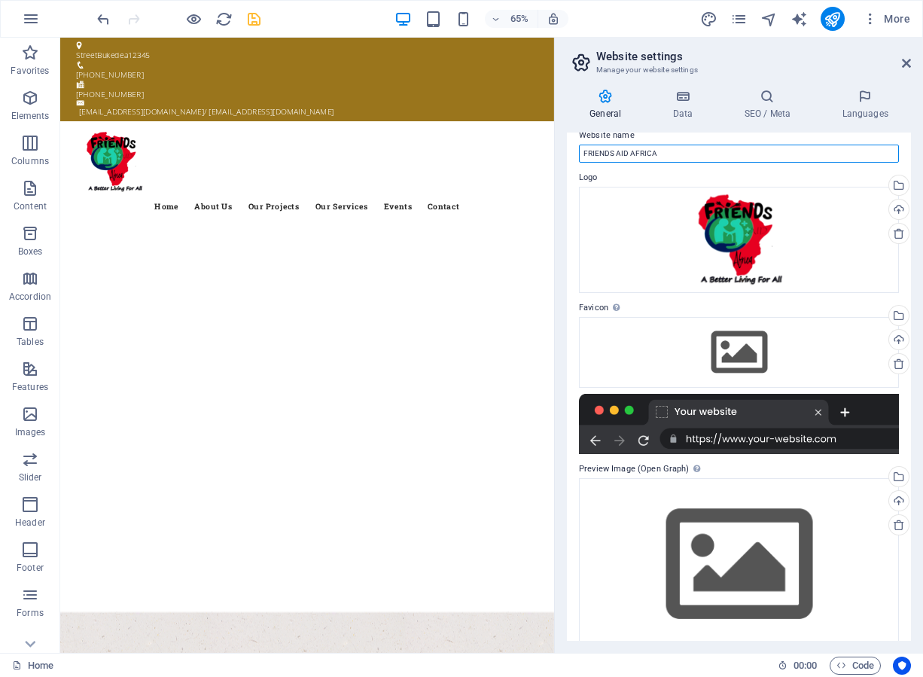
scroll to position [0, 0]
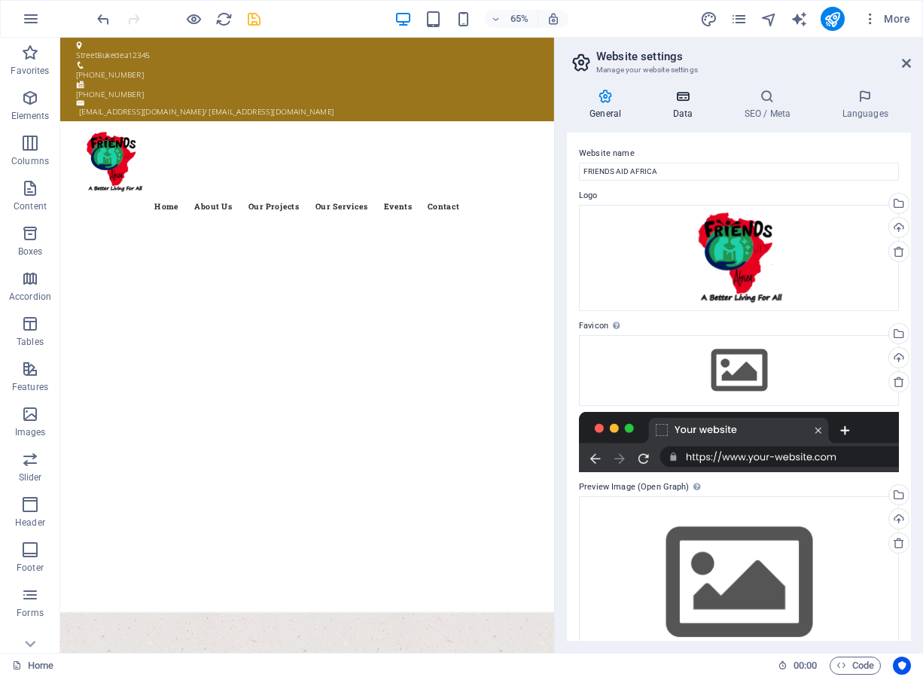
click at [678, 102] on icon at bounding box center [683, 96] width 66 height 15
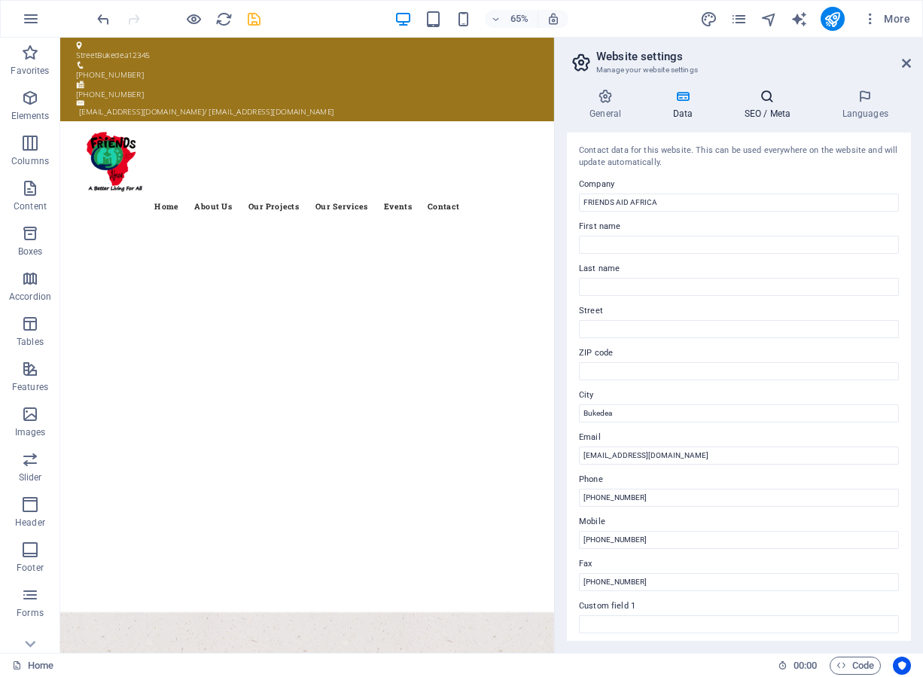
click at [766, 104] on h4 "SEO / Meta" at bounding box center [770, 105] width 98 height 32
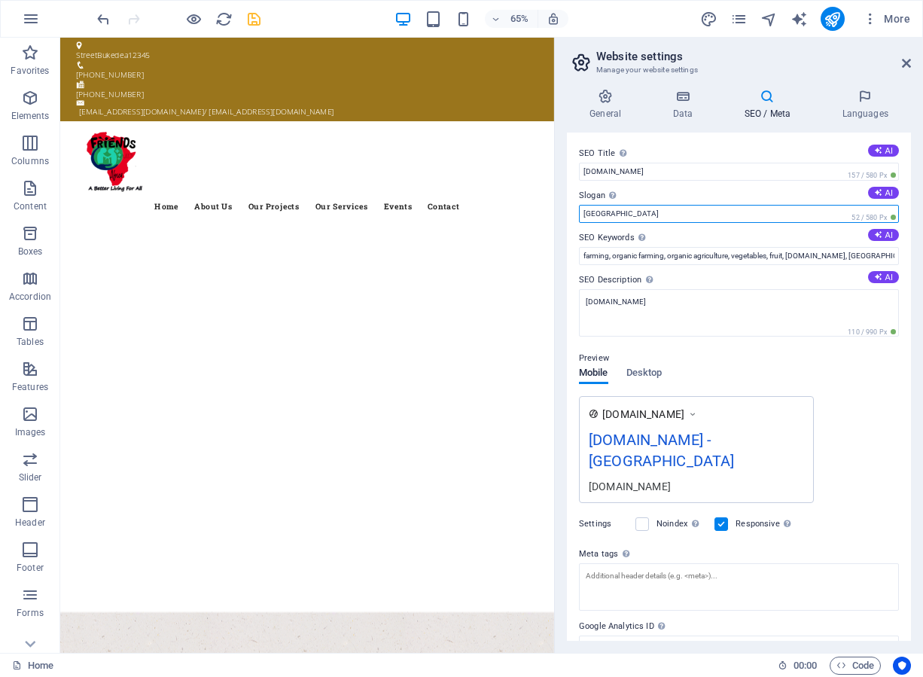
click at [629, 214] on input "[GEOGRAPHIC_DATA]" at bounding box center [739, 214] width 320 height 18
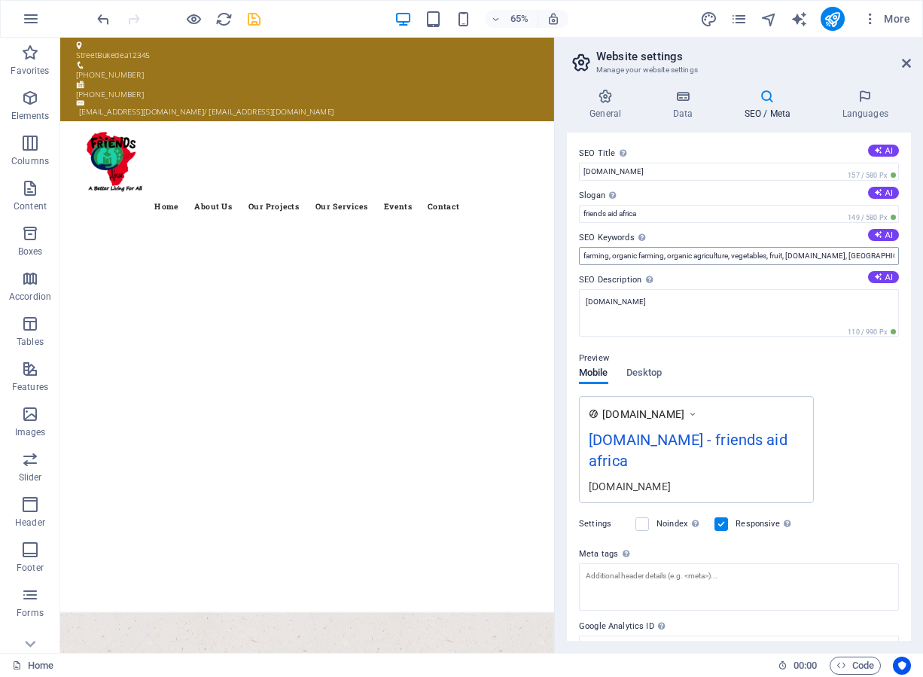
drag, startPoint x: 883, startPoint y: 245, endPoint x: 876, endPoint y: 253, distance: 10.1
click at [882, 249] on div "SEO Keywords Comma-separated list of keywords representing your website. AI far…" at bounding box center [739, 247] width 320 height 36
click at [871, 253] on input "farming, organic farming, organic agriculture, vegetables, fruit, [DOMAIN_NAME]…" at bounding box center [739, 256] width 320 height 18
drag, startPoint x: 884, startPoint y: 254, endPoint x: 578, endPoint y: 261, distance: 306.5
click at [578, 261] on div "SEO Title The title of your website - make it something that stands out in sear…" at bounding box center [739, 387] width 344 height 508
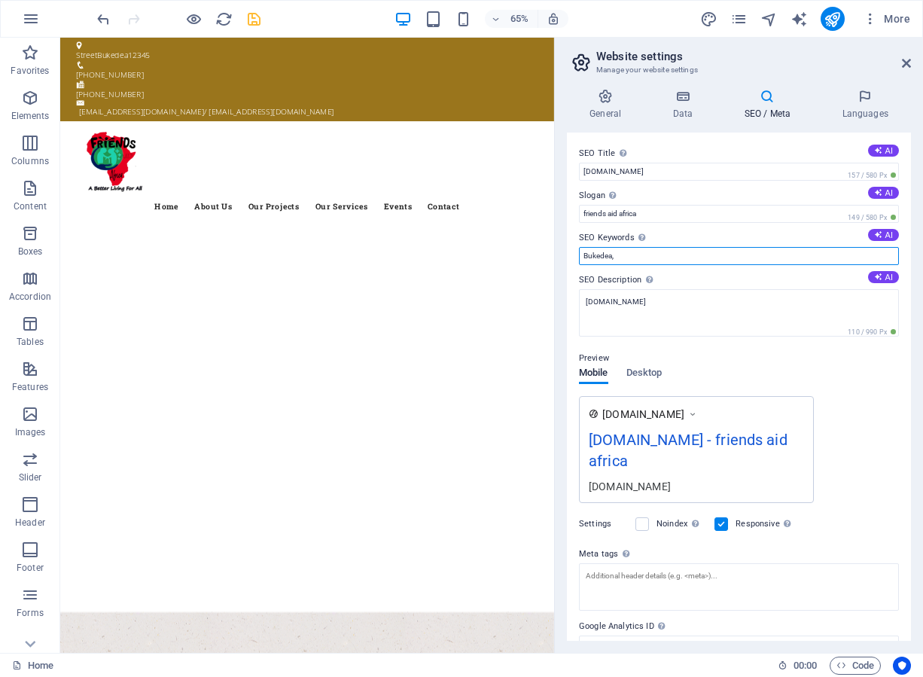
click at [630, 257] on input "Bukedea," at bounding box center [739, 256] width 320 height 18
paste input "Friends Aid Africa Friends Aid [GEOGRAPHIC_DATA] [GEOGRAPHIC_DATA] Friends Aid …"
click at [730, 254] on input "Bukedea, Friends Aid Africa Friends Aid [GEOGRAPHIC_DATA] [GEOGRAPHIC_DATA] Fri…" at bounding box center [739, 256] width 320 height 18
click at [731, 253] on input "Bukedea, Friends Aid Africa Friends Aid [GEOGRAPHIC_DATA] [GEOGRAPHIC_DATA] Fri…" at bounding box center [739, 256] width 320 height 18
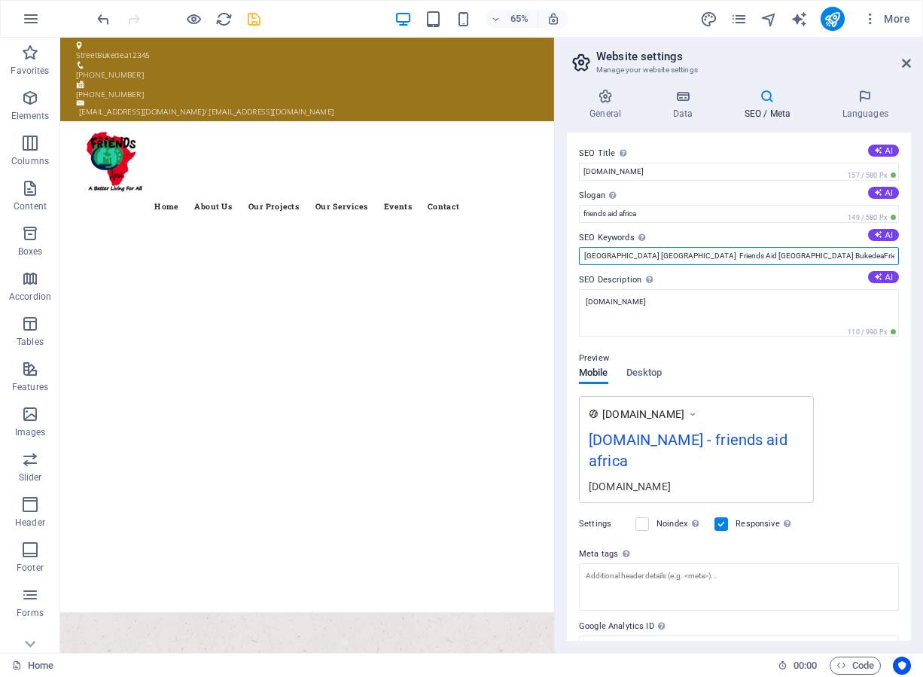
scroll to position [0, 130]
click at [638, 257] on input "Bukedea, Friends Aid Africa Friends Aid [GEOGRAPHIC_DATA] [GEOGRAPHIC_DATA] Fri…" at bounding box center [739, 256] width 320 height 18
click at [642, 250] on input "Bukedea, Friends Aid Africa Friends Aid [GEOGRAPHIC_DATA] [GEOGRAPHIC_DATA] Fri…" at bounding box center [739, 256] width 320 height 18
click at [701, 256] on input "Bukedea, Friends Aid Africa Friends Aid [GEOGRAPHIC_DATA] [GEOGRAPHIC_DATA], Fr…" at bounding box center [739, 256] width 320 height 18
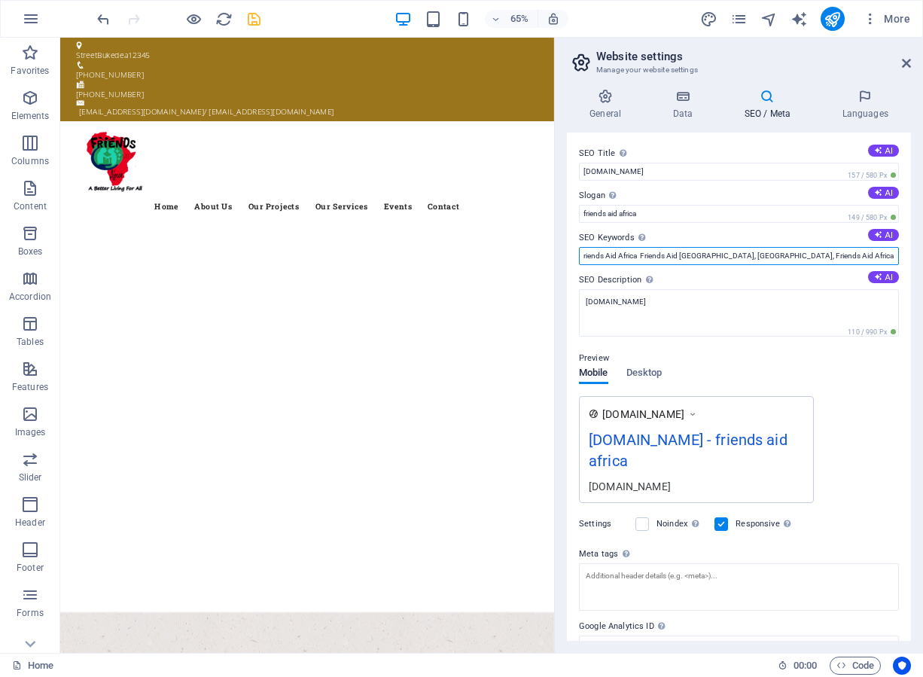
click at [642, 251] on input "Bukedea, Friends Aid Africa Friends Aid [GEOGRAPHIC_DATA], [GEOGRAPHIC_DATA], F…" at bounding box center [739, 256] width 320 height 18
click at [643, 256] on input "Bukedea, Friends Aid Africa Friends Aid [GEOGRAPHIC_DATA], [GEOGRAPHIC_DATA], F…" at bounding box center [739, 256] width 320 height 18
click at [638, 254] on input "Bukedea, Friends Aid Africa Friends Aid [GEOGRAPHIC_DATA], [GEOGRAPHIC_DATA], F…" at bounding box center [739, 256] width 320 height 18
click at [871, 252] on input "Bukedea, Friends Aid Africa, Friends Aid [GEOGRAPHIC_DATA], [GEOGRAPHIC_DATA], …" at bounding box center [739, 256] width 320 height 18
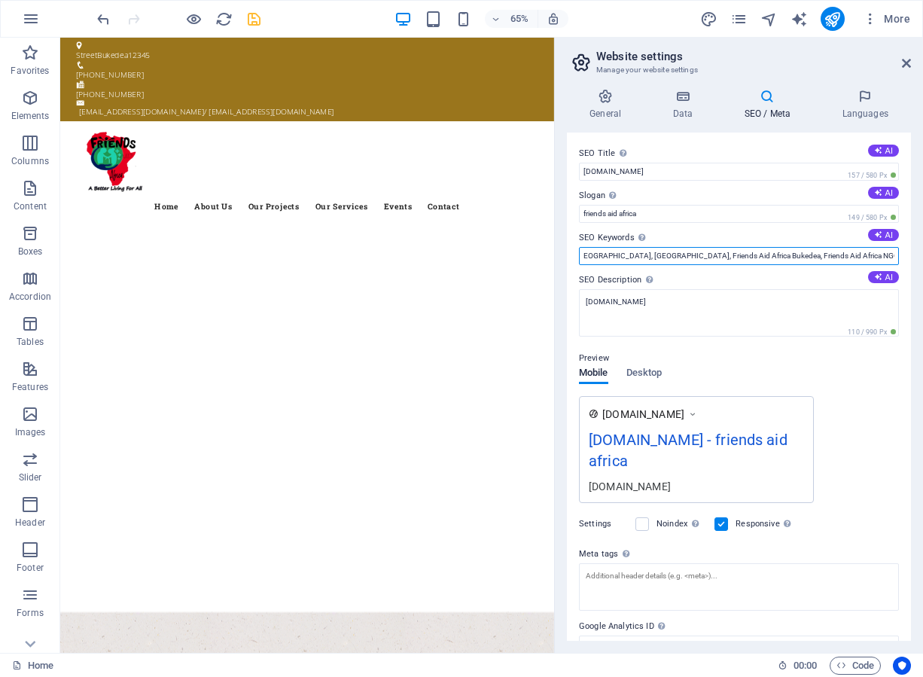
scroll to position [0, 0]
click at [891, 259] on input "Bukedea, Friends Aid Africa, Friends Aid [GEOGRAPHIC_DATA], [GEOGRAPHIC_DATA], …" at bounding box center [739, 256] width 320 height 18
click at [873, 253] on input "Bukedea, Friends Aid Africa, Friends Aid [GEOGRAPHIC_DATA], [GEOGRAPHIC_DATA], …" at bounding box center [739, 256] width 320 height 18
paste input "Charity organizations in [GEOGRAPHIC_DATA] NGOs in [GEOGRAPHIC_DATA] [GEOGRAPHI…"
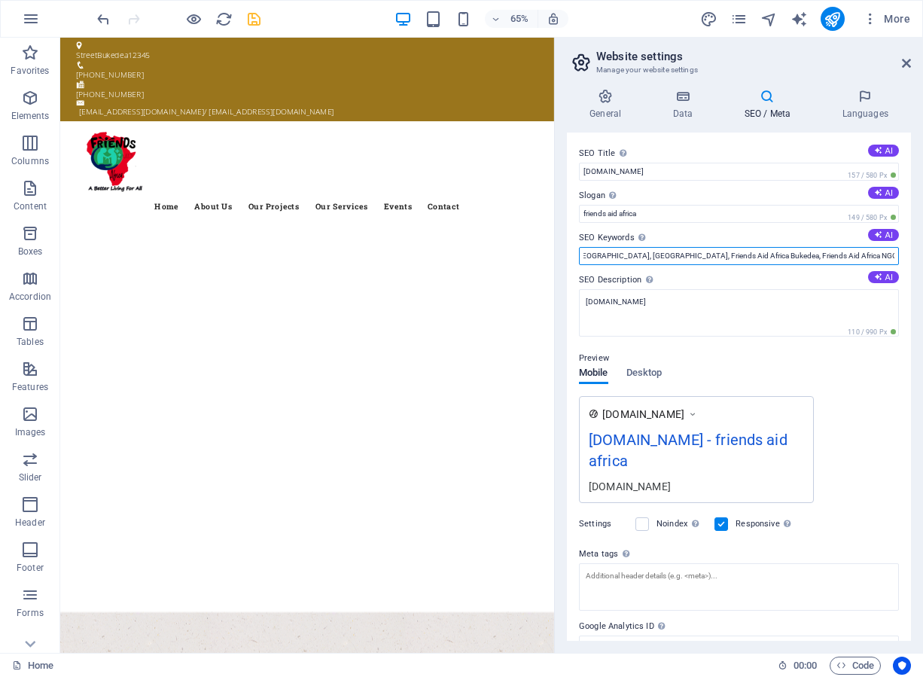
scroll to position [0, 635]
click at [818, 254] on input "Bukedea, Friends Aid Africa, Friends Aid [GEOGRAPHIC_DATA], [GEOGRAPHIC_DATA], …" at bounding box center [739, 256] width 320 height 18
click at [701, 256] on input "Bukedea, Friends Aid Africa, Friends Aid [GEOGRAPHIC_DATA], [GEOGRAPHIC_DATA], …" at bounding box center [739, 256] width 320 height 18
click at [599, 257] on input "Bukedea, Friends Aid Africa, Friends Aid [GEOGRAPHIC_DATA], [GEOGRAPHIC_DATA], …" at bounding box center [739, 256] width 320 height 18
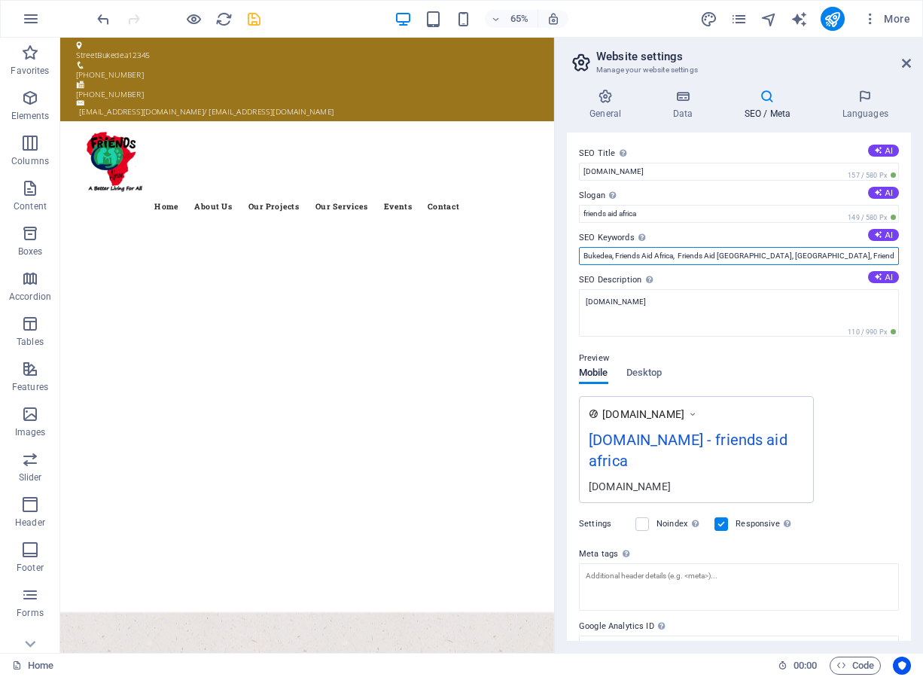
click at [860, 260] on input "Bukedea, Friends Aid Africa, Friends Aid [GEOGRAPHIC_DATA], [GEOGRAPHIC_DATA], …" at bounding box center [739, 256] width 320 height 18
paste input "Child education support Uganda Water projects in [GEOGRAPHIC_DATA] Women empowe…"
click at [811, 254] on input "Bukedea, Friends Aid Africa, Friends Aid [GEOGRAPHIC_DATA], [GEOGRAPHIC_DATA], …" at bounding box center [739, 256] width 320 height 18
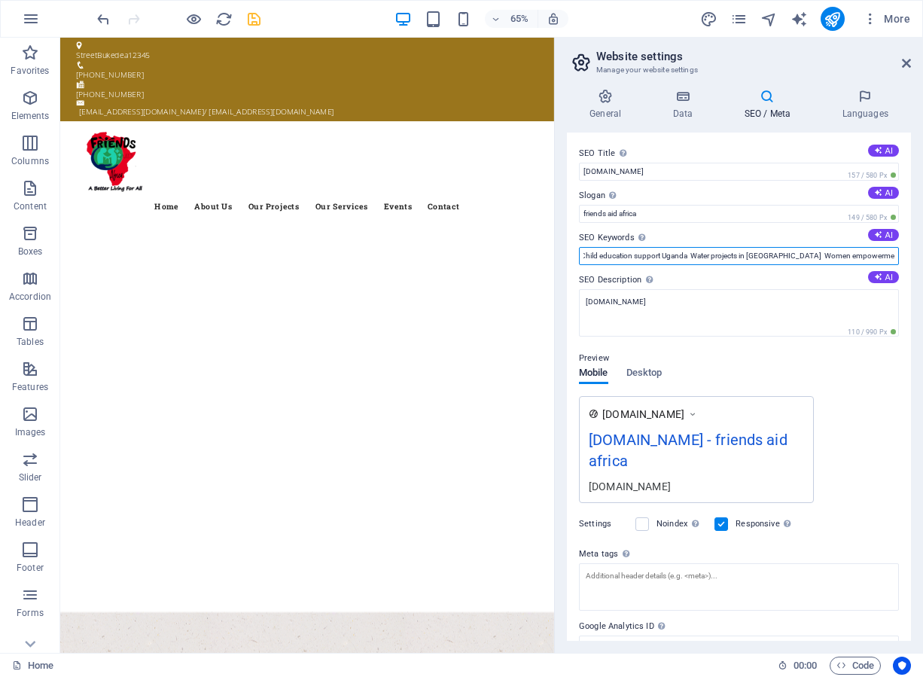
scroll to position [0, 1336]
click at [731, 254] on input "Bukedea, Friends Aid Africa, Friends Aid [GEOGRAPHIC_DATA], [GEOGRAPHIC_DATA], …" at bounding box center [739, 256] width 320 height 18
click at [626, 254] on input "Bukedea, Friends Aid Africa, Friends Aid [GEOGRAPHIC_DATA], [GEOGRAPHIC_DATA], …" at bounding box center [739, 256] width 320 height 18
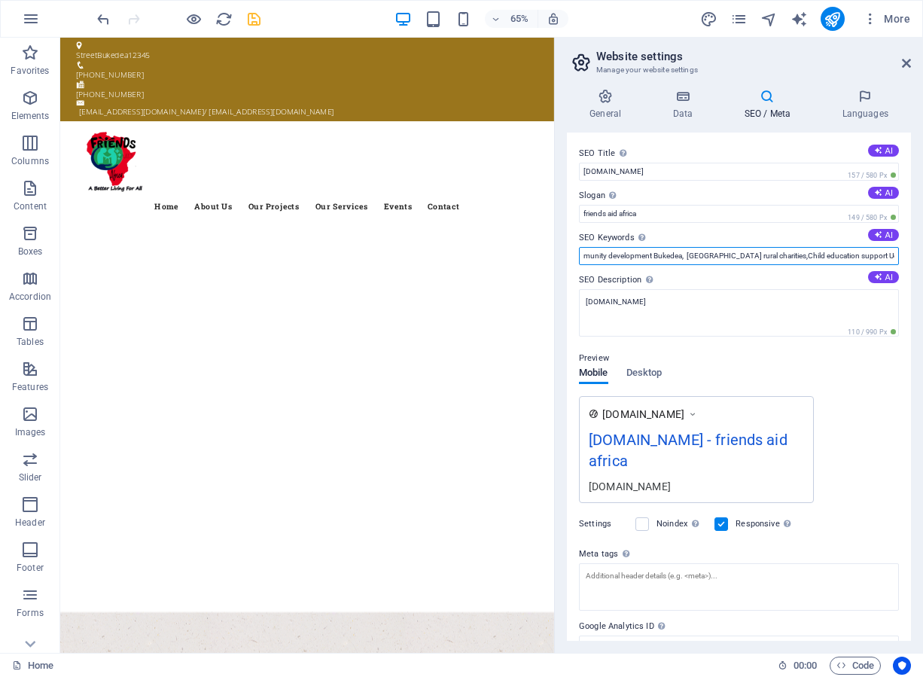
click at [593, 257] on input "Bukedea, Friends Aid Africa, Friends Aid [GEOGRAPHIC_DATA], [GEOGRAPHIC_DATA], …" at bounding box center [739, 256] width 320 height 18
click at [597, 251] on input "Bukedea, Friends Aid Africa, Friends Aid [GEOGRAPHIC_DATA], [GEOGRAPHIC_DATA], …" at bounding box center [739, 256] width 320 height 18
click at [684, 254] on input "Bukedea, Friends Aid Africa, Friends Aid [GEOGRAPHIC_DATA], [GEOGRAPHIC_DATA], …" at bounding box center [739, 256] width 320 height 18
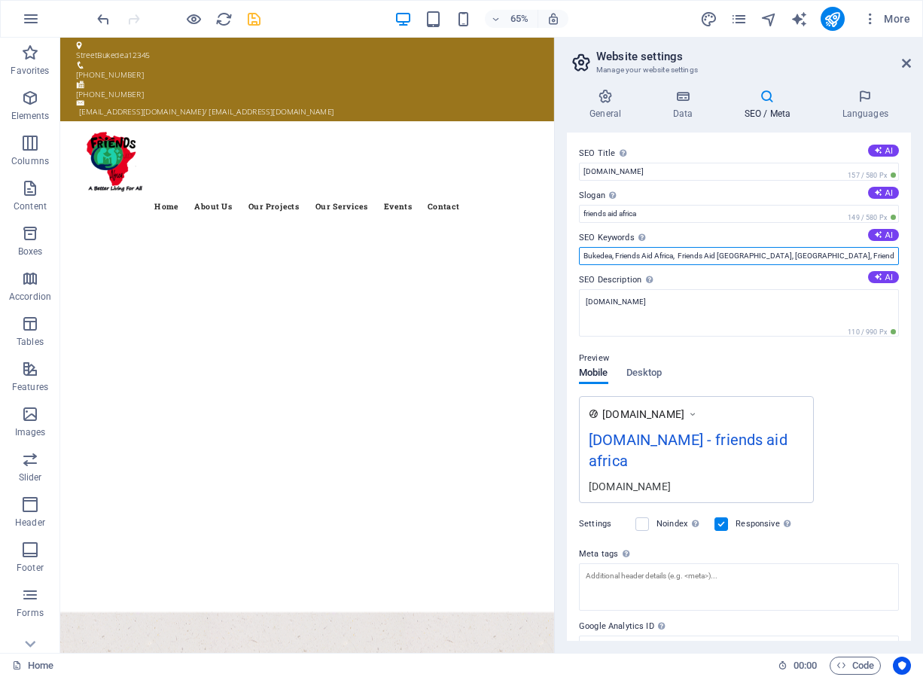
click at [864, 257] on input "Bukedea, Friends Aid Africa, Friends Aid [GEOGRAPHIC_DATA], [GEOGRAPHIC_DATA], …" at bounding box center [739, 256] width 320 height 18
paste input "Donate to [GEOGRAPHIC_DATA] charity Sponsor a child in [GEOGRAPHIC_DATA] Volunt…"
click at [794, 258] on input "Bukedea, Friends Aid [GEOGRAPHIC_DATA], Friends Aid [GEOGRAPHIC_DATA], [GEOGRAP…" at bounding box center [739, 256] width 320 height 18
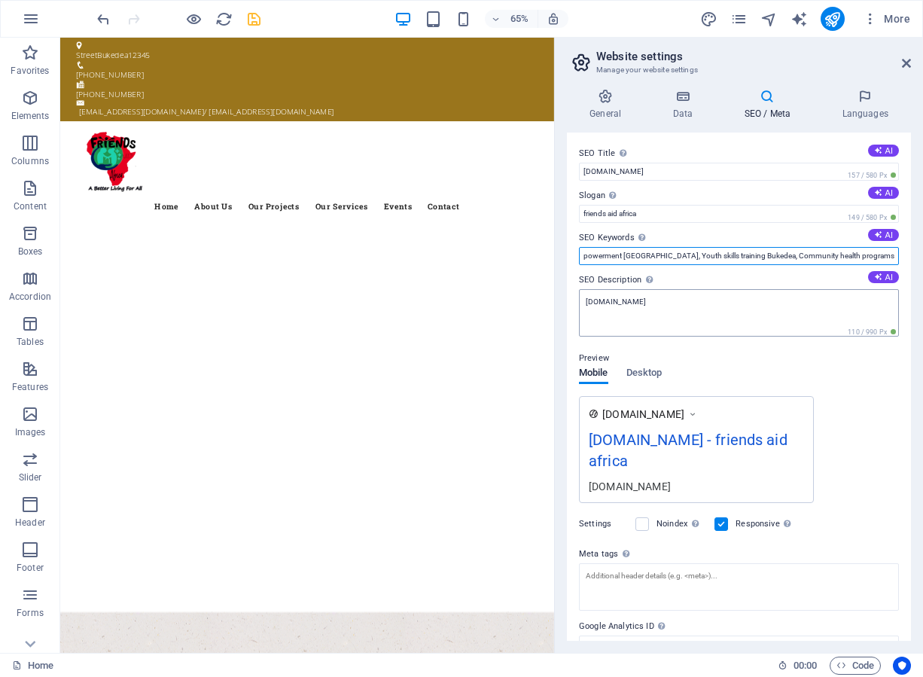
scroll to position [0, 1722]
click at [599, 254] on input "Bukedea, Friends Aid [GEOGRAPHIC_DATA], Friends Aid [GEOGRAPHIC_DATA], [GEOGRAP…" at bounding box center [739, 256] width 320 height 18
click at [738, 259] on input "Bukedea, Friends Aid Africa, Friends Aid [GEOGRAPHIC_DATA], [GEOGRAPHIC_DATA], …" at bounding box center [739, 256] width 320 height 18
click at [837, 258] on input "Bukedea, Friends Aid Africa, Friends Aid [GEOGRAPHIC_DATA], [GEOGRAPHIC_DATA], …" at bounding box center [739, 256] width 320 height 18
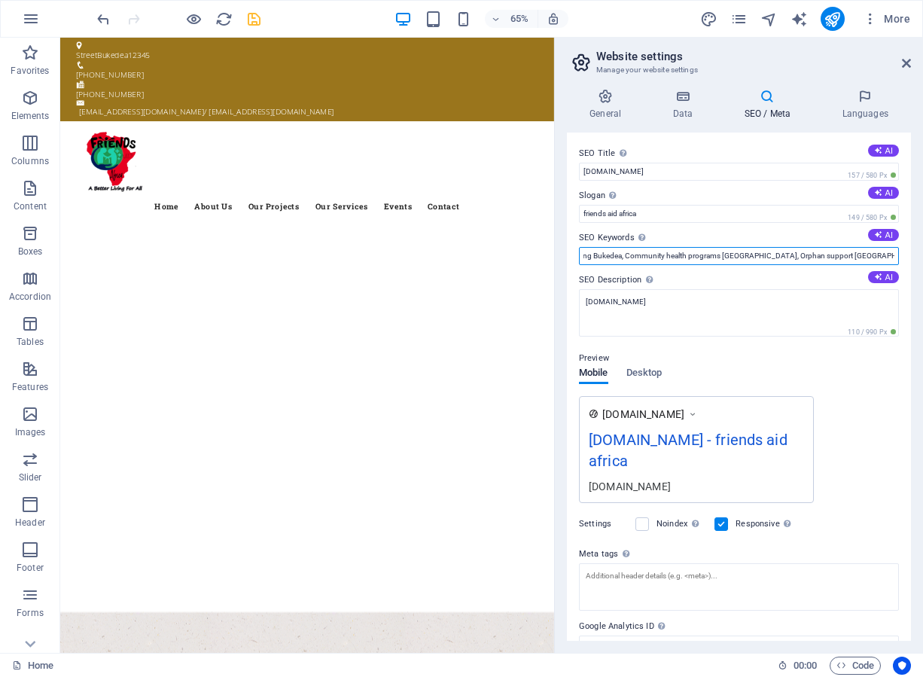
scroll to position [0, 0]
click at [851, 258] on input "Bukedea, Friends Aid Africa, Friends Aid [GEOGRAPHIC_DATA], [GEOGRAPHIC_DATA], …" at bounding box center [739, 256] width 320 height 18
paste input "Empowering rural communities [GEOGRAPHIC_DATA] Sustainable development in [GEOG…"
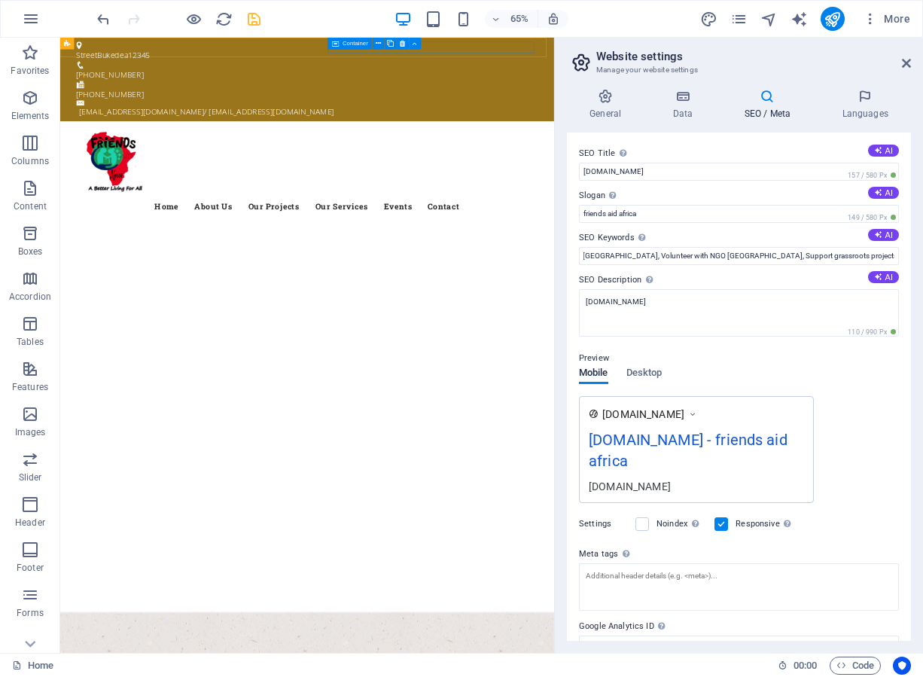
scroll to position [0, 0]
click at [698, 411] on icon at bounding box center [692, 414] width 11 height 15
drag, startPoint x: 700, startPoint y: 415, endPoint x: 696, endPoint y: 373, distance: 41.7
click at [698, 411] on icon at bounding box center [692, 414] width 11 height 15
click at [855, 259] on input "Bukedea, Friends Aid Africa, Friends Aid [GEOGRAPHIC_DATA], [GEOGRAPHIC_DATA], …" at bounding box center [739, 256] width 320 height 18
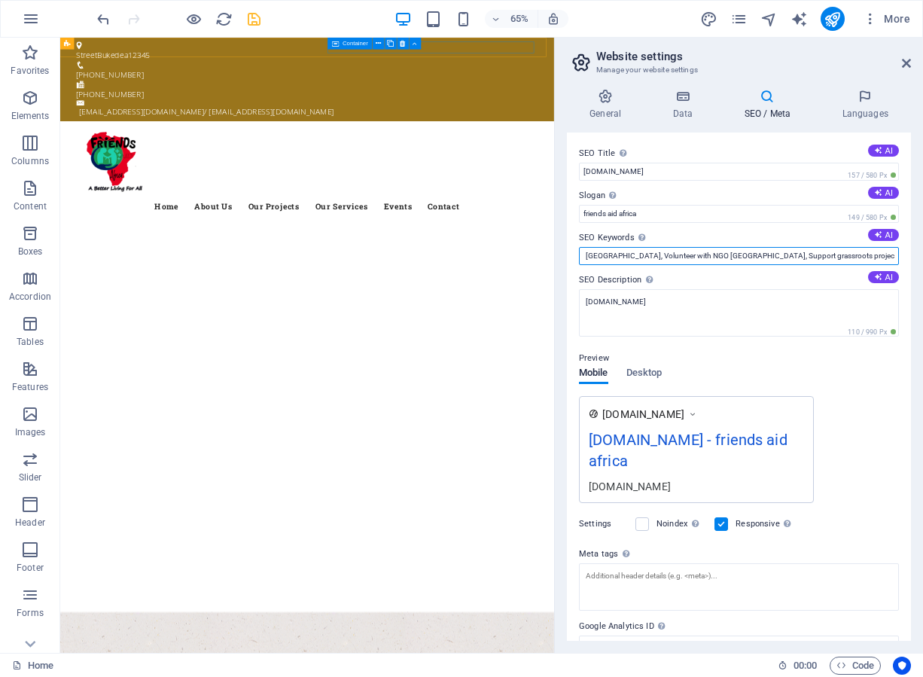
scroll to position [0, 2516]
click at [763, 253] on input "Bukedea, Friends Aid Africa, Friends Aid [GEOGRAPHIC_DATA], [GEOGRAPHIC_DATA], …" at bounding box center [739, 256] width 320 height 18
click at [672, 255] on input "Bukedea, Friends Aid Africa, Friends Aid [GEOGRAPHIC_DATA], [GEOGRAPHIC_DATA], …" at bounding box center [739, 256] width 320 height 18
click at [598, 256] on input "Bukedea, Friends Aid Africa, Friends Aid [GEOGRAPHIC_DATA], [GEOGRAPHIC_DATA], …" at bounding box center [739, 256] width 320 height 18
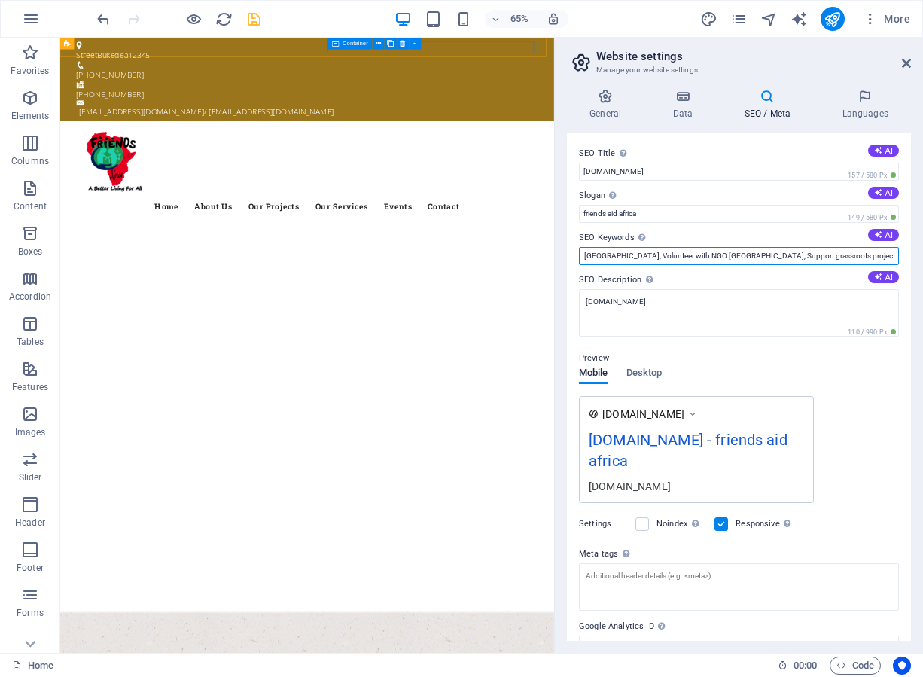
scroll to position [0, 2496]
click at [596, 252] on input "Bukedea, Friends Aid Africa, Friends Aid [GEOGRAPHIC_DATA], [GEOGRAPHIC_DATA], …" at bounding box center [739, 256] width 320 height 18
click at [607, 254] on input "Bukedea, Friends Aid Africa, Friends Aid [GEOGRAPHIC_DATA], [GEOGRAPHIC_DATA], …" at bounding box center [739, 256] width 320 height 18
click at [608, 253] on input "Bukedea, Friends Aid Africa, Friends Aid [GEOGRAPHIC_DATA], [GEOGRAPHIC_DATA], …" at bounding box center [739, 256] width 320 height 18
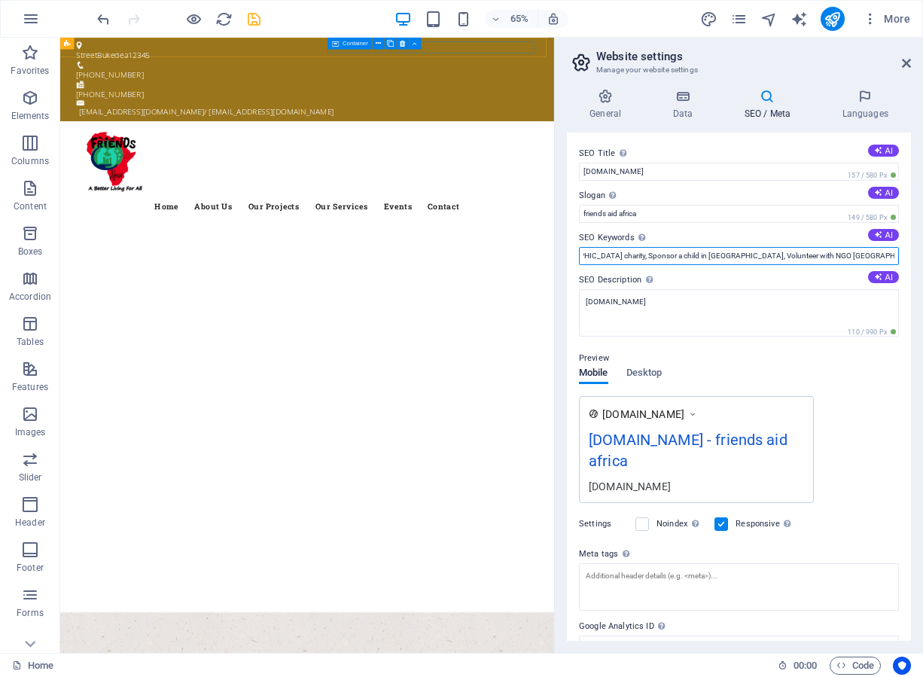
click at [602, 252] on input "Bukedea, Friends Aid Africa, Friends Aid [GEOGRAPHIC_DATA], [GEOGRAPHIC_DATA], …" at bounding box center [739, 256] width 320 height 18
click at [626, 253] on input "Bukedea, Friends Aid Africa, Friends Aid [GEOGRAPHIC_DATA], [GEOGRAPHIC_DATA], …" at bounding box center [739, 256] width 320 height 18
click at [611, 256] on input "Bukedea, Friends Aid Africa, Friends Aid [GEOGRAPHIC_DATA], [GEOGRAPHIC_DATA], …" at bounding box center [739, 256] width 320 height 18
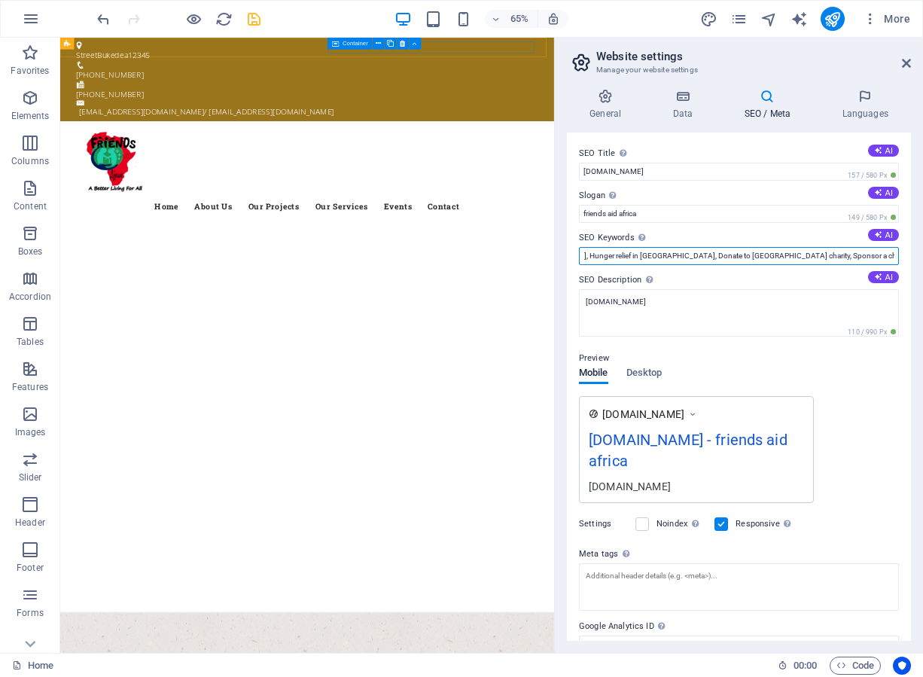
click at [807, 255] on input "Bukedea, Friends Aid Africa, Friends Aid [GEOGRAPHIC_DATA], [GEOGRAPHIC_DATA], …" at bounding box center [739, 256] width 320 height 18
click at [797, 253] on input "Bukedea, Friends Aid Africa, Friends Aid [GEOGRAPHIC_DATA], [GEOGRAPHIC_DATA], …" at bounding box center [739, 256] width 320 height 18
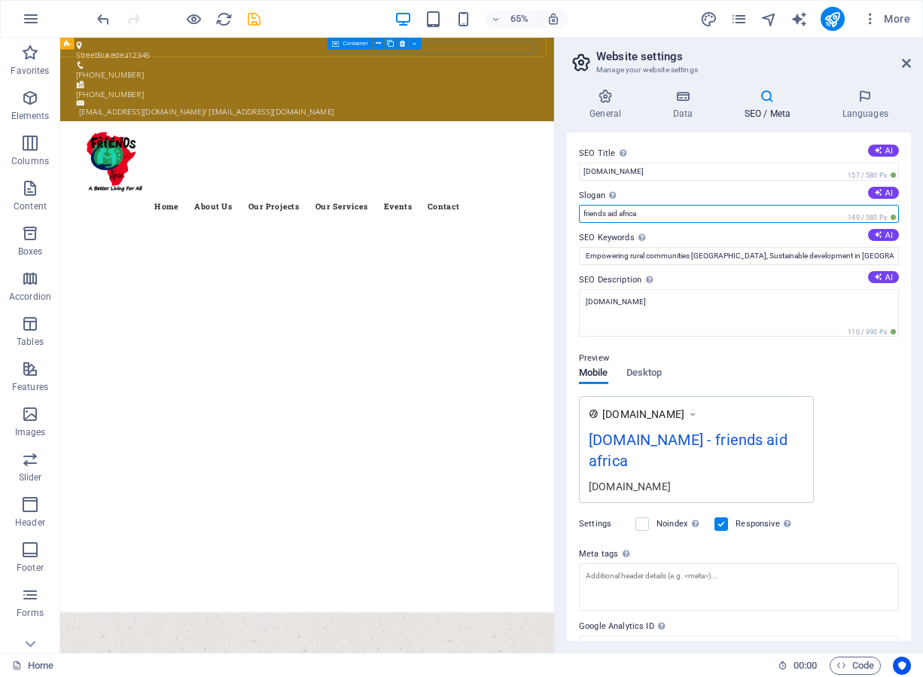
scroll to position [0, 0]
drag, startPoint x: 650, startPoint y: 215, endPoint x: 567, endPoint y: 221, distance: 83.0
click at [567, 221] on div "SEO Title The title of your website - make it something that stands out in sear…" at bounding box center [739, 387] width 344 height 508
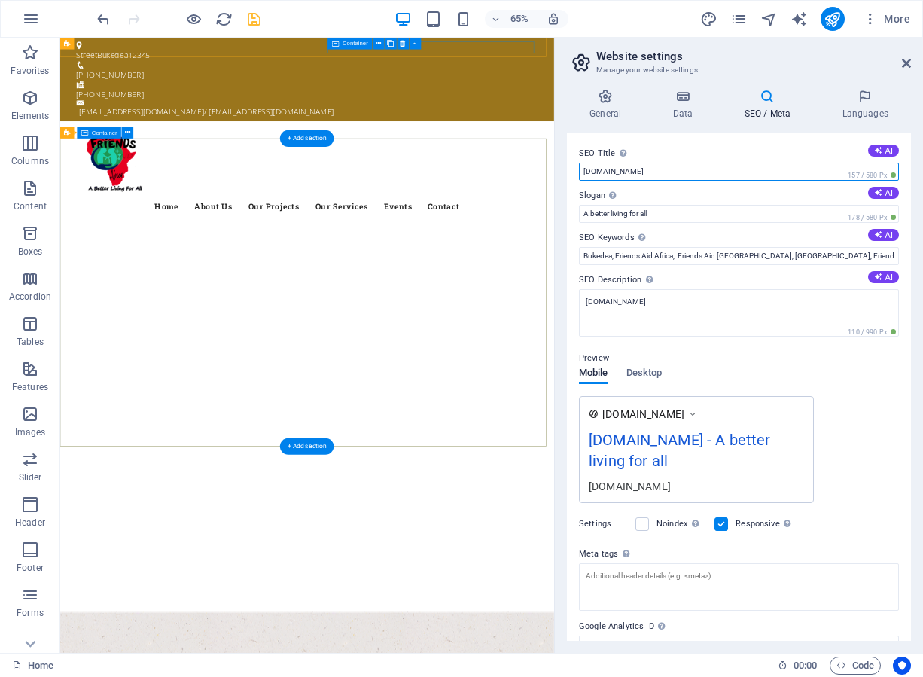
drag, startPoint x: 710, startPoint y: 209, endPoint x: 791, endPoint y: 254, distance: 92.4
click at [653, 175] on input "[DOMAIN_NAME]" at bounding box center [739, 172] width 320 height 18
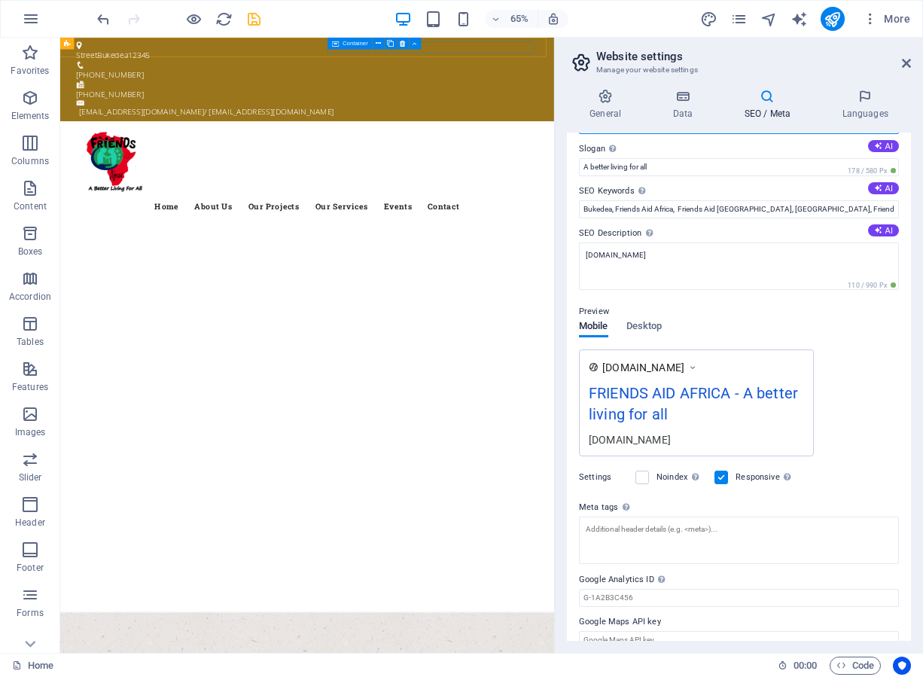
scroll to position [67, 0]
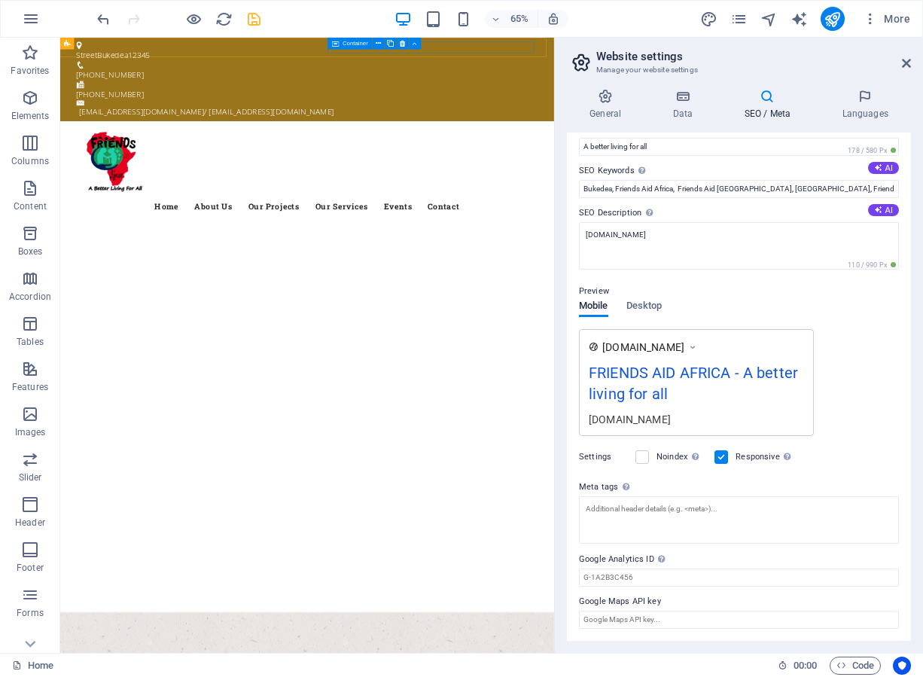
click at [659, 417] on div "[DOMAIN_NAME]" at bounding box center [696, 419] width 215 height 16
click at [645, 457] on label at bounding box center [642, 457] width 14 height 14
click at [0, 0] on input "Noindex Instruct search engines to exclude this website from search results." at bounding box center [0, 0] width 0 height 0
click at [593, 455] on label "Settings" at bounding box center [603, 457] width 49 height 18
click at [644, 459] on label at bounding box center [642, 457] width 14 height 14
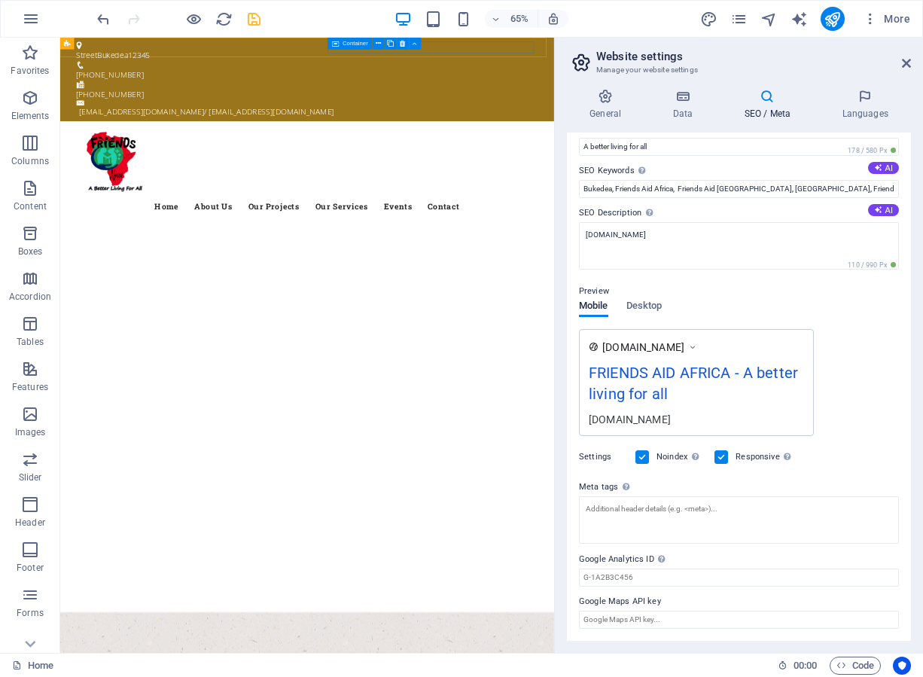
click at [0, 0] on input "Noindex Instruct search engines to exclude this website from search results." at bounding box center [0, 0] width 0 height 0
click at [645, 306] on span "Desktop" at bounding box center [644, 307] width 36 height 21
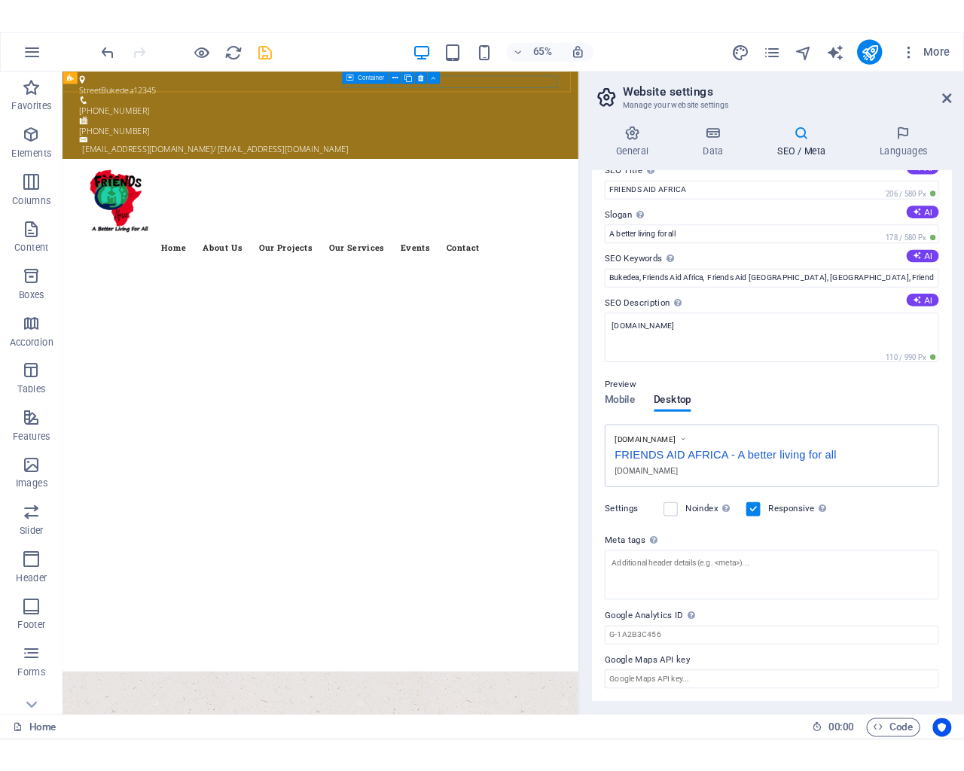
scroll to position [19, 0]
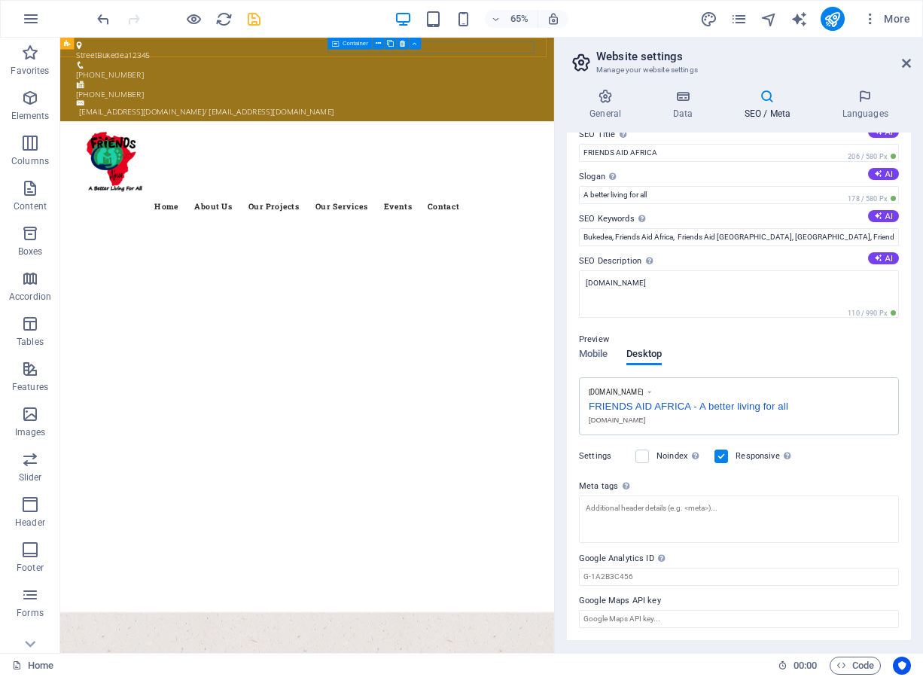
click at [653, 389] on icon at bounding box center [649, 392] width 7 height 9
click at [642, 388] on span "[DOMAIN_NAME]" at bounding box center [616, 392] width 54 height 9
click at [637, 416] on div "[DOMAIN_NAME]" at bounding box center [739, 420] width 300 height 11
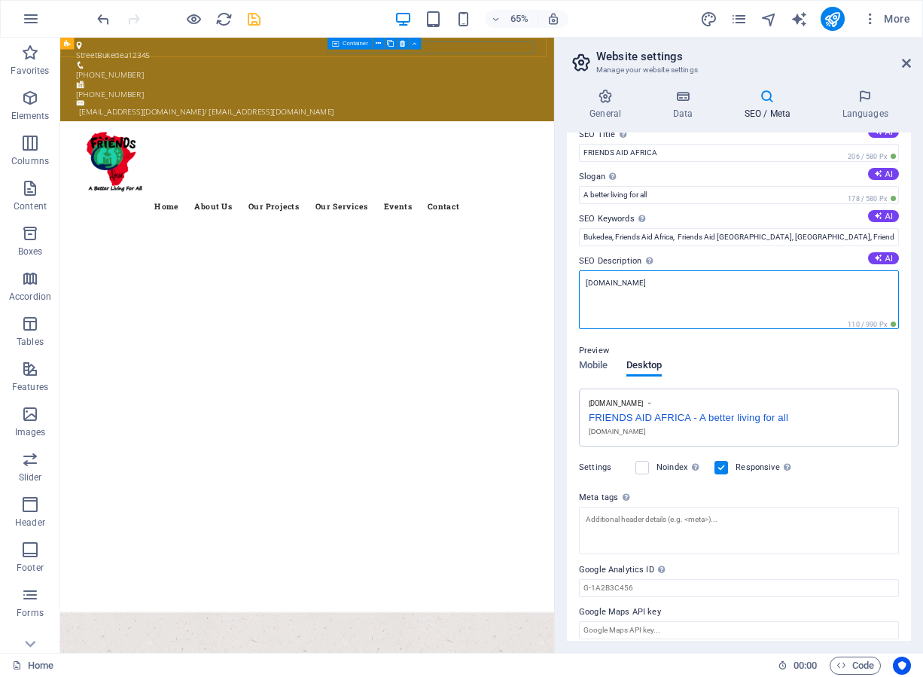
click at [654, 280] on textarea "[DOMAIN_NAME]" at bounding box center [739, 299] width 320 height 59
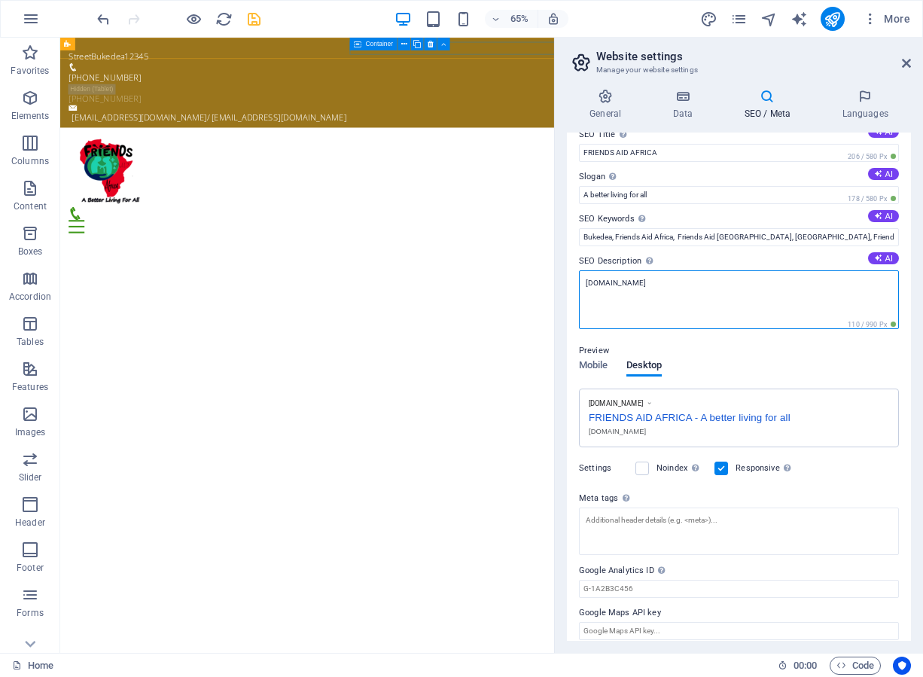
scroll to position [0, 0]
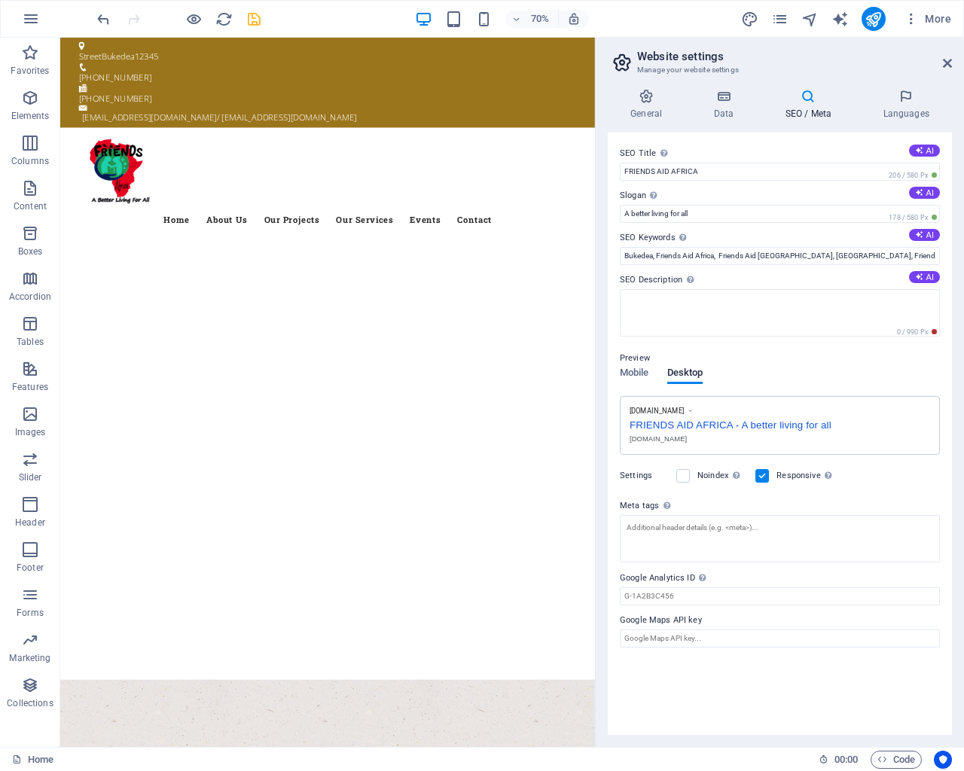
click at [675, 26] on div "70% More" at bounding box center [525, 19] width 863 height 24
click at [677, 20] on div "70% More" at bounding box center [525, 19] width 863 height 24
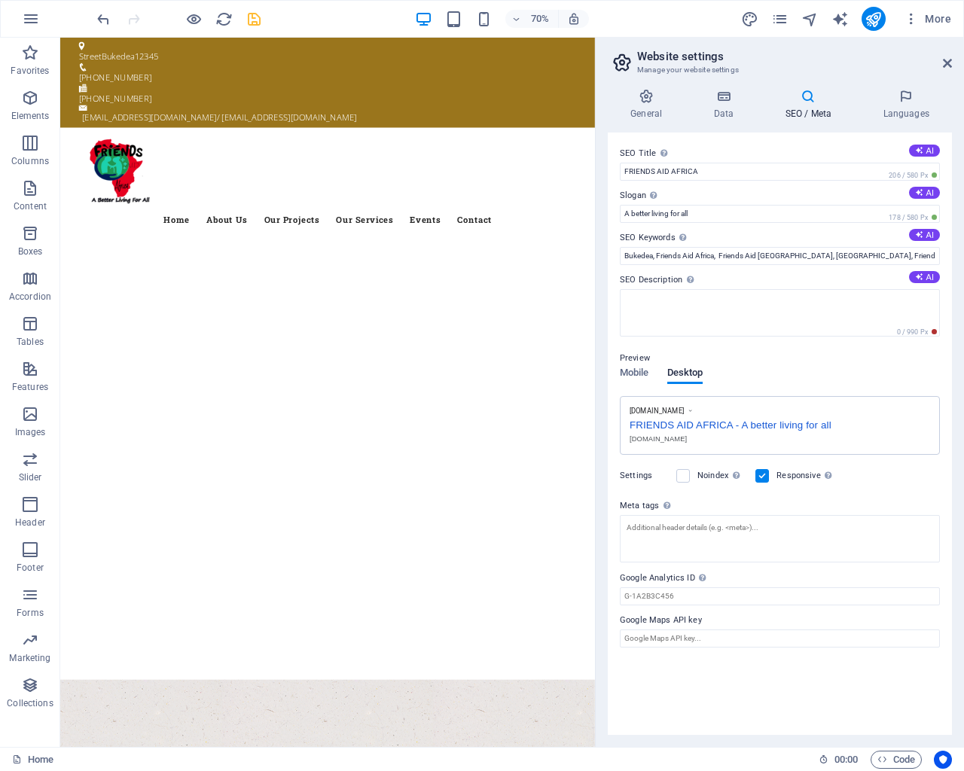
click at [677, 20] on div "70% More" at bounding box center [525, 19] width 863 height 24
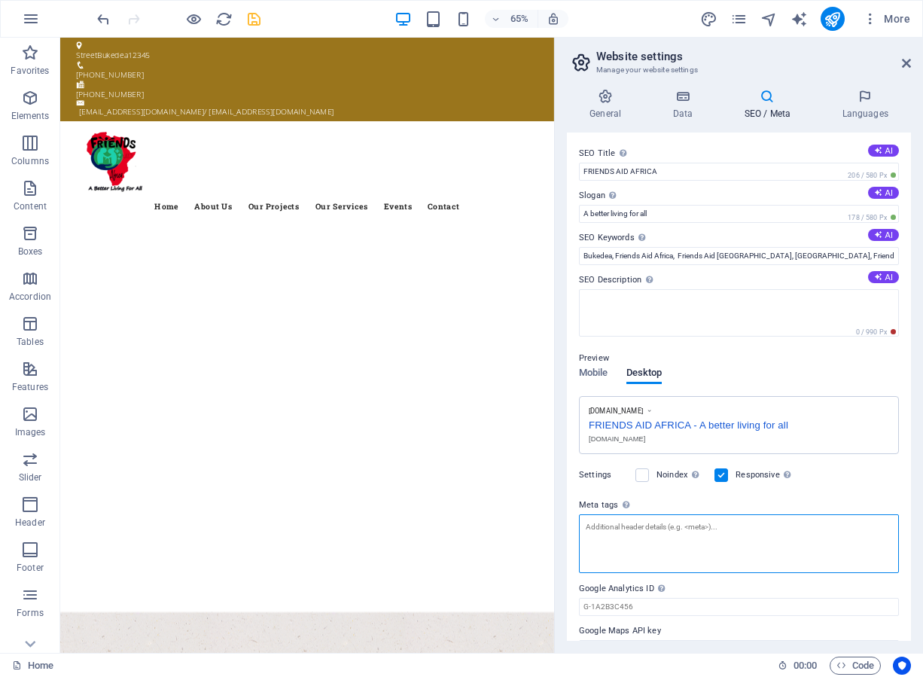
click at [712, 523] on textarea "Meta tags Enter HTML code here that will be placed inside the tags of your webs…" at bounding box center [739, 543] width 320 height 59
paste textarea "Friends Aid Africa is a community-based NGO in [GEOGRAPHIC_DATA], [GEOGRAPHIC_D…"
click at [693, 538] on textarea "Friends Aid Africa is a community-based NGO in [GEOGRAPHIC_DATA], [GEOGRAPHIC_D…" at bounding box center [739, 543] width 320 height 59
click at [694, 535] on textarea "Friends Aid Africa is a community-based NGO in [GEOGRAPHIC_DATA], [GEOGRAPHIC_D…" at bounding box center [739, 543] width 320 height 59
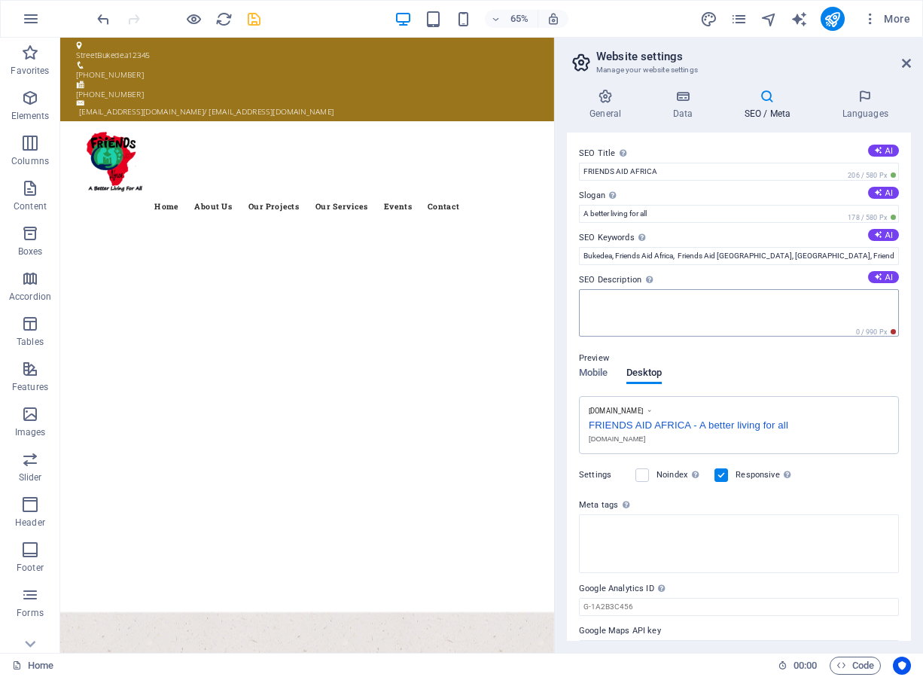
click at [584, 312] on body "[DOMAIN_NAME] Home Favorites Elements Columns Content Boxes Accordion Tables Fe…" at bounding box center [461, 338] width 923 height 677
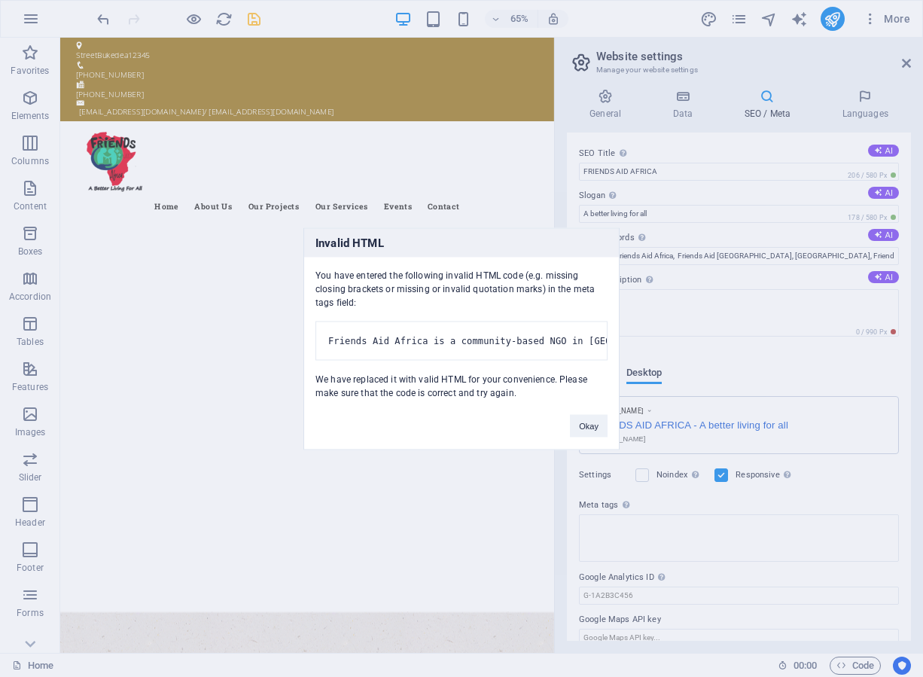
click at [498, 333] on pre "Friends Aid Africa is a community-based NGO in [GEOGRAPHIC_DATA], [GEOGRAPHIC_D…" at bounding box center [461, 340] width 292 height 39
click at [589, 437] on button "Okay" at bounding box center [589, 425] width 38 height 23
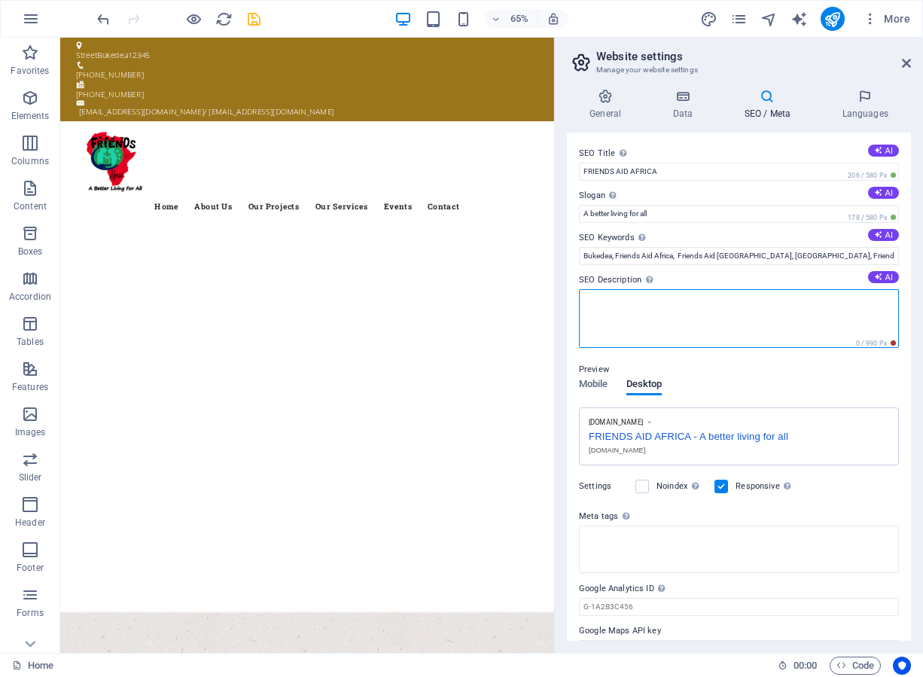
click at [644, 312] on textarea "SEO Description Describe the contents of your website - this is crucial for sea…" at bounding box center [739, 318] width 320 height 59
paste textarea "Friends Aid Africa is a community-based NGO in [GEOGRAPHIC_DATA], [GEOGRAPHIC_D…"
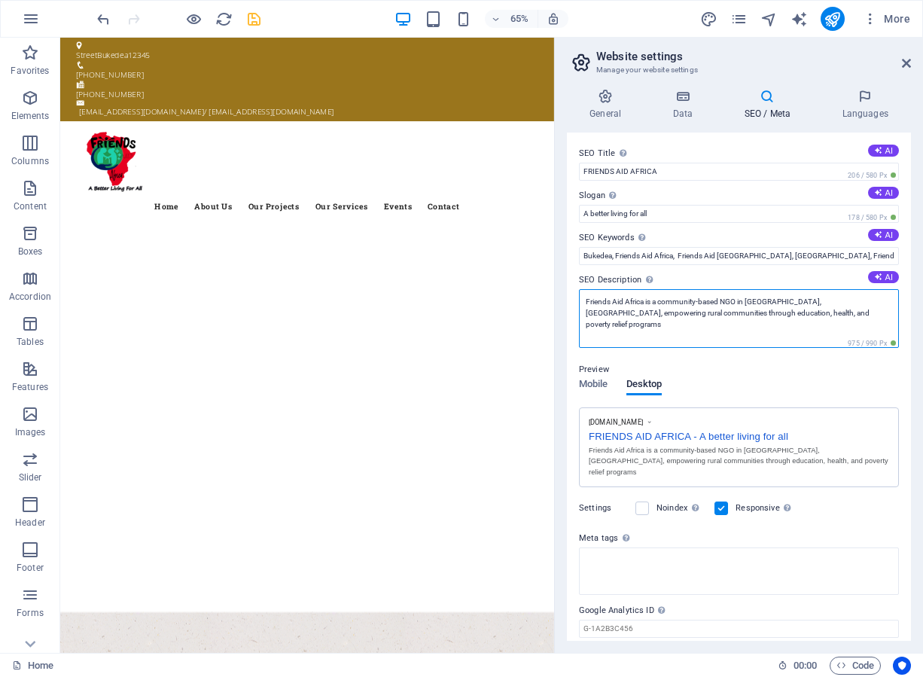
click at [721, 299] on textarea "Friends Aid Africa is a community-based NGO in [GEOGRAPHIC_DATA], [GEOGRAPHIC_D…" at bounding box center [739, 318] width 320 height 59
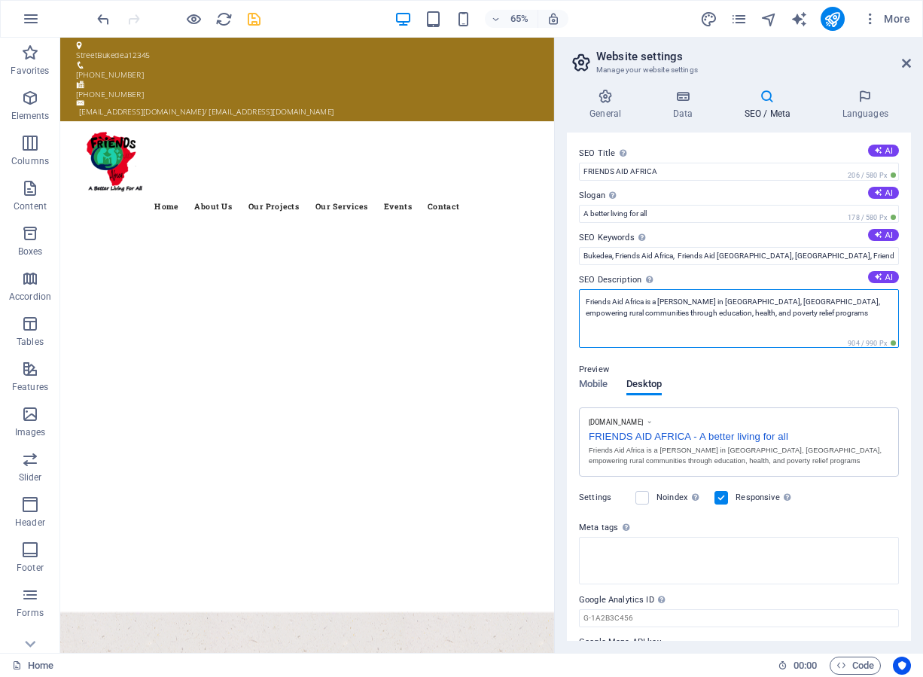
click at [675, 314] on textarea "Friends Aid Africa is a [PERSON_NAME] in [GEOGRAPHIC_DATA], [GEOGRAPHIC_DATA], …" at bounding box center [739, 318] width 320 height 59
click at [739, 312] on textarea "Friends Aid Africa is a [PERSON_NAME] in [GEOGRAPHIC_DATA], [GEOGRAPHIC_DATA], …" at bounding box center [739, 318] width 320 height 59
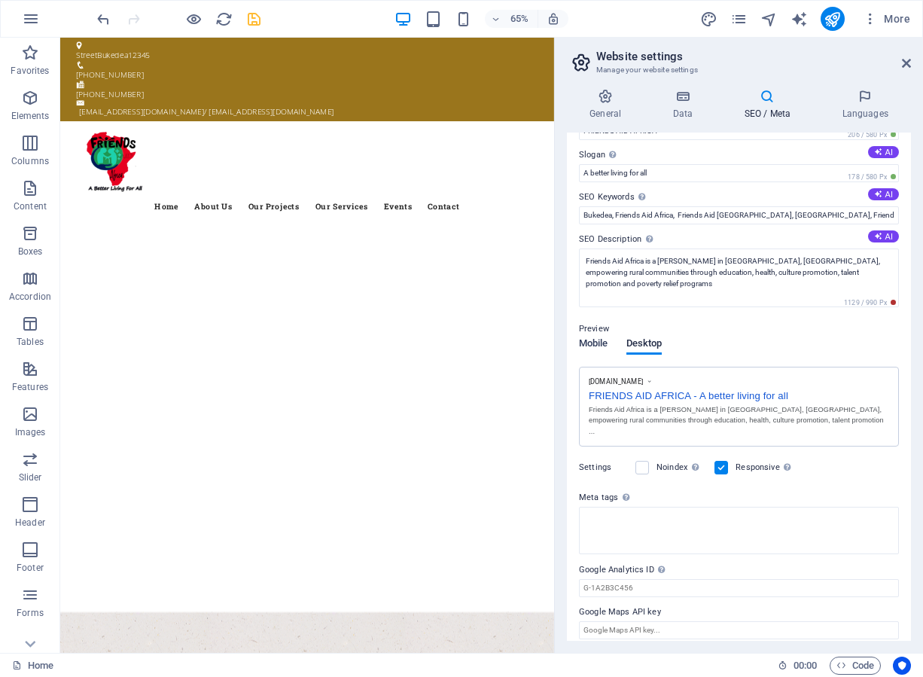
scroll to position [29, 0]
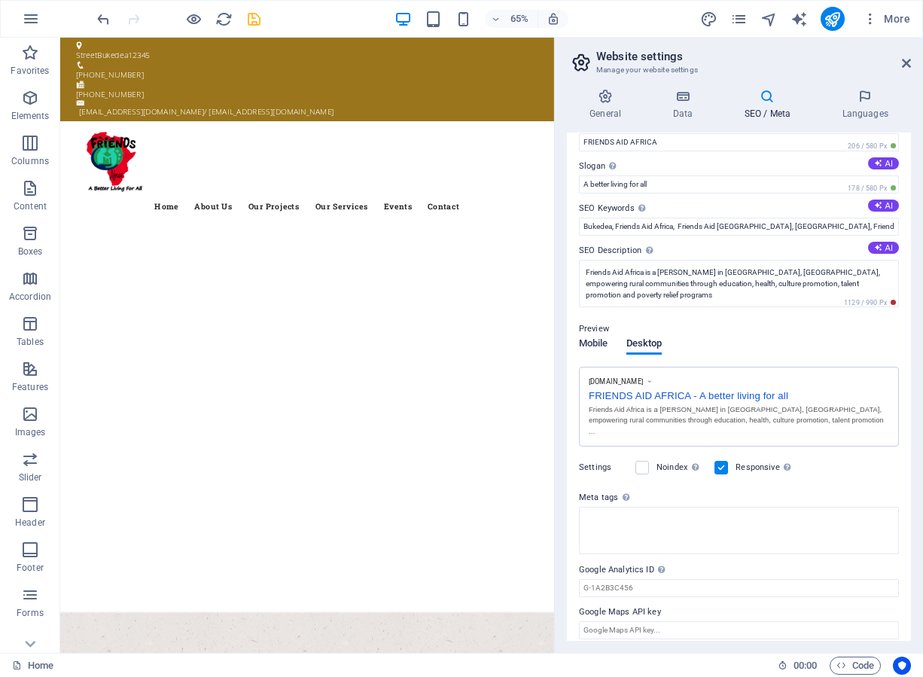
click at [593, 345] on span "Mobile" at bounding box center [593, 344] width 29 height 21
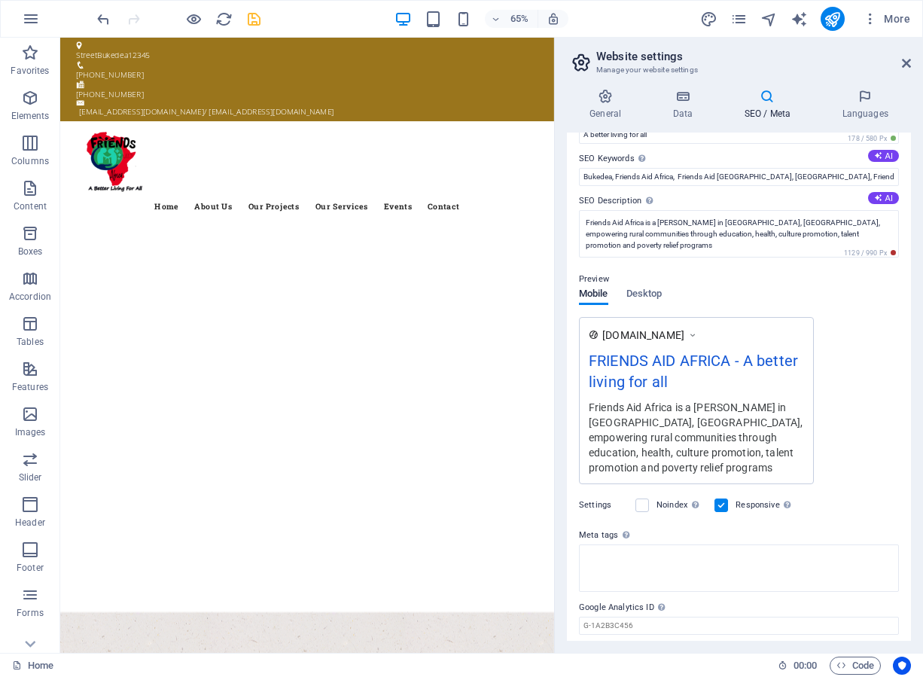
scroll to position [127, 0]
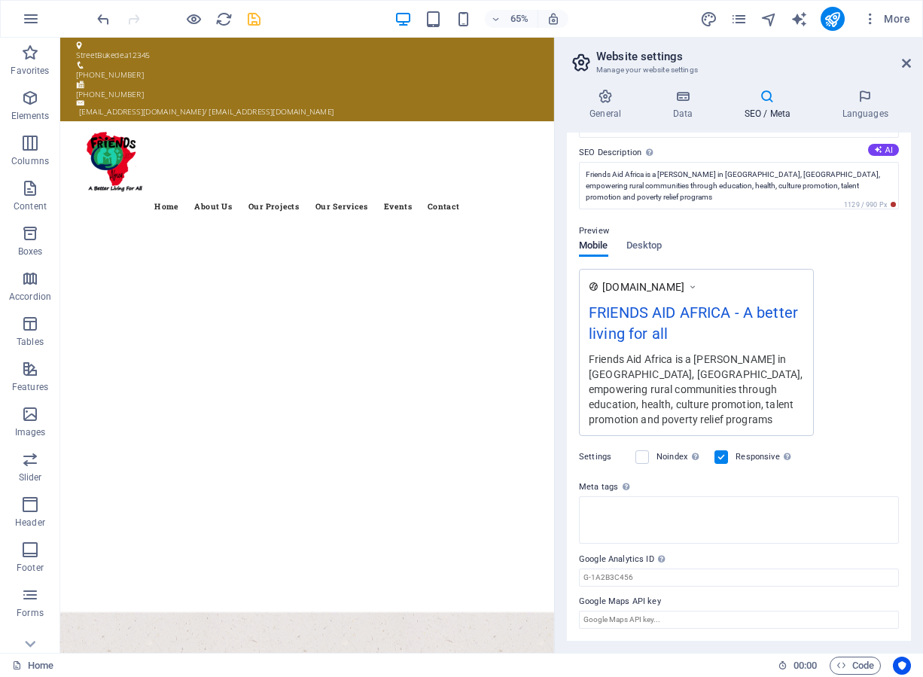
click at [631, 372] on div "Friends Aid Africa is a [PERSON_NAME] in [GEOGRAPHIC_DATA], [GEOGRAPHIC_DATA], …" at bounding box center [696, 389] width 215 height 76
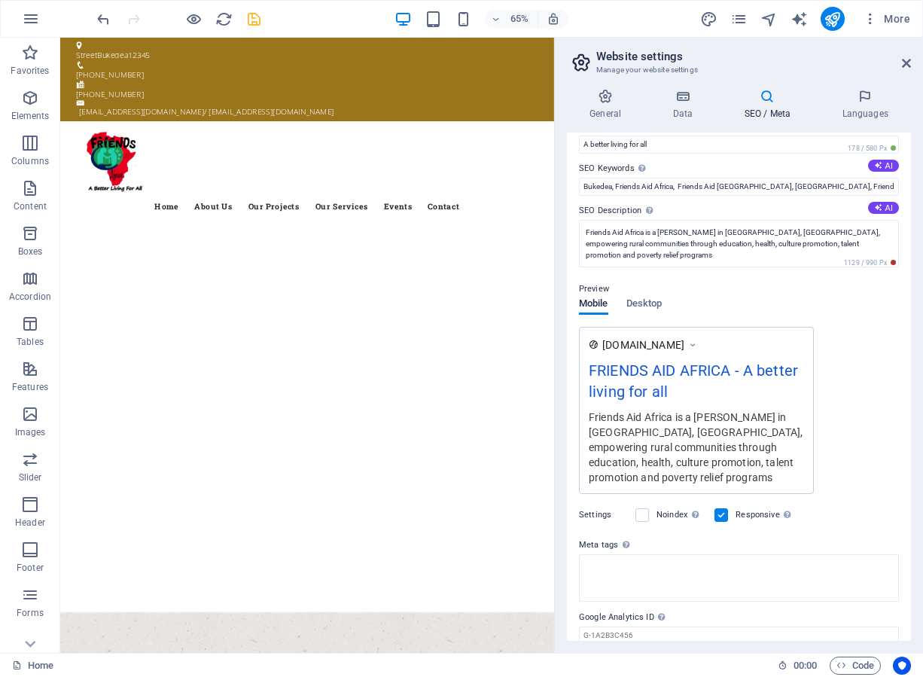
scroll to position [0, 0]
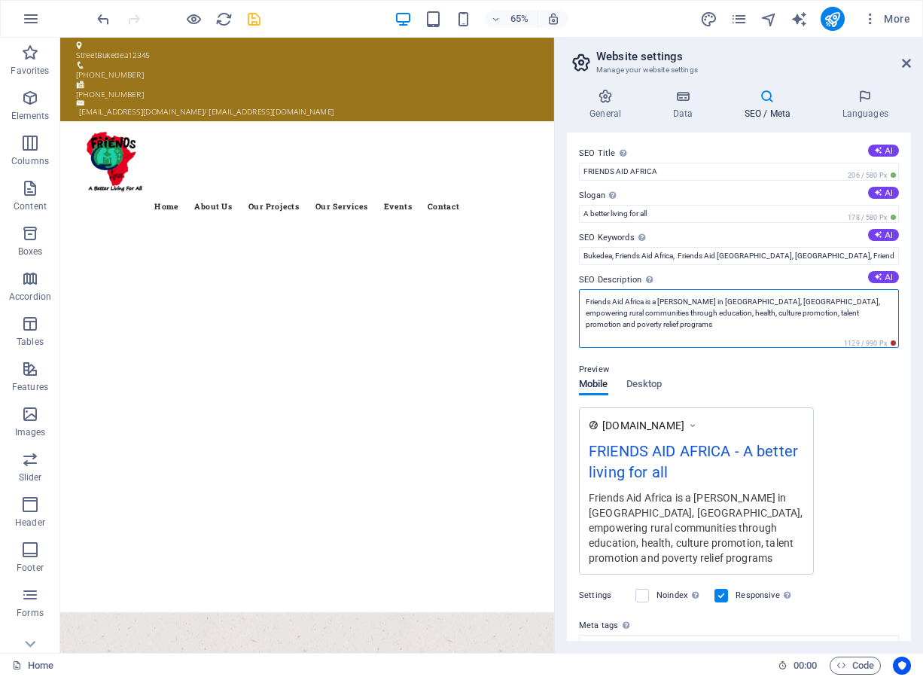
click at [742, 303] on textarea "Friends Aid Africa is a [PERSON_NAME] in [GEOGRAPHIC_DATA], [GEOGRAPHIC_DATA], …" at bounding box center [739, 318] width 320 height 59
click at [741, 300] on textarea "Friends Aid Africa is a [PERSON_NAME] in [GEOGRAPHIC_DATA], [GEOGRAPHIC_DATA], …" at bounding box center [739, 318] width 320 height 59
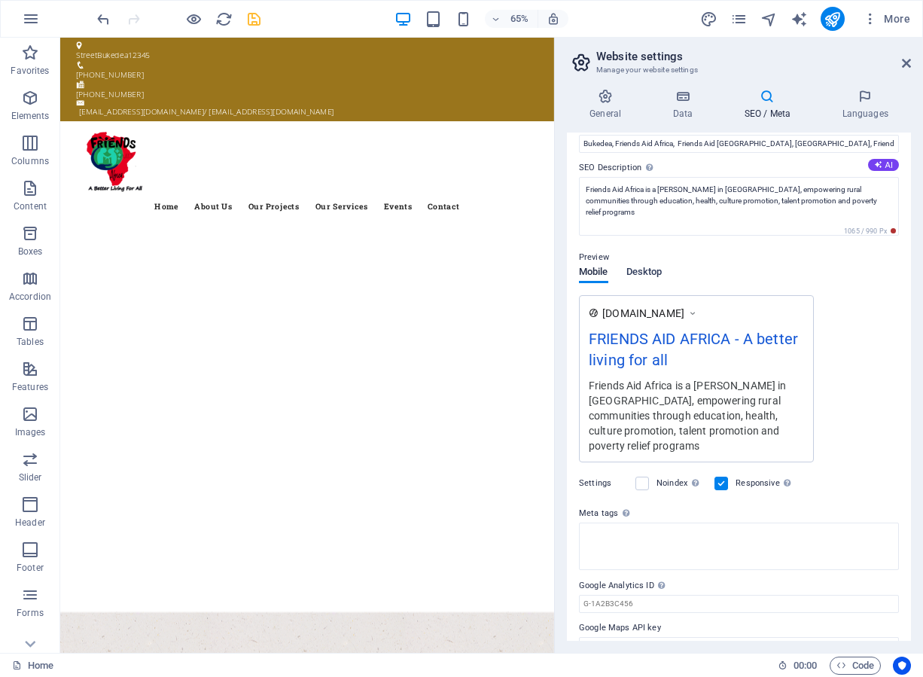
click at [638, 263] on span "Desktop" at bounding box center [644, 273] width 36 height 21
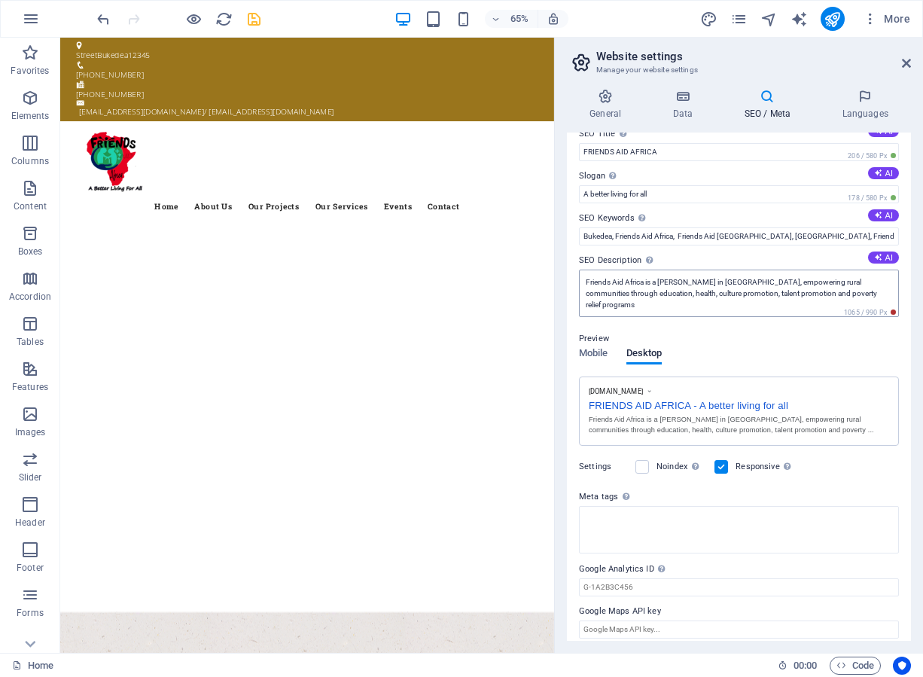
scroll to position [29, 0]
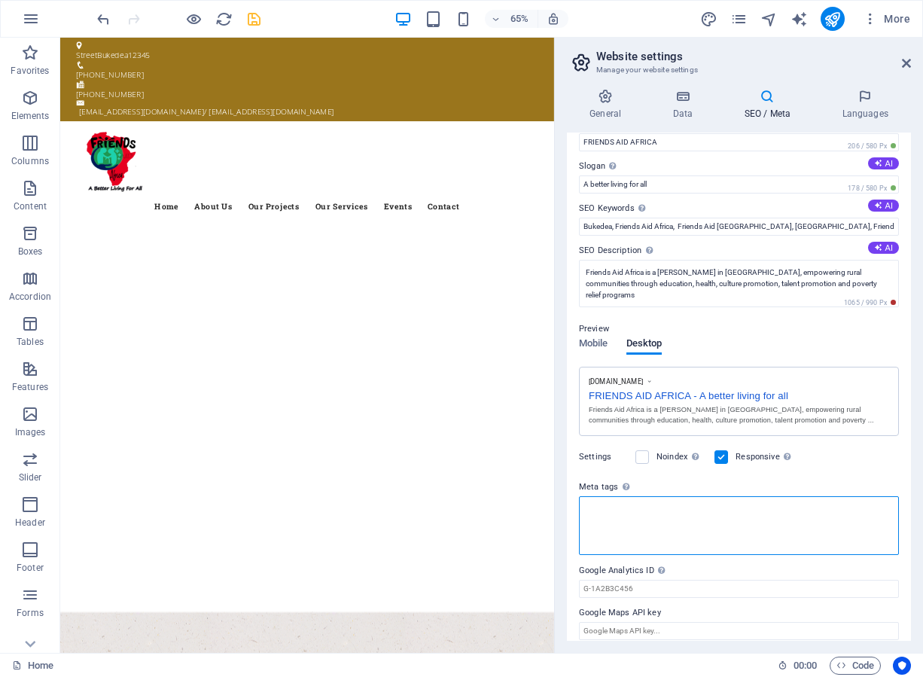
click at [613, 508] on textarea "Meta tags Enter HTML code here that will be placed inside the tags of your webs…" at bounding box center [739, 525] width 320 height 59
click at [612, 507] on textarea "Meta tags Enter HTML code here that will be placed inside the tags of your webs…" at bounding box center [739, 525] width 320 height 59
click at [800, 472] on div "Settings Noindex Instruct search engines to exclude this website from search re…" at bounding box center [739, 457] width 320 height 42
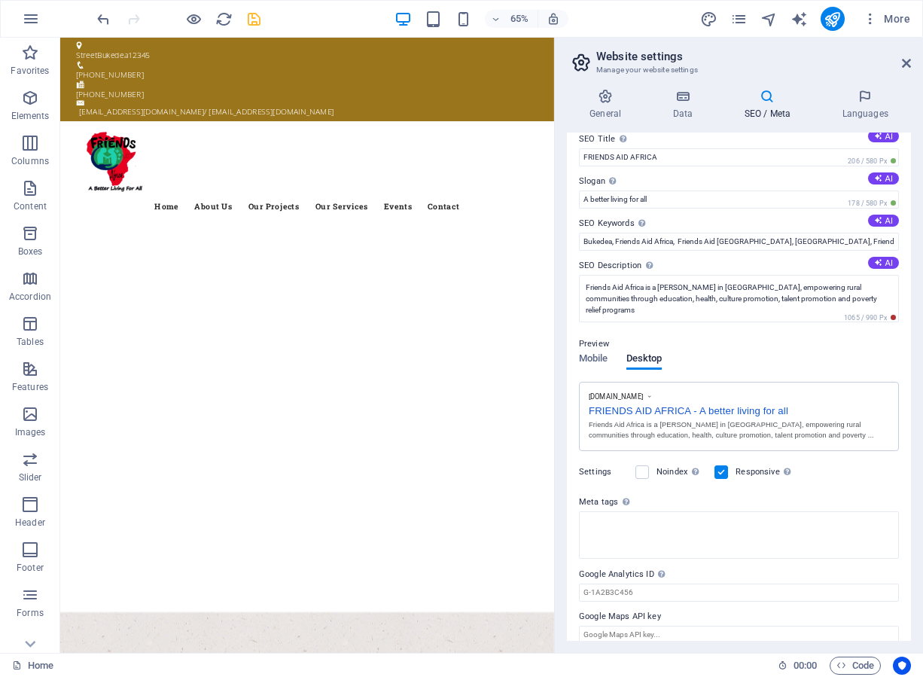
scroll to position [0, 0]
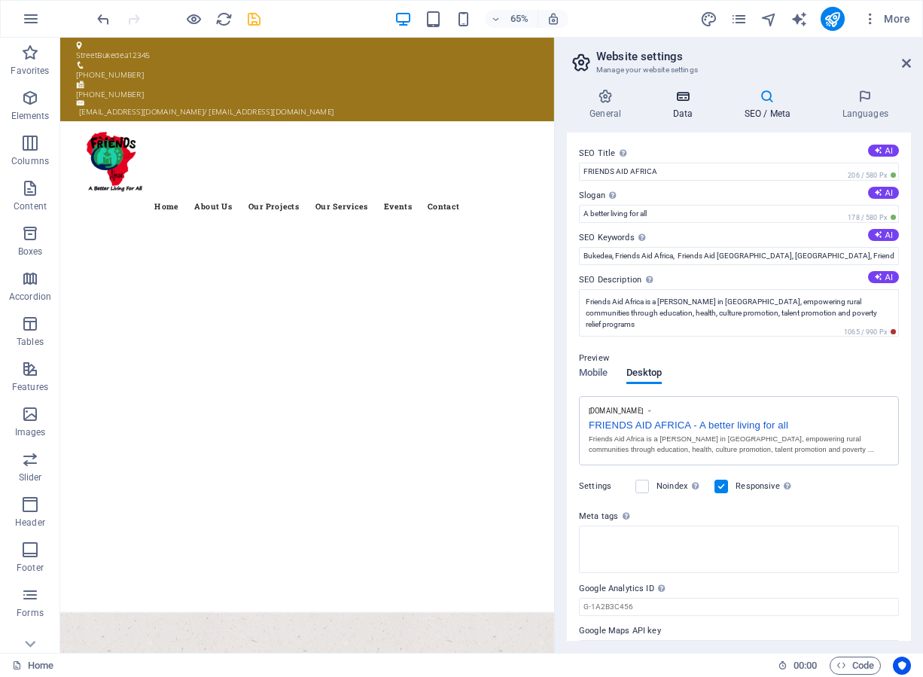
click at [684, 106] on h4 "Data" at bounding box center [686, 105] width 72 height 32
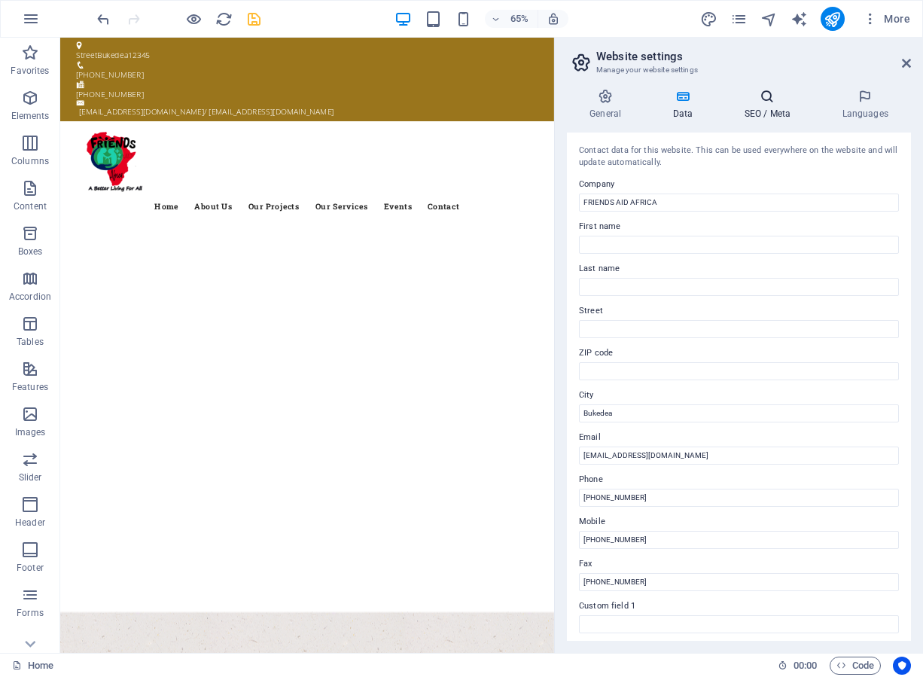
click at [763, 113] on h4 "SEO / Meta" at bounding box center [770, 105] width 98 height 32
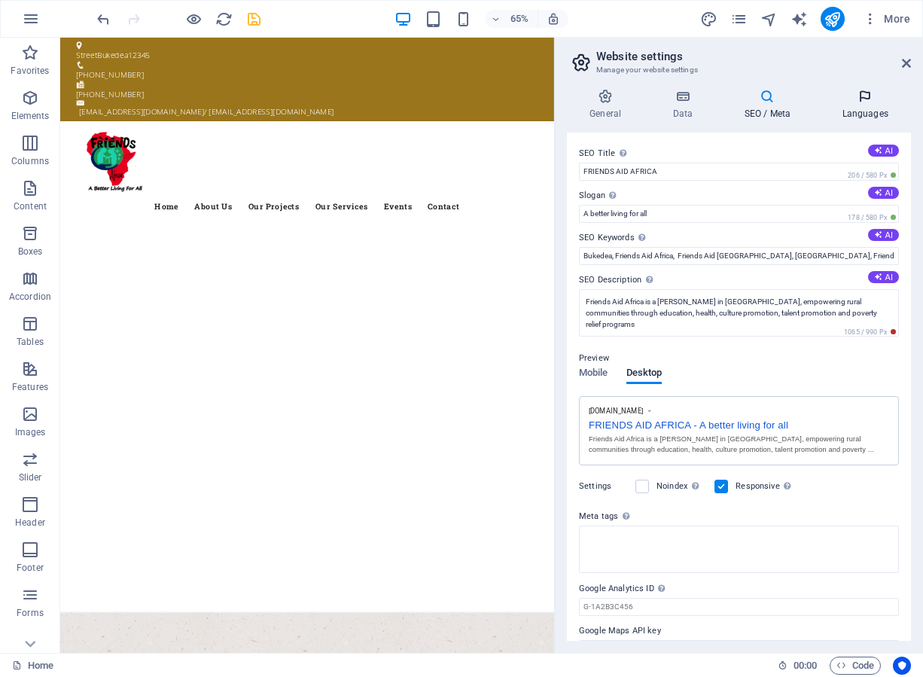
click at [850, 116] on h4 "Languages" at bounding box center [865, 105] width 92 height 32
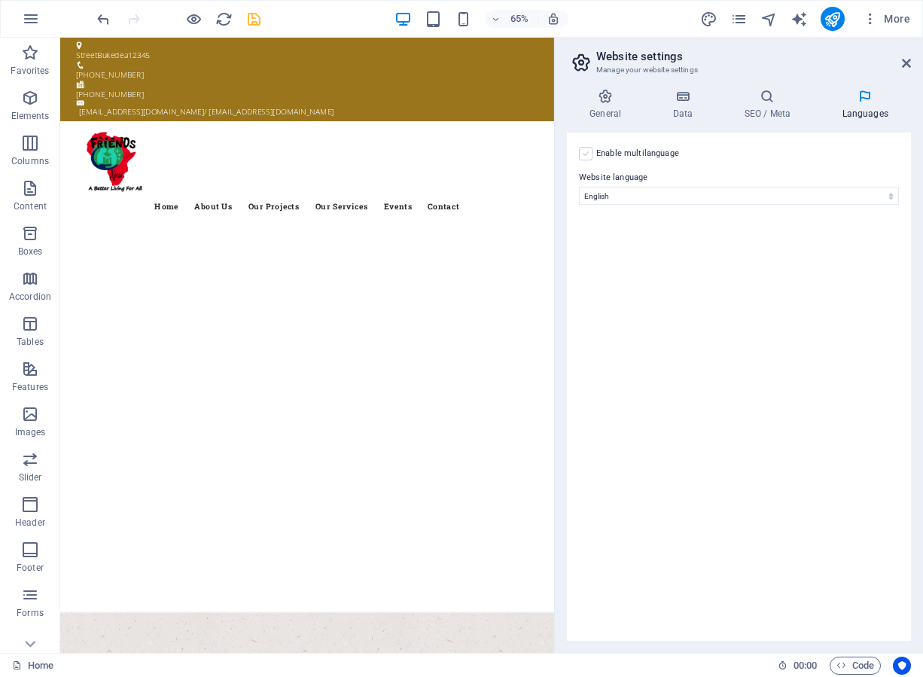
click at [587, 155] on label at bounding box center [586, 154] width 14 height 14
click at [0, 0] on input "Enable multilanguage To disable multilanguage delete all languages until only o…" at bounding box center [0, 0] width 0 height 0
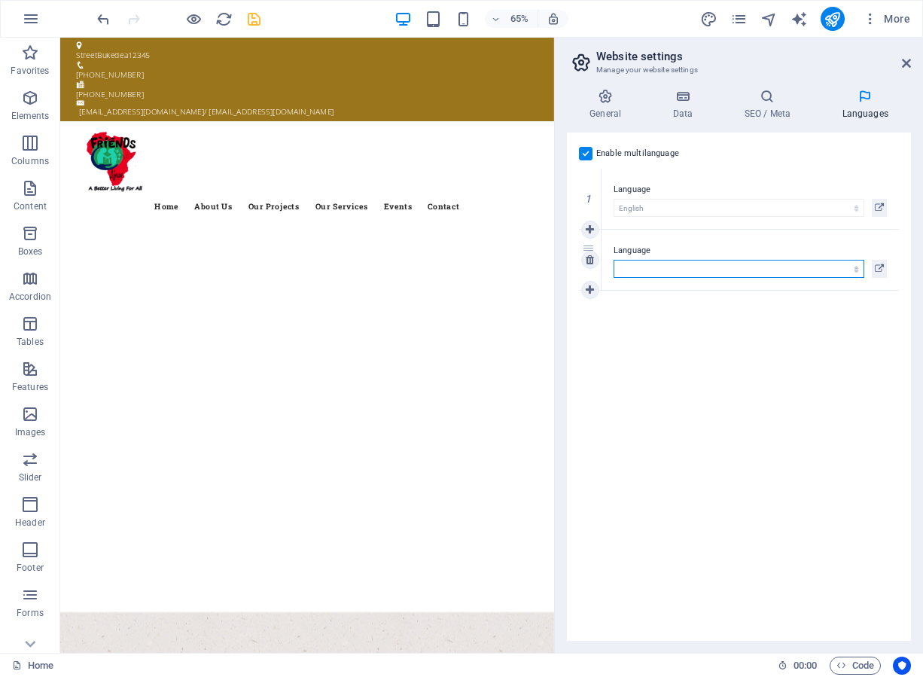
click at [854, 270] on select "Abkhazian Afar Afrikaans Akan Albanian Amharic Arabic Aragonese Armenian Assame…" at bounding box center [739, 269] width 251 height 18
click at [644, 270] on select "Abkhazian Afar Afrikaans Akan Albanian Amharic Arabic Aragonese Armenian Assame…" at bounding box center [739, 269] width 251 height 18
click at [590, 291] on icon at bounding box center [590, 290] width 8 height 11
click at [590, 293] on icon at bounding box center [590, 290] width 8 height 11
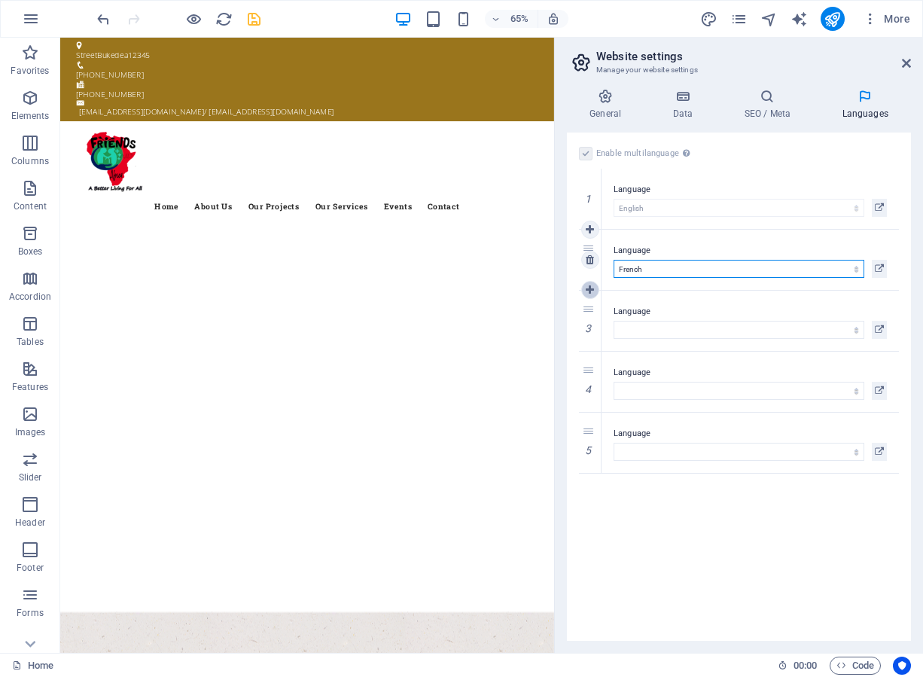
click at [590, 293] on icon at bounding box center [590, 290] width 8 height 11
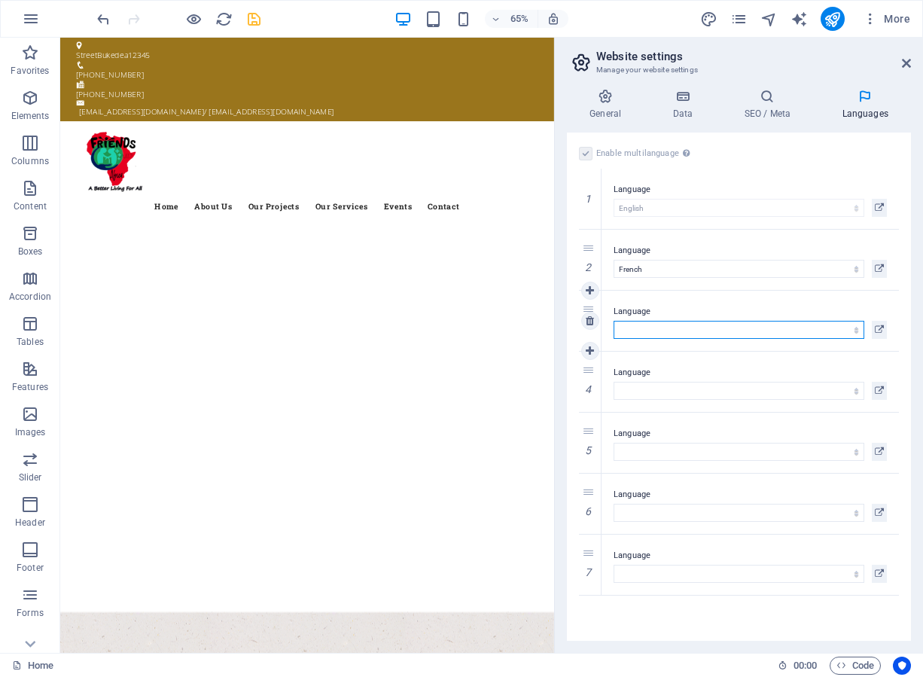
click at [773, 326] on select "Abkhazian Afar Afrikaans Akan Albanian Amharic Arabic Aragonese Armenian Assame…" at bounding box center [739, 330] width 251 height 18
click at [614, 321] on select "Abkhazian Afar Afrikaans Akan Albanian Amharic Arabic Aragonese Armenian Assame…" at bounding box center [739, 330] width 251 height 18
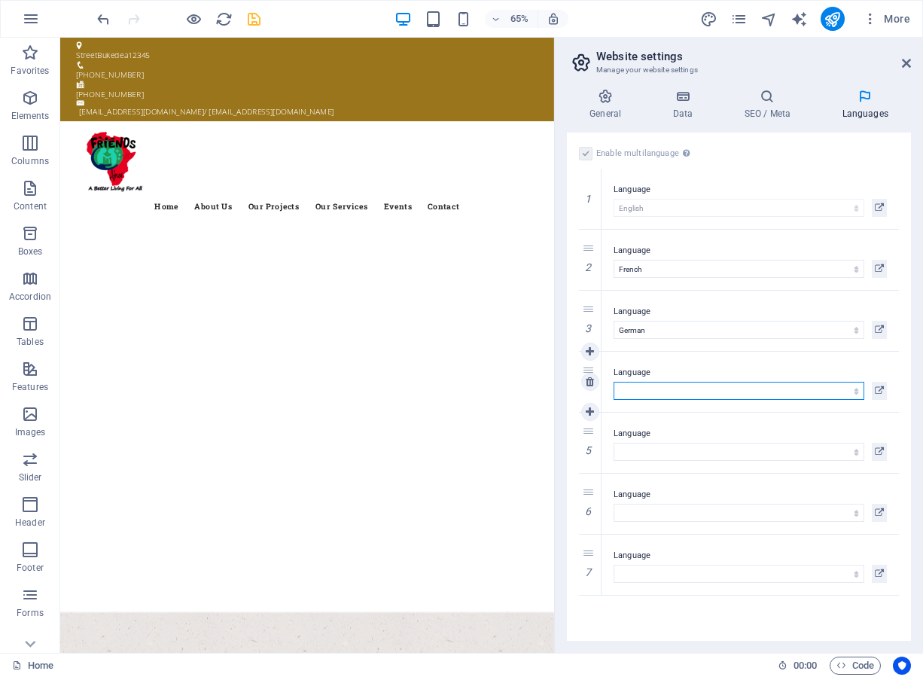
click at [651, 390] on select "Abkhazian Afar Afrikaans Akan Albanian Amharic Arabic Aragonese Armenian Assame…" at bounding box center [739, 391] width 251 height 18
click at [614, 382] on select "Abkhazian Afar Afrikaans Akan Albanian Amharic Arabic Aragonese Armenian Assame…" at bounding box center [739, 391] width 251 height 18
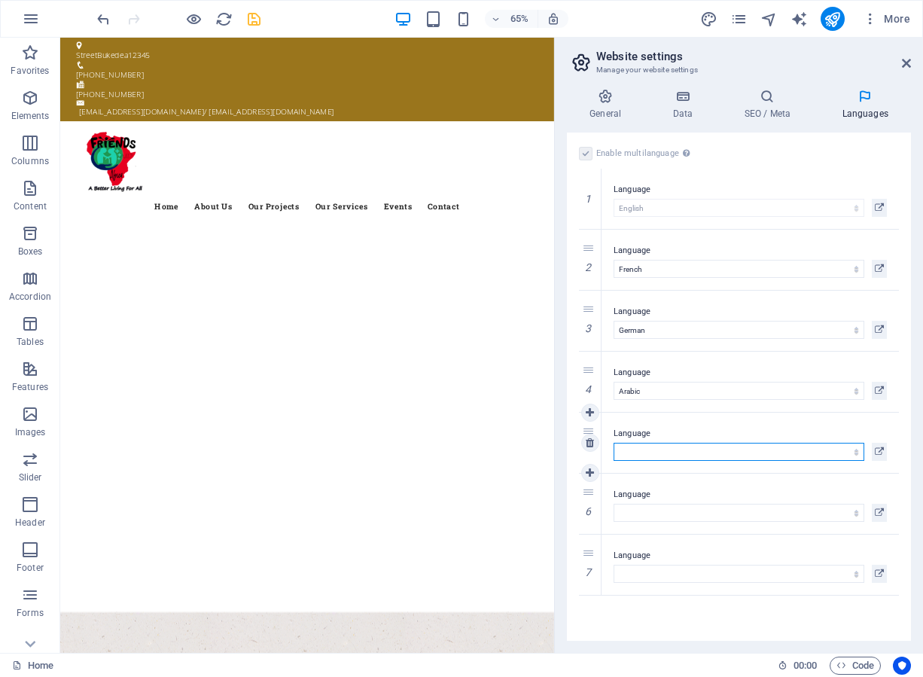
click at [648, 453] on select "Abkhazian Afar Afrikaans Akan Albanian Amharic Arabic Aragonese Armenian Assame…" at bounding box center [739, 452] width 251 height 18
click at [614, 443] on select "Abkhazian Afar Afrikaans Akan Albanian Amharic Arabic Aragonese Armenian Assame…" at bounding box center [739, 452] width 251 height 18
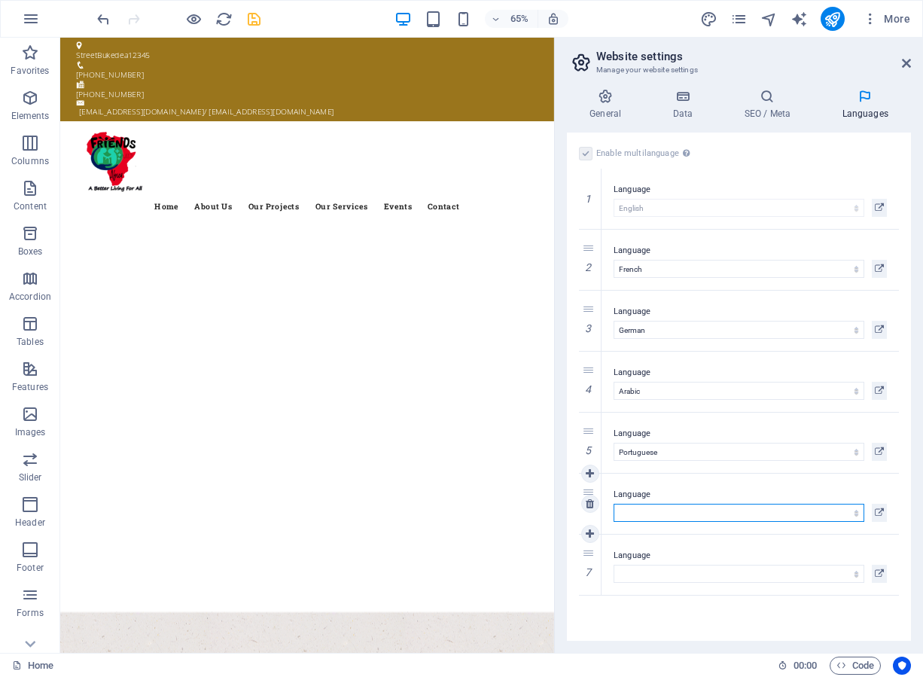
click at [626, 511] on select "Abkhazian Afar Afrikaans Akan Albanian Amharic Arabic Aragonese Armenian Assame…" at bounding box center [739, 513] width 251 height 18
click at [614, 504] on select "Abkhazian Afar Afrikaans Akan Albanian Amharic Arabic Aragonese Armenian Assame…" at bounding box center [739, 513] width 251 height 18
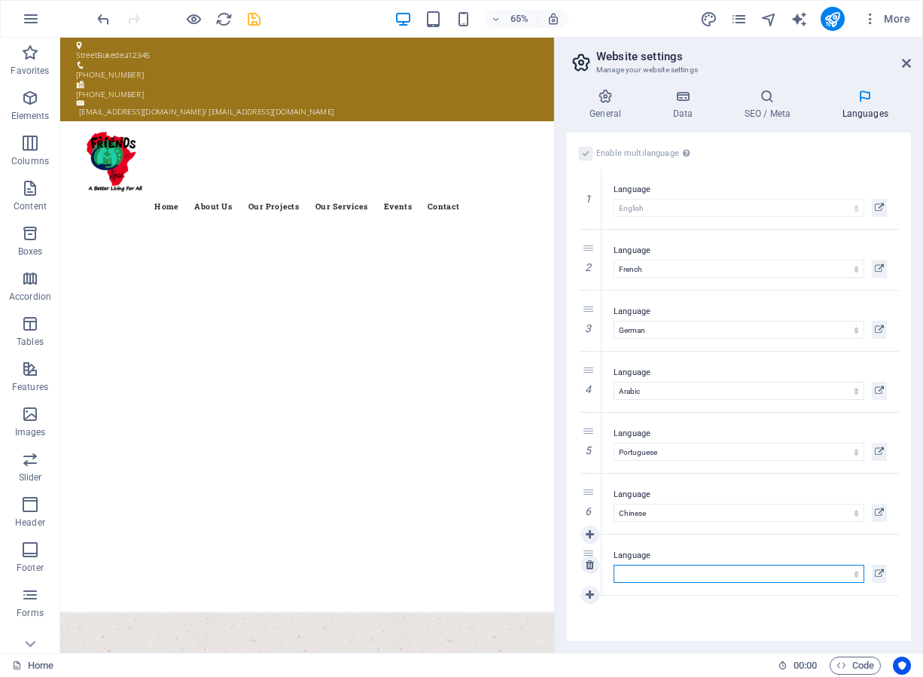
click at [645, 573] on select "Abkhazian Afar Afrikaans Akan Albanian Amharic Arabic Aragonese Armenian Assame…" at bounding box center [739, 574] width 251 height 18
click at [654, 572] on select "Abkhazian Afar Afrikaans Akan Albanian Amharic Arabic Aragonese Armenian Assame…" at bounding box center [739, 574] width 251 height 18
click at [653, 565] on select "Abkhazian Afar Afrikaans Akan Albanian Amharic Arabic Aragonese Armenian Assame…" at bounding box center [739, 574] width 251 height 18
click at [614, 565] on select "Abkhazian Afar Afrikaans Akan Albanian Amharic Arabic Aragonese Armenian Assame…" at bounding box center [739, 574] width 251 height 18
click at [593, 591] on icon at bounding box center [590, 595] width 8 height 11
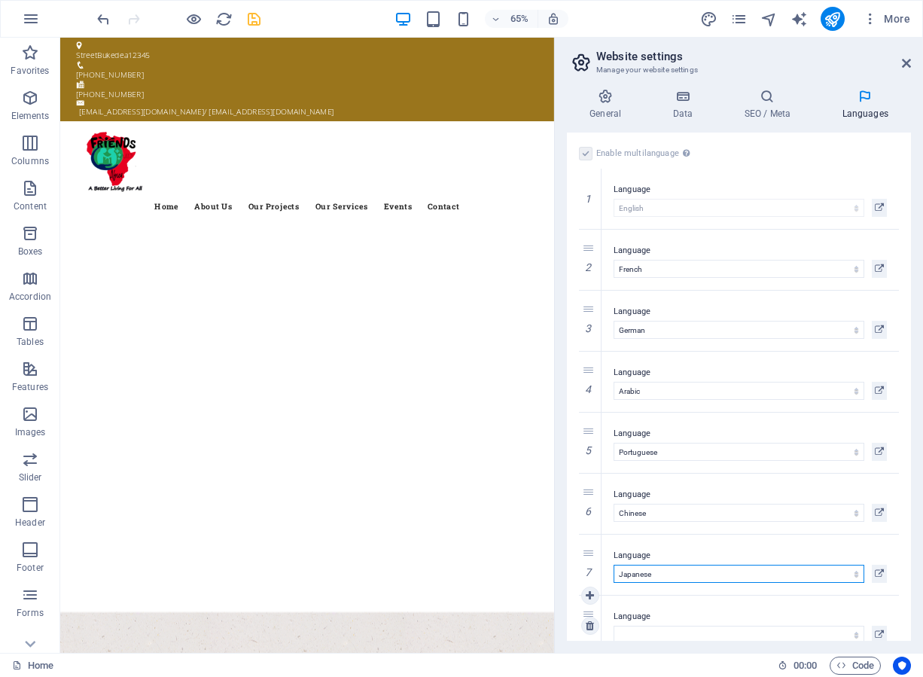
scroll to position [28, 0]
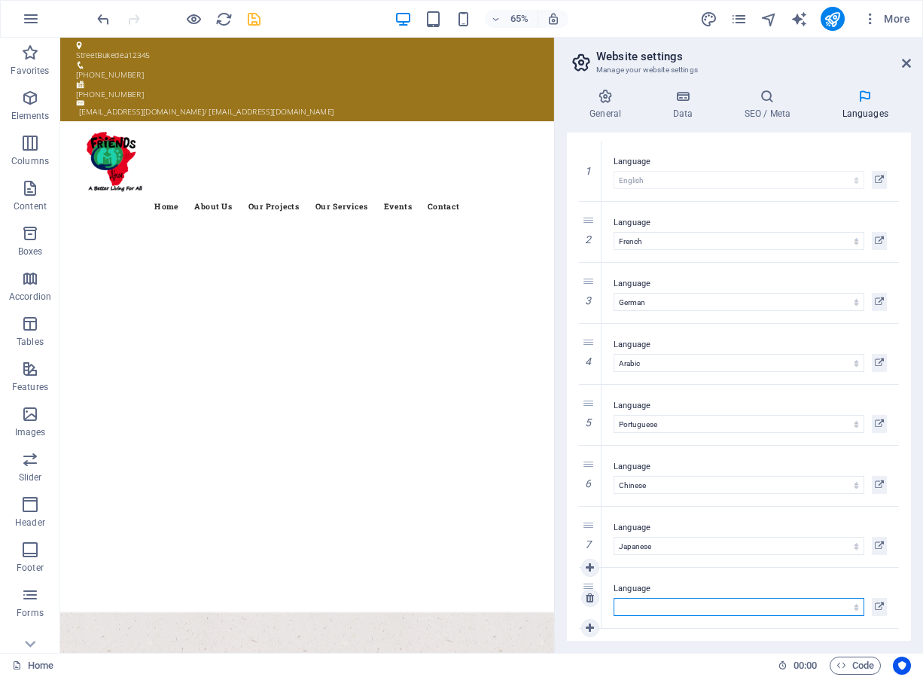
click at [656, 602] on select "Abkhazian Afar Afrikaans Akan Albanian Amharic Arabic Aragonese Armenian Assame…" at bounding box center [739, 607] width 251 height 18
click at [654, 606] on select "Abkhazian Afar Afrikaans Akan Albanian Amharic Arabic Aragonese Armenian Assame…" at bounding box center [739, 607] width 251 height 18
click at [614, 598] on select "Abkhazian Afar Afrikaans Akan Albanian Amharic Arabic Aragonese Armenian Assame…" at bounding box center [739, 607] width 251 height 18
click at [590, 623] on icon at bounding box center [590, 628] width 8 height 11
click at [587, 627] on icon at bounding box center [590, 628] width 8 height 11
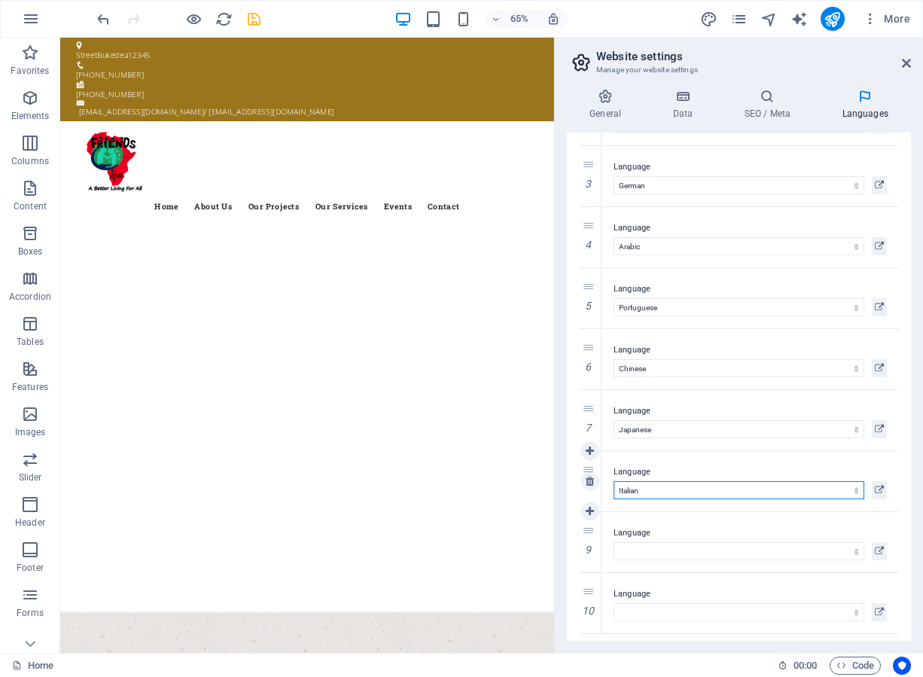
scroll to position [150, 0]
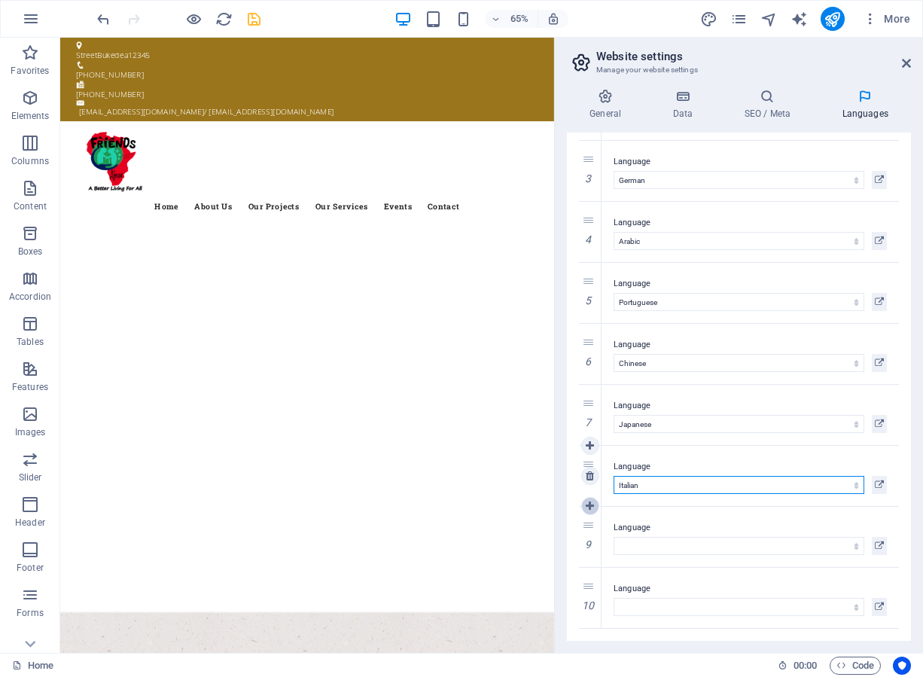
click at [586, 505] on icon at bounding box center [590, 506] width 8 height 11
click at [589, 501] on icon at bounding box center [590, 506] width 8 height 11
click at [0, 0] on icon at bounding box center [0, 0] width 0 height 0
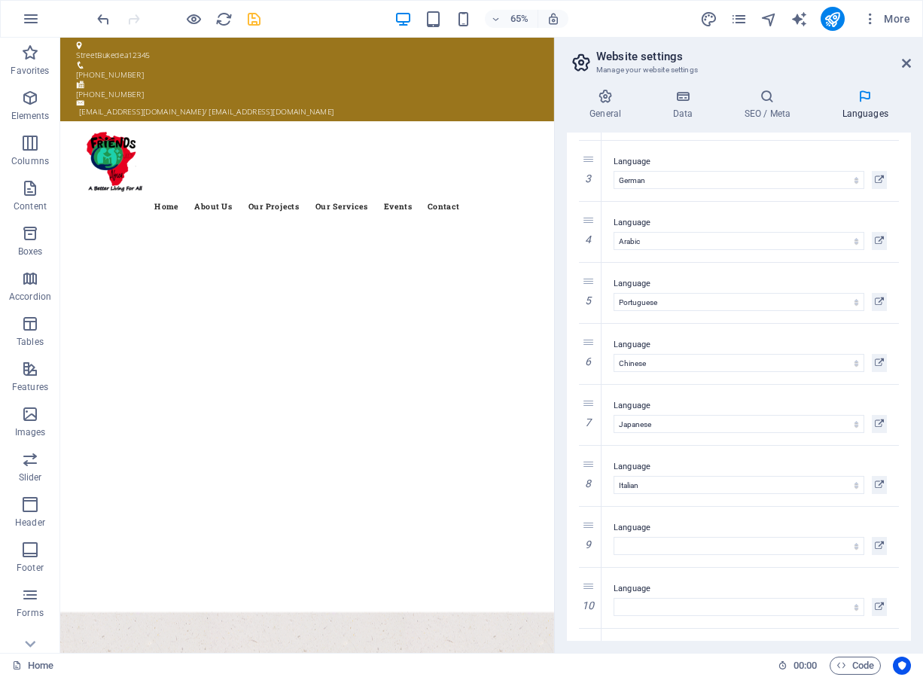
click at [0, 0] on icon at bounding box center [0, 0] width 0 height 0
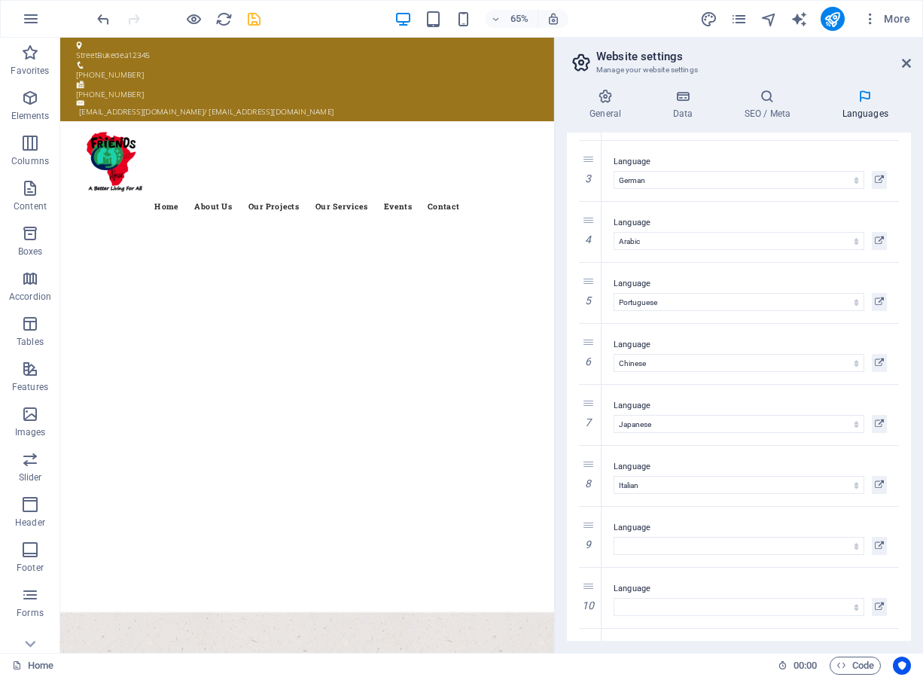
click at [0, 0] on icon at bounding box center [0, 0] width 0 height 0
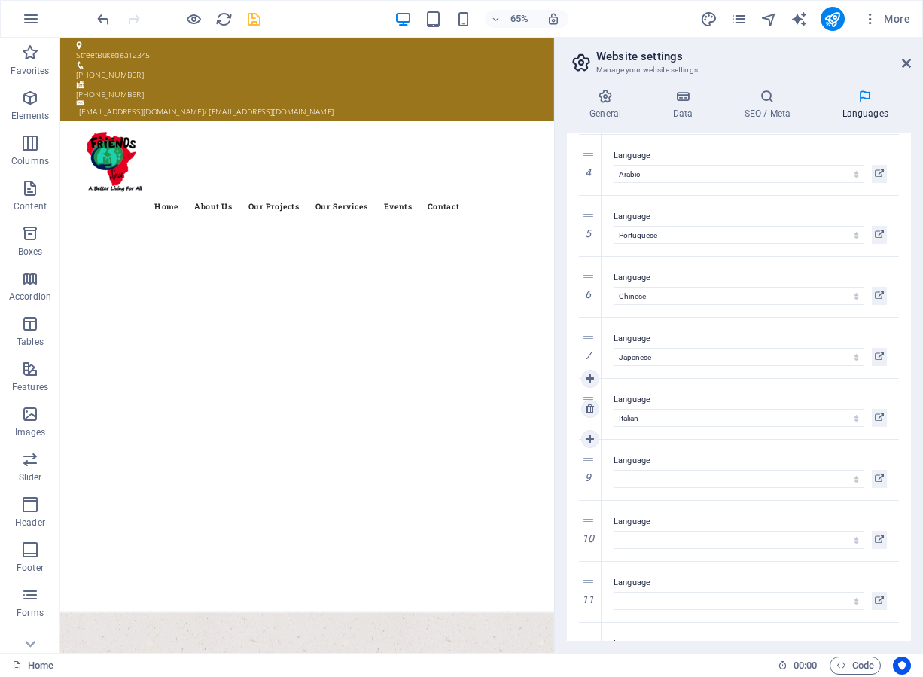
scroll to position [300, 0]
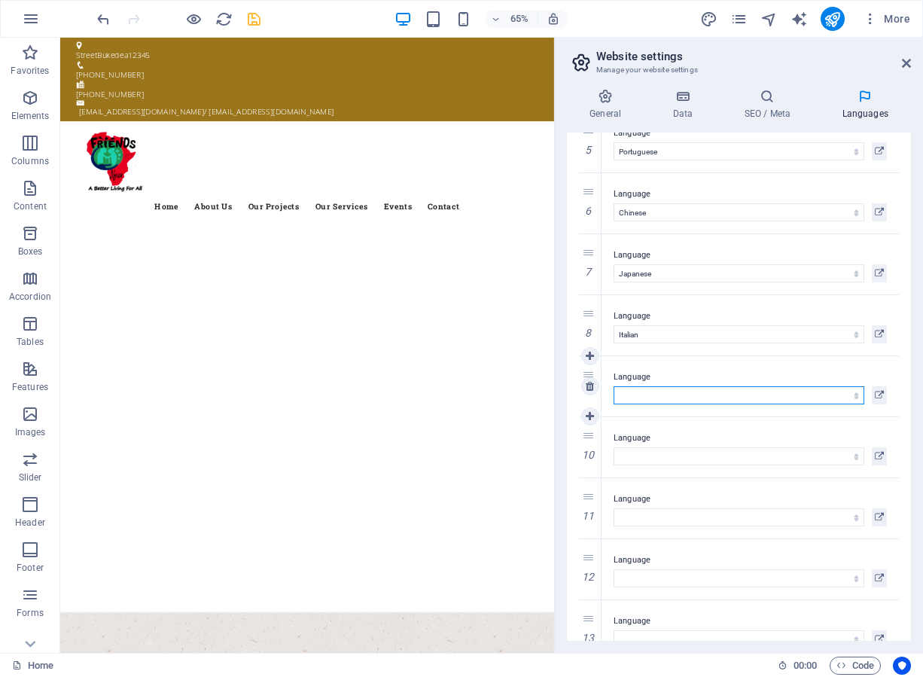
click at [624, 390] on select "Abkhazian Afar Afrikaans Akan Albanian Amharic Arabic Aragonese Armenian Assame…" at bounding box center [739, 395] width 251 height 18
click at [614, 386] on select "Abkhazian Afar Afrikaans Akan Albanian Amharic Arabic Aragonese Armenian Assame…" at bounding box center [739, 395] width 251 height 18
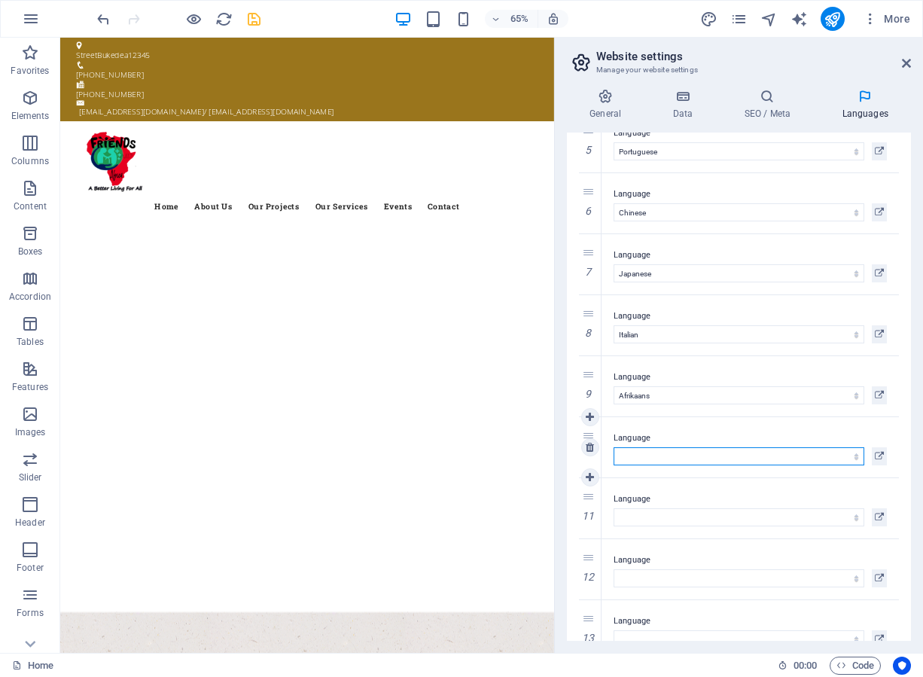
click at [646, 453] on select "Abkhazian Afar Afrikaans Akan Albanian Amharic Arabic Aragonese Armenian Assame…" at bounding box center [739, 456] width 251 height 18
click at [614, 447] on select "Abkhazian Afar Afrikaans Akan Albanian Amharic Arabic Aragonese Armenian Assame…" at bounding box center [739, 456] width 251 height 18
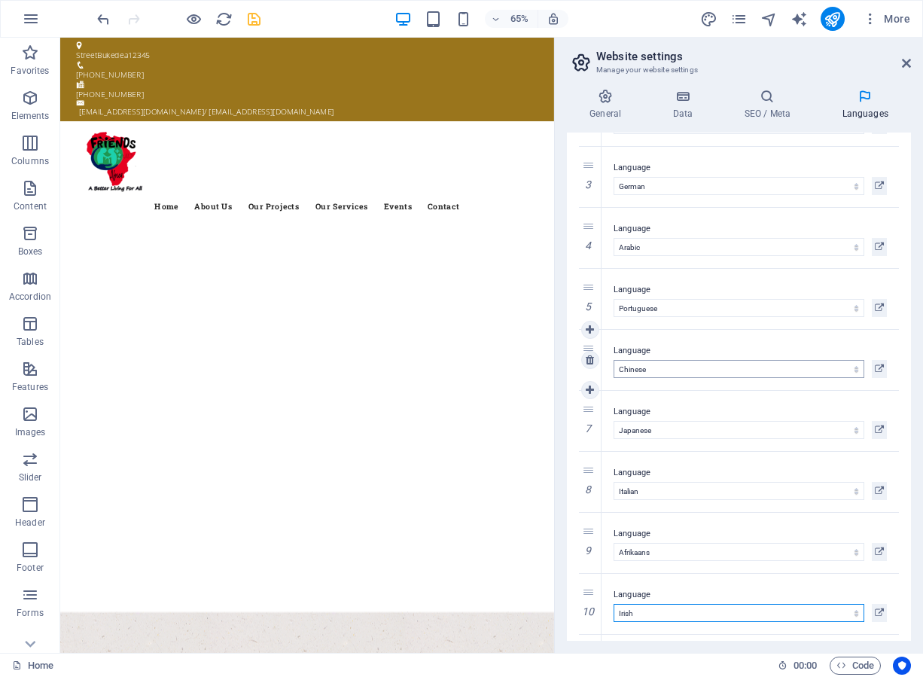
scroll to position [376, 0]
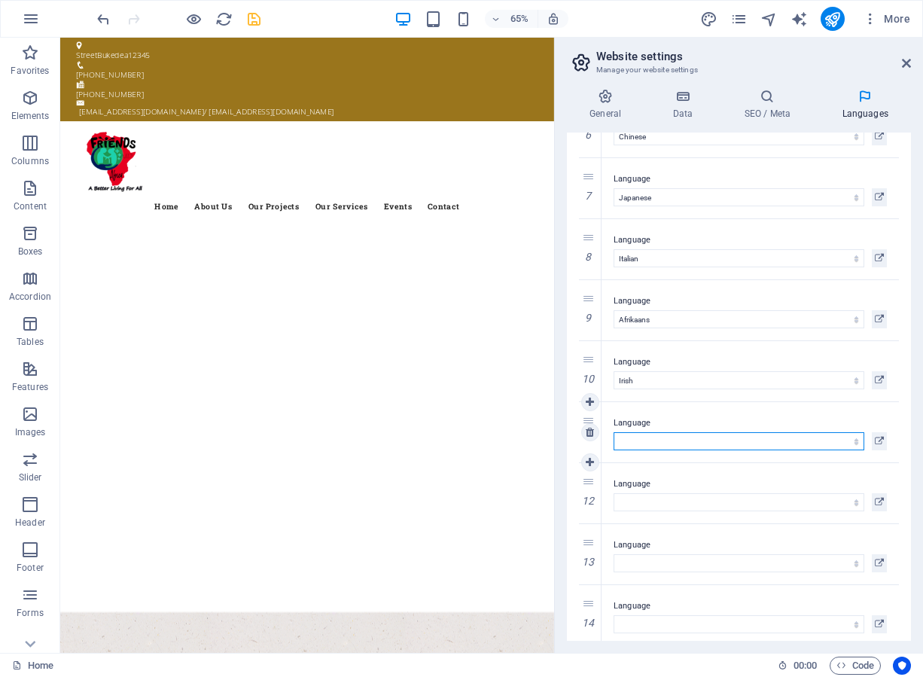
click at [638, 443] on select "Abkhazian Afar Afrikaans Akan Albanian Amharic Arabic Aragonese Armenian Assame…" at bounding box center [739, 441] width 251 height 18
click at [614, 432] on select "Abkhazian Afar Afrikaans Akan Albanian Amharic Arabic Aragonese Armenian Assame…" at bounding box center [739, 441] width 251 height 18
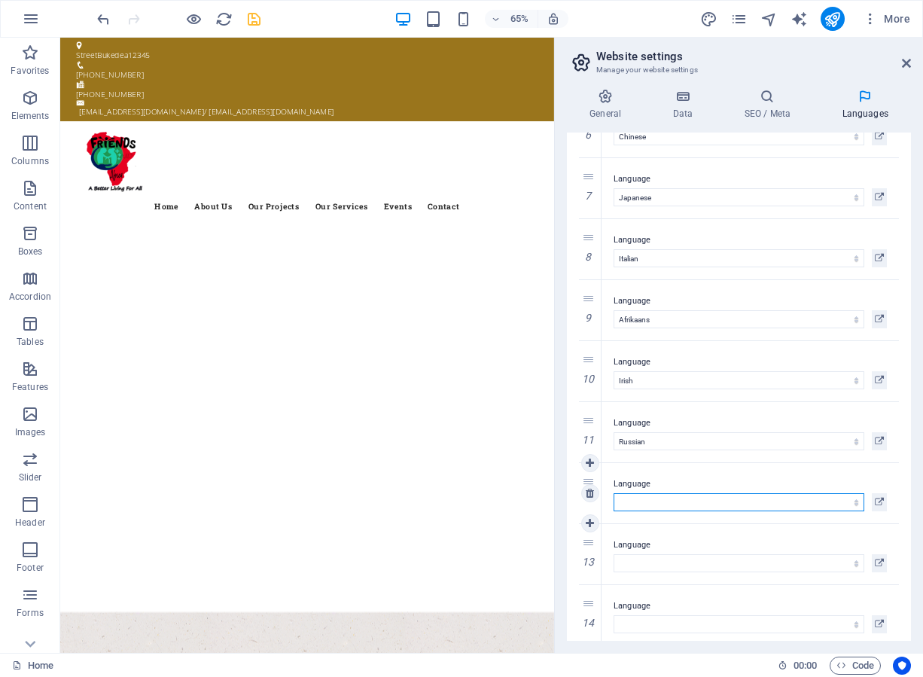
click at [635, 500] on select "Abkhazian Afar Afrikaans Akan Albanian Amharic Arabic Aragonese Armenian Assame…" at bounding box center [739, 502] width 251 height 18
click at [623, 501] on select "Abkhazian Afar Afrikaans Akan Albanian Amharic Arabic Aragonese Armenian Assame…" at bounding box center [739, 502] width 251 height 18
click at [614, 493] on select "Abkhazian Afar Afrikaans Akan Albanian Amharic Arabic Aragonese Armenian Assame…" at bounding box center [739, 502] width 251 height 18
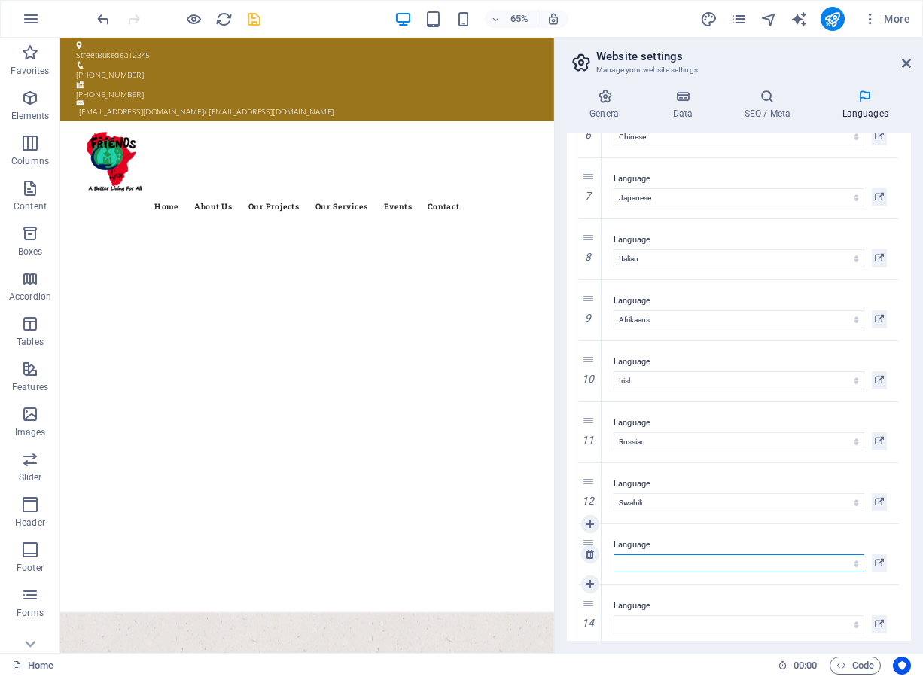
click at [634, 567] on select "Abkhazian Afar Afrikaans Akan Albanian Amharic Arabic Aragonese Armenian Assame…" at bounding box center [739, 563] width 251 height 18
click at [614, 554] on select "Abkhazian Afar Afrikaans Akan Albanian Amharic Arabic Aragonese Armenian Assame…" at bounding box center [739, 563] width 251 height 18
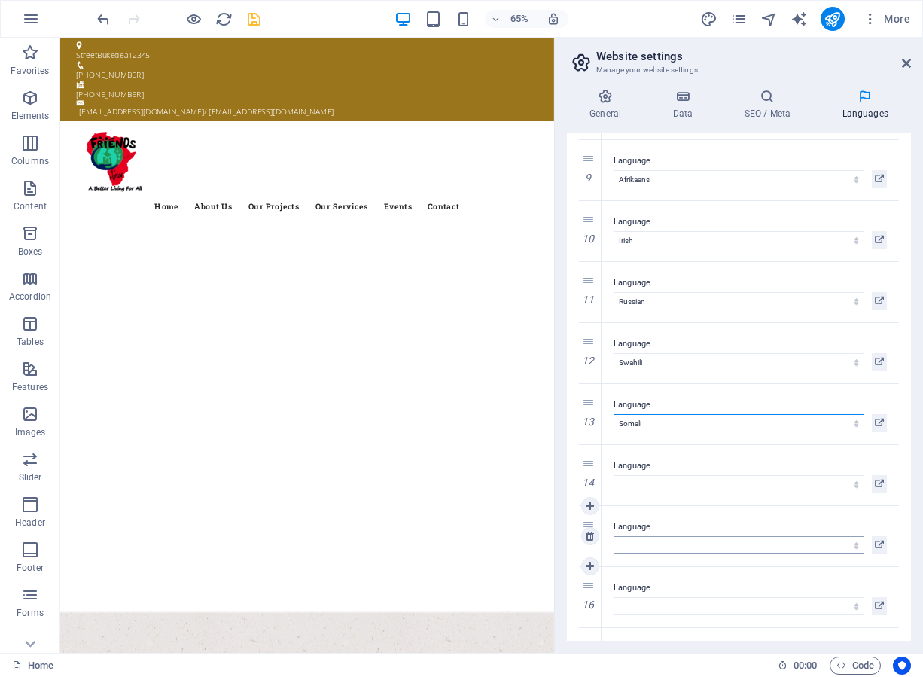
scroll to position [527, 0]
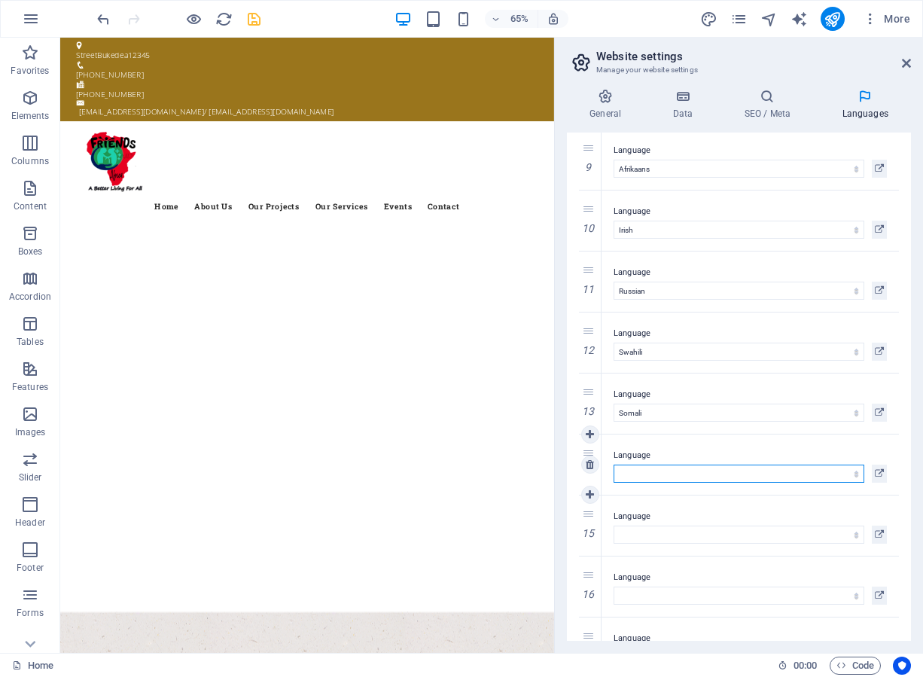
click at [650, 476] on select "Abkhazian Afar Afrikaans Akan Albanian Amharic Arabic Aragonese Armenian Assame…" at bounding box center [739, 474] width 251 height 18
click at [614, 465] on select "Abkhazian Afar Afrikaans Akan Albanian Amharic Arabic Aragonese Armenian Assame…" at bounding box center [739, 474] width 251 height 18
click at [635, 522] on label "Language" at bounding box center [750, 516] width 273 height 18
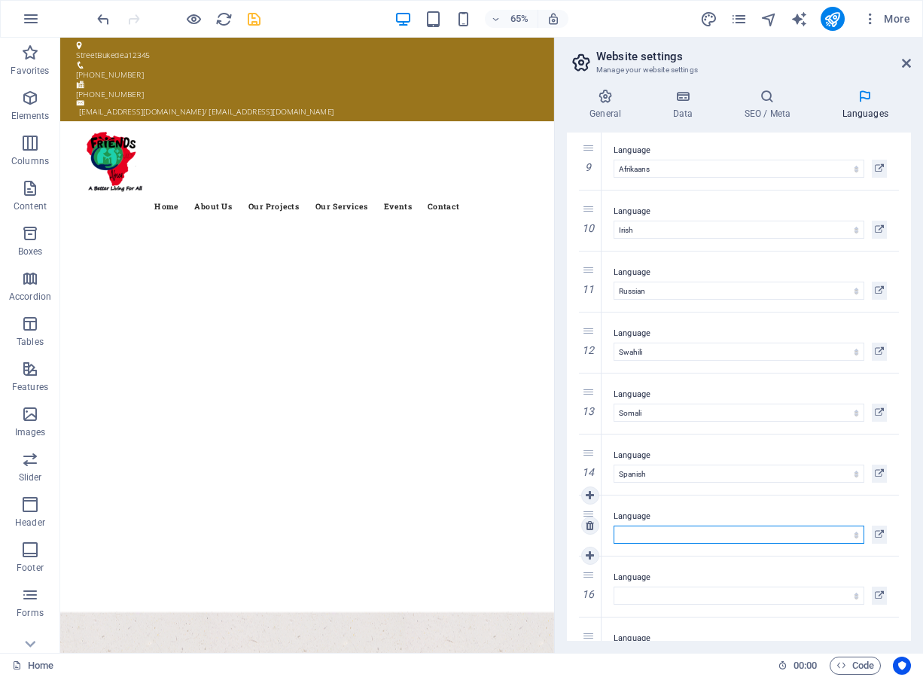
click at [635, 526] on select "Abkhazian Afar Afrikaans Akan Albanian Amharic Arabic Aragonese Armenian Assame…" at bounding box center [739, 535] width 251 height 18
click at [634, 536] on select "Abkhazian Afar Afrikaans Akan Albanian Amharic Arabic Aragonese Armenian Assame…" at bounding box center [739, 535] width 251 height 18
click at [614, 526] on select "Abkhazian Afar Afrikaans Akan Albanian Amharic Arabic Aragonese Armenian Assame…" at bounding box center [739, 535] width 251 height 18
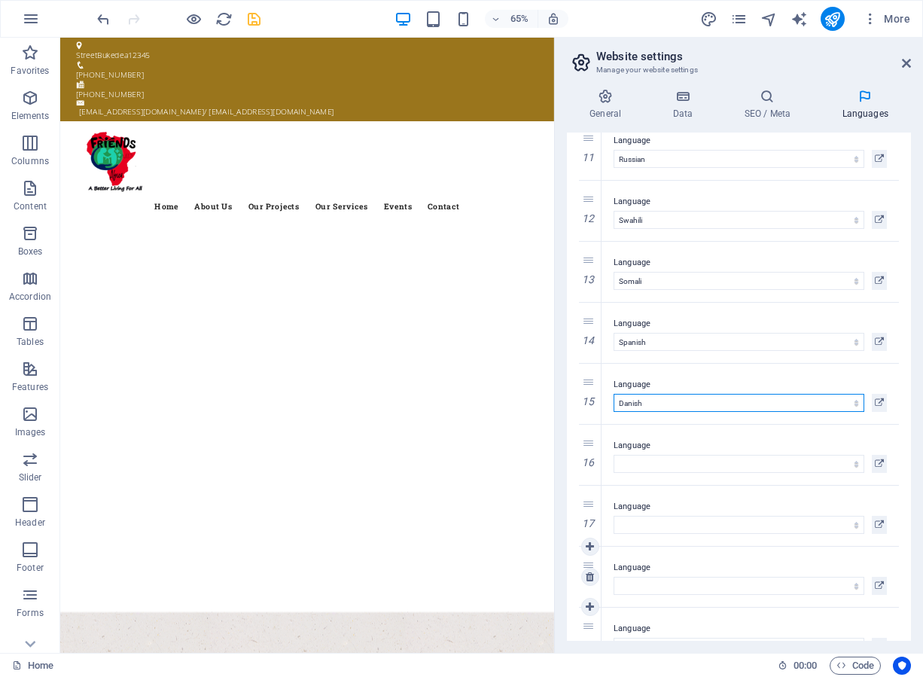
scroll to position [678, 0]
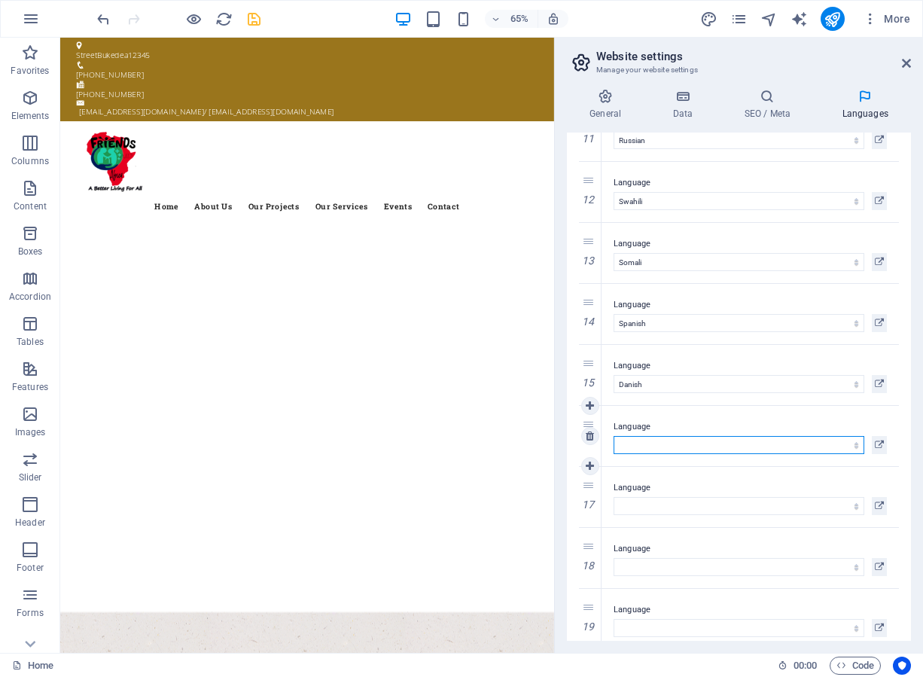
click at [632, 444] on select "Abkhazian Afar Afrikaans Akan Albanian Amharic Arabic Aragonese Armenian Assame…" at bounding box center [739, 445] width 251 height 18
click at [614, 436] on select "Abkhazian Afar Afrikaans Akan Albanian Amharic Arabic Aragonese Armenian Assame…" at bounding box center [739, 445] width 251 height 18
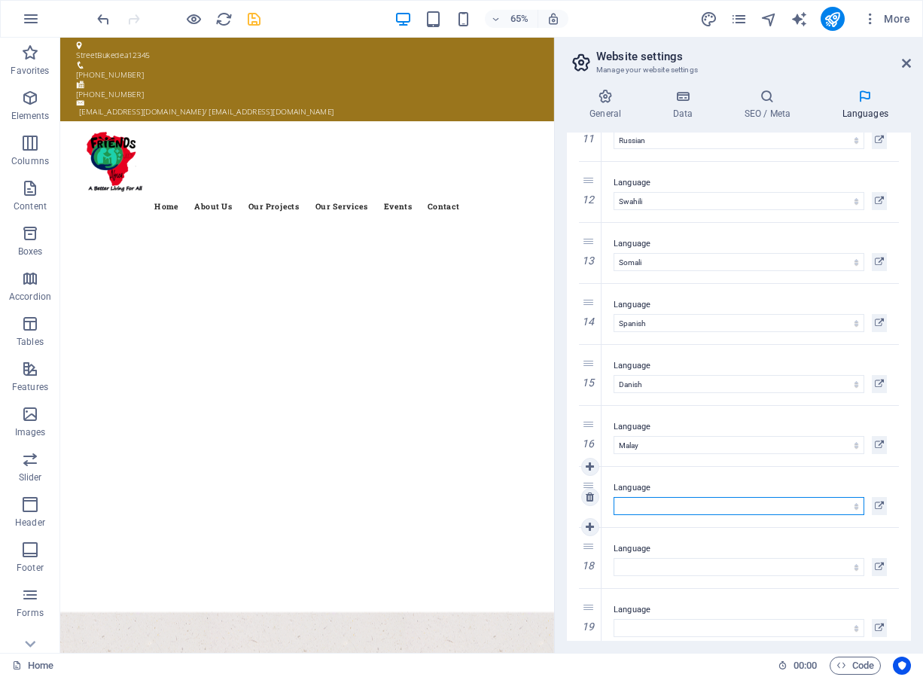
click at [629, 504] on select "Abkhazian Afar Afrikaans Akan Albanian Amharic Arabic Aragonese Armenian Assame…" at bounding box center [739, 506] width 251 height 18
click at [614, 497] on select "Abkhazian Afar Afrikaans Akan Albanian Amharic Arabic Aragonese Armenian Assame…" at bounding box center [739, 506] width 251 height 18
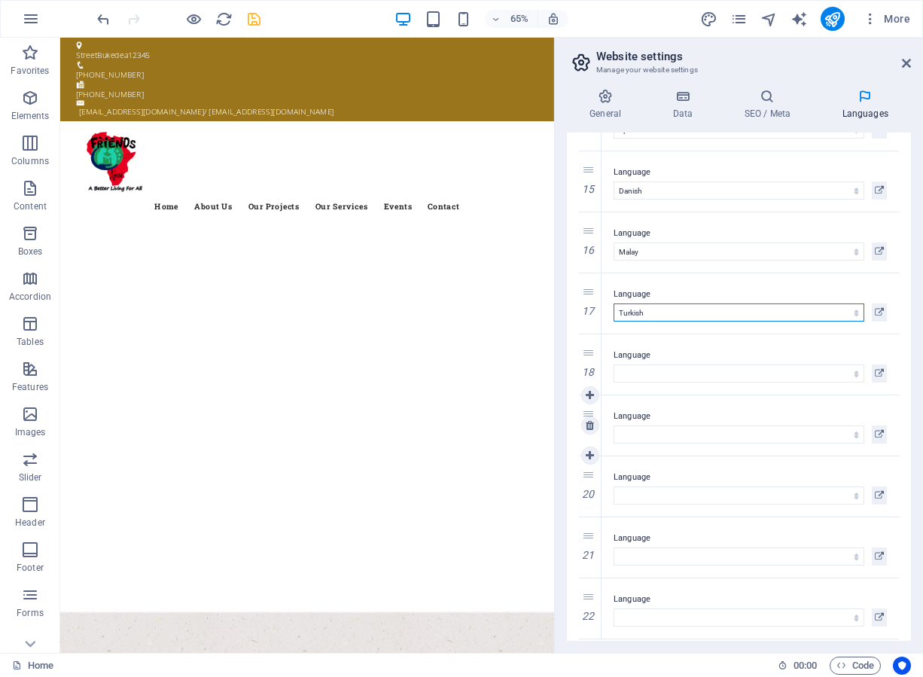
scroll to position [882, 0]
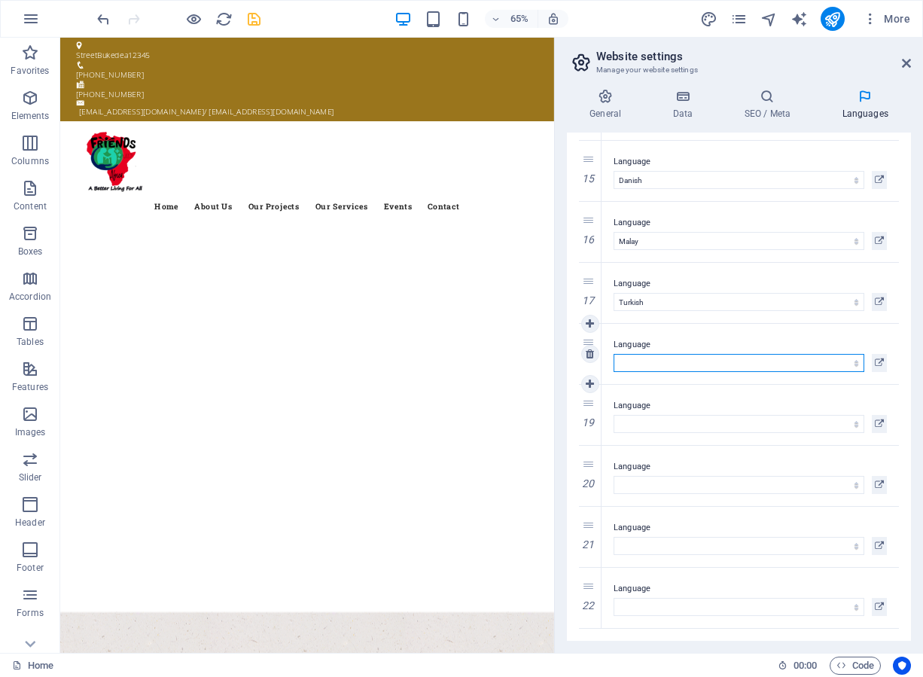
click at [640, 364] on select "Abkhazian Afar Afrikaans Akan Albanian Amharic Arabic Aragonese Armenian Assame…" at bounding box center [739, 363] width 251 height 18
click at [614, 354] on select "Abkhazian Afar Afrikaans Akan Albanian Amharic Arabic Aragonese Armenian Assame…" at bounding box center [739, 363] width 251 height 18
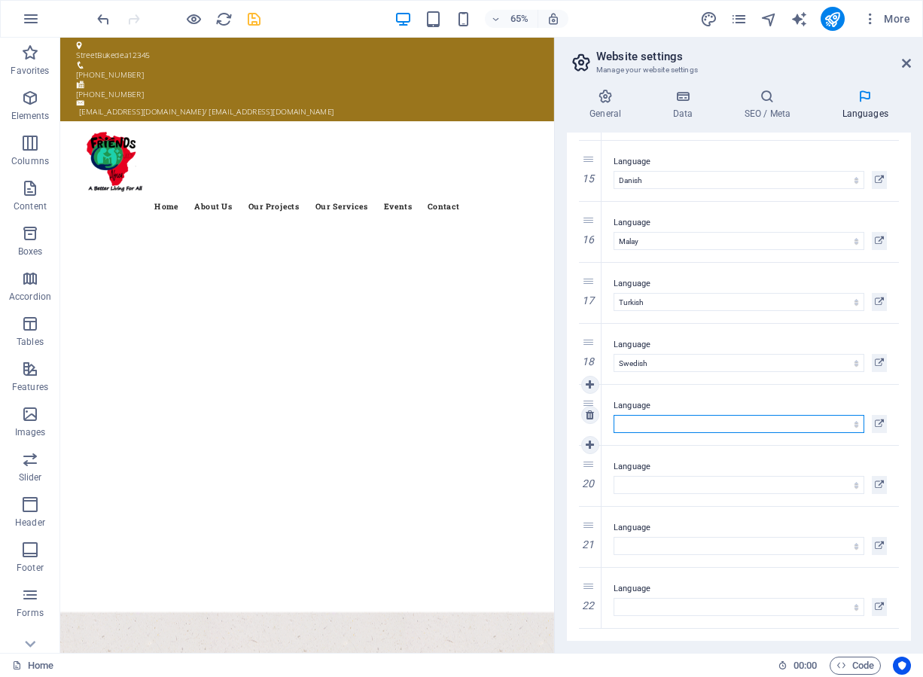
click at [646, 422] on select "Abkhazian Afar Afrikaans Akan Albanian Amharic Arabic Aragonese Armenian Assame…" at bounding box center [739, 424] width 251 height 18
click at [614, 415] on select "Abkhazian Afar Afrikaans Akan Albanian Amharic Arabic Aragonese Armenian Assame…" at bounding box center [739, 424] width 251 height 18
click at [645, 474] on label "Language" at bounding box center [750, 467] width 273 height 18
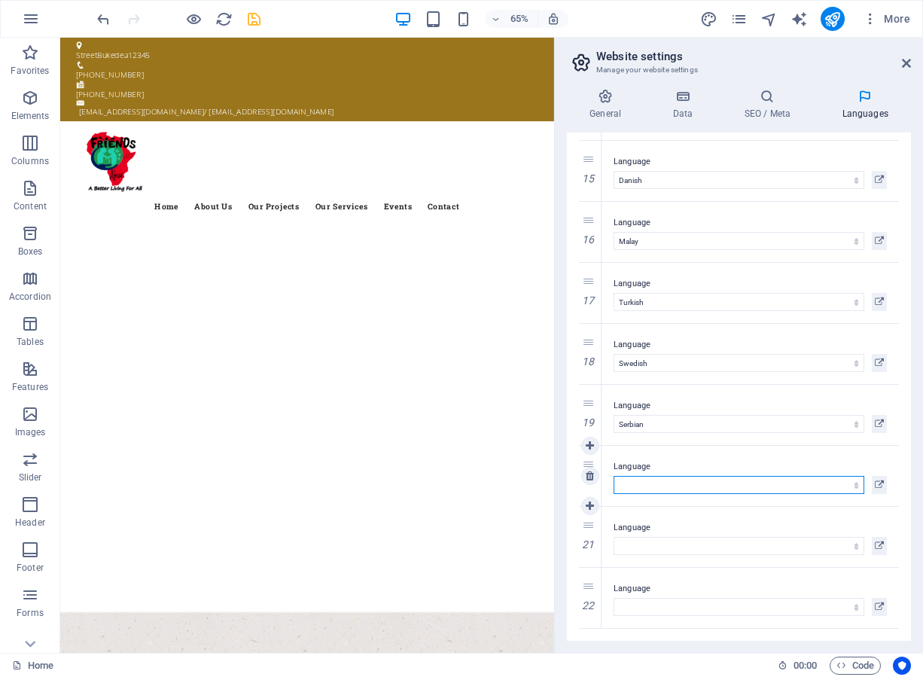
click at [645, 476] on select "Abkhazian Afar Afrikaans Akan Albanian Amharic Arabic Aragonese Armenian Assame…" at bounding box center [739, 485] width 251 height 18
click at [655, 486] on select "Abkhazian Afar Afrikaans Akan Albanian Amharic Arabic Aragonese Armenian Assame…" at bounding box center [739, 485] width 251 height 18
click at [614, 476] on select "Abkhazian Afar Afrikaans Akan Albanian Amharic Arabic Aragonese Armenian Assame…" at bounding box center [739, 485] width 251 height 18
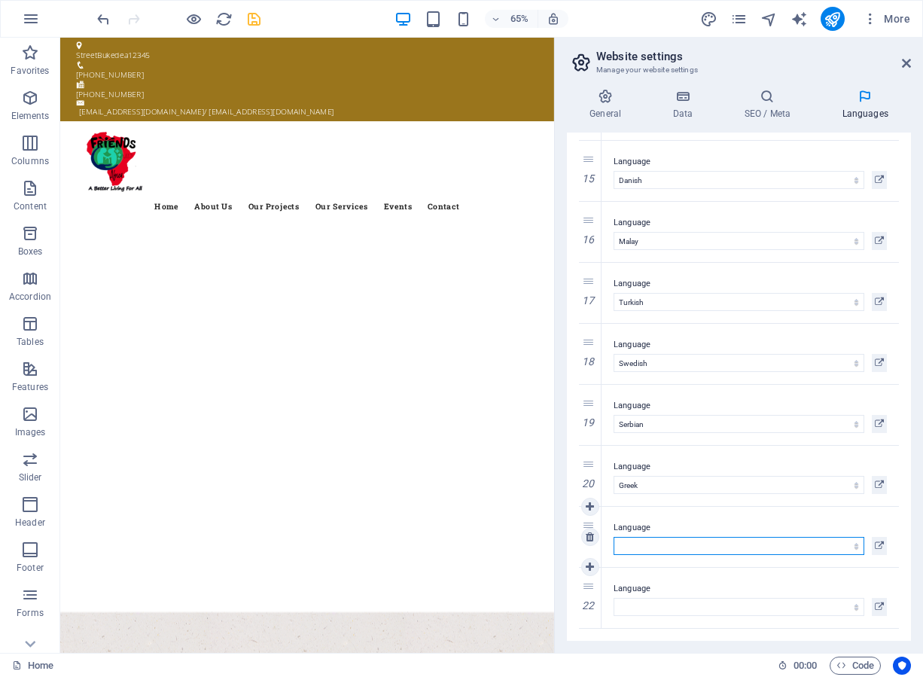
click at [652, 544] on select "Abkhazian Afar Afrikaans Akan Albanian Amharic Arabic Aragonese Armenian Assame…" at bounding box center [739, 546] width 251 height 18
click at [614, 537] on select "Abkhazian Afar Afrikaans Akan Albanian Amharic Arabic Aragonese Armenian Assame…" at bounding box center [739, 546] width 251 height 18
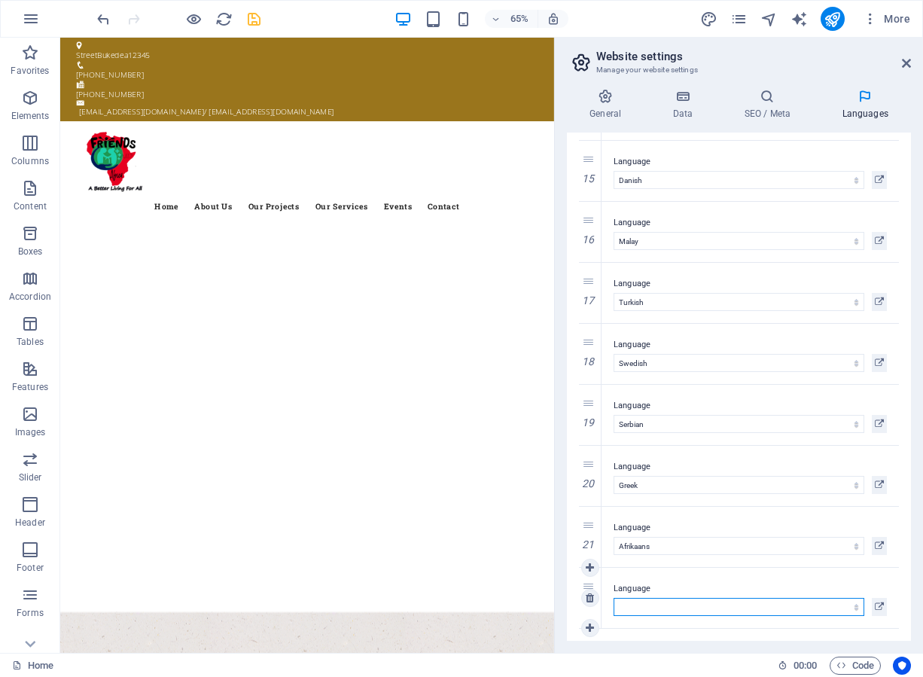
click at [630, 605] on select "Abkhazian Afar Afrikaans Akan Albanian Amharic Arabic Aragonese Armenian Assame…" at bounding box center [739, 607] width 251 height 18
click at [614, 598] on select "Abkhazian Afar Afrikaans Akan Albanian Amharic Arabic Aragonese Armenian Assame…" at bounding box center [739, 607] width 251 height 18
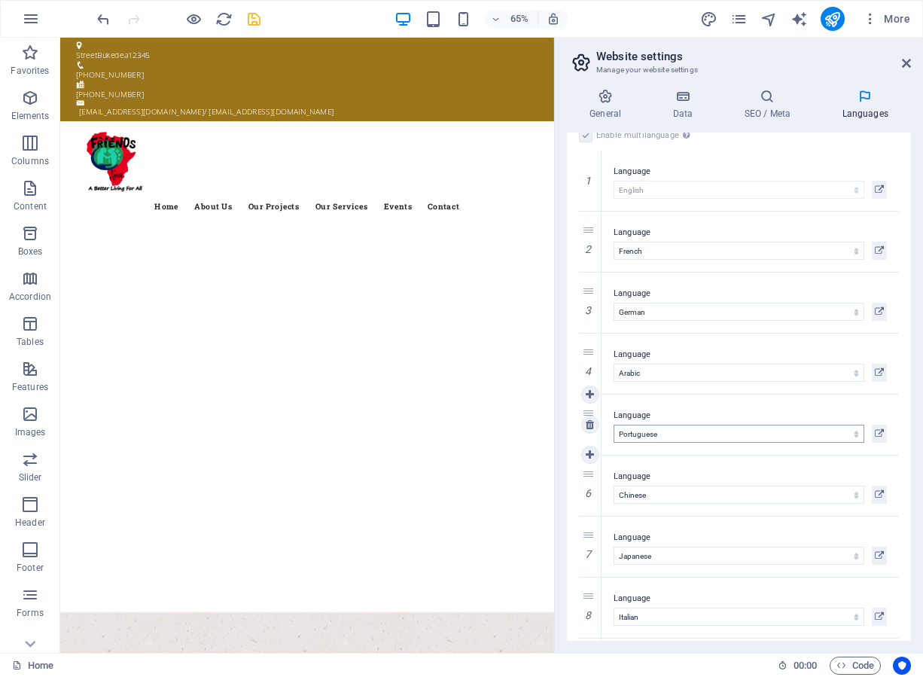
scroll to position [0, 0]
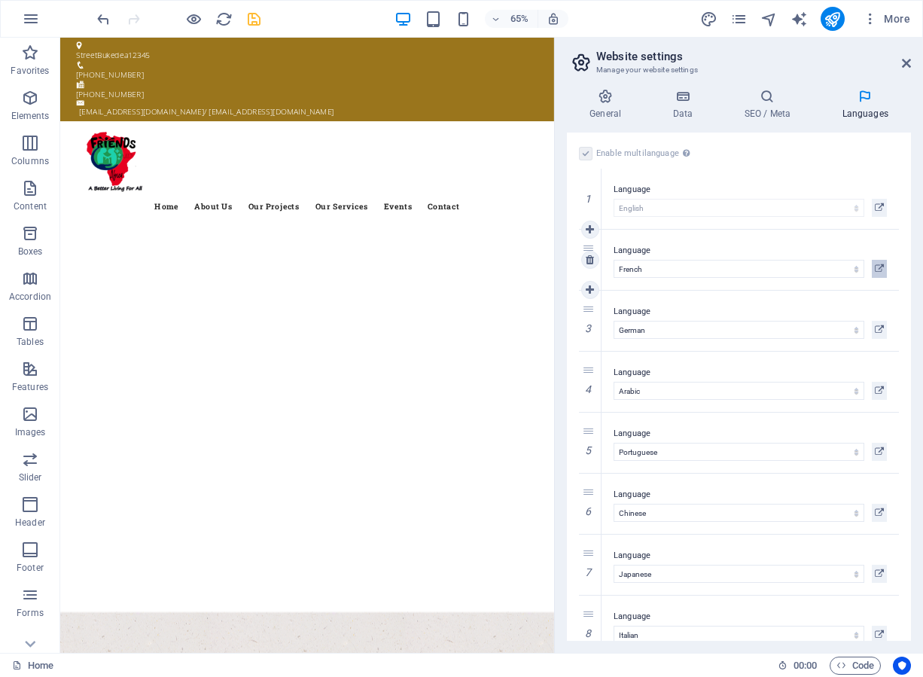
click at [878, 267] on icon at bounding box center [879, 269] width 9 height 18
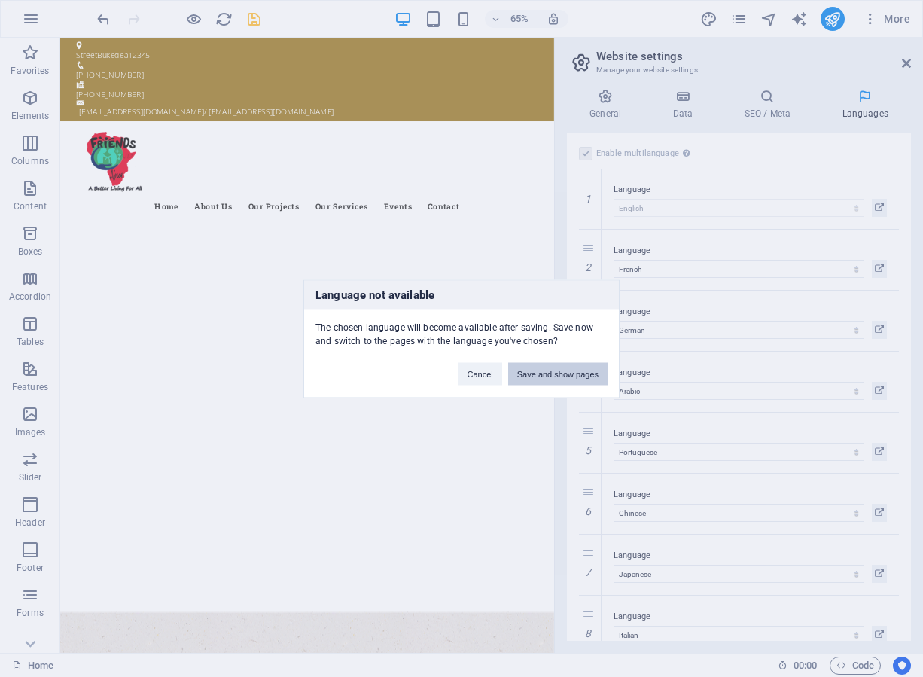
click at [541, 370] on button "Save and show pages" at bounding box center [557, 373] width 99 height 23
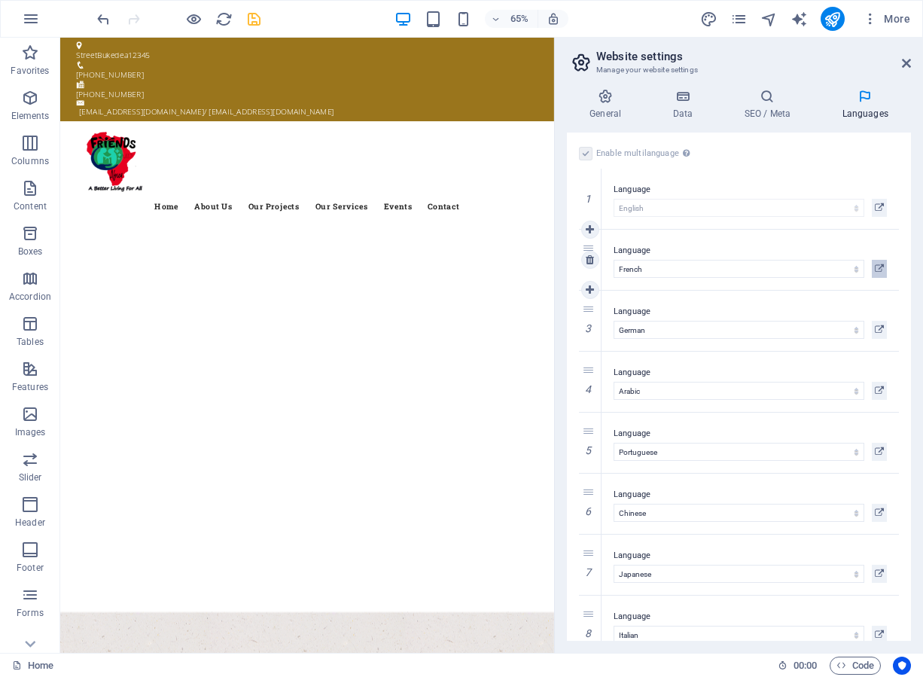
click at [879, 269] on icon at bounding box center [879, 269] width 9 height 18
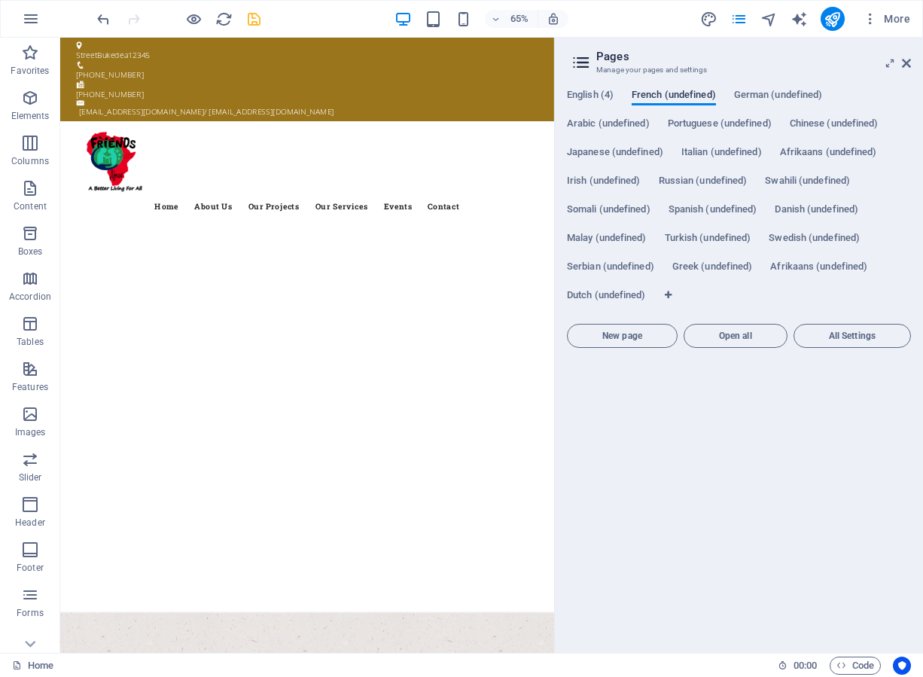
click at [675, 93] on span "French (undefined)" at bounding box center [674, 96] width 84 height 21
click at [732, 340] on span "Open all" at bounding box center [735, 335] width 90 height 9
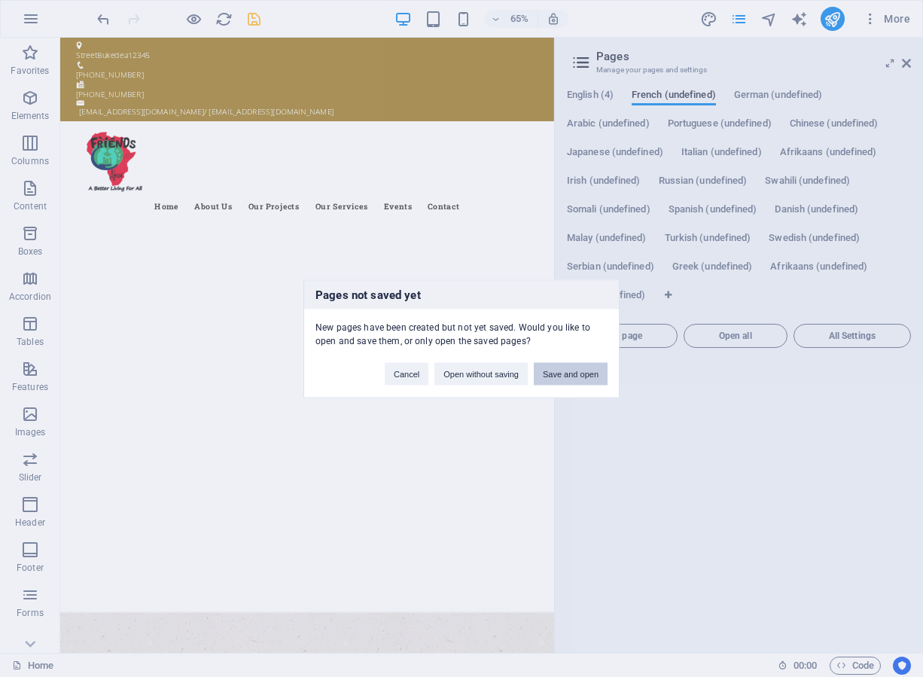
click at [571, 374] on body "[DOMAIN_NAME] Home Favorites Elements Columns Content Boxes Accordion Tables Fe…" at bounding box center [461, 338] width 923 height 677
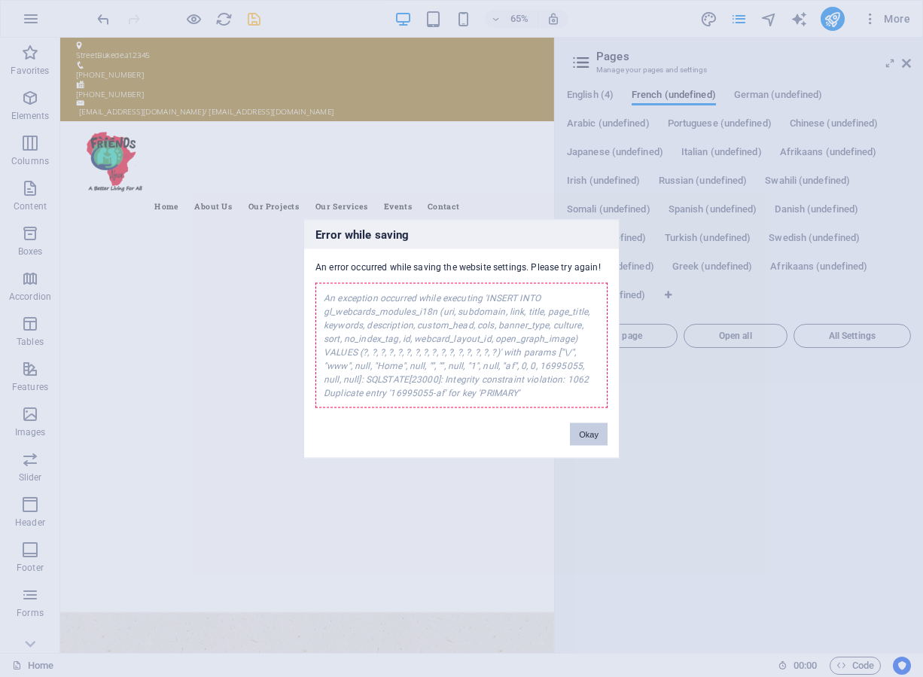
click at [586, 436] on button "Okay" at bounding box center [589, 433] width 38 height 23
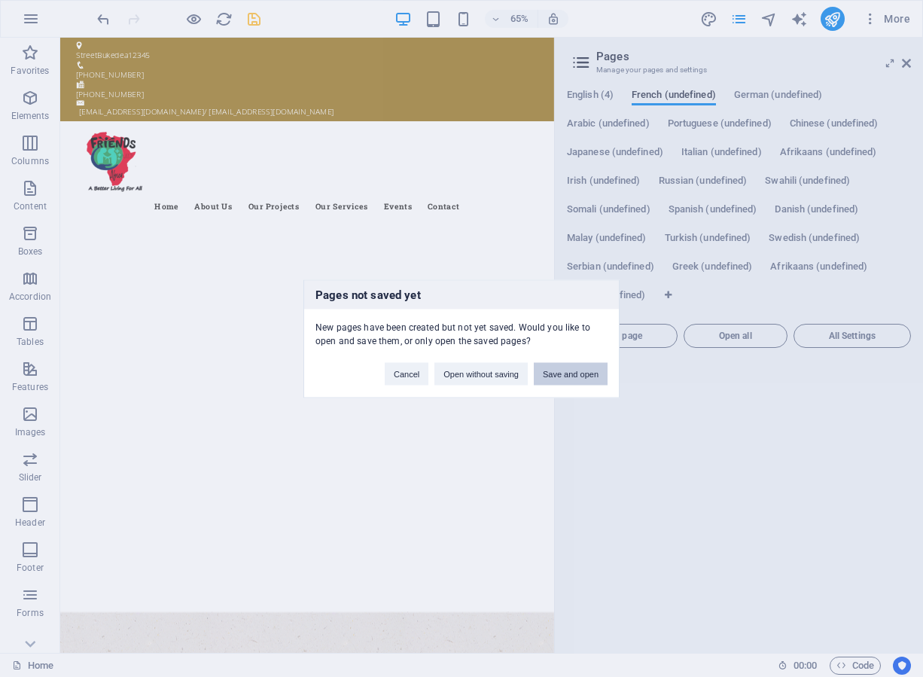
click at [568, 370] on button "Save and open" at bounding box center [571, 373] width 74 height 23
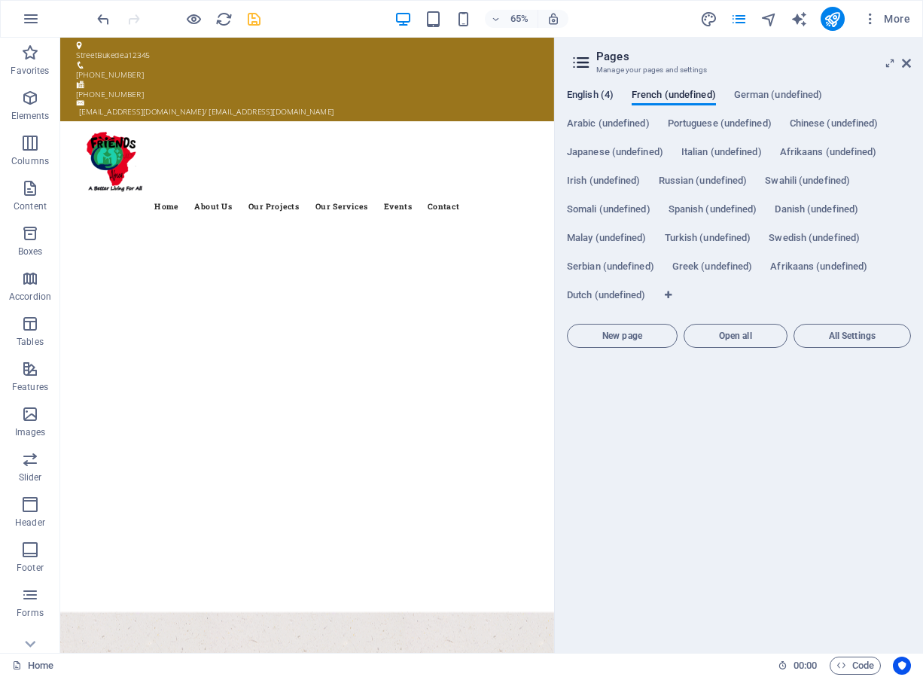
click at [601, 97] on span "English (4)" at bounding box center [590, 96] width 47 height 21
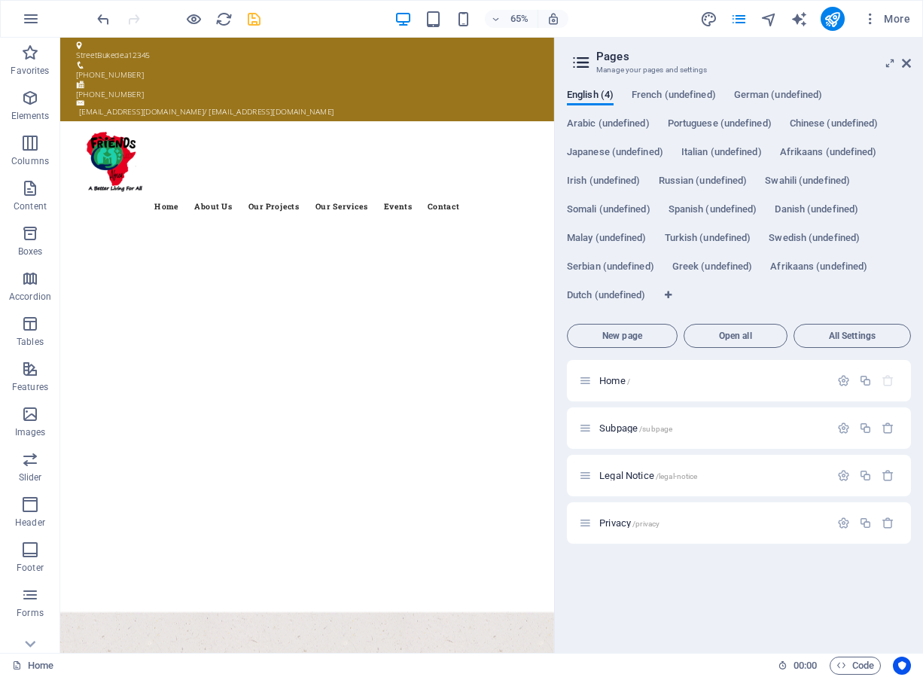
click at [666, 87] on div "English (4) French (undefined) German (undefined) Arabic (undefined) Portuguese…" at bounding box center [739, 365] width 368 height 576
click at [666, 99] on span "French (undefined)" at bounding box center [674, 96] width 84 height 21
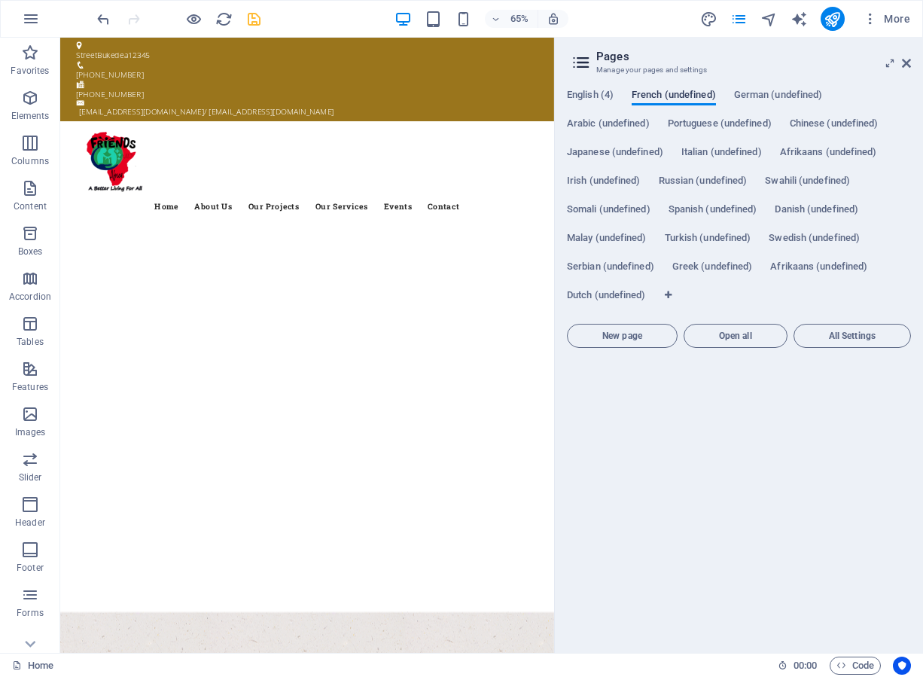
click at [666, 94] on span "French (undefined)" at bounding box center [674, 96] width 84 height 21
click at [728, 340] on span "Open all" at bounding box center [735, 335] width 90 height 9
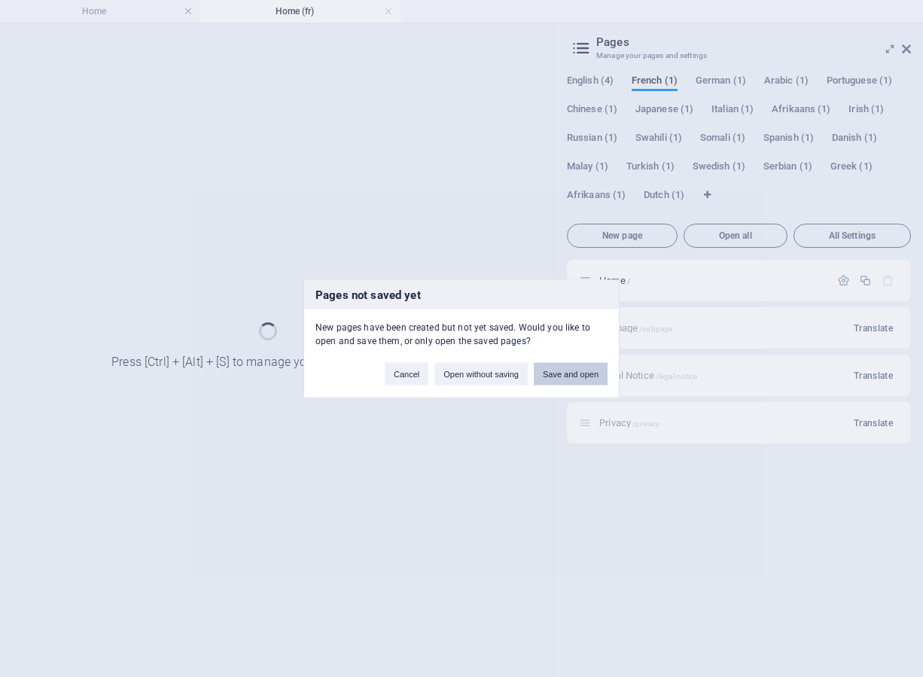
click at [565, 370] on button "Save and open" at bounding box center [571, 373] width 74 height 23
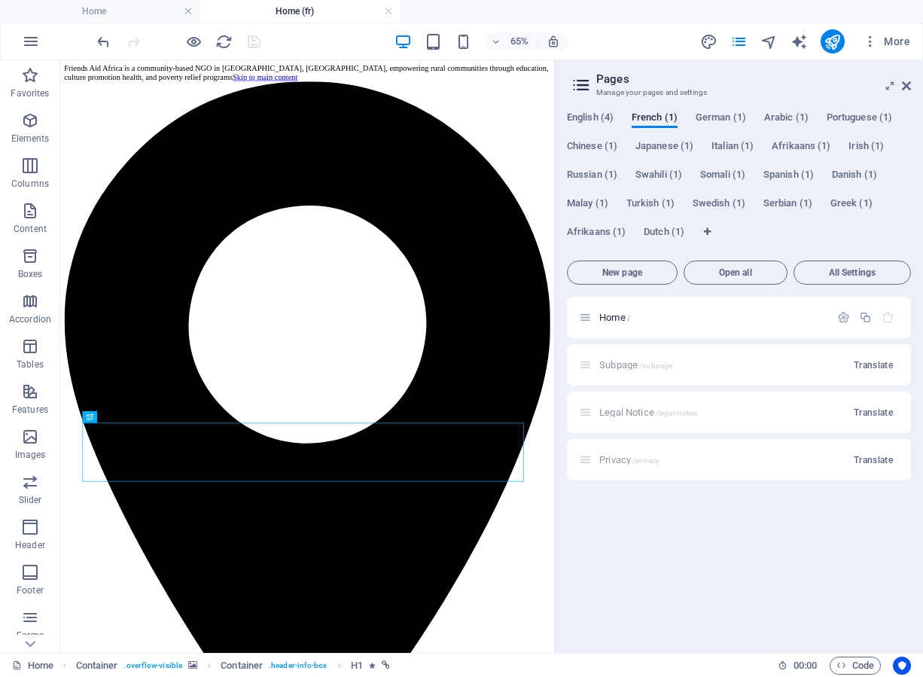
click at [622, 364] on div "Subpage /subpage Translate" at bounding box center [739, 364] width 344 height 41
click at [582, 146] on span "Chinese (1)" at bounding box center [592, 147] width 50 height 21
click at [843, 317] on icon "button" at bounding box center [843, 317] width 13 height 13
click at [855, 362] on span "Translate" at bounding box center [873, 365] width 39 height 12
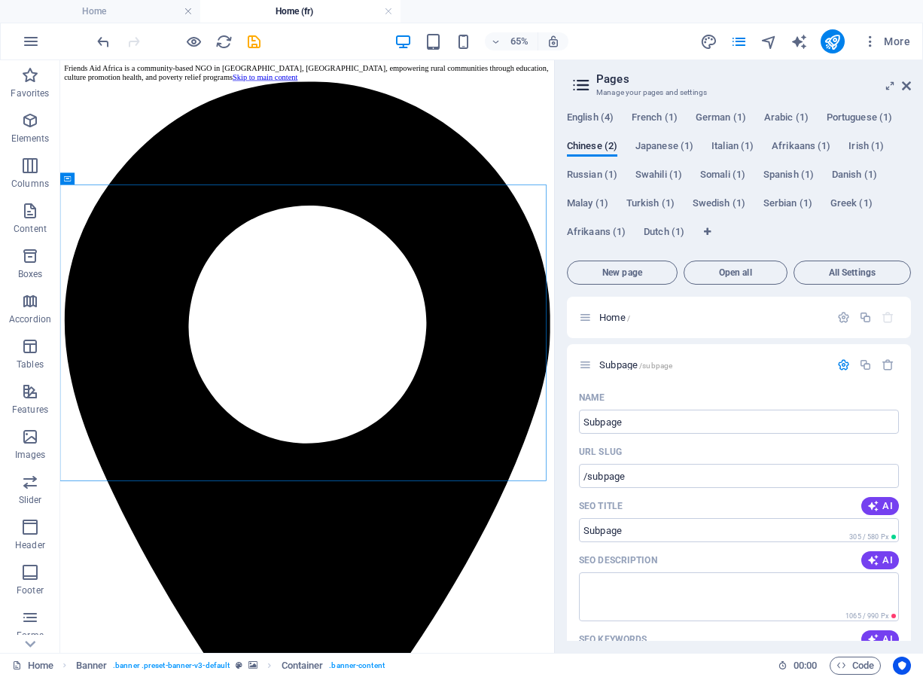
click at [562, 296] on div "English (4) French (1) German (1) Arabic (1) Portuguese (1) Chinese (2) Japanes…" at bounding box center [739, 375] width 368 height 553
click at [665, 145] on span "Japanese (1)" at bounding box center [664, 147] width 58 height 21
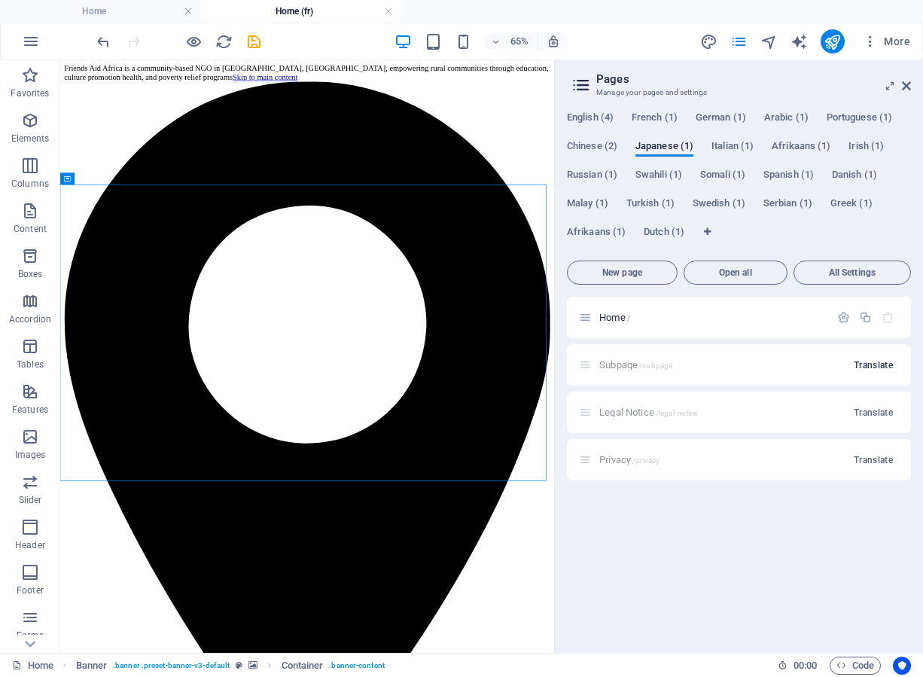
click at [861, 364] on span "Translate" at bounding box center [873, 365] width 39 height 12
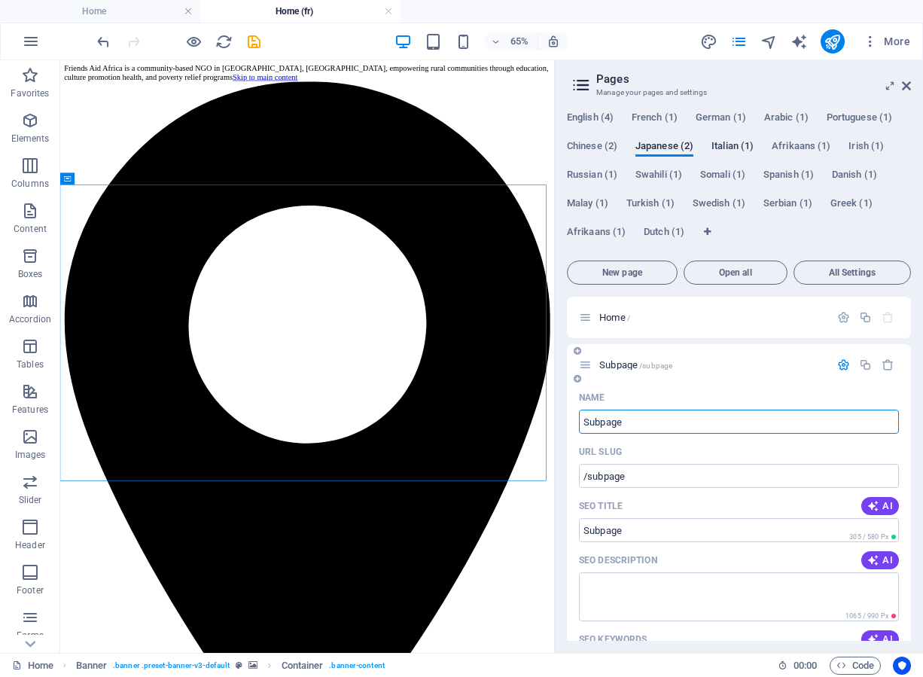
click at [733, 151] on span "Italian (1)" at bounding box center [733, 147] width 42 height 21
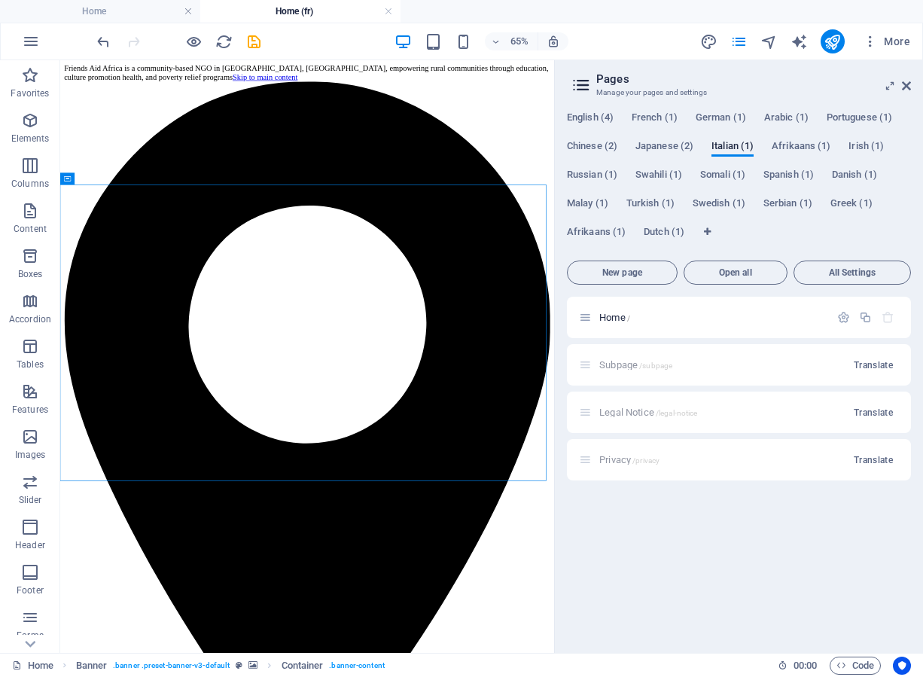
drag, startPoint x: 867, startPoint y: 363, endPoint x: 865, endPoint y: 353, distance: 9.9
click at [867, 358] on button "Translate" at bounding box center [873, 365] width 51 height 24
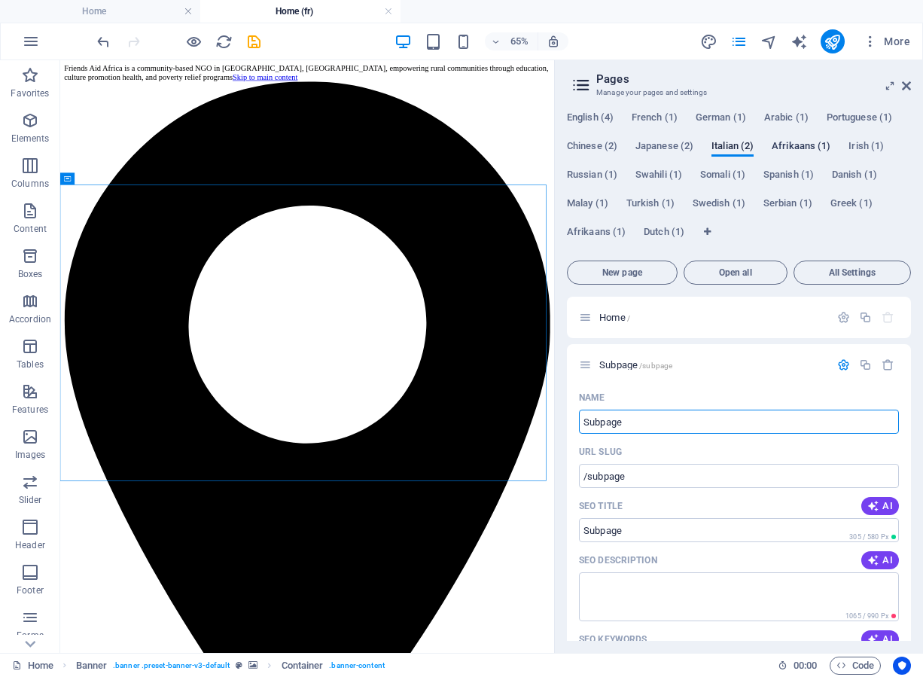
click at [792, 141] on span "Afrikaans (1)" at bounding box center [801, 147] width 59 height 21
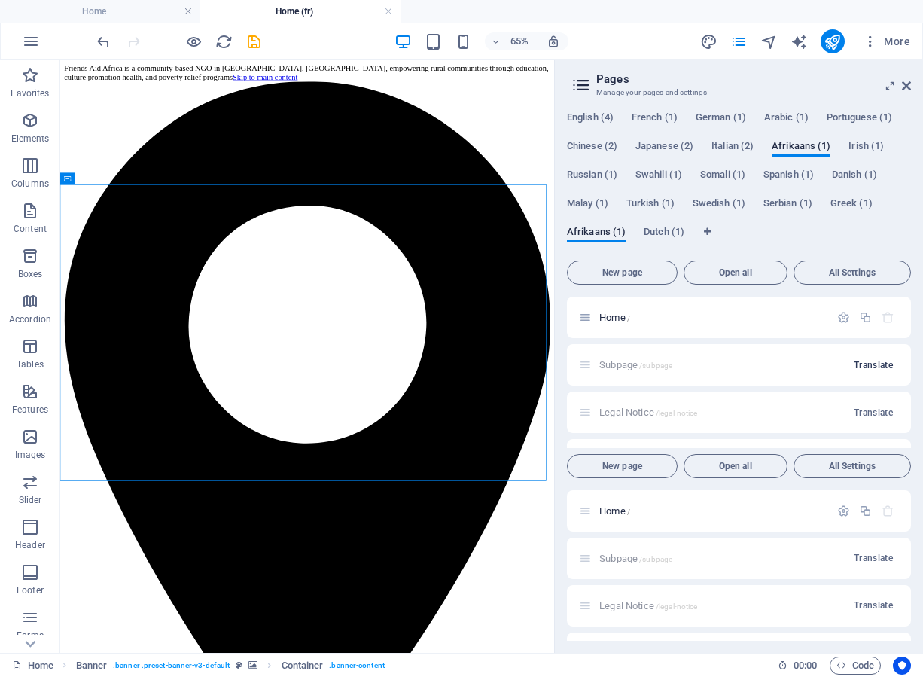
click at [880, 359] on span "Translate" at bounding box center [873, 365] width 39 height 12
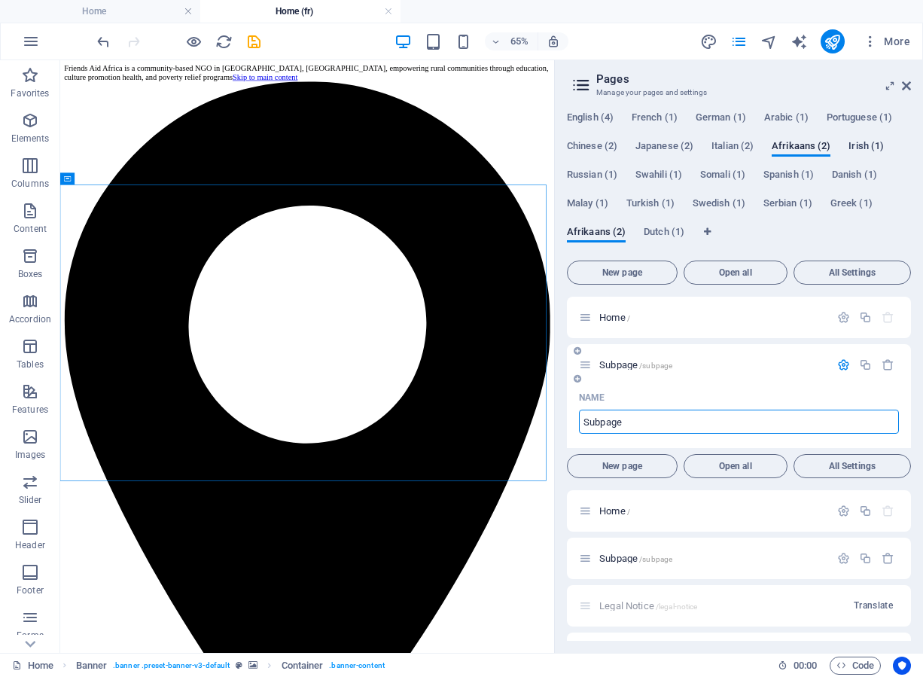
click at [873, 142] on span "Irish (1)" at bounding box center [866, 147] width 35 height 21
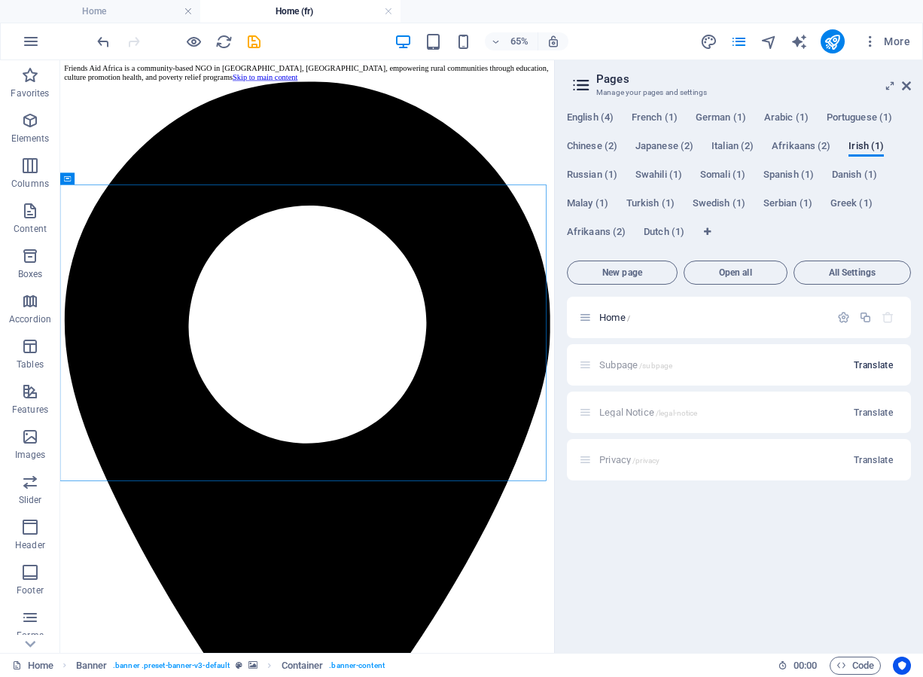
click at [867, 367] on span "Translate" at bounding box center [873, 365] width 39 height 12
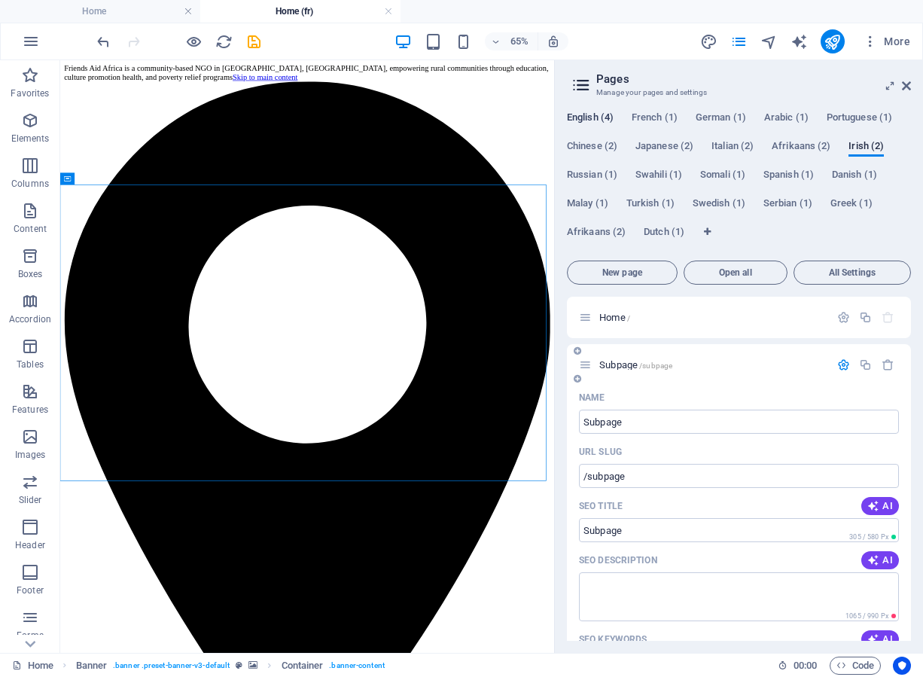
click at [579, 123] on span "English (4)" at bounding box center [590, 118] width 47 height 21
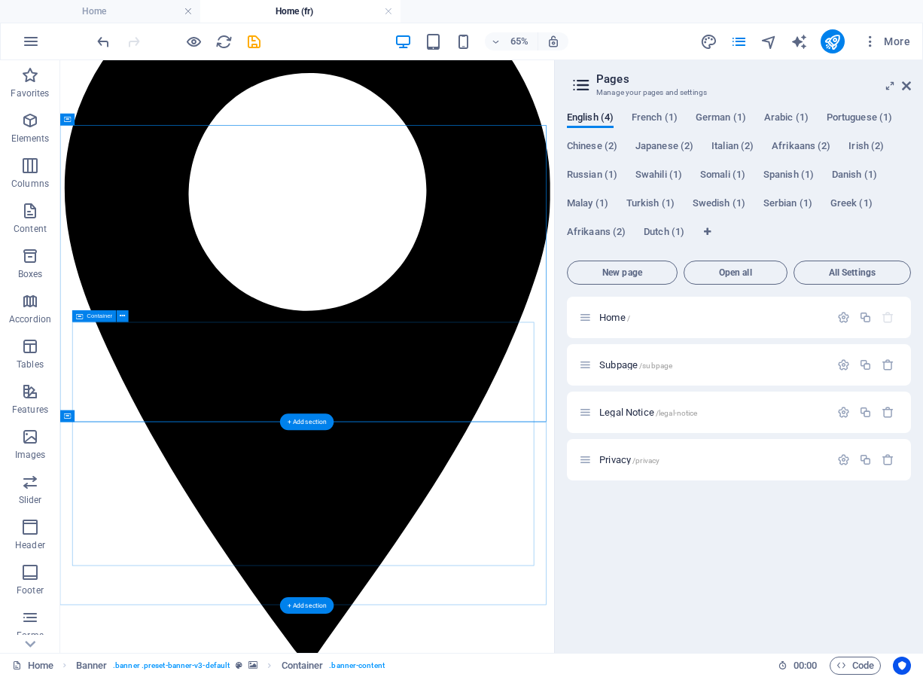
scroll to position [226, 0]
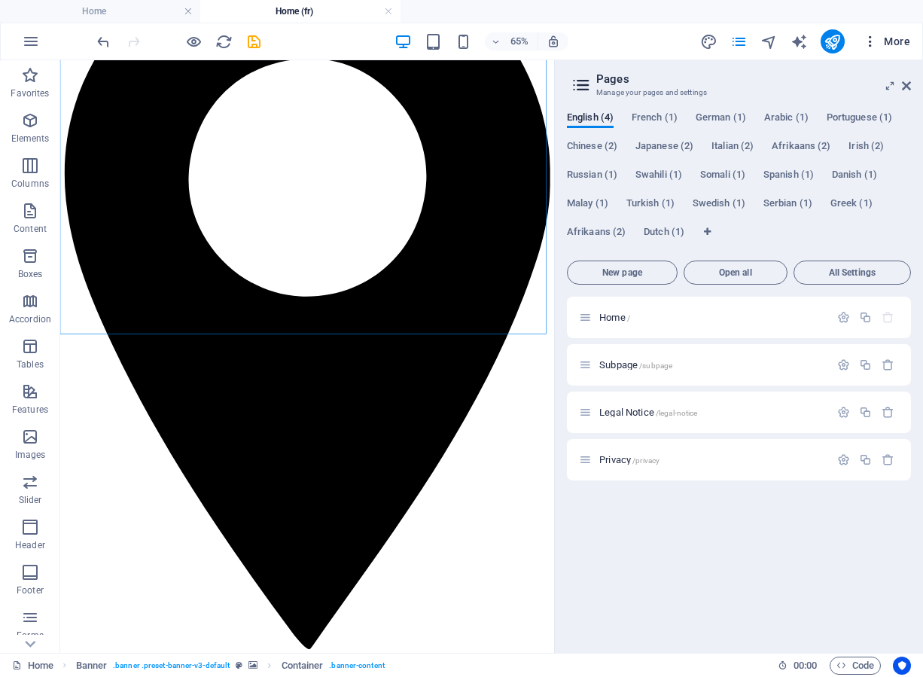
click at [866, 37] on icon "button" at bounding box center [870, 41] width 15 height 15
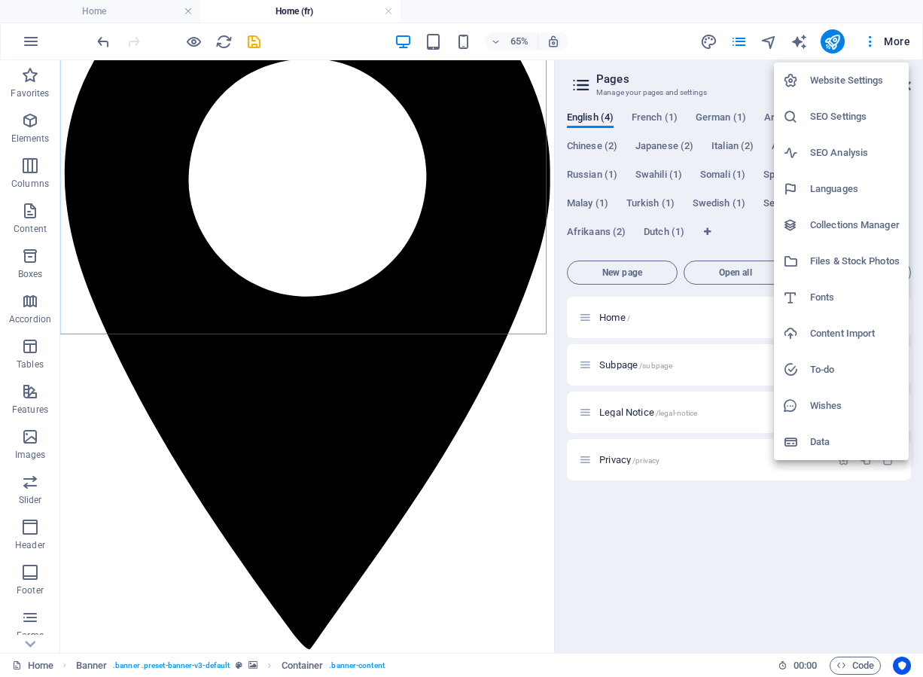
click at [827, 121] on h6 "SEO Settings" at bounding box center [855, 117] width 90 height 18
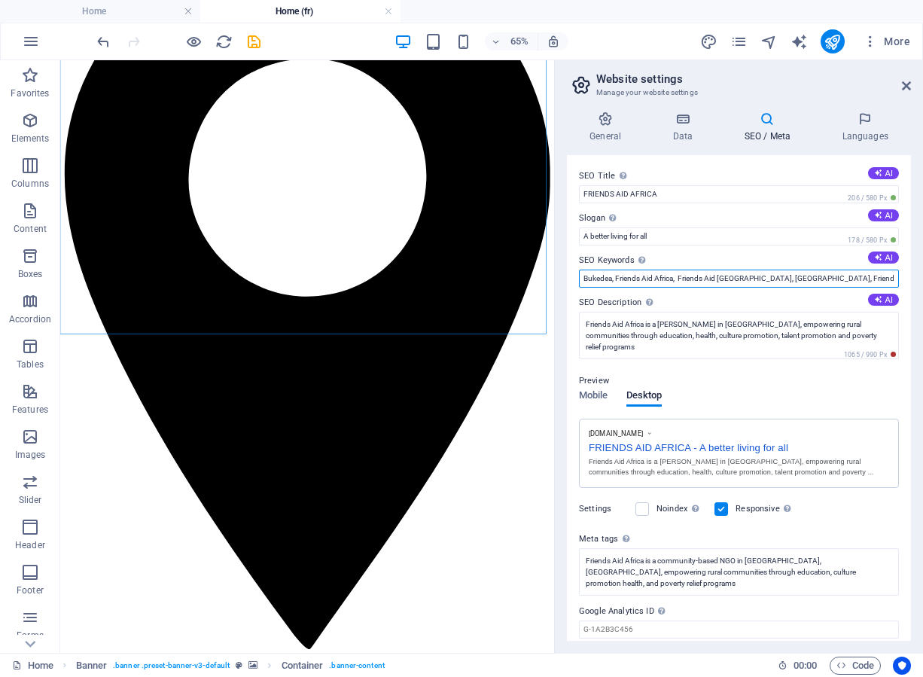
click at [582, 279] on input "Bukedea, Friends Aid Africa, Friends Aid [GEOGRAPHIC_DATA], [GEOGRAPHIC_DATA], …" at bounding box center [739, 279] width 320 height 18
click at [614, 275] on input "Bukedea, Friends Aid Africa, Friends Aid [GEOGRAPHIC_DATA], [GEOGRAPHIC_DATA], …" at bounding box center [739, 279] width 320 height 18
click at [582, 280] on input "Bukedea, Friends Aid Africa, Friends Aid [GEOGRAPHIC_DATA], [GEOGRAPHIC_DATA], …" at bounding box center [739, 279] width 320 height 18
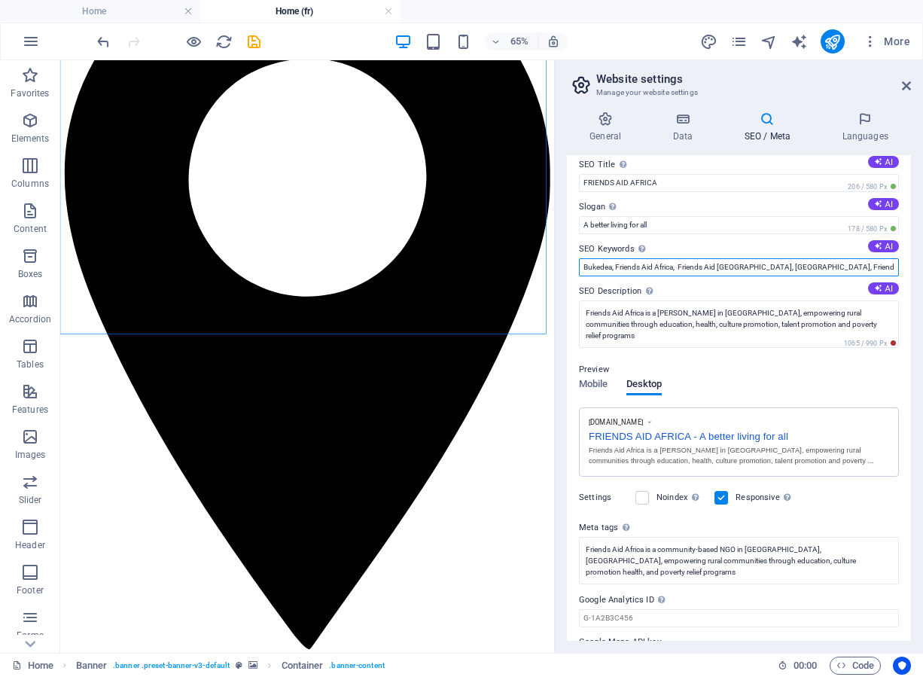
scroll to position [0, 0]
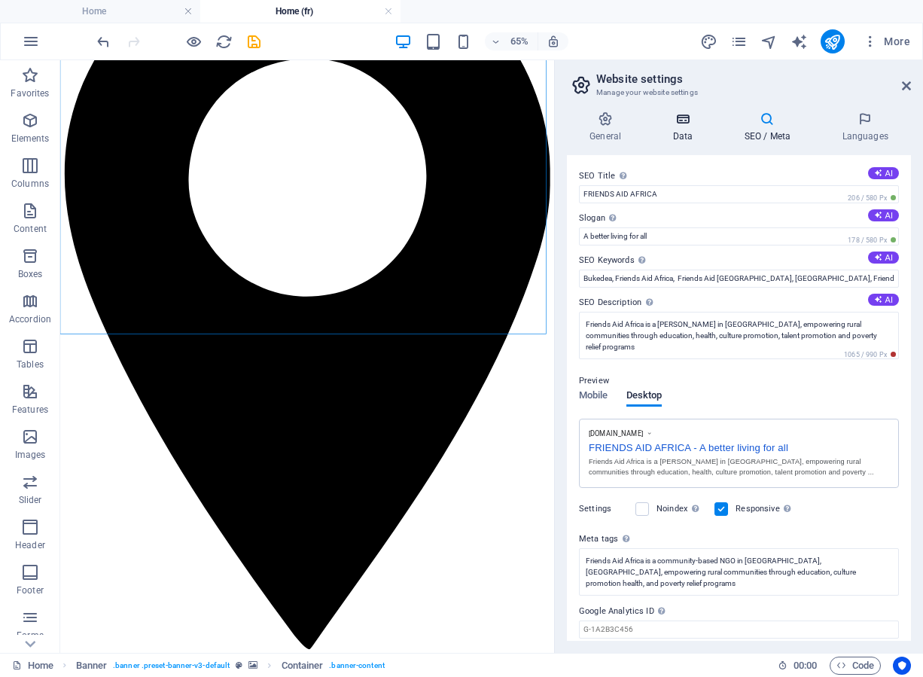
click at [680, 133] on h4 "Data" at bounding box center [686, 127] width 72 height 32
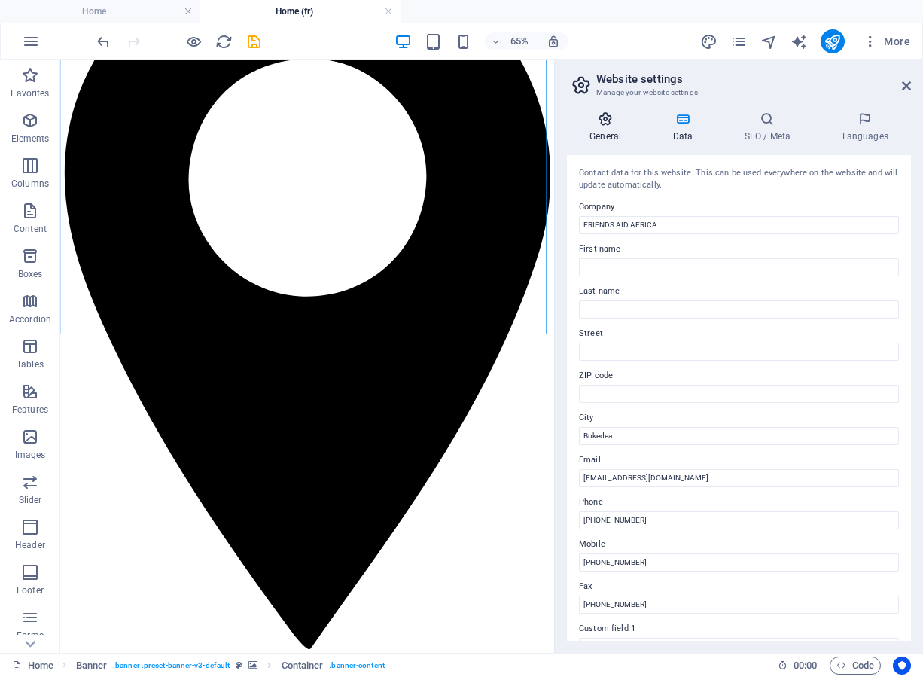
click at [609, 118] on icon at bounding box center [605, 118] width 77 height 15
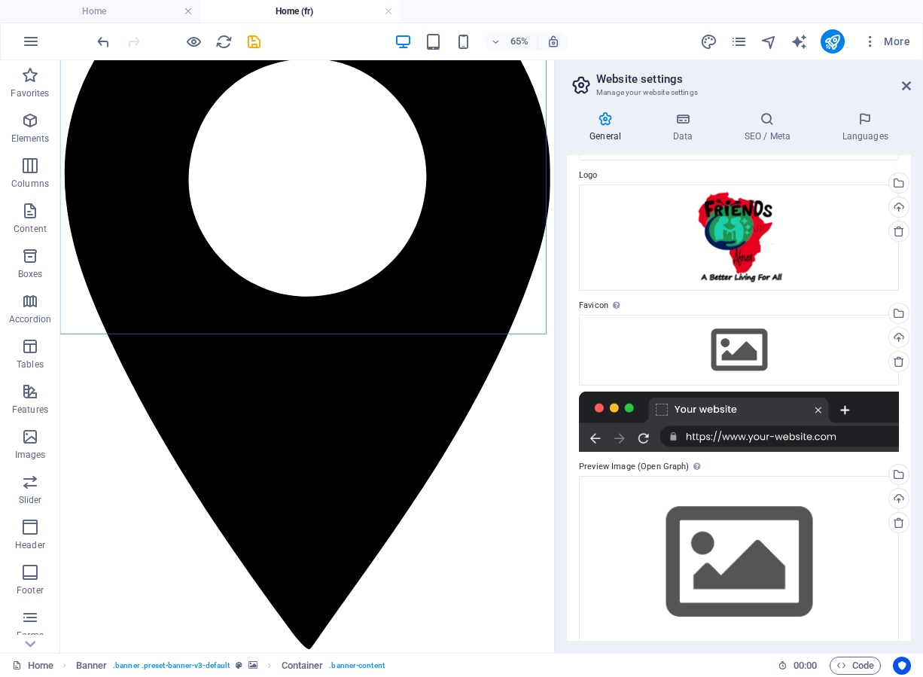
scroll to position [63, 0]
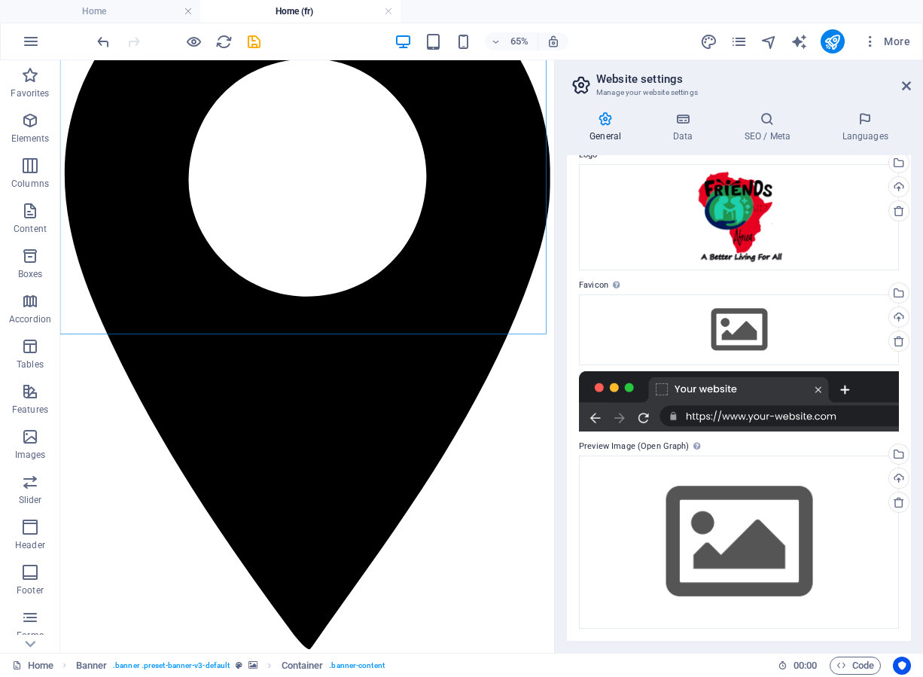
click at [718, 414] on div at bounding box center [739, 401] width 320 height 60
click at [821, 384] on div at bounding box center [739, 401] width 320 height 60
click at [895, 315] on div "Upload" at bounding box center [897, 318] width 23 height 23
click at [729, 320] on div "Drag files here, click to choose files or select files from Files or our free s…" at bounding box center [739, 329] width 320 height 71
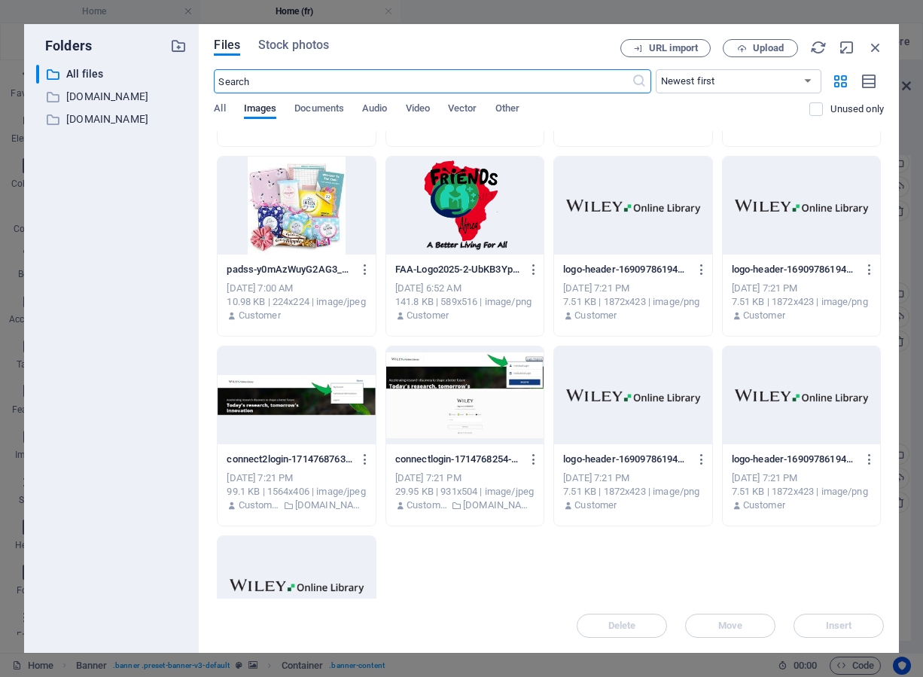
scroll to position [0, 0]
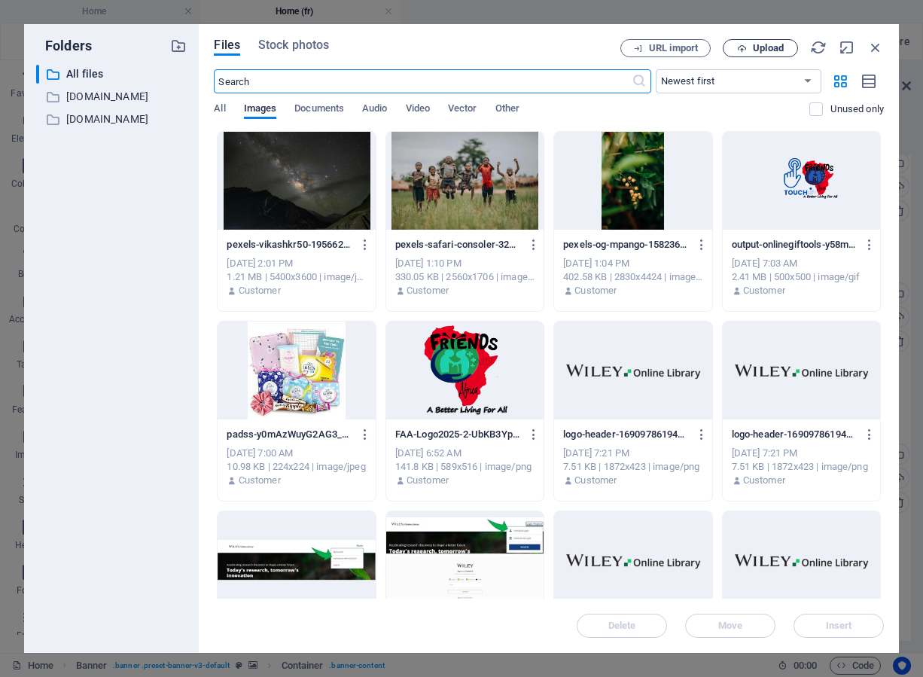
click at [760, 49] on span "Upload" at bounding box center [768, 48] width 31 height 9
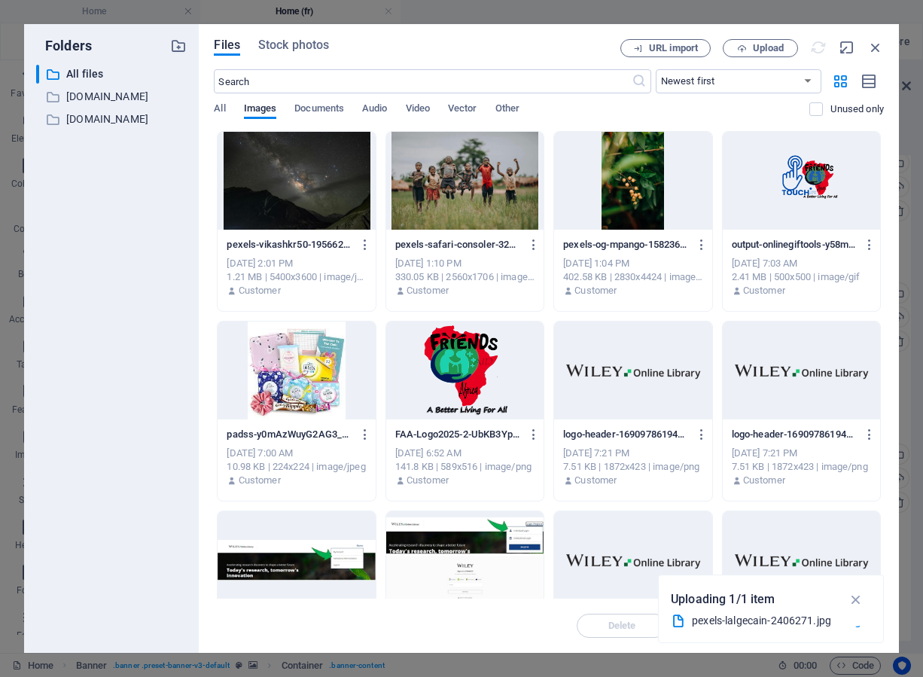
click at [478, 197] on div at bounding box center [464, 181] width 157 height 98
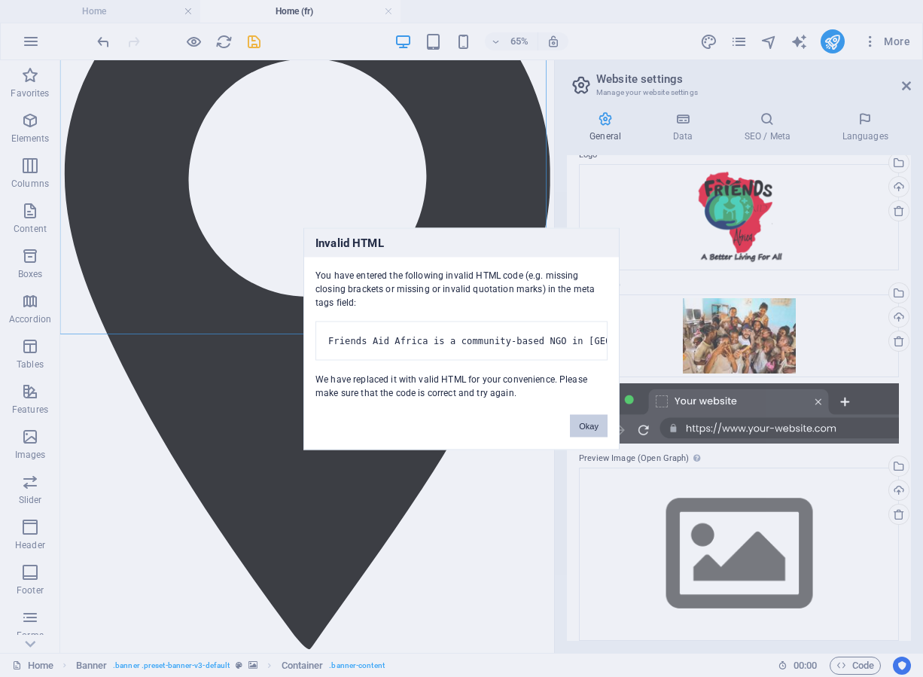
click at [587, 427] on button "Okay" at bounding box center [589, 425] width 38 height 23
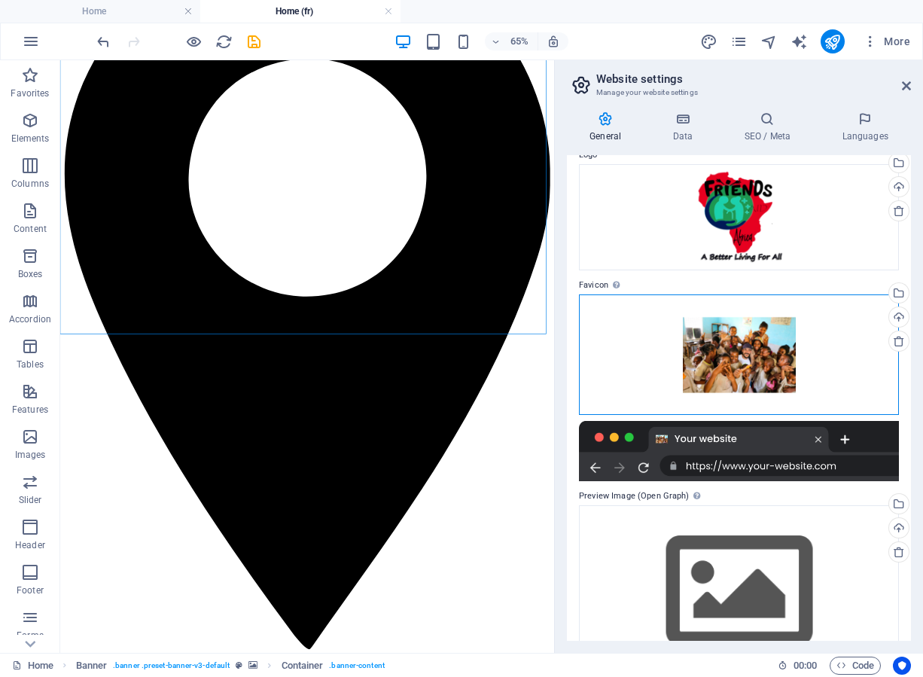
click at [707, 330] on div "Drag files here, click to choose files or select files from Files or our free s…" at bounding box center [739, 354] width 320 height 120
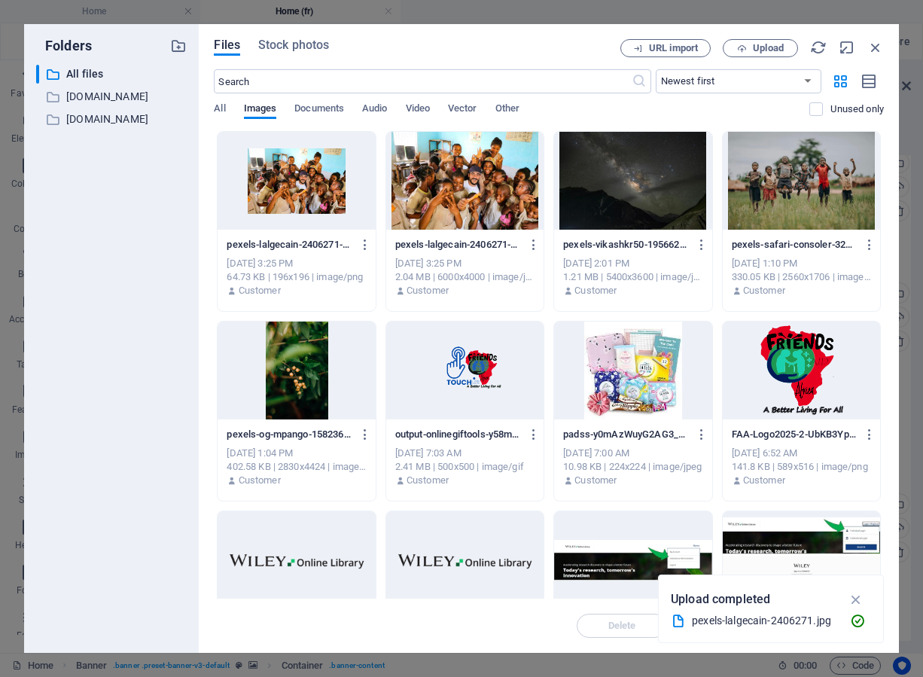
click at [783, 201] on div at bounding box center [801, 181] width 157 height 98
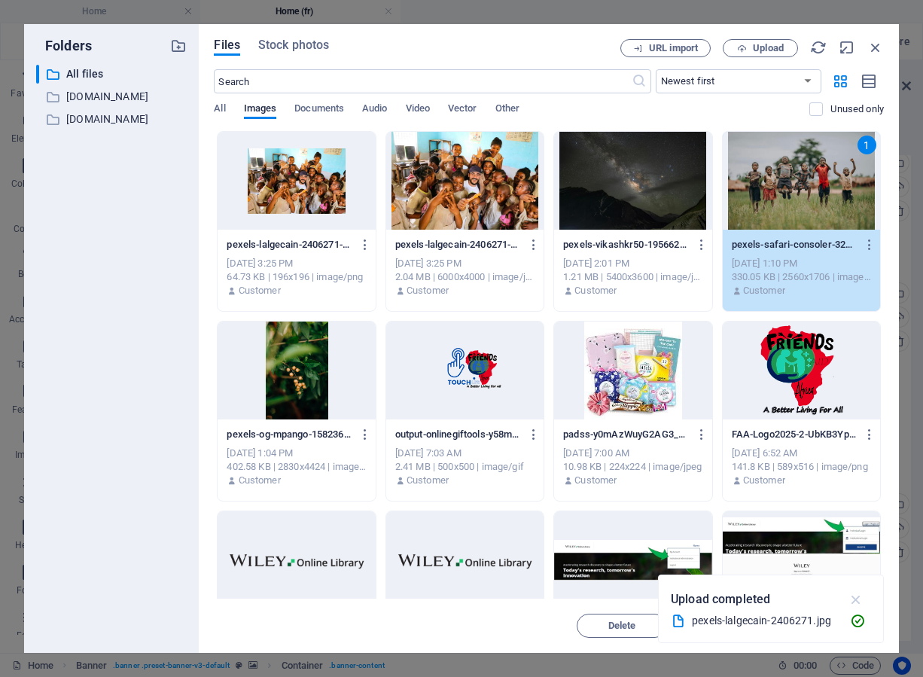
click at [849, 598] on icon "button" at bounding box center [856, 599] width 17 height 17
click at [853, 616] on button "Insert" at bounding box center [839, 626] width 90 height 24
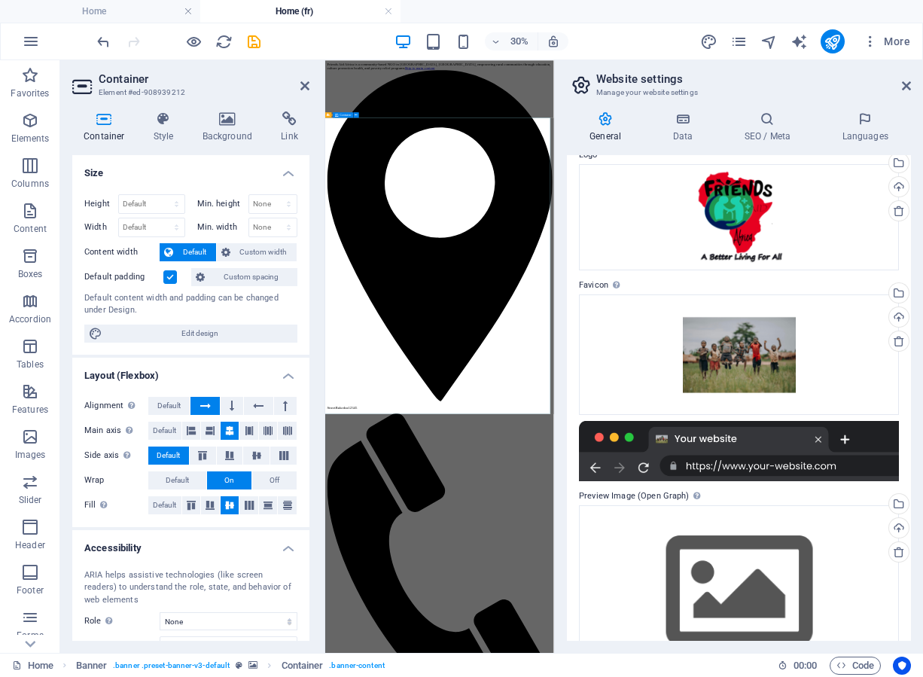
click at [233, 133] on h4 "Background" at bounding box center [230, 127] width 79 height 32
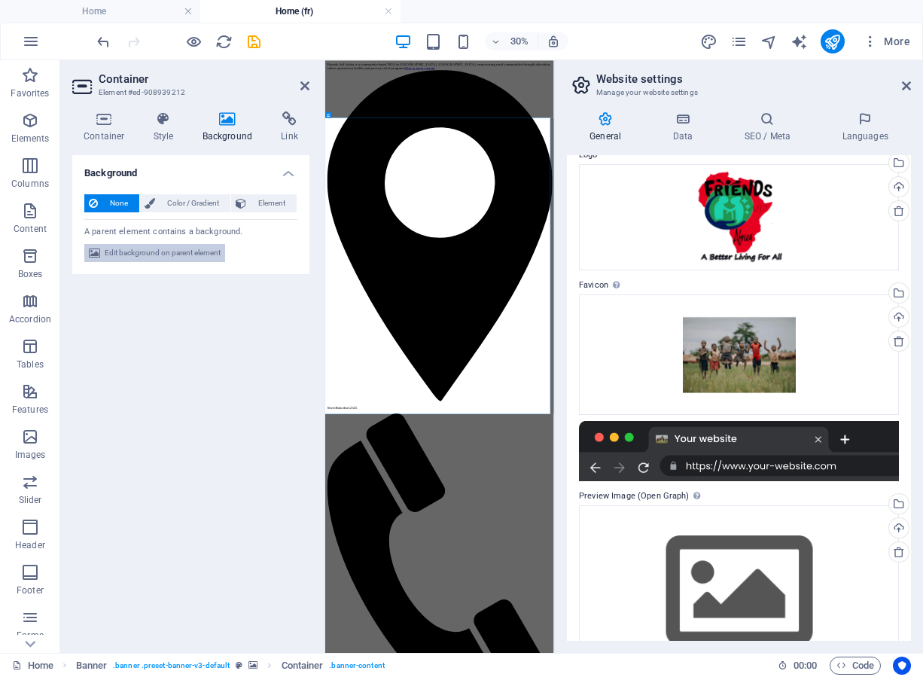
click at [181, 253] on span "Edit background on parent element" at bounding box center [163, 253] width 116 height 18
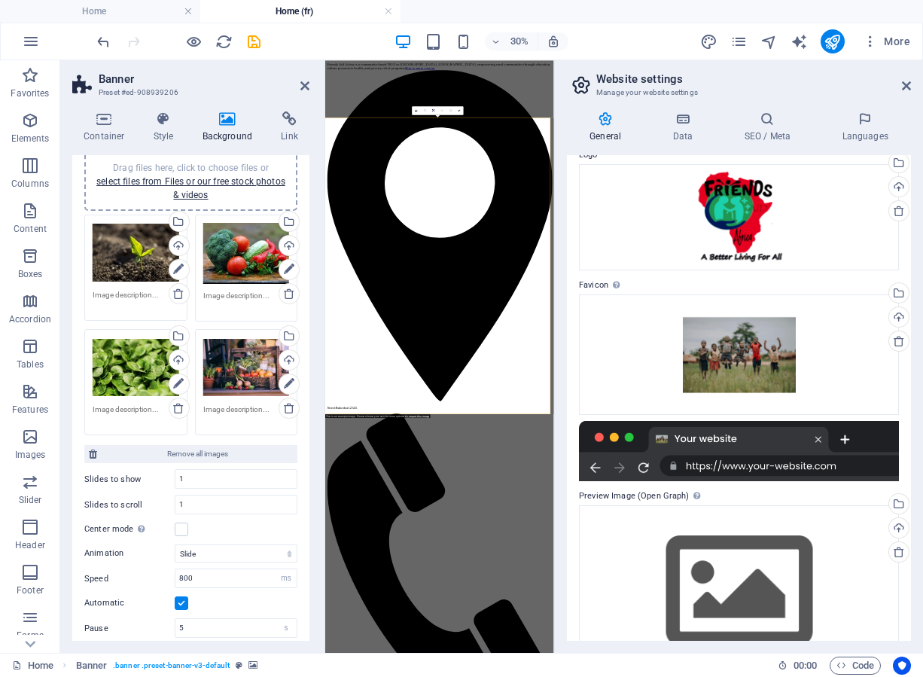
scroll to position [151, 0]
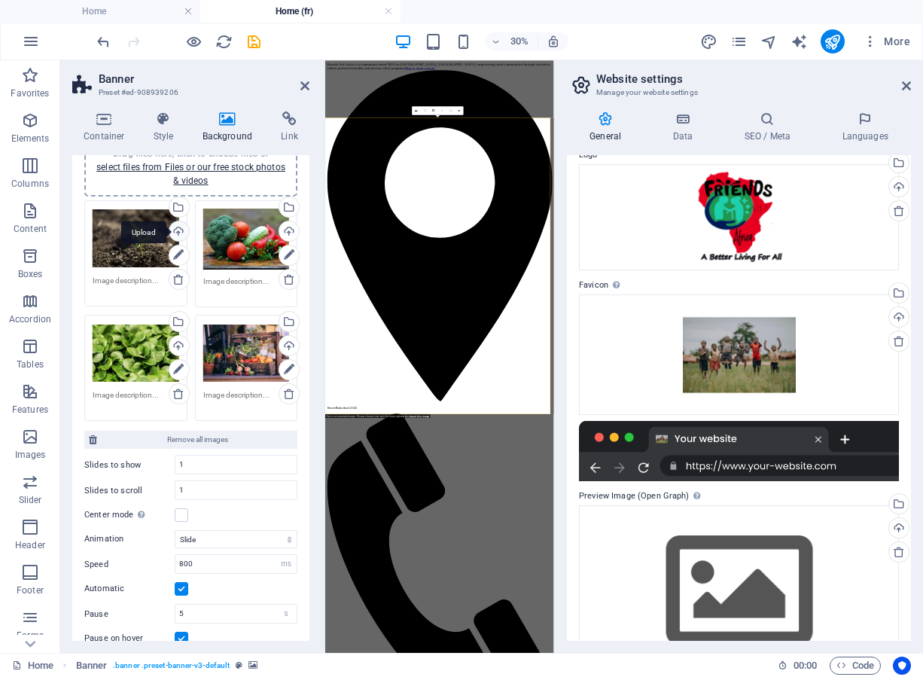
click at [172, 230] on div "Upload" at bounding box center [177, 232] width 23 height 23
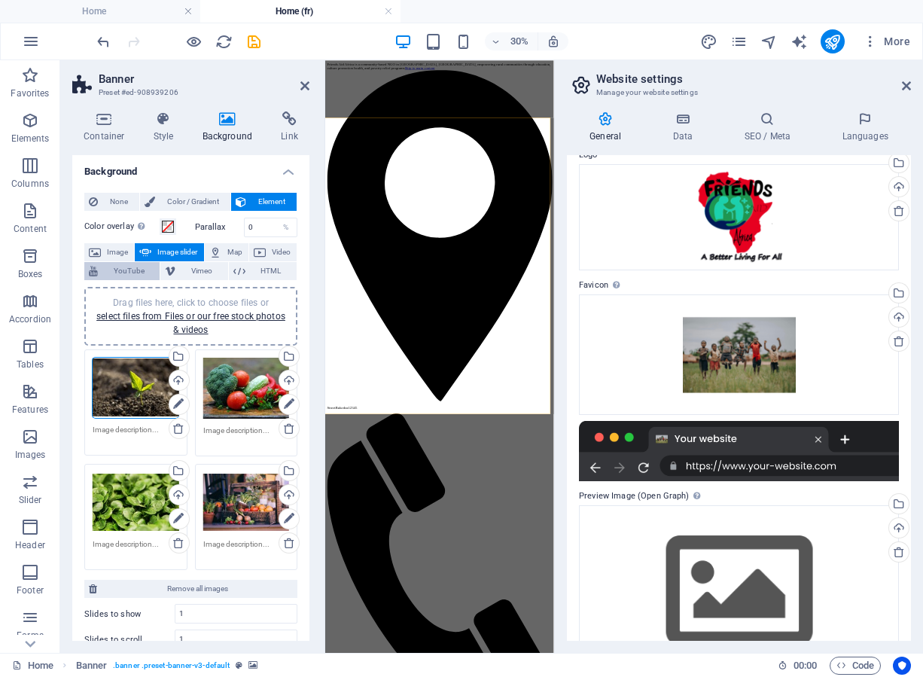
scroll to position [0, 0]
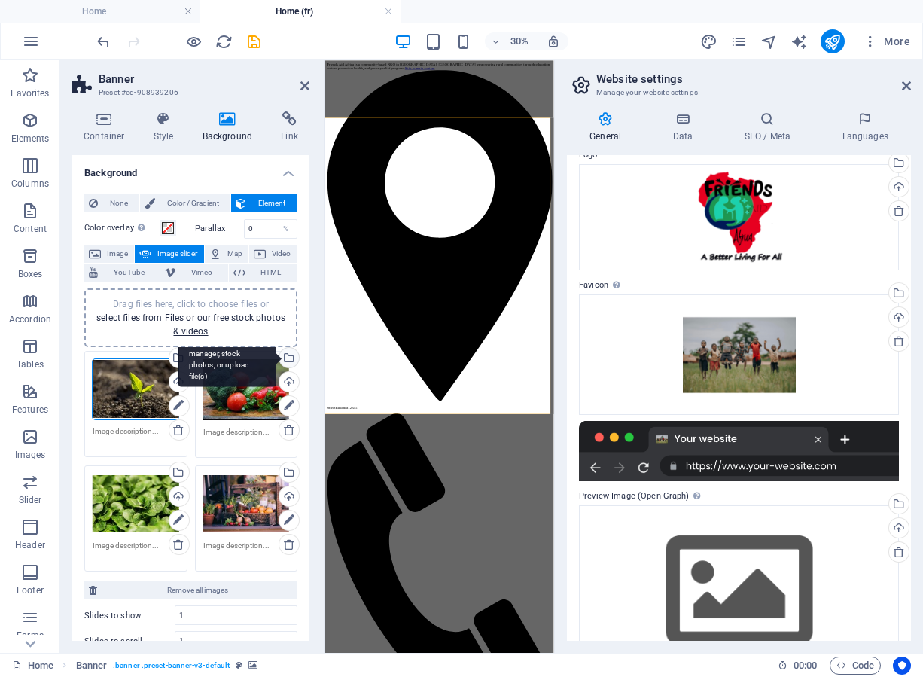
click at [287, 358] on div "Select files from the file manager, stock photos, or upload file(s)" at bounding box center [287, 359] width 23 height 23
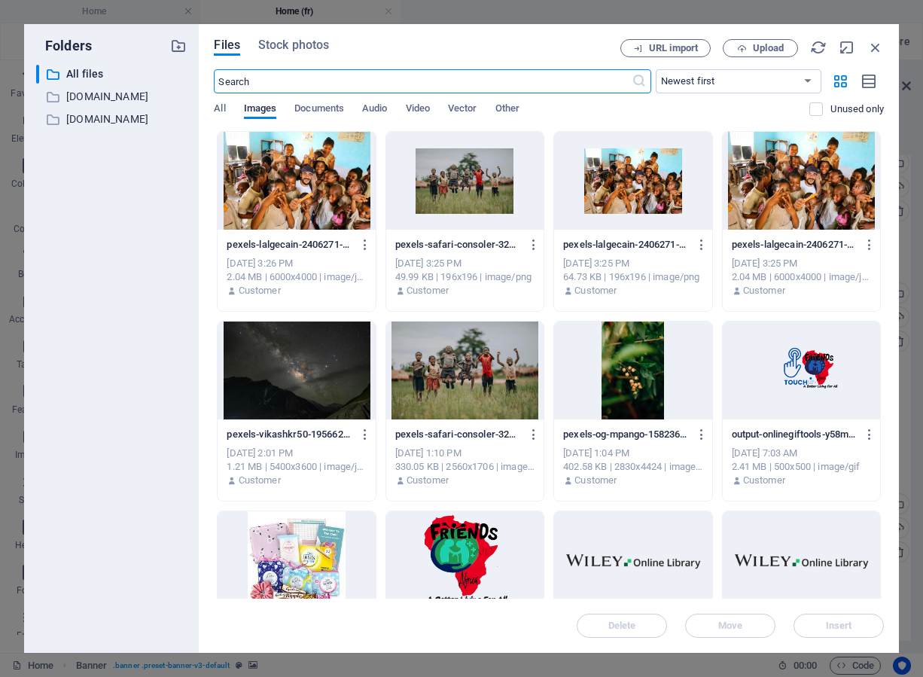
scroll to position [603, 0]
click at [518, 382] on div at bounding box center [464, 371] width 157 height 98
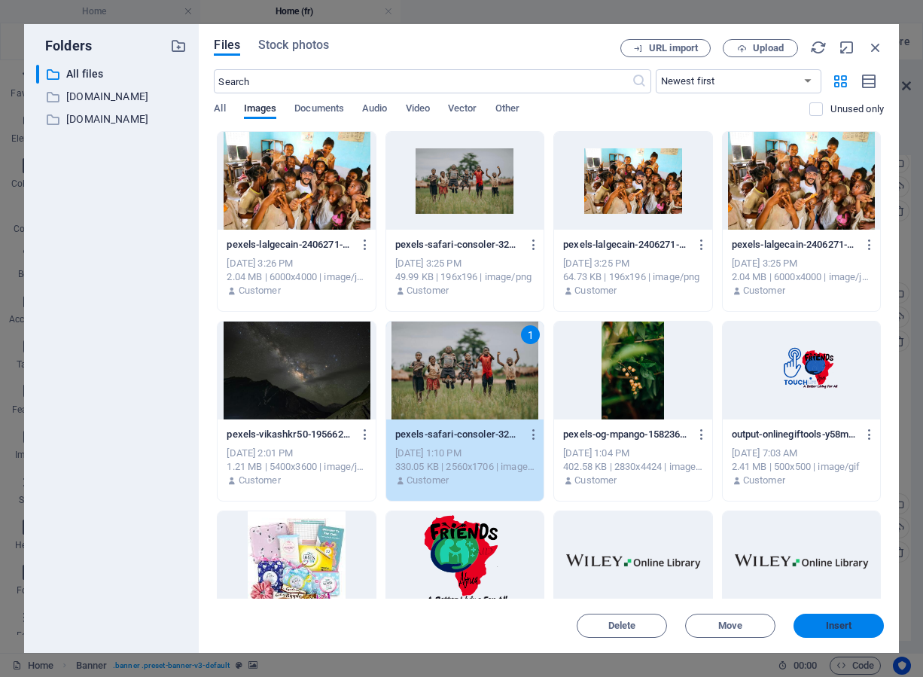
click at [835, 622] on span "Insert" at bounding box center [839, 625] width 26 height 9
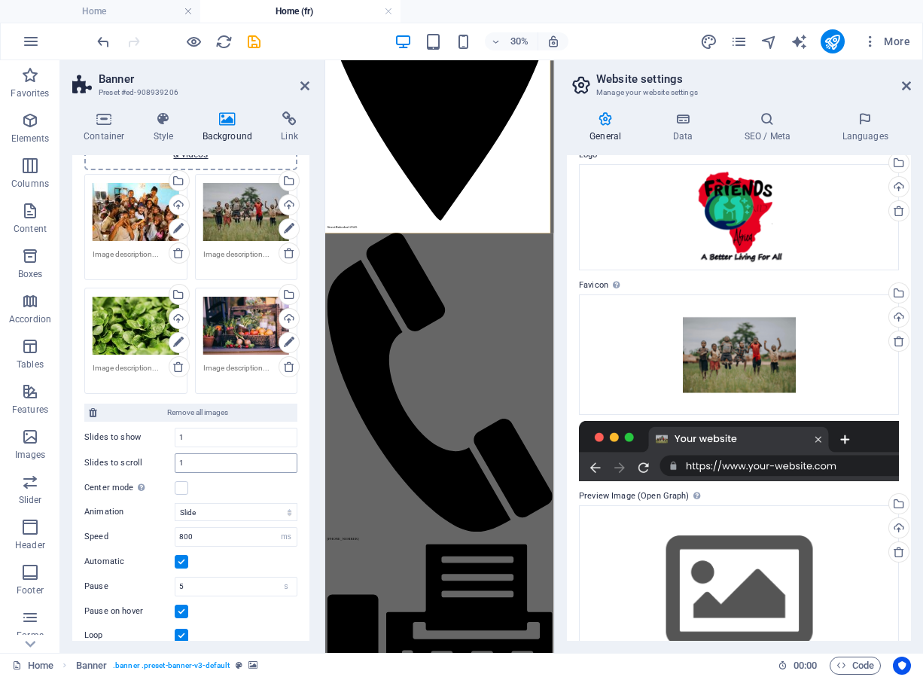
scroll to position [0, 0]
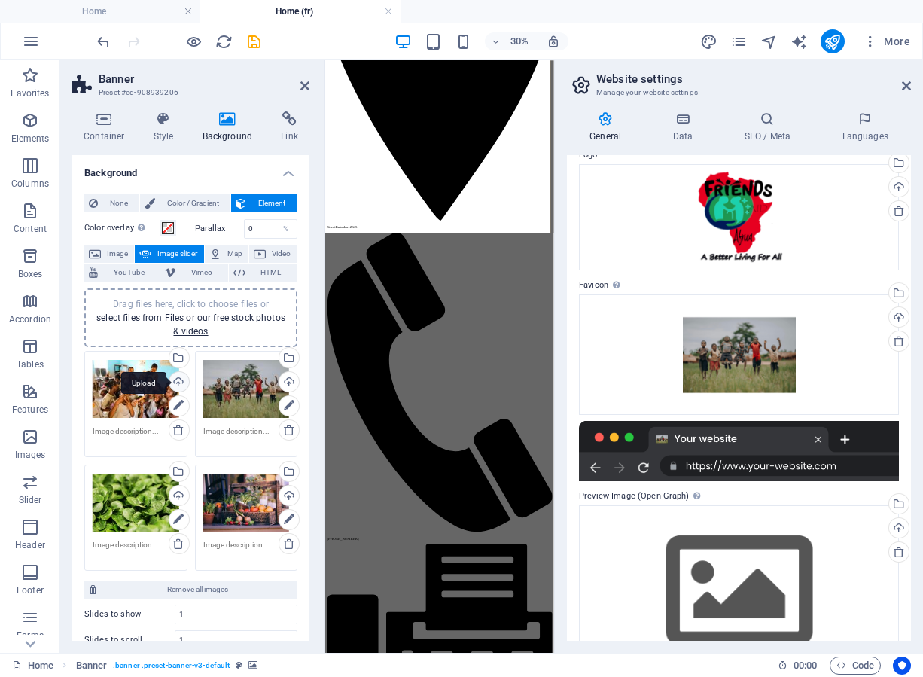
click at [178, 379] on div "Upload" at bounding box center [177, 383] width 23 height 23
click at [178, 494] on div "Upload" at bounding box center [177, 497] width 23 height 23
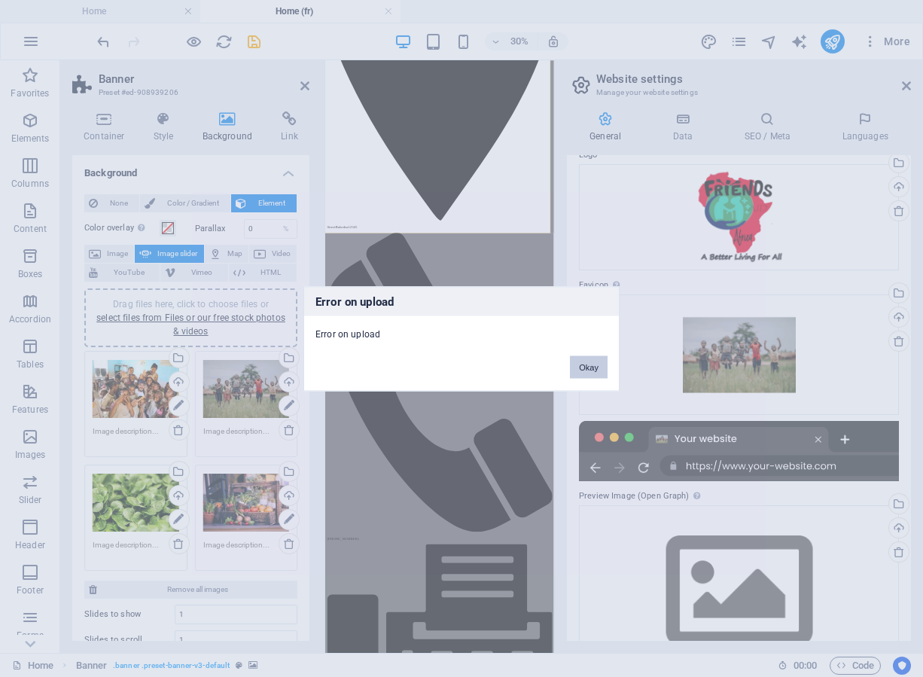
click at [596, 358] on button "Okay" at bounding box center [589, 366] width 38 height 23
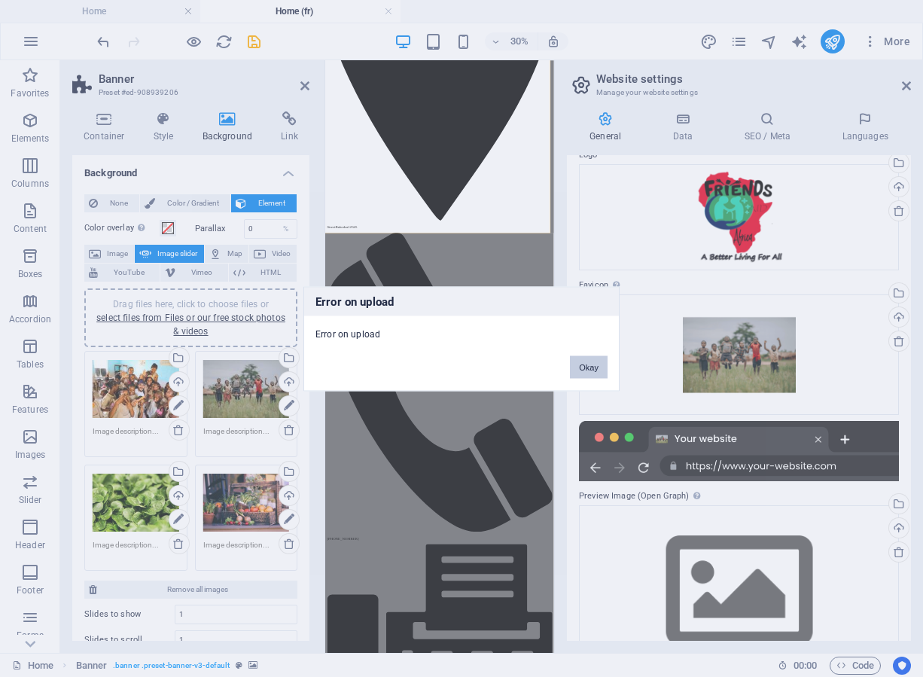
click at [587, 362] on button "Okay" at bounding box center [589, 366] width 38 height 23
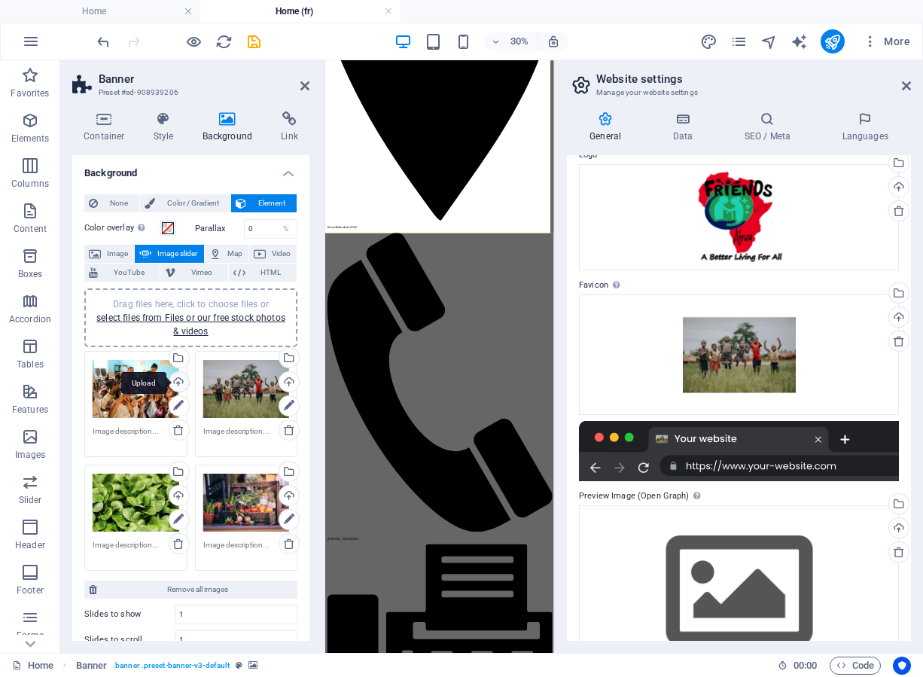
click at [174, 379] on div "Upload" at bounding box center [177, 383] width 23 height 23
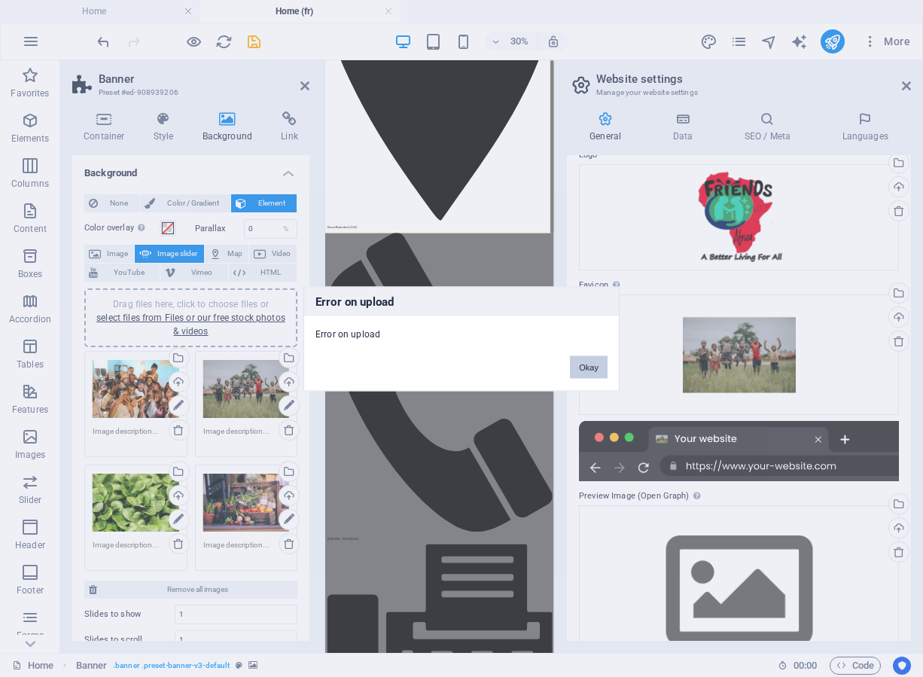
click at [589, 357] on button "Okay" at bounding box center [589, 366] width 38 height 23
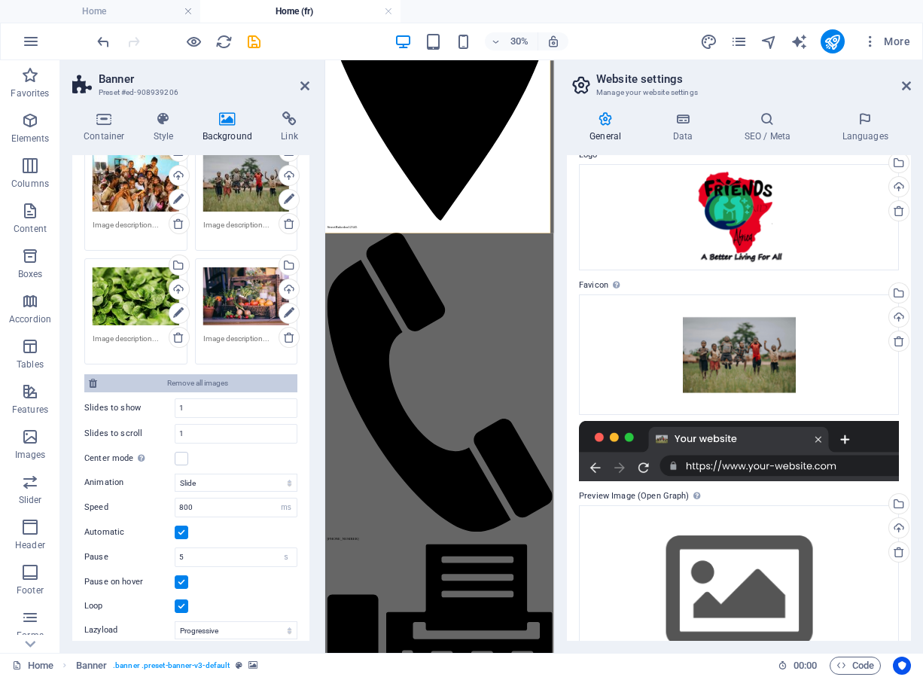
scroll to position [265, 0]
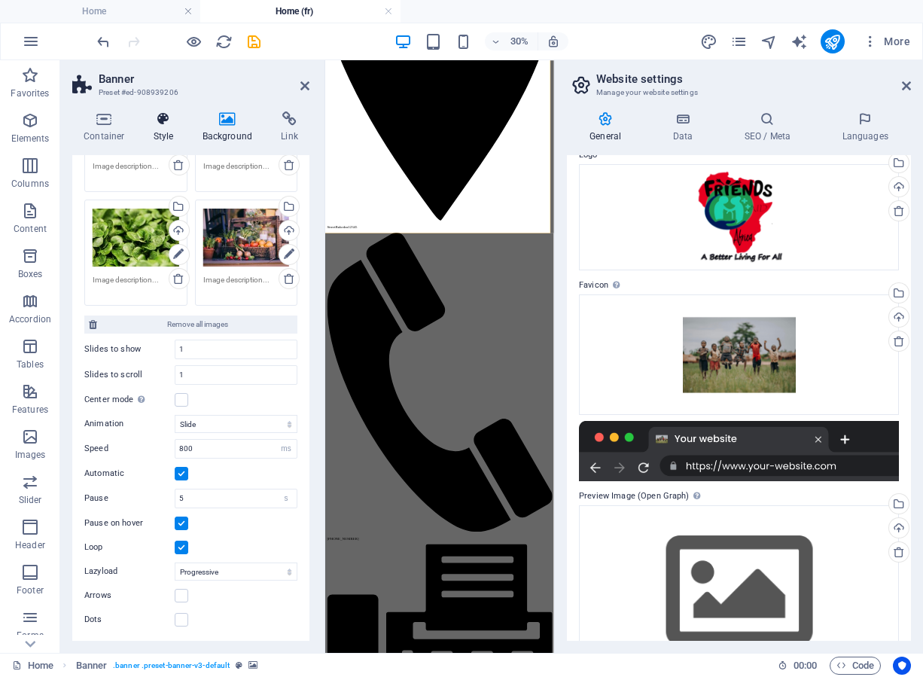
click at [161, 123] on icon at bounding box center [163, 118] width 43 height 15
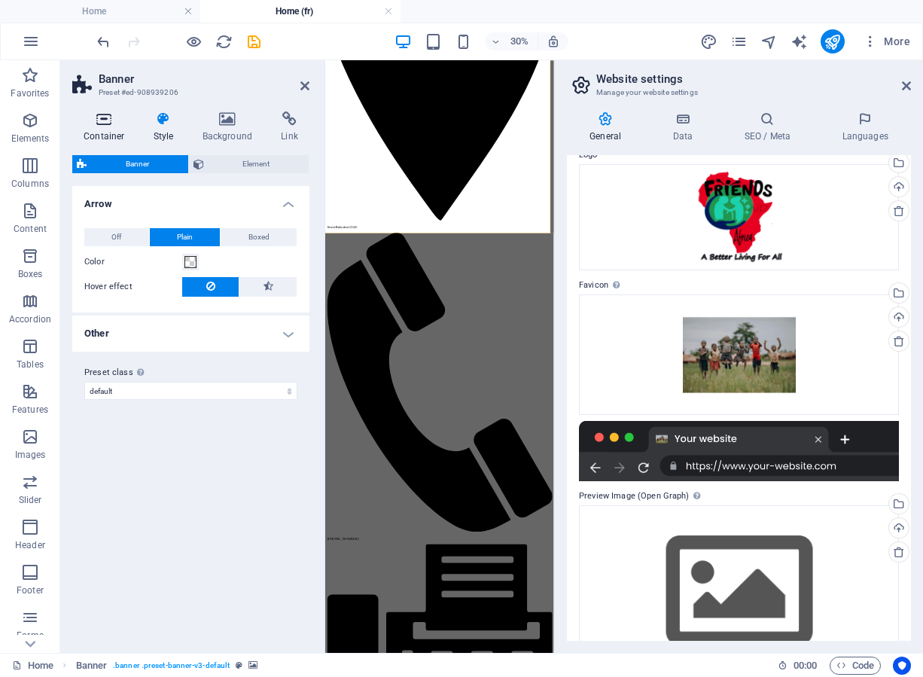
click at [105, 137] on h4 "Container" at bounding box center [107, 127] width 70 height 32
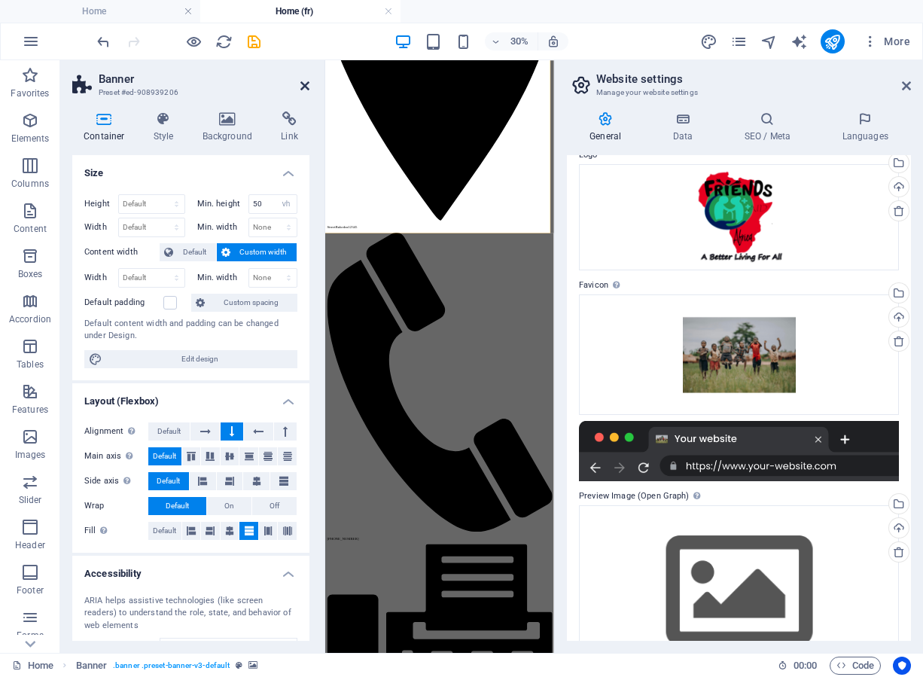
click at [304, 83] on icon at bounding box center [304, 86] width 9 height 12
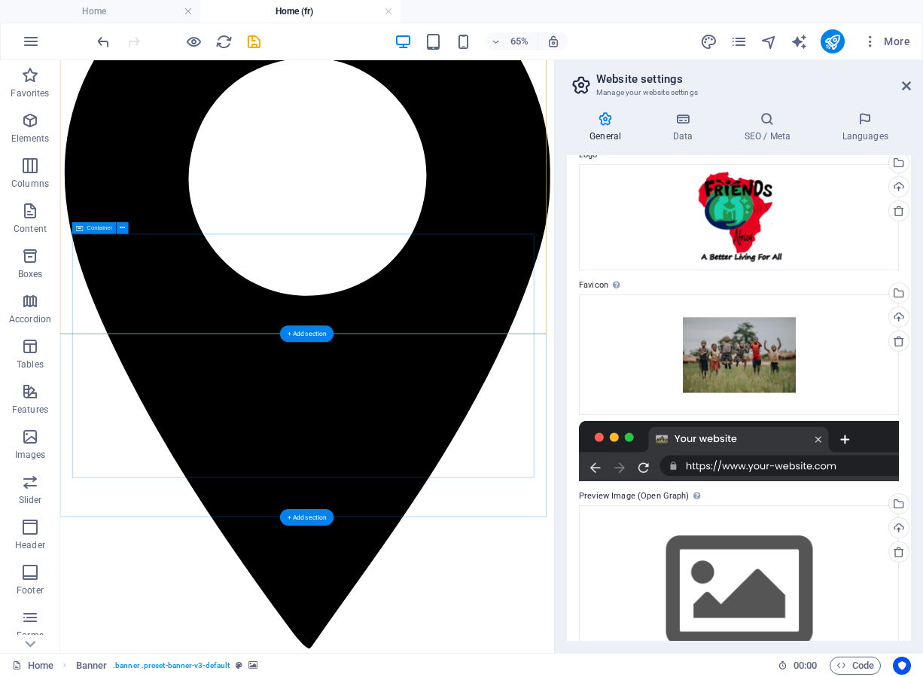
scroll to position [0, 0]
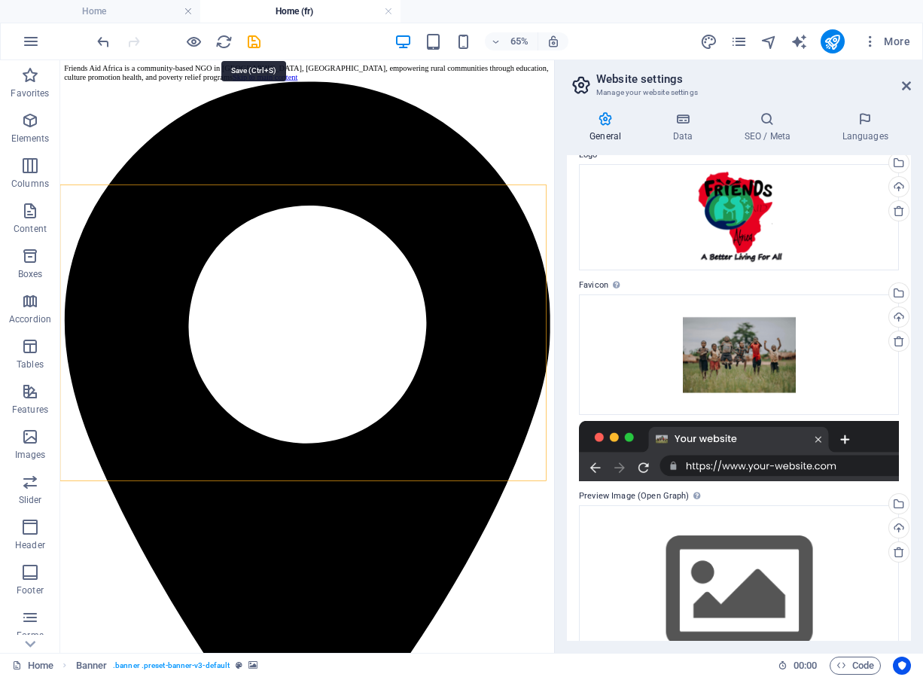
click at [261, 42] on icon "save" at bounding box center [253, 41] width 17 height 17
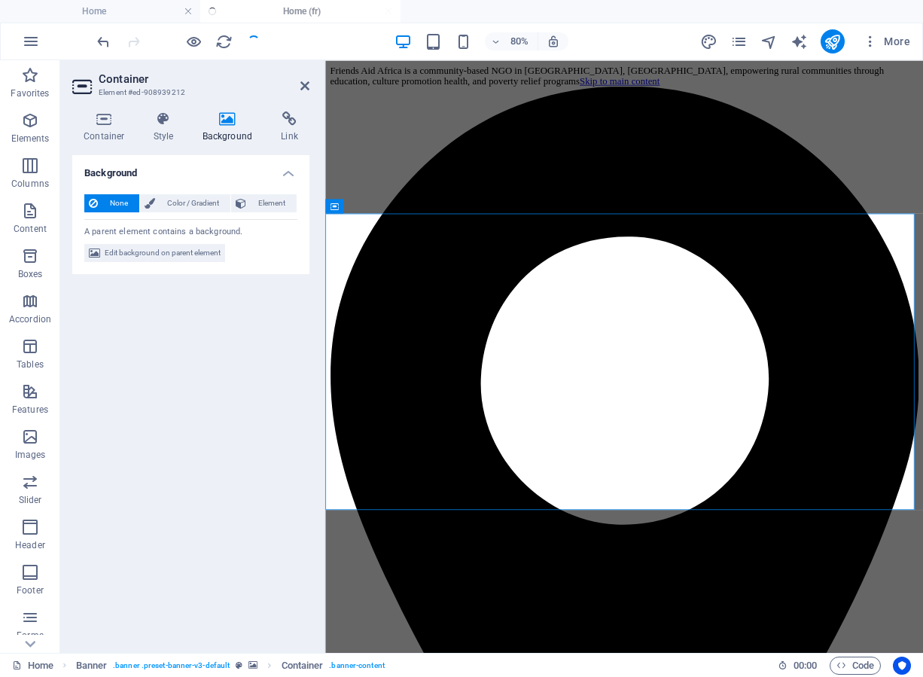
click at [230, 130] on h4 "Background" at bounding box center [230, 127] width 79 height 32
click at [191, 251] on span "Edit background on parent element" at bounding box center [163, 253] width 116 height 18
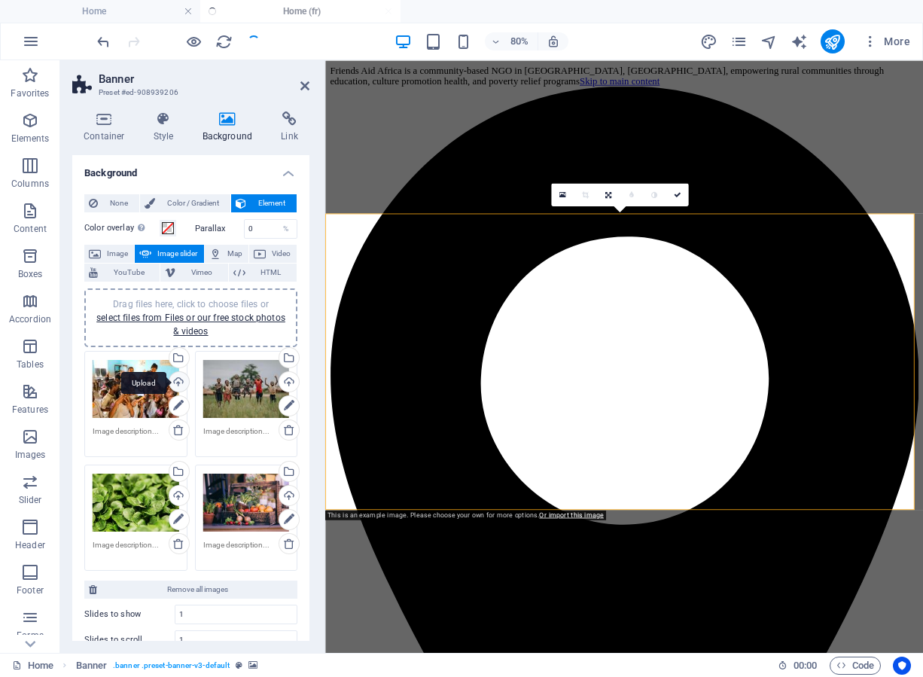
click at [173, 373] on div "Upload" at bounding box center [177, 383] width 23 height 23
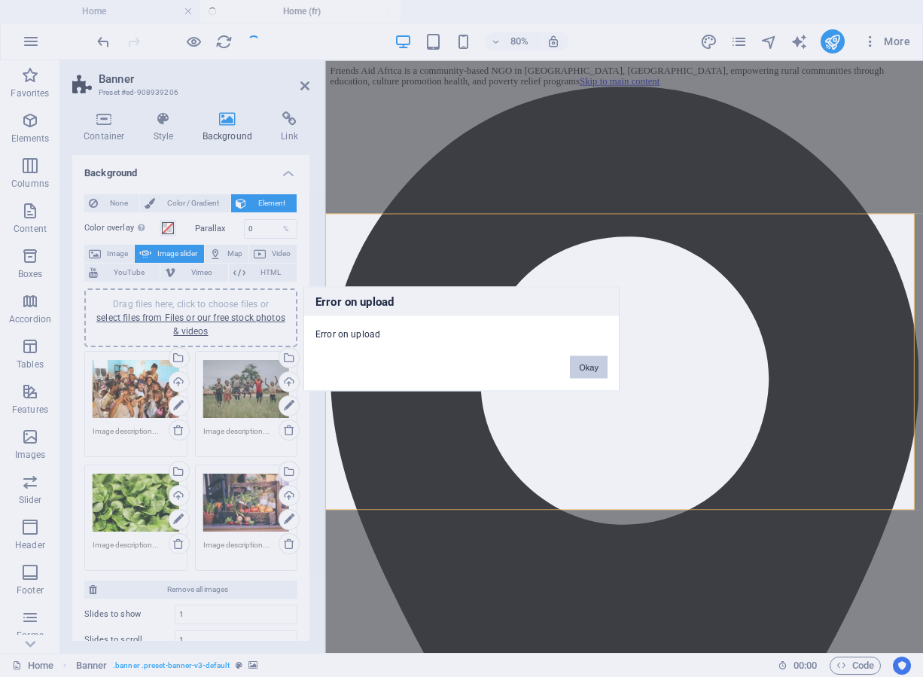
click at [591, 364] on button "Okay" at bounding box center [589, 366] width 38 height 23
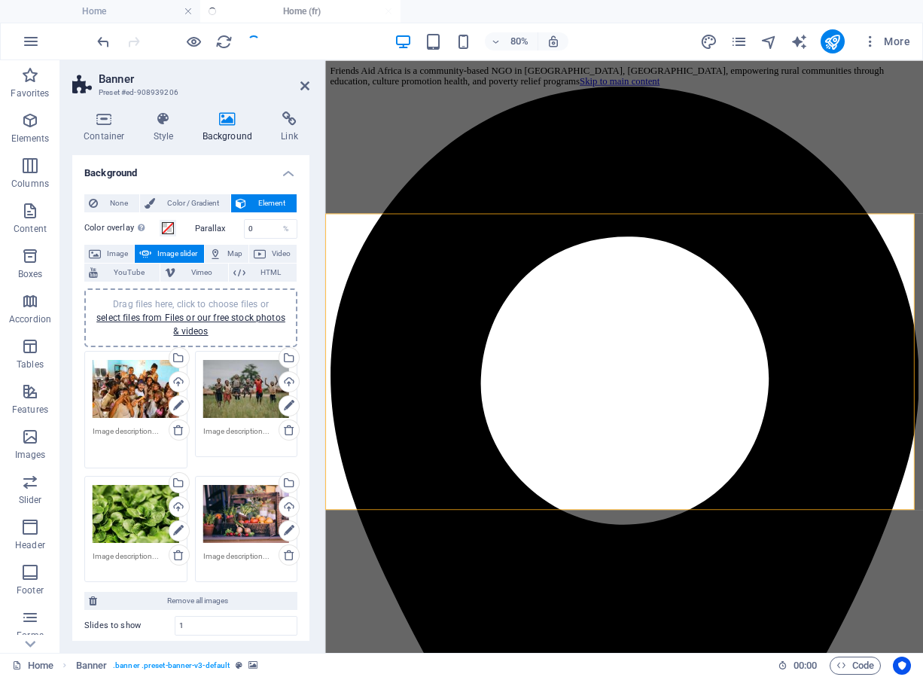
click at [163, 447] on textarea at bounding box center [136, 442] width 87 height 34
click at [179, 376] on div "Upload" at bounding box center [177, 383] width 23 height 23
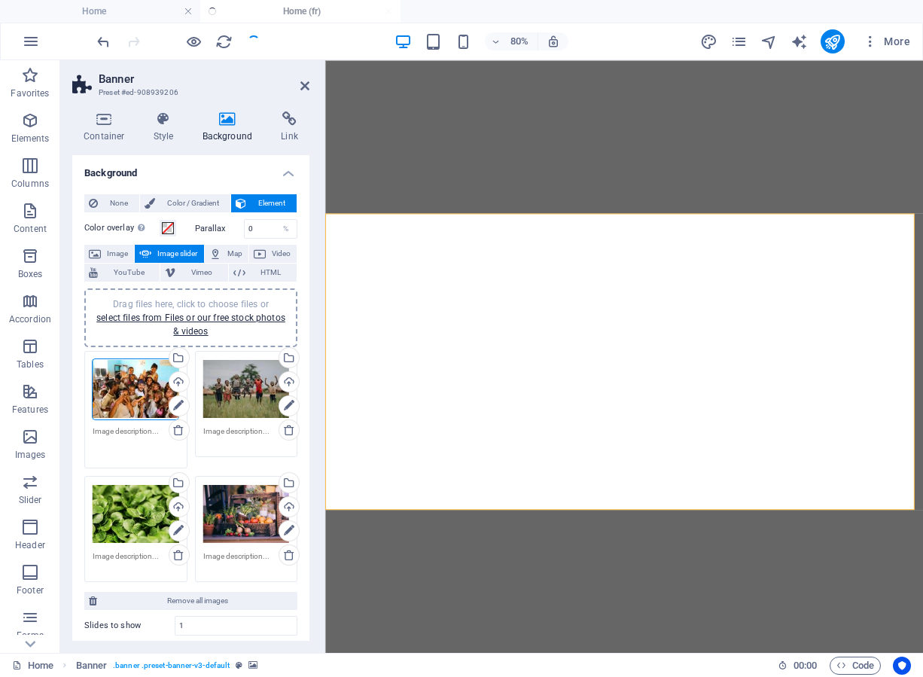
select select "ms"
select select "s"
select select "progressive"
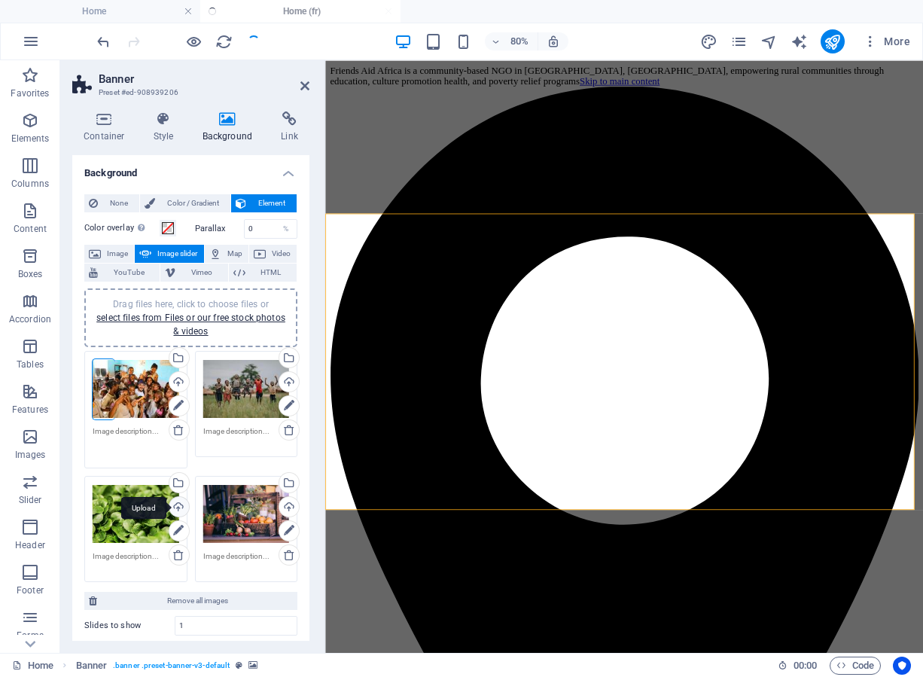
click at [176, 504] on div "Upload" at bounding box center [177, 508] width 23 height 23
click at [119, 523] on div "Drag files here, click to choose files or select files from Files or our free s…" at bounding box center [136, 514] width 87 height 60
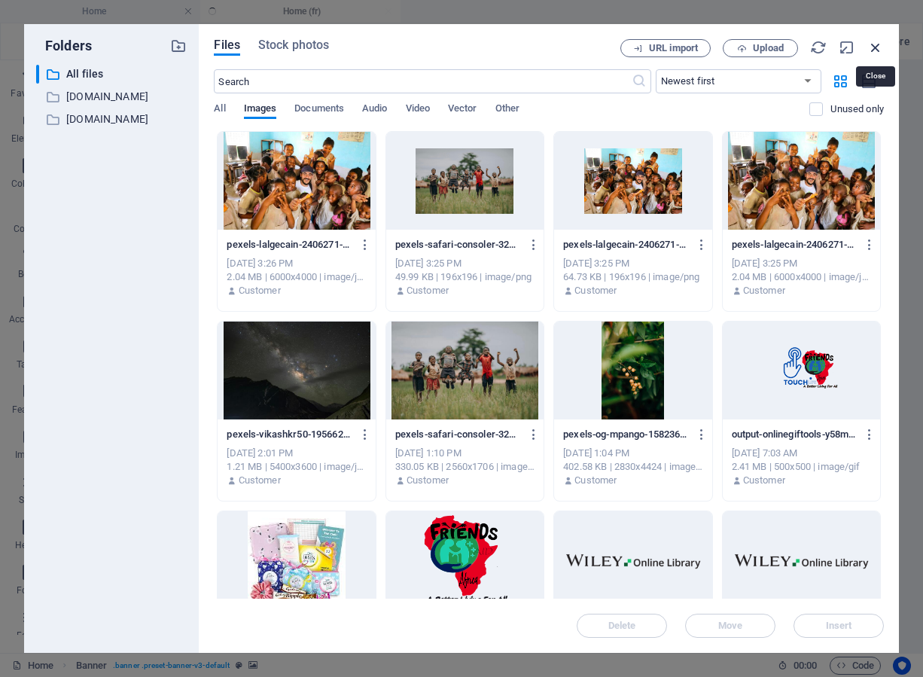
click at [872, 41] on icon "button" at bounding box center [875, 47] width 17 height 17
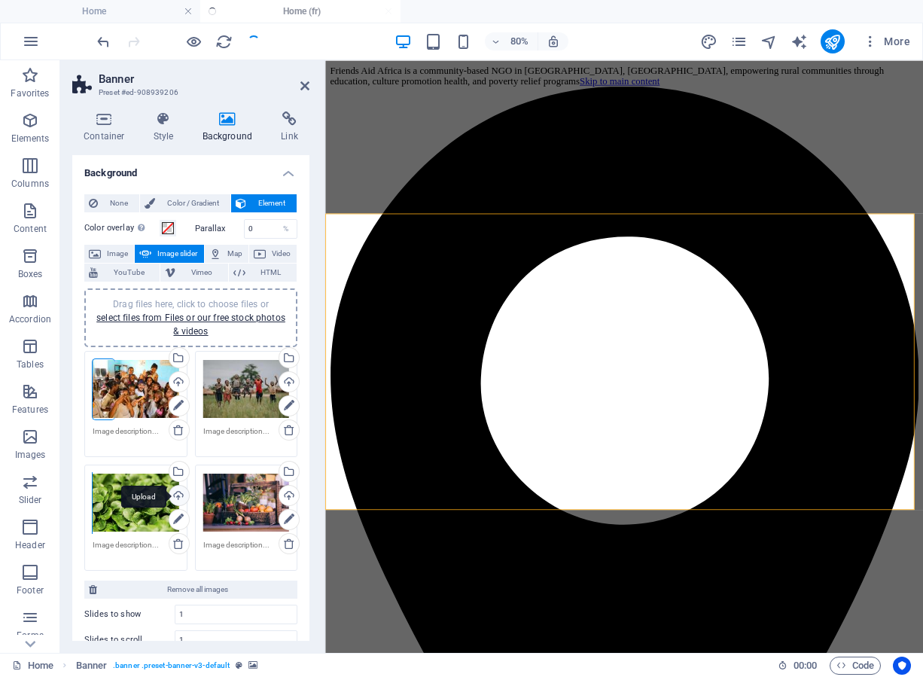
click at [178, 489] on div "Upload" at bounding box center [177, 497] width 23 height 23
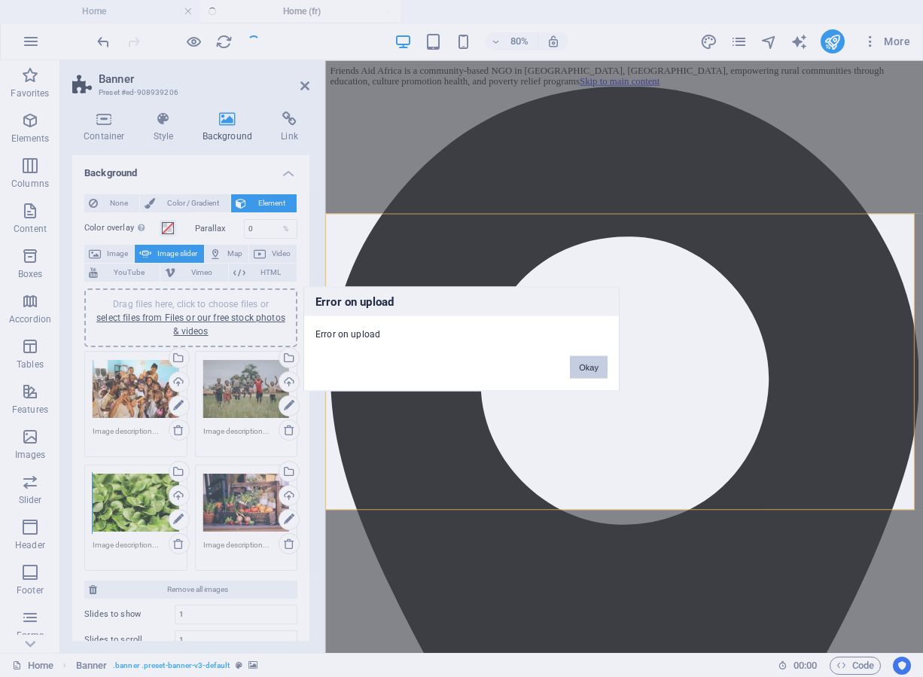
click at [588, 373] on button "Okay" at bounding box center [589, 366] width 38 height 23
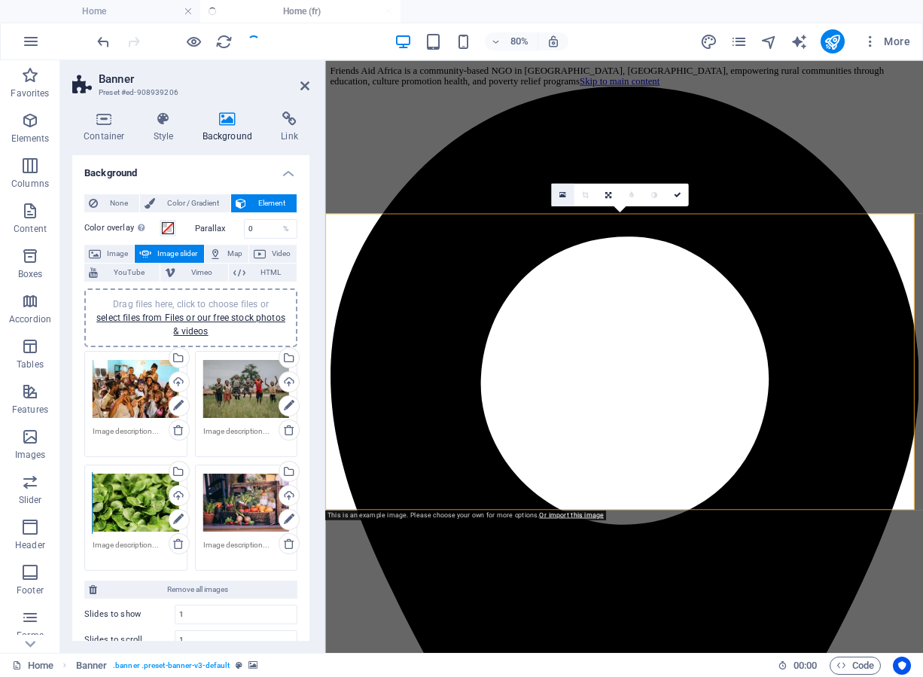
click at [560, 188] on link at bounding box center [562, 194] width 23 height 23
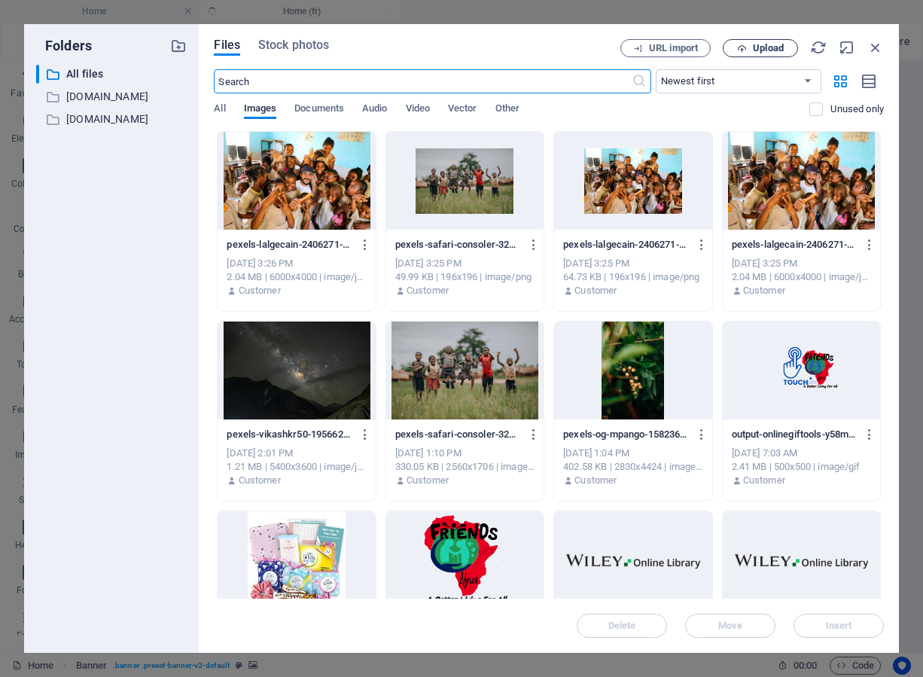
click at [762, 52] on span "Upload" at bounding box center [768, 48] width 31 height 9
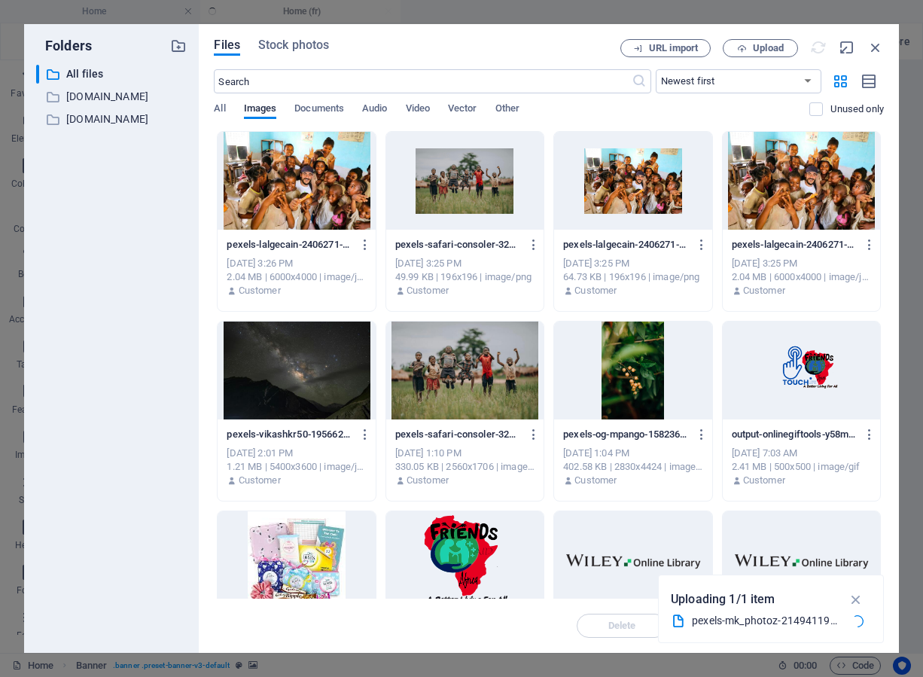
click at [542, 510] on div "pexels-lalgecain-2406271-VhahC_vgKHna7IQsKqakXw.jpg pexels-lalgecain-2406271-Vh…" at bounding box center [549, 601] width 670 height 940
click at [876, 45] on icon "button" at bounding box center [875, 47] width 17 height 17
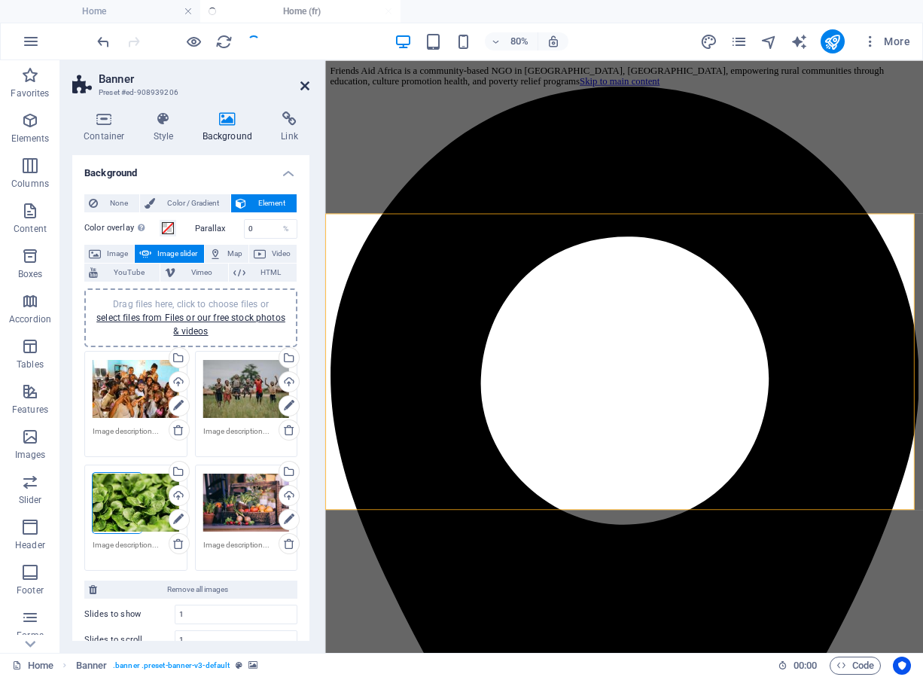
click at [305, 84] on icon at bounding box center [304, 86] width 9 height 12
